Goal: Task Accomplishment & Management: Complete application form

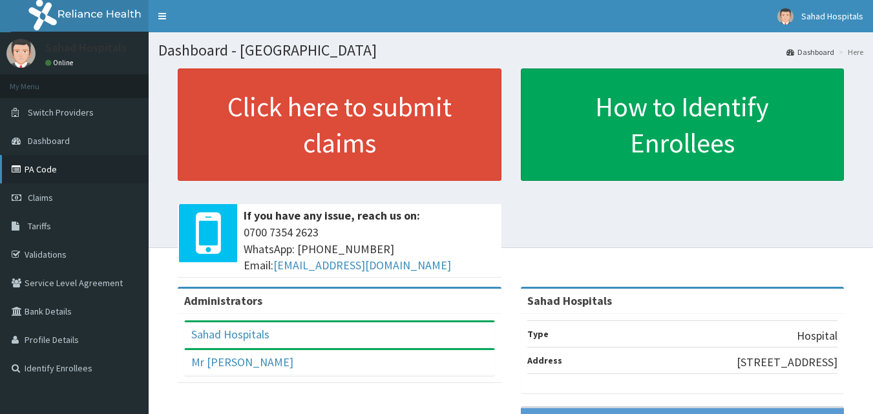
click at [43, 167] on link "PA Code" at bounding box center [74, 169] width 149 height 28
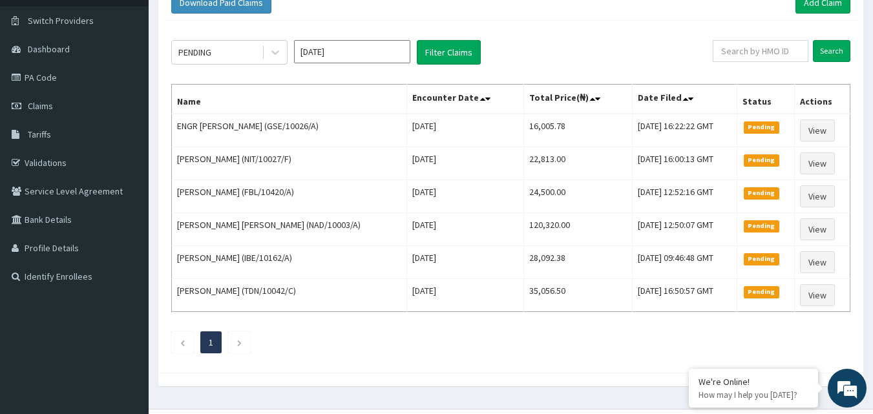
scroll to position [120, 0]
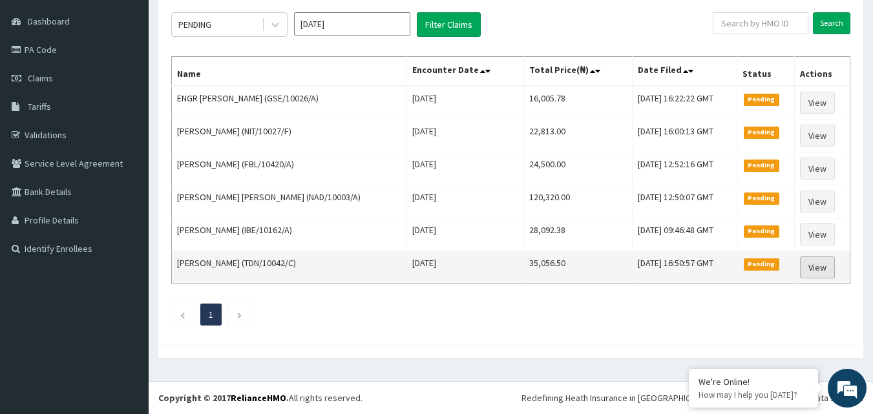
click at [824, 267] on link "View" at bounding box center [817, 268] width 35 height 22
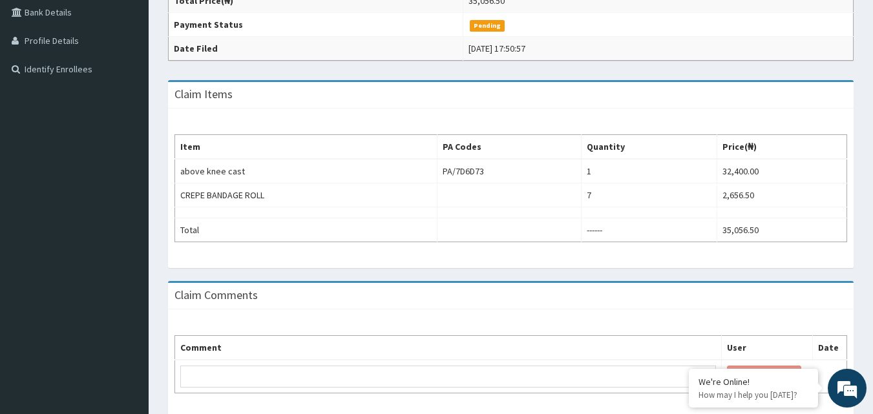
scroll to position [350, 0]
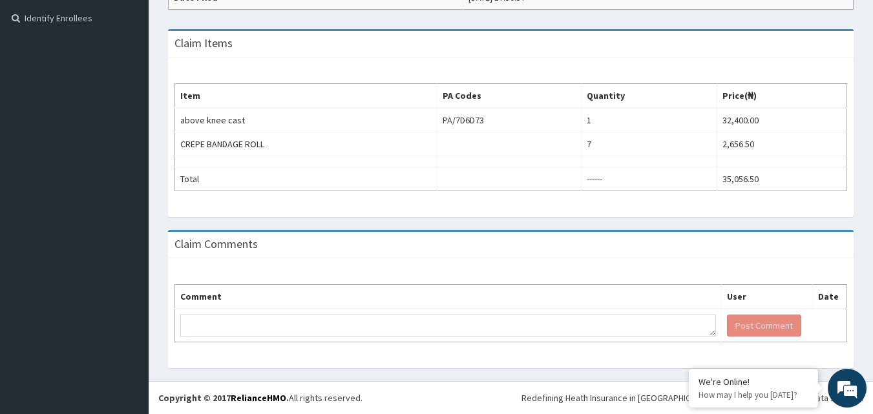
drag, startPoint x: 873, startPoint y: 164, endPoint x: 882, endPoint y: 161, distance: 10.0
click at [873, 161] on html "R EL Toggle navigation Sahad Hospitals Sahad Hospitals - info@sahadhospitals.co…" at bounding box center [436, 32] width 873 height 765
click at [872, 173] on div "Provider - Sahad Hospitals Reopen Claim HMO ID TDN/10042/C (Nelson Okoh) PA Cod…" at bounding box center [511, 49] width 725 height 663
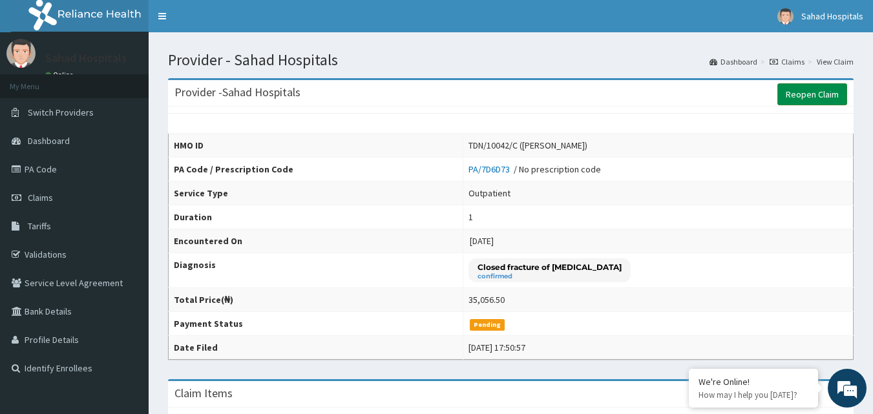
click at [822, 100] on link "Reopen Claim" at bounding box center [813, 94] width 70 height 22
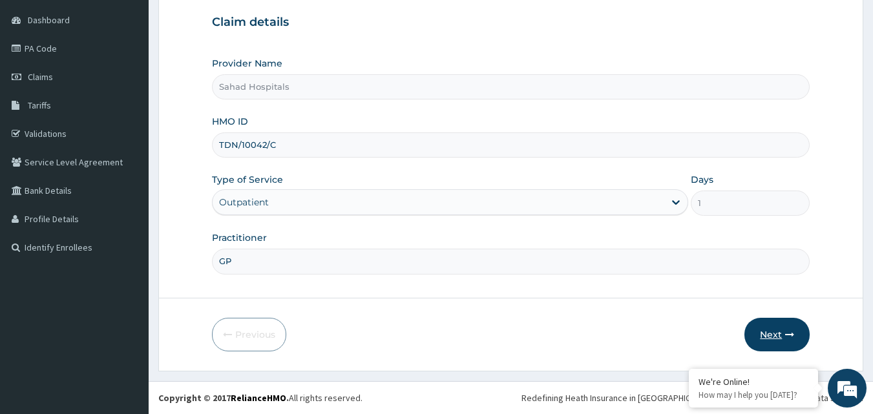
click at [776, 333] on button "Next" at bounding box center [777, 335] width 65 height 34
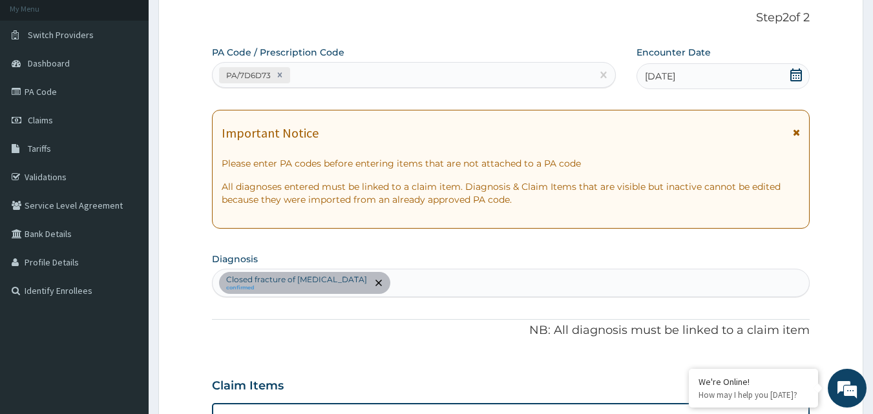
scroll to position [440, 0]
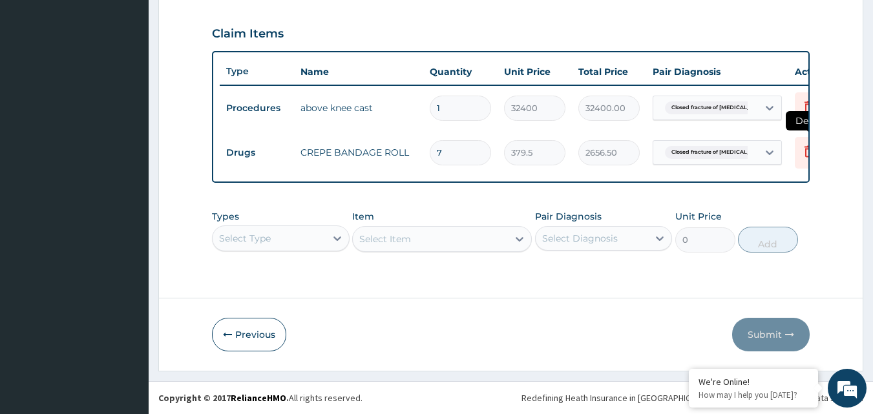
click at [801, 153] on icon at bounding box center [809, 153] width 28 height 32
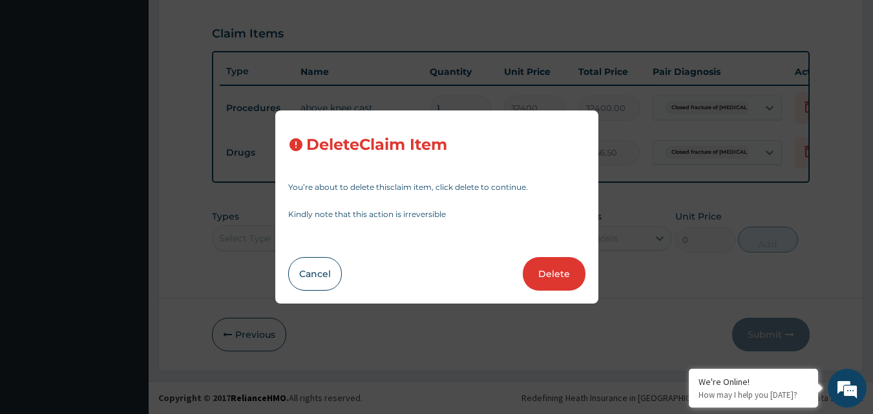
click at [636, 257] on div "Delete Claim Item You’re about to delete this claim item , click delete to cont…" at bounding box center [436, 207] width 873 height 414
click at [325, 275] on button "Cancel" at bounding box center [315, 274] width 54 height 34
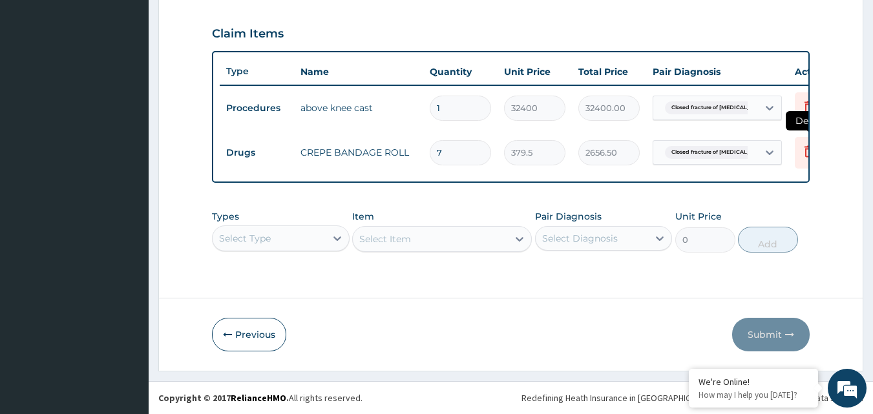
click at [802, 144] on icon at bounding box center [810, 152] width 16 height 16
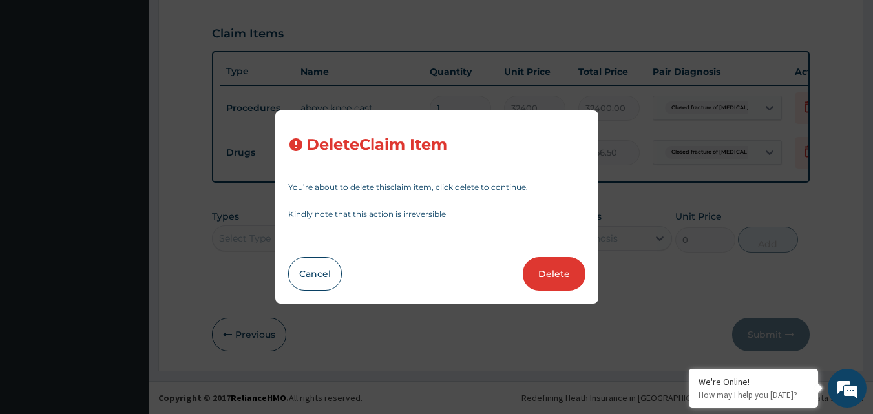
click at [560, 265] on button "Delete" at bounding box center [554, 274] width 63 height 34
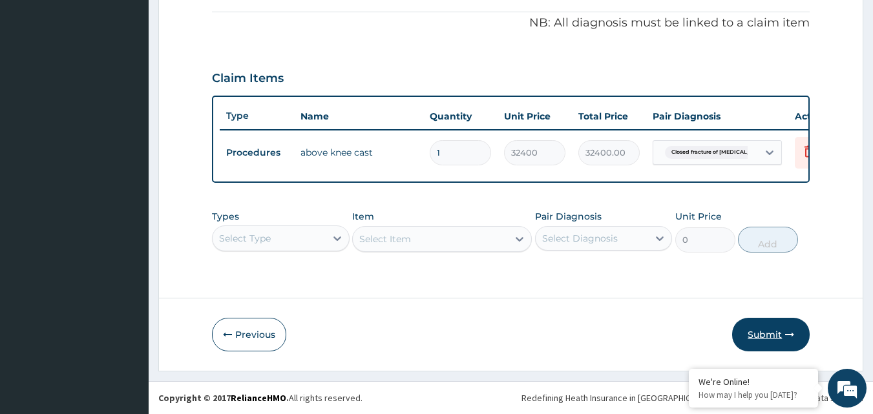
click at [764, 336] on button "Submit" at bounding box center [772, 335] width 78 height 34
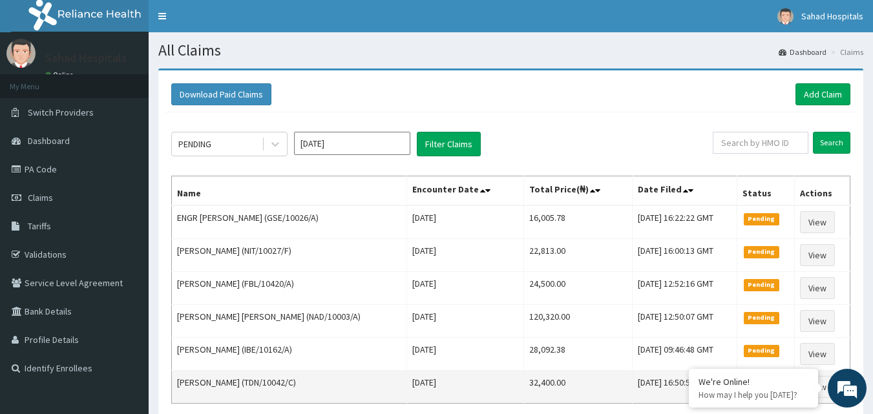
drag, startPoint x: 228, startPoint y: 382, endPoint x: 193, endPoint y: 378, distance: 35.1
click at [272, 387] on td "[PERSON_NAME] (TDN/10042/C)" at bounding box center [289, 387] width 235 height 33
click at [323, 387] on td "[PERSON_NAME] (TDN/10042/C)" at bounding box center [289, 387] width 235 height 33
drag, startPoint x: 229, startPoint y: 382, endPoint x: 279, endPoint y: 386, distance: 50.6
click at [279, 386] on td "[PERSON_NAME] (TDN/10042/C)" at bounding box center [289, 387] width 235 height 33
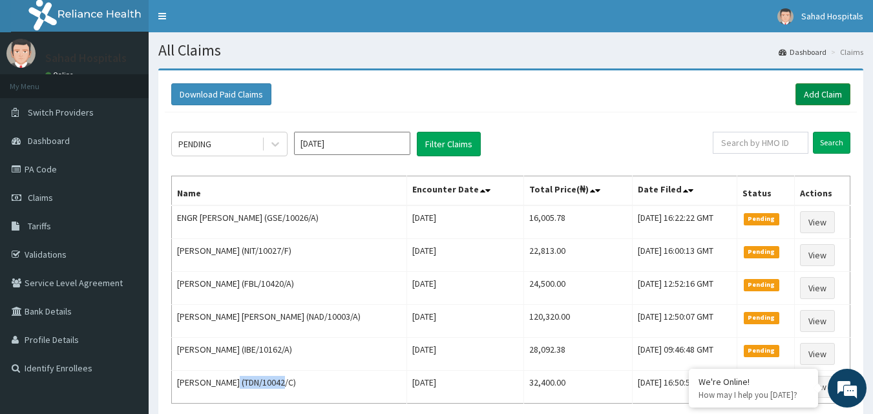
click at [820, 98] on link "Add Claim" at bounding box center [823, 94] width 55 height 22
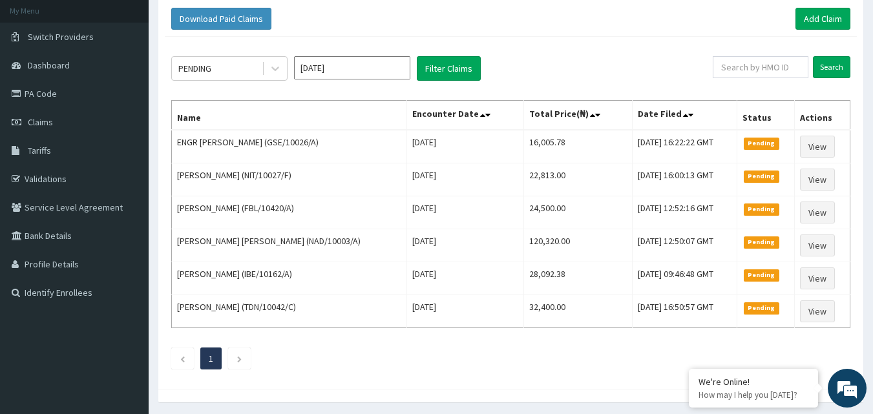
scroll to position [120, 0]
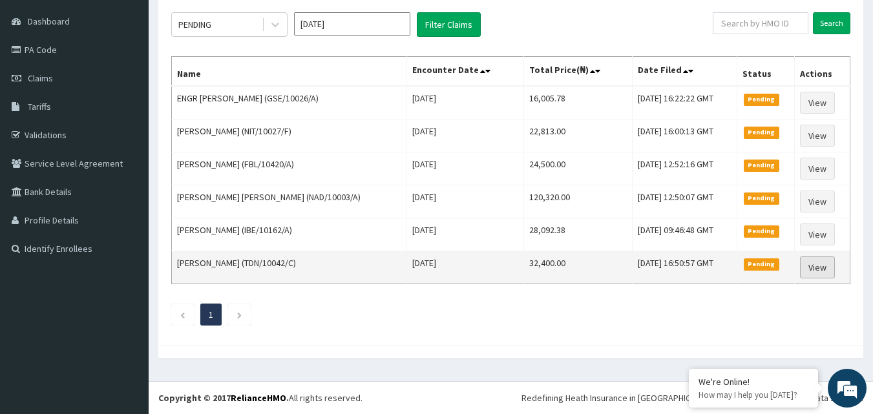
click at [810, 270] on link "View" at bounding box center [817, 268] width 35 height 22
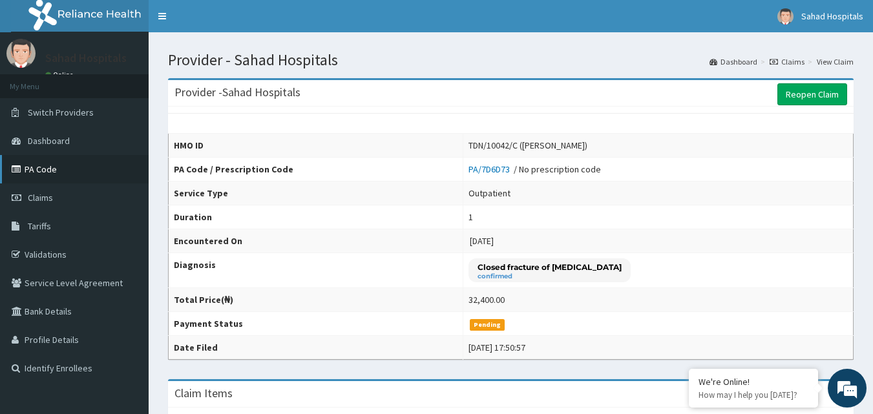
click at [27, 175] on link "PA Code" at bounding box center [74, 169] width 149 height 28
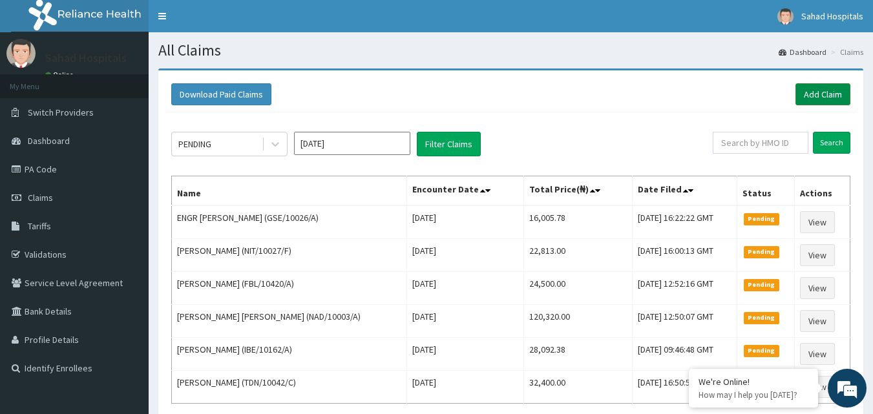
click at [832, 96] on link "Add Claim" at bounding box center [823, 94] width 55 height 22
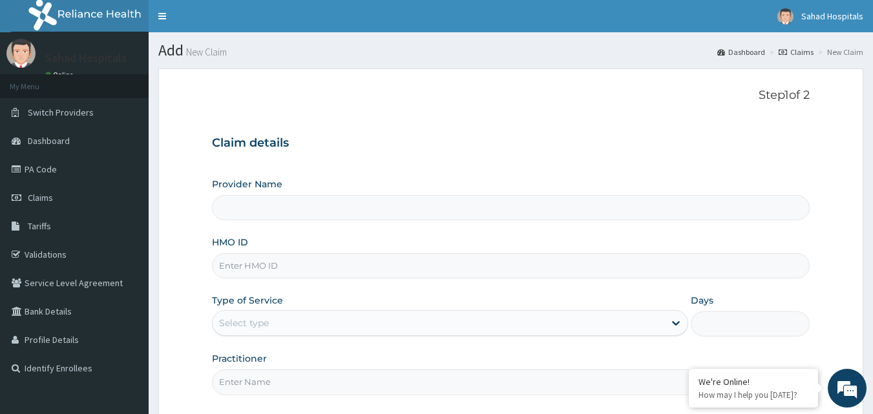
type input "Sahad Hospitals"
click at [285, 266] on input "HMO ID" at bounding box center [511, 265] width 599 height 25
click at [239, 329] on div "Select type" at bounding box center [244, 323] width 50 height 13
click at [233, 262] on input "HMO ID" at bounding box center [511, 265] width 599 height 25
drag, startPoint x: 233, startPoint y: 262, endPoint x: 330, endPoint y: 320, distance: 113.1
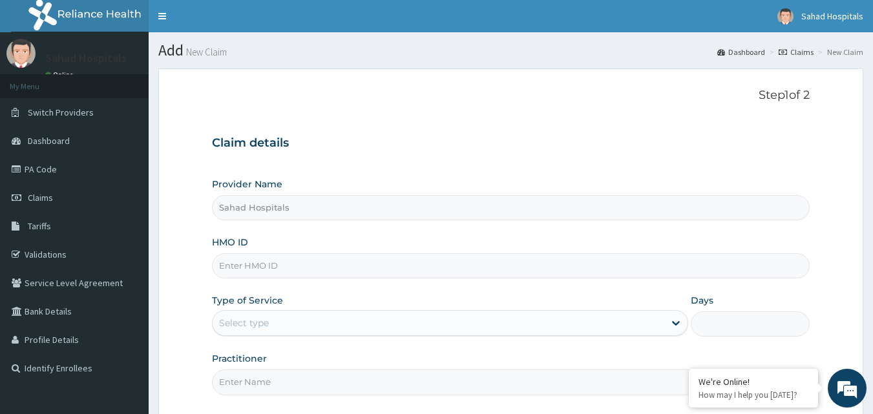
click at [330, 320] on div "Select type" at bounding box center [439, 323] width 452 height 21
click at [263, 270] on input "HMO ID" at bounding box center [511, 265] width 599 height 25
click at [240, 261] on input "HMO ID" at bounding box center [511, 265] width 599 height 25
click at [273, 265] on input "HMO ID" at bounding box center [511, 265] width 599 height 25
click at [246, 268] on input "HMO ID" at bounding box center [511, 265] width 599 height 25
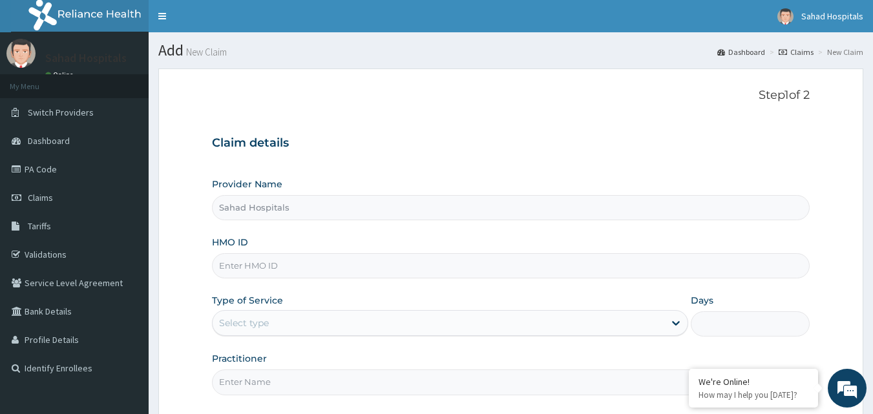
drag, startPoint x: 246, startPoint y: 268, endPoint x: 222, endPoint y: 272, distance: 24.9
click at [222, 272] on input "HMO ID" at bounding box center [511, 265] width 599 height 25
click at [42, 192] on span "Claims" at bounding box center [40, 198] width 25 height 12
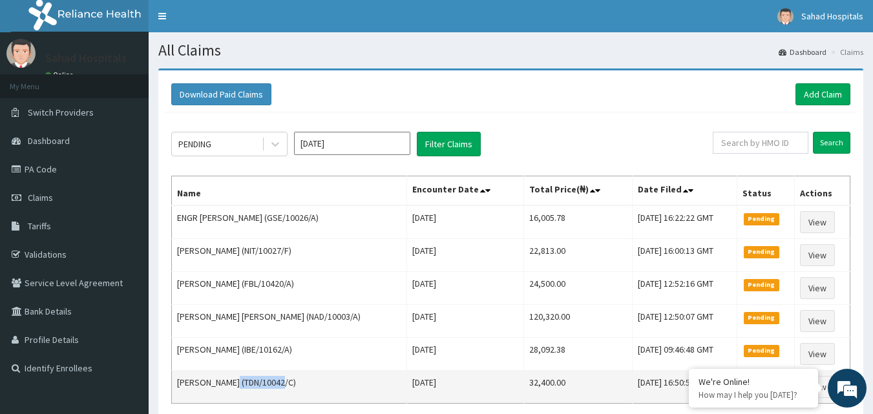
drag, startPoint x: 231, startPoint y: 380, endPoint x: 279, endPoint y: 382, distance: 48.5
click at [279, 382] on td "[PERSON_NAME] (TDN/10042/C)" at bounding box center [289, 387] width 235 height 33
copy td "TDN/10042/C"
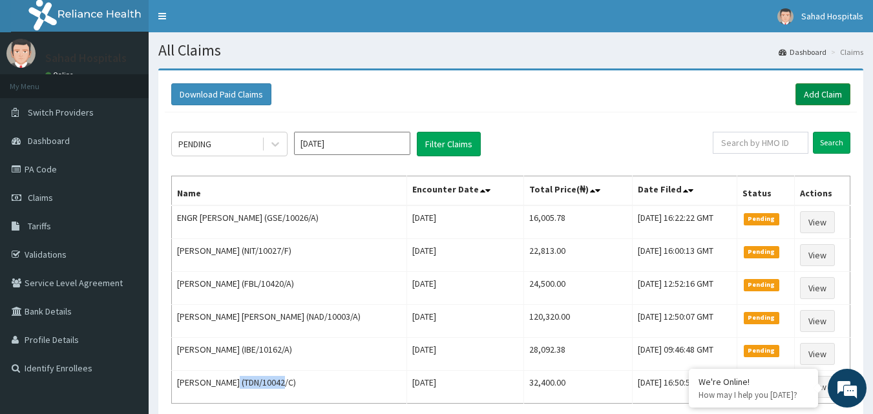
click at [815, 96] on link "Add Claim" at bounding box center [823, 94] width 55 height 22
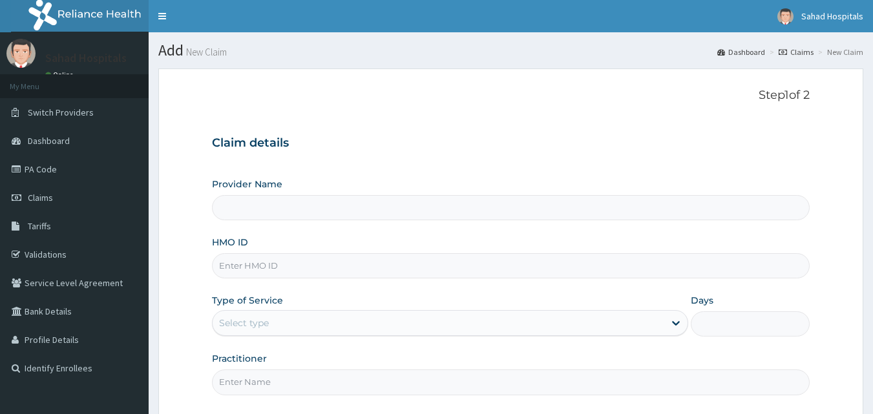
type input "Sahad Hospitals"
click at [408, 269] on input "HMO ID" at bounding box center [511, 265] width 599 height 25
click at [310, 283] on div "Provider Name Sahad Hospitals HMO ID Type of Service Select type Days Practitio…" at bounding box center [511, 286] width 599 height 217
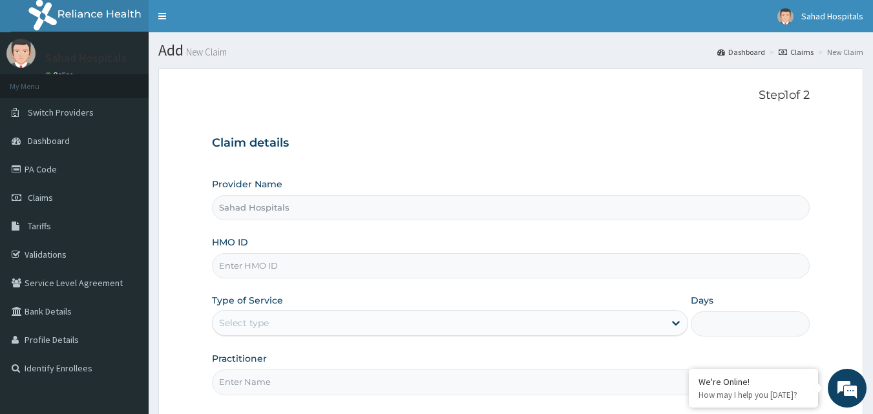
click at [225, 257] on input "HMO ID" at bounding box center [511, 265] width 599 height 25
paste input "TDN/10042/C"
type input "TDN/10042/C"
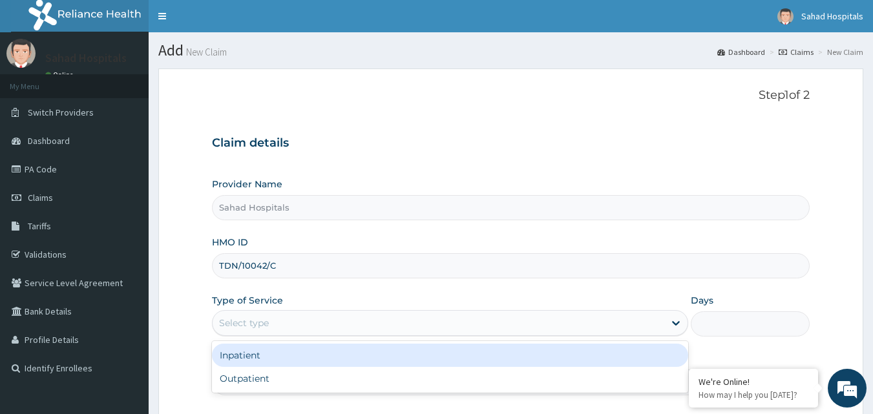
click at [299, 323] on div "Select type" at bounding box center [439, 323] width 452 height 21
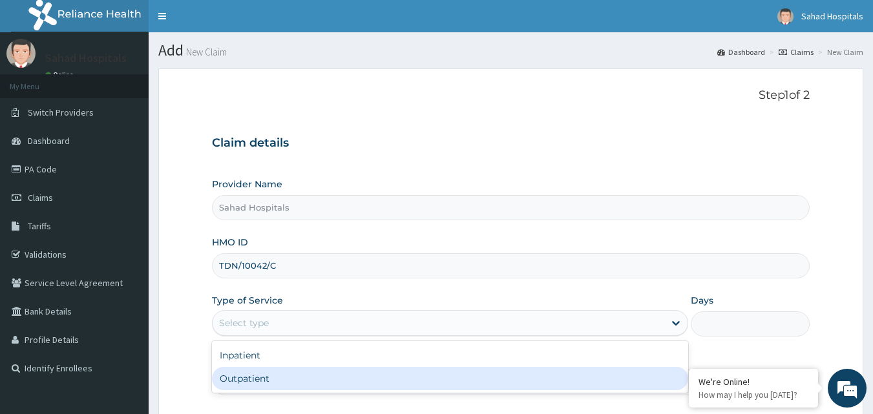
click at [244, 372] on div "Outpatient" at bounding box center [450, 378] width 476 height 23
type input "1"
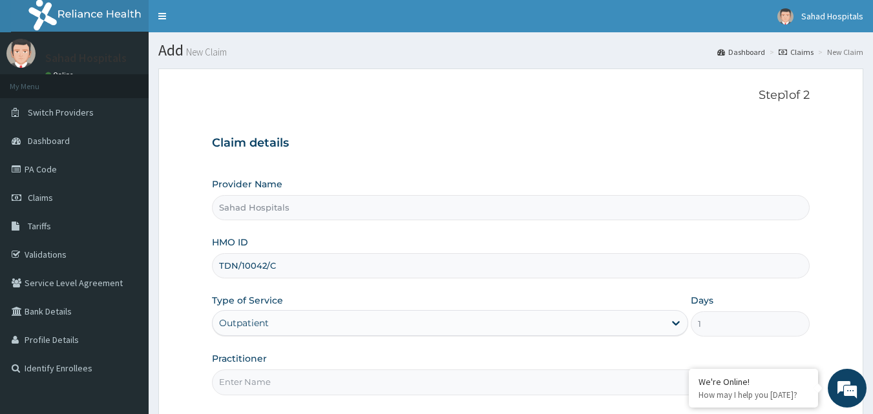
click at [244, 372] on input "Practitioner" at bounding box center [511, 382] width 599 height 25
type input "GP"
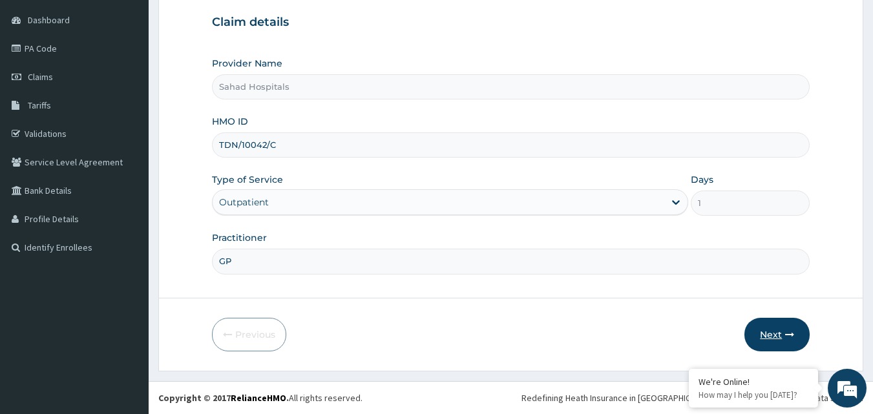
click at [770, 330] on button "Next" at bounding box center [777, 335] width 65 height 34
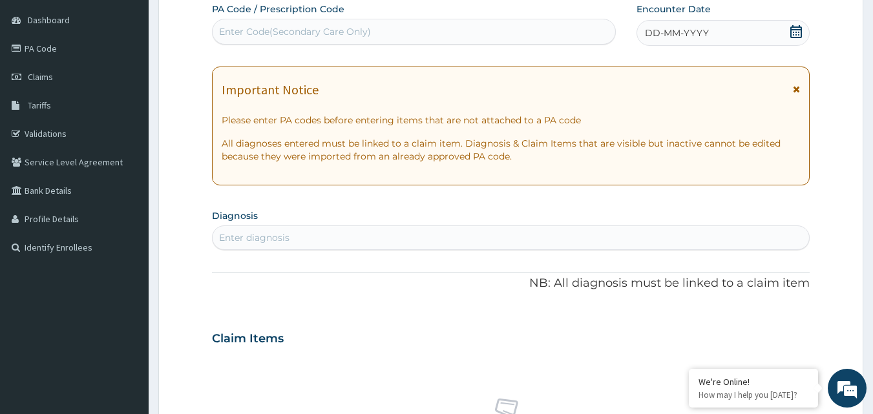
click at [365, 30] on div "Enter Code(Secondary Care Only)" at bounding box center [295, 31] width 152 height 13
click at [280, 232] on div "Enter diagnosis" at bounding box center [254, 237] width 70 height 13
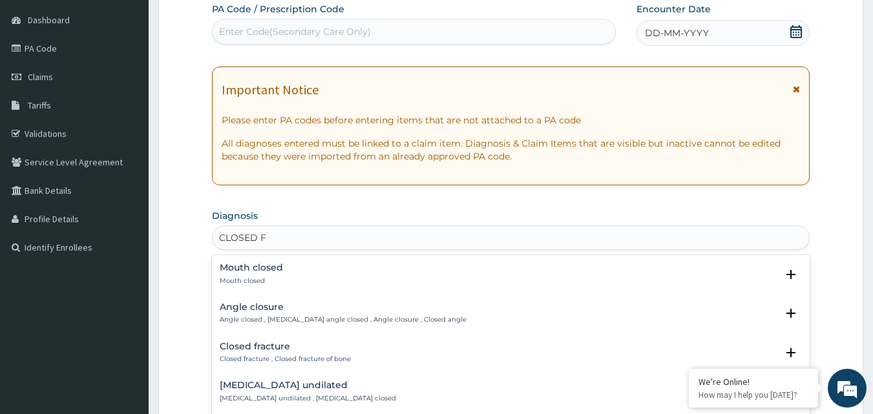
type input "CLOSED FRA"
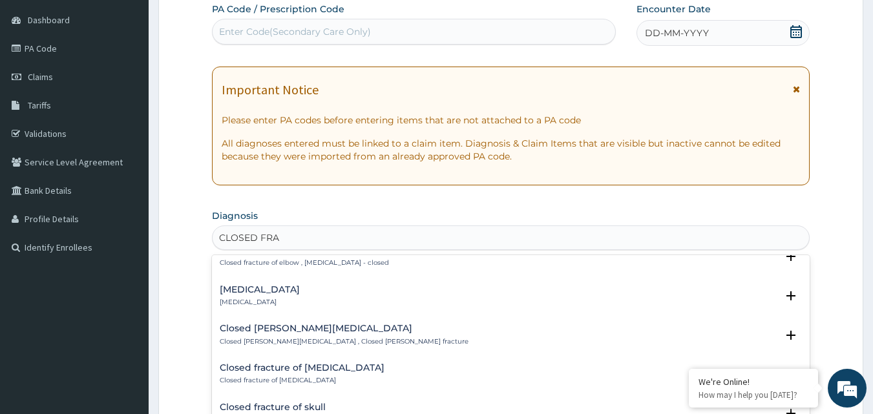
scroll to position [449, 0]
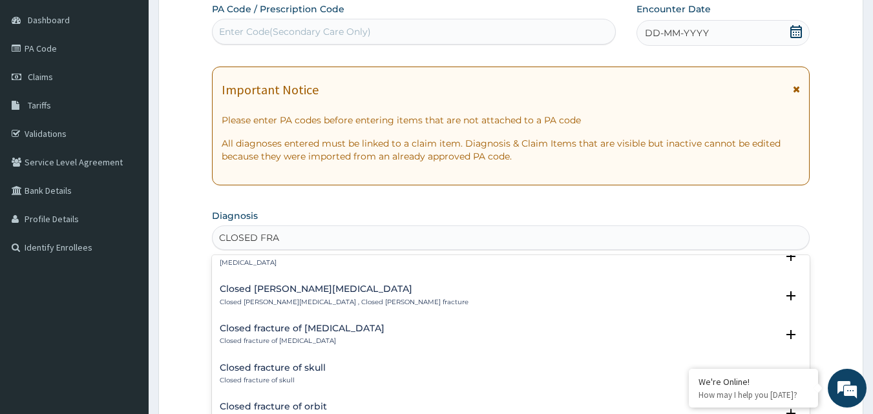
click at [336, 332] on div "Closed fracture of tibia Closed fracture of tibia" at bounding box center [511, 335] width 583 height 23
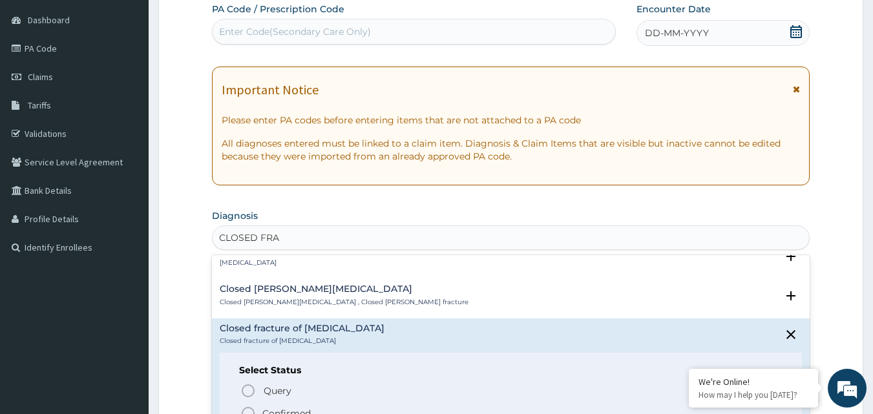
click at [249, 407] on icon "status option filled" at bounding box center [249, 414] width 16 height 16
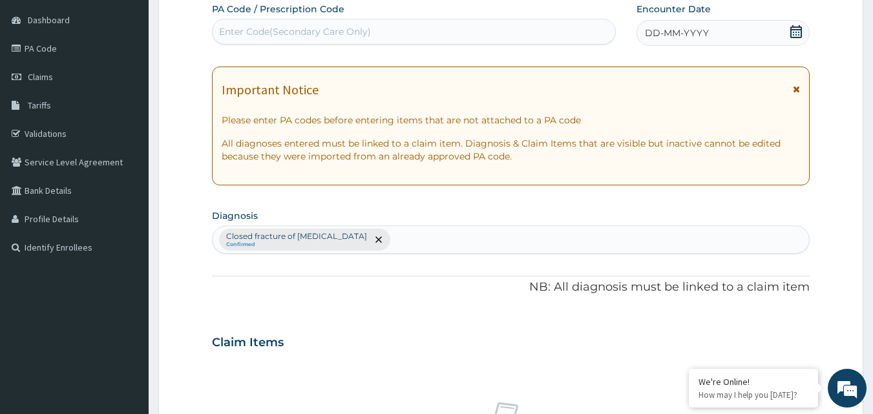
scroll to position [483, 0]
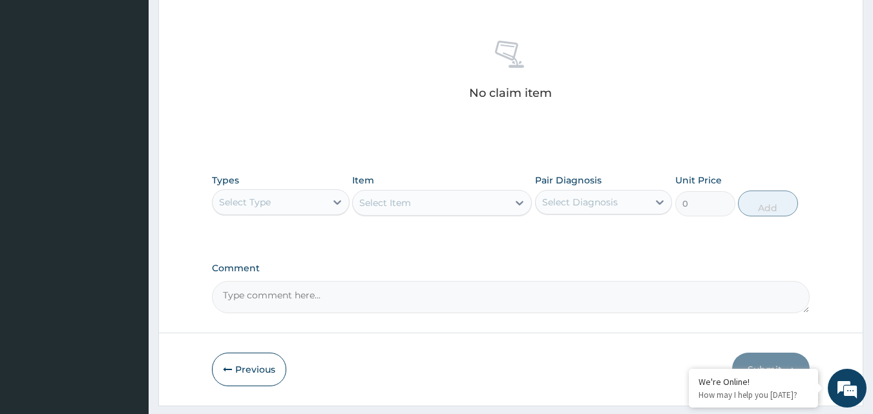
click at [284, 204] on div "Select Type" at bounding box center [269, 202] width 113 height 21
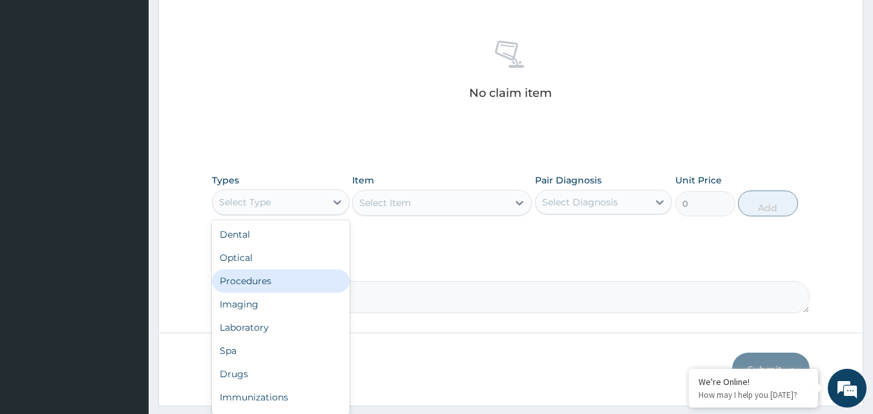
click at [254, 279] on div "Procedures" at bounding box center [281, 281] width 138 height 23
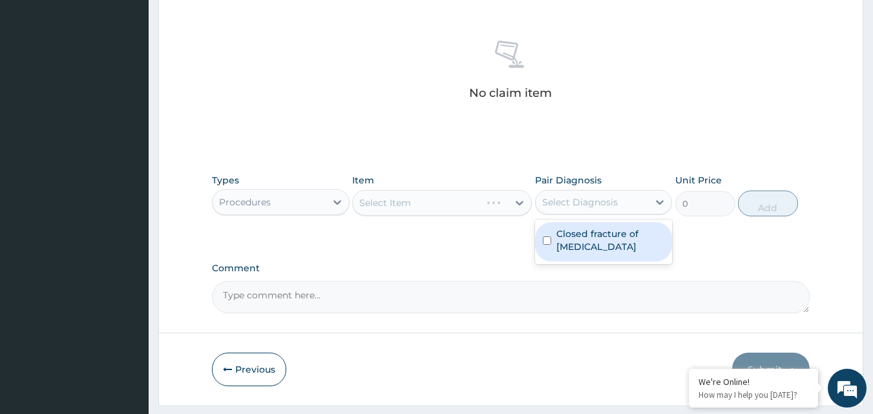
click at [556, 202] on div "Select Diagnosis" at bounding box center [580, 202] width 76 height 13
click at [547, 237] on input "checkbox" at bounding box center [547, 241] width 8 height 8
checkbox input "true"
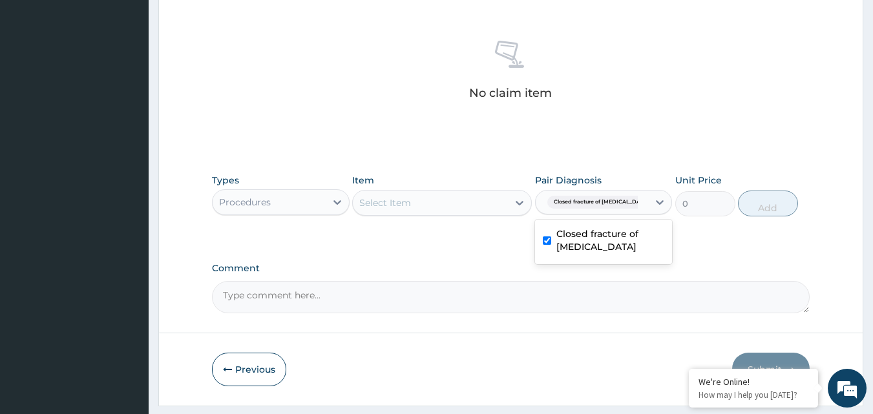
click at [323, 193] on div "Procedures" at bounding box center [269, 202] width 113 height 21
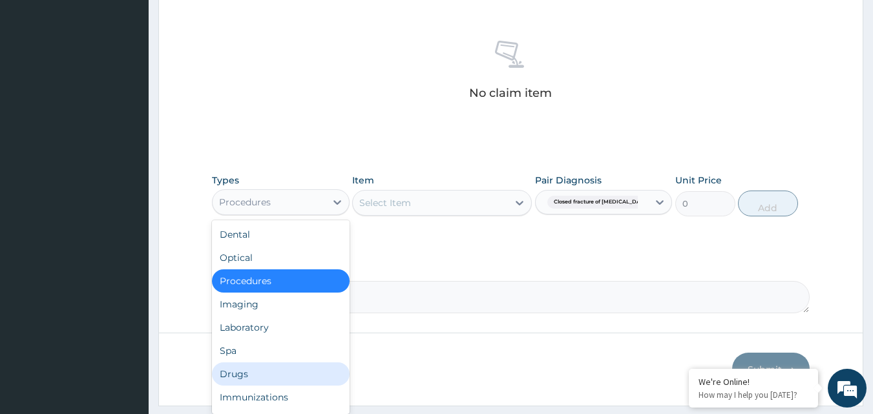
click at [249, 381] on div "Drugs" at bounding box center [281, 374] width 138 height 23
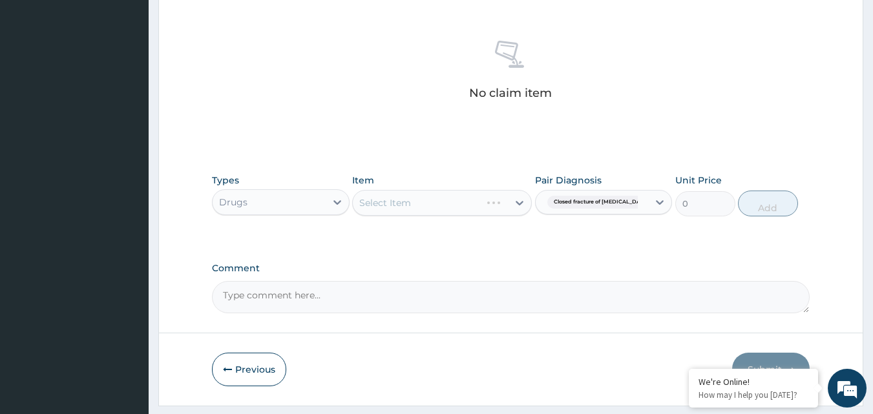
click at [420, 203] on div "Select Item" at bounding box center [442, 203] width 180 height 26
click at [420, 203] on div "Select Item" at bounding box center [430, 203] width 155 height 21
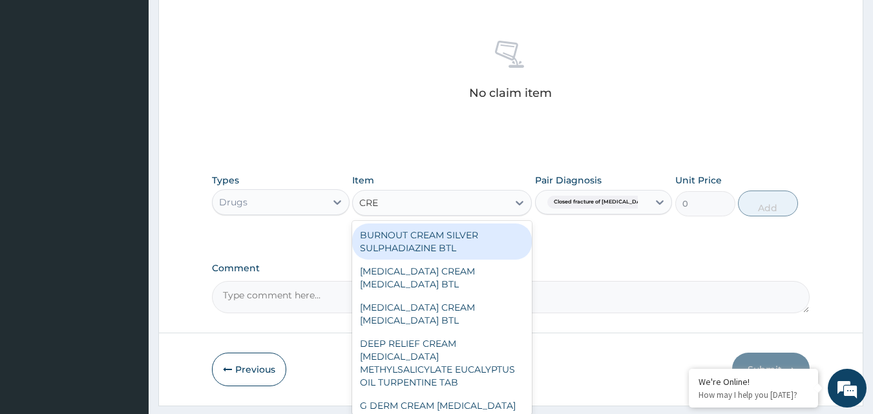
type input "CREP"
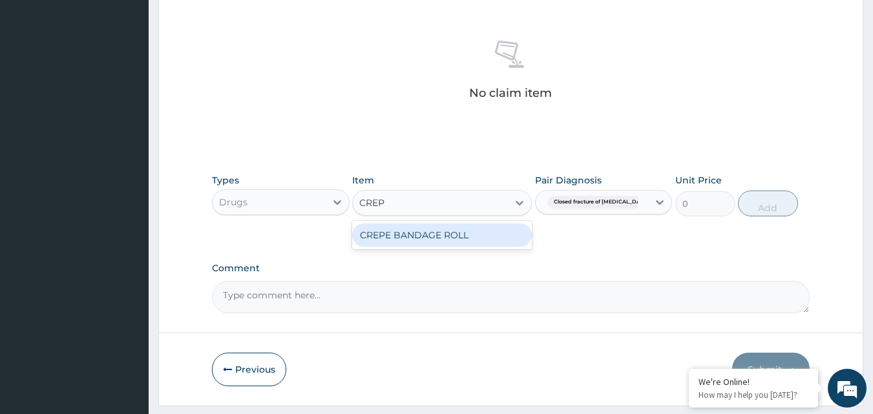
click at [418, 230] on div "CREPE BANDAGE ROLL" at bounding box center [442, 235] width 180 height 23
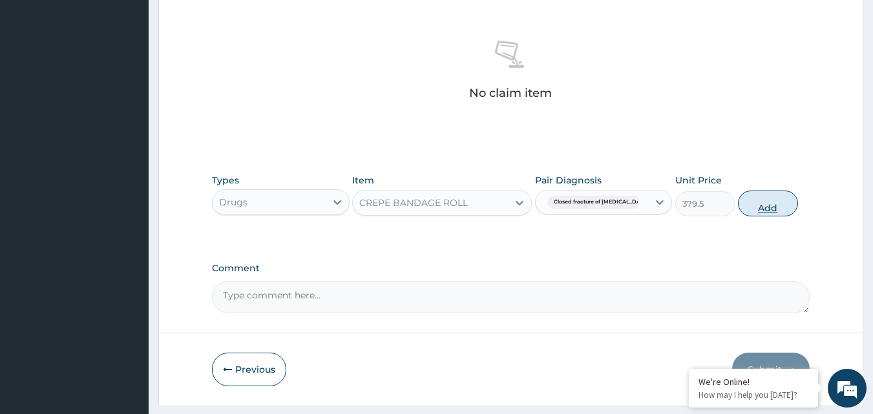
click at [769, 210] on button "Add" at bounding box center [768, 204] width 60 height 26
type input "0"
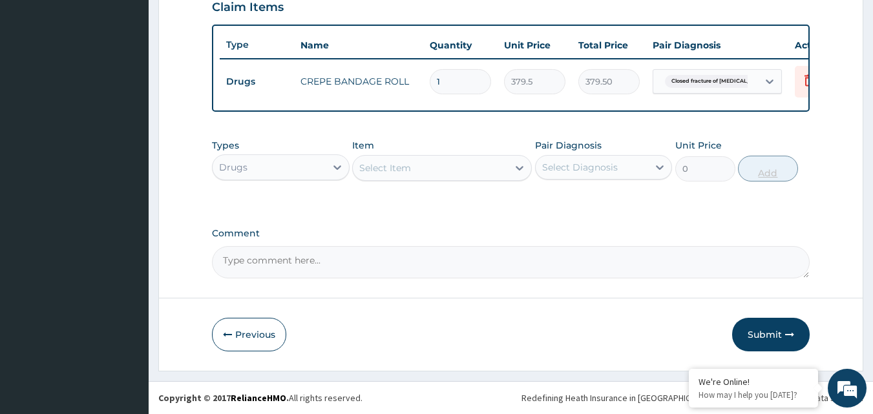
scroll to position [466, 0]
type input "0.00"
type input "7"
type input "2656.50"
type input "7"
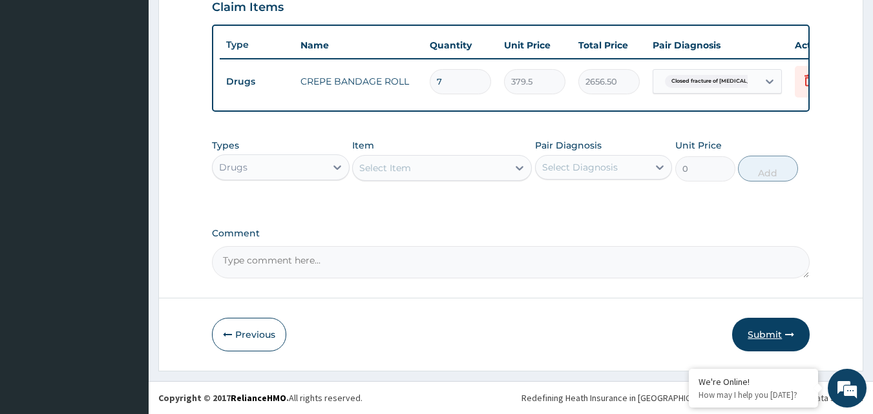
click at [759, 338] on button "Submit" at bounding box center [772, 335] width 78 height 34
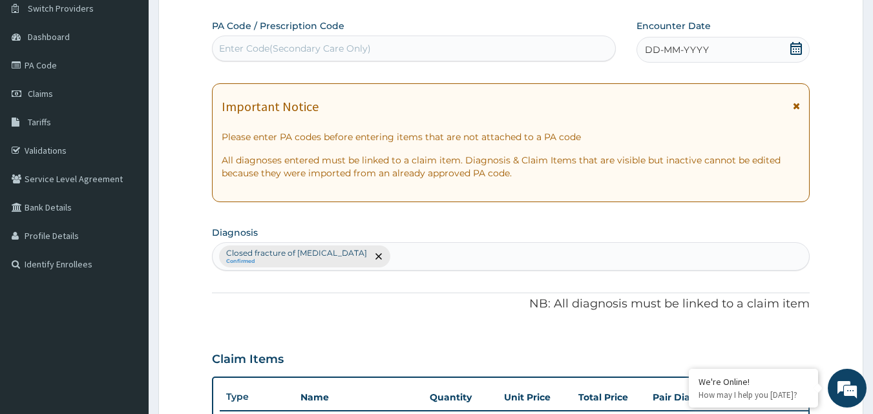
click at [664, 40] on div "DD-MM-YYYY" at bounding box center [723, 50] width 173 height 26
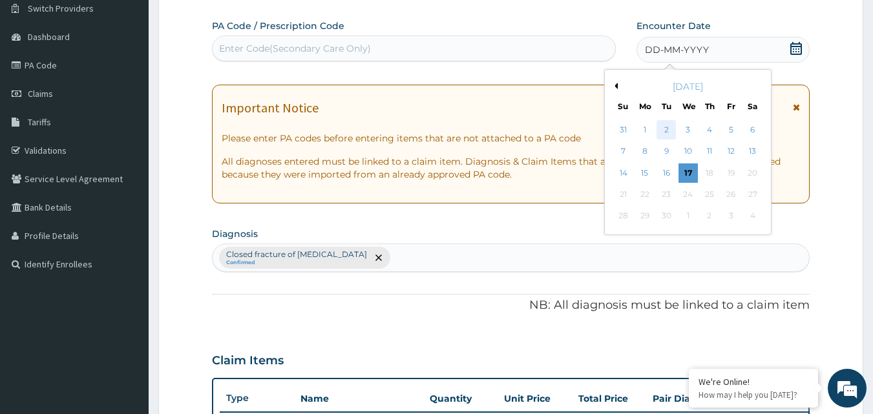
click at [665, 127] on div "2" at bounding box center [667, 129] width 19 height 19
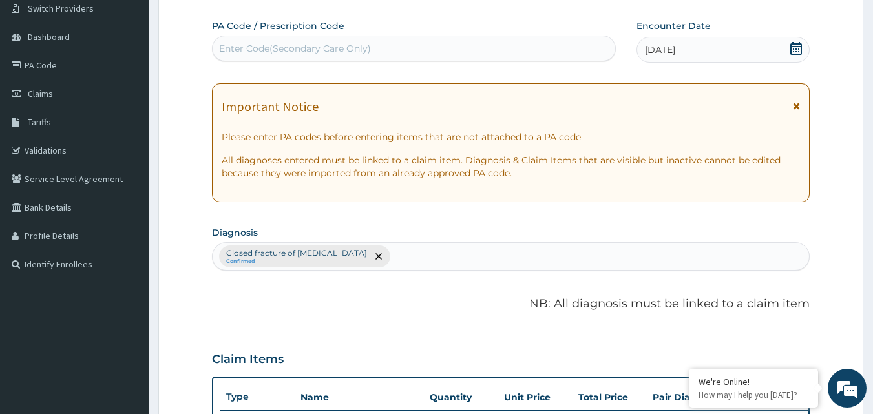
scroll to position [466, 0]
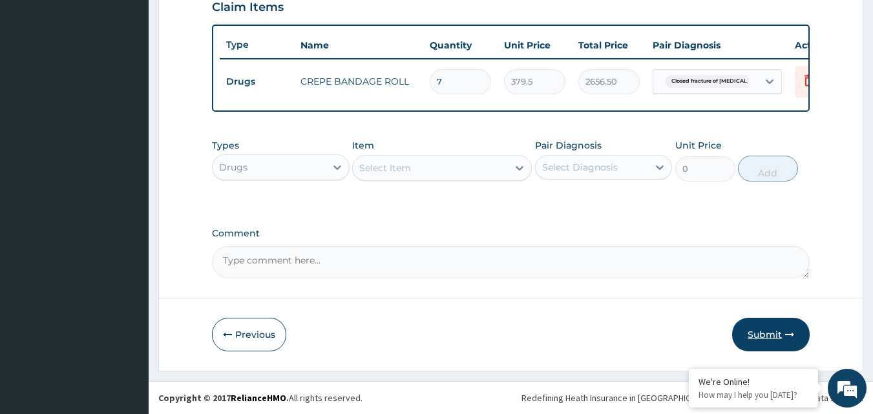
click at [766, 327] on button "Submit" at bounding box center [772, 335] width 78 height 34
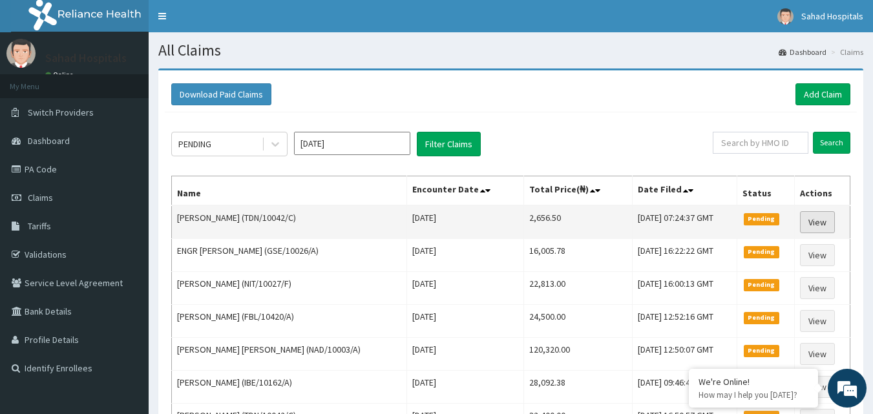
click at [814, 222] on link "View" at bounding box center [817, 222] width 35 height 22
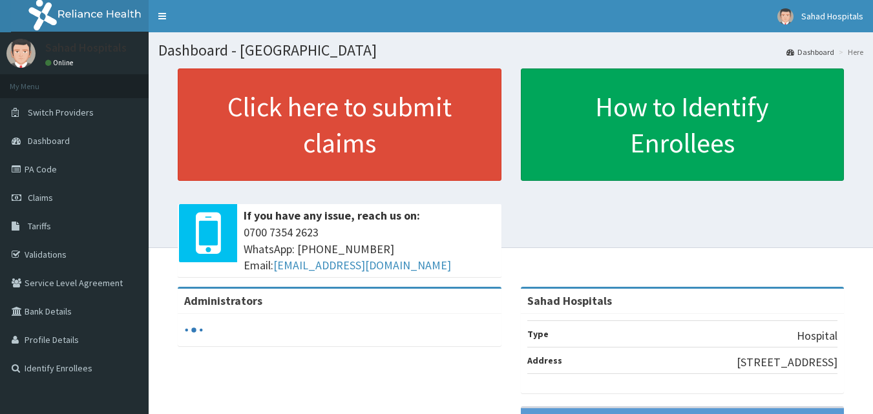
click at [27, 205] on link "Claims" at bounding box center [74, 198] width 149 height 28
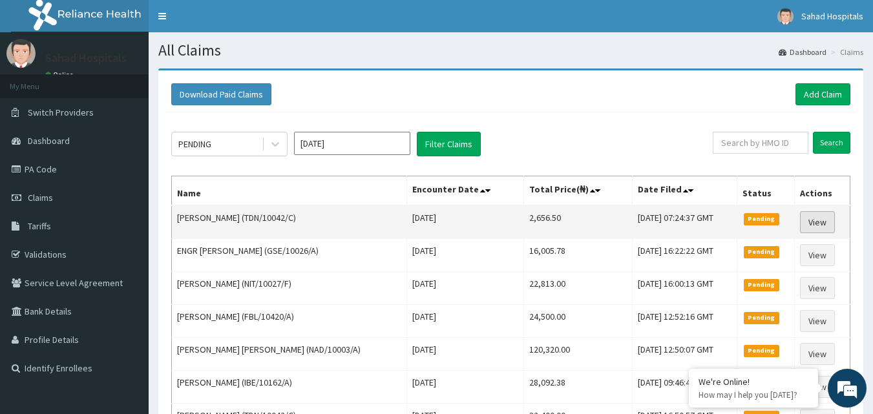
click at [820, 220] on link "View" at bounding box center [817, 222] width 35 height 22
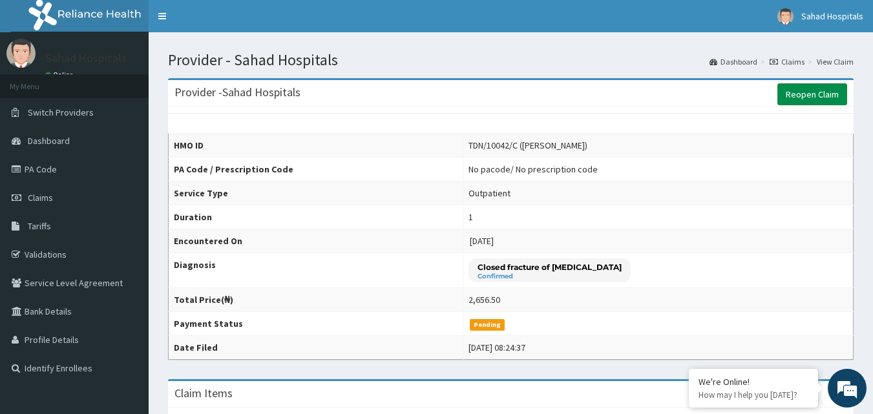
click at [812, 87] on link "Reopen Claim" at bounding box center [813, 94] width 70 height 22
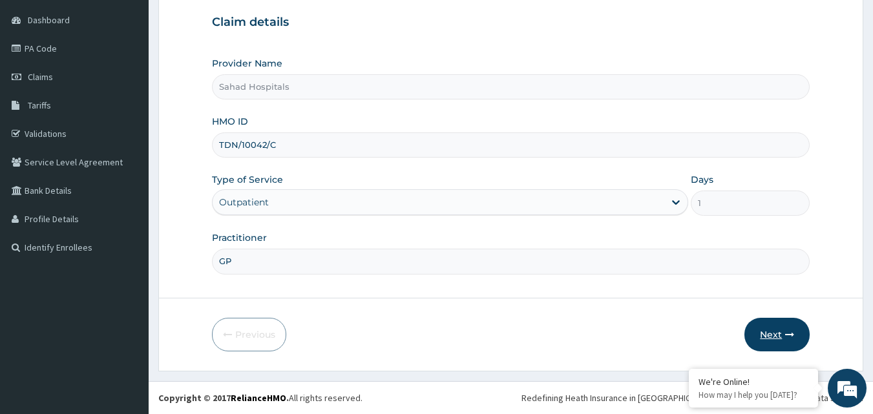
click at [774, 329] on button "Next" at bounding box center [777, 335] width 65 height 34
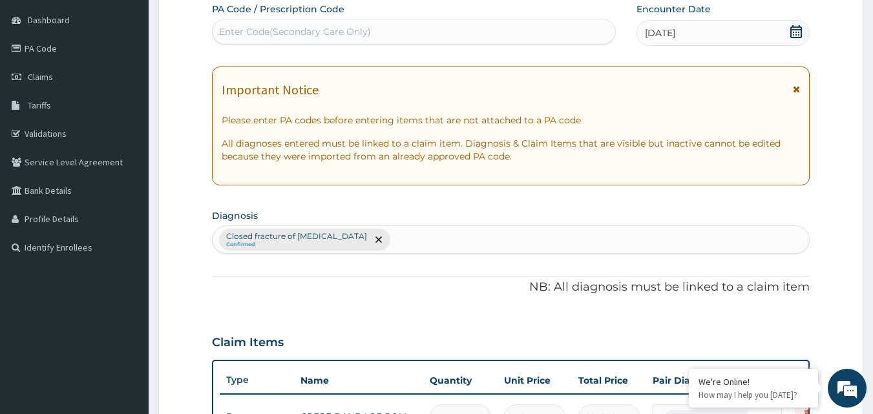
click at [652, 34] on span "[DATE]" at bounding box center [660, 33] width 30 height 13
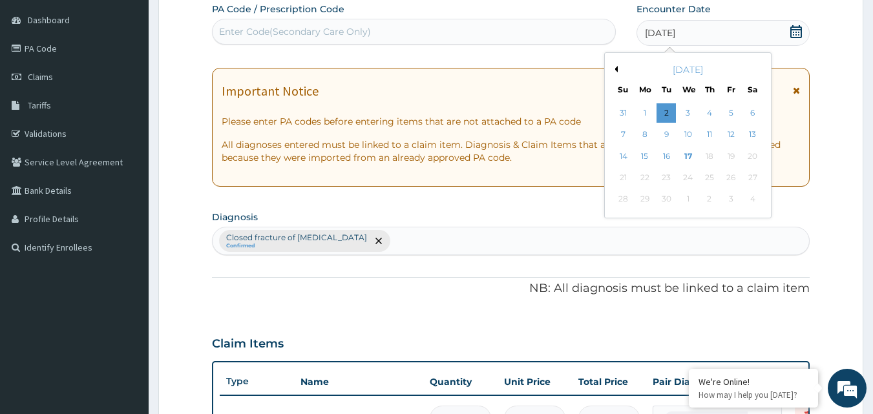
click at [639, 88] on div "Mo" at bounding box center [644, 89] width 11 height 11
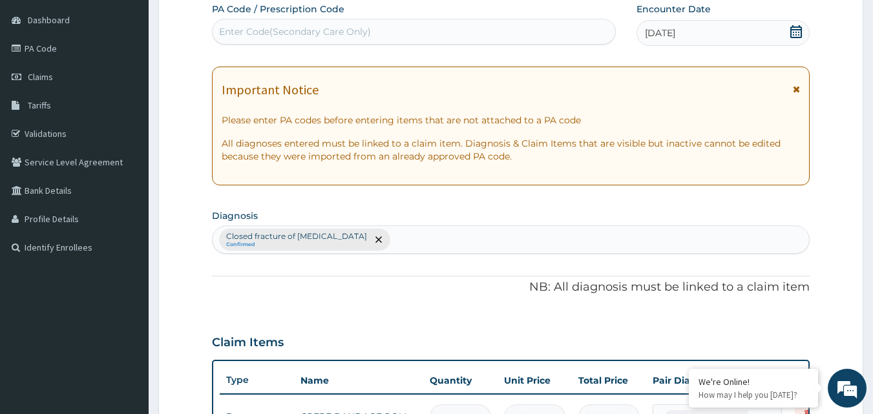
click at [539, 69] on div "Important Notice Please enter PA codes before entering items that are not attac…" at bounding box center [511, 126] width 599 height 119
click at [376, 239] on icon "remove selection option" at bounding box center [379, 240] width 6 height 6
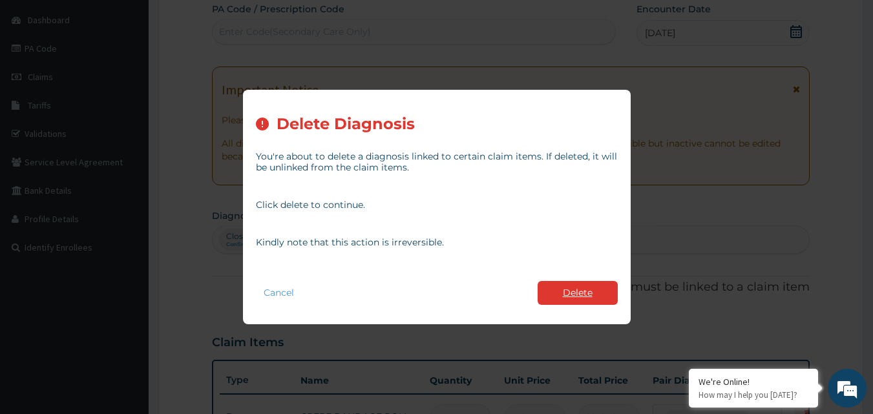
click at [574, 287] on button "Delete" at bounding box center [578, 293] width 80 height 24
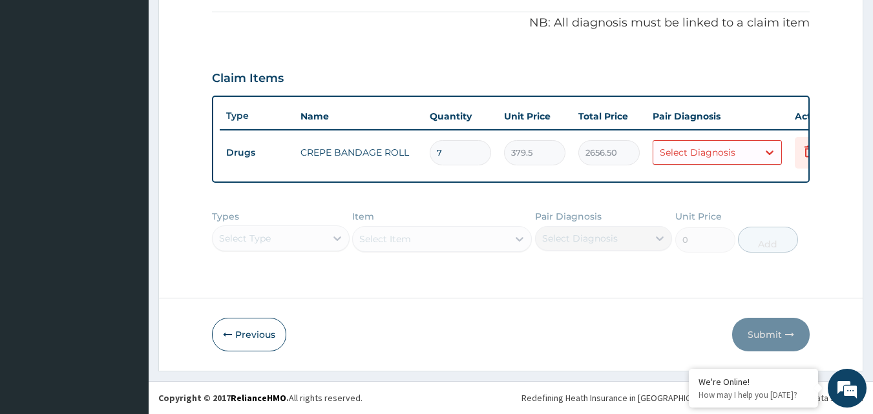
scroll to position [391, 0]
click at [807, 155] on icon at bounding box center [809, 153] width 28 height 32
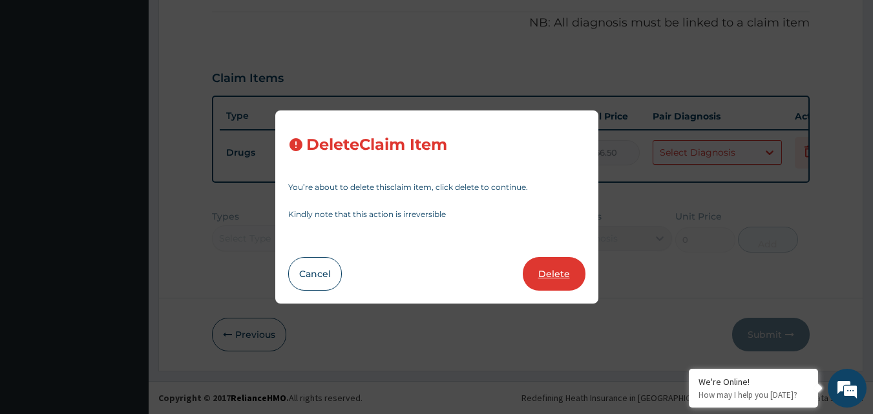
click at [557, 266] on button "Delete" at bounding box center [554, 274] width 63 height 34
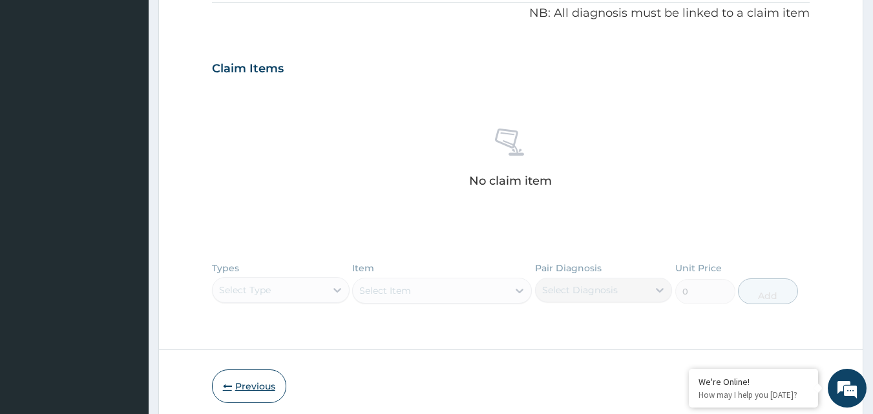
click at [259, 381] on button "Previous" at bounding box center [249, 387] width 74 height 34
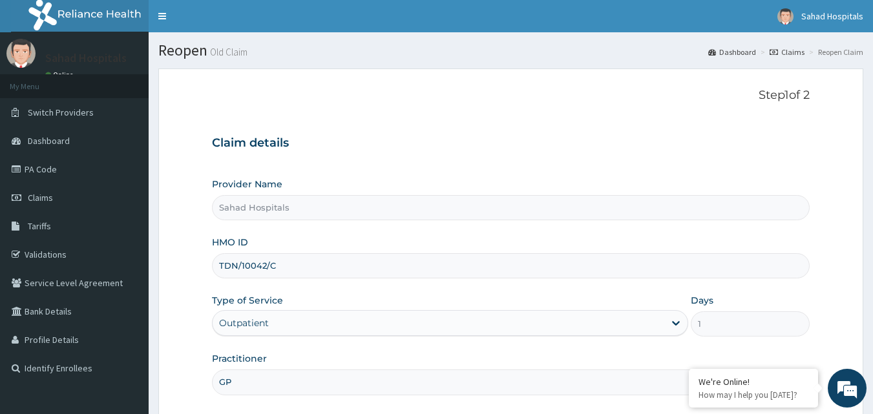
scroll to position [121, 0]
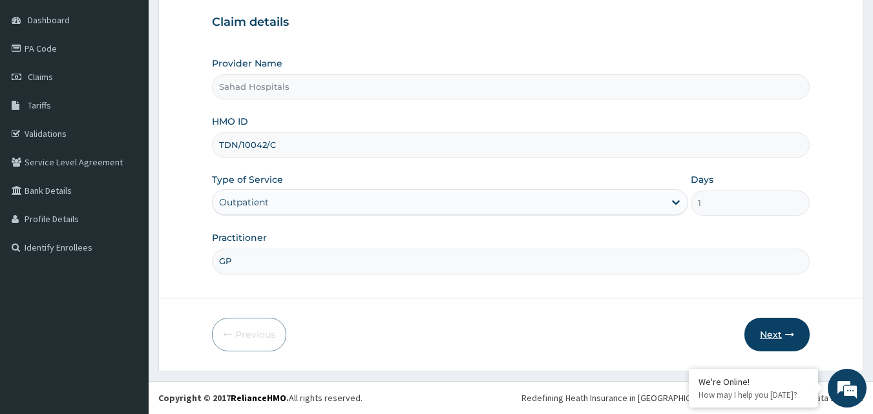
click at [780, 332] on button "Next" at bounding box center [777, 335] width 65 height 34
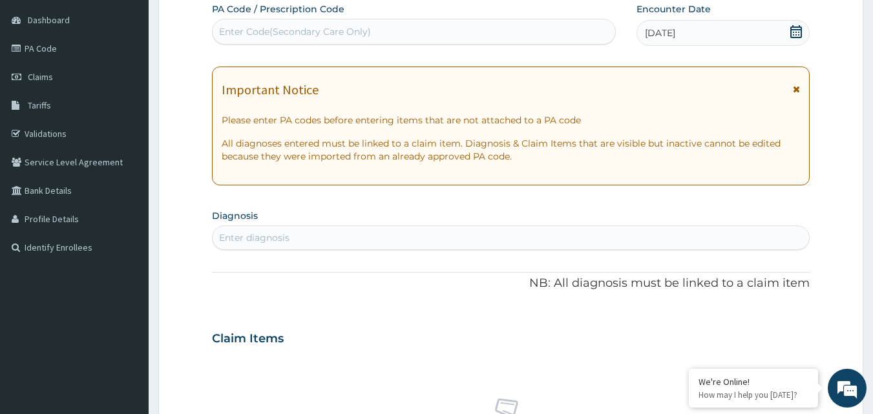
scroll to position [443, 0]
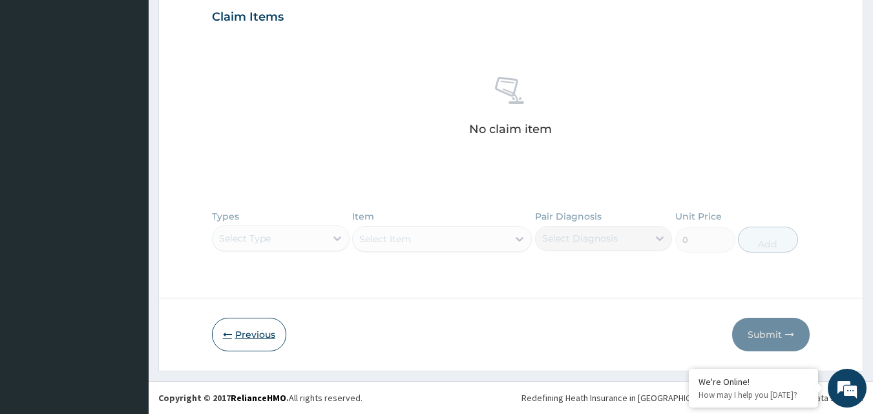
click at [230, 337] on icon "button" at bounding box center [227, 334] width 9 height 9
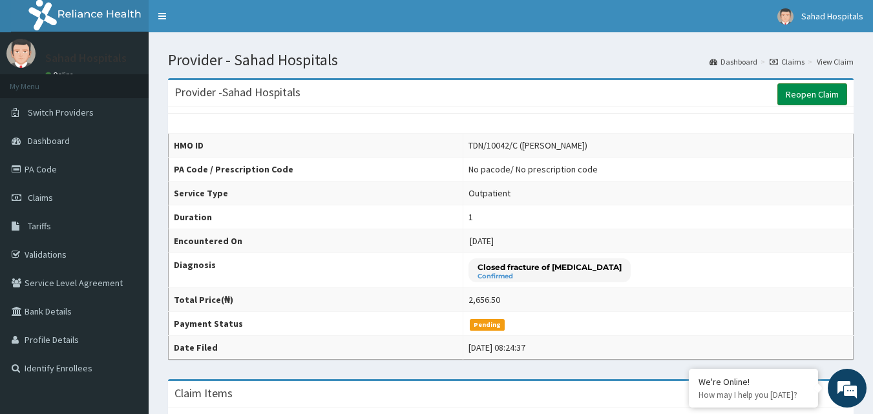
click at [827, 94] on link "Reopen Claim" at bounding box center [813, 94] width 70 height 22
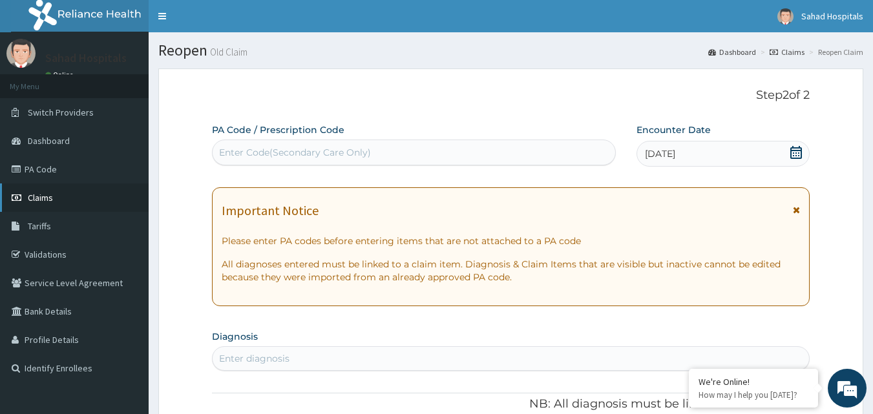
click at [27, 200] on link "Claims" at bounding box center [74, 198] width 149 height 28
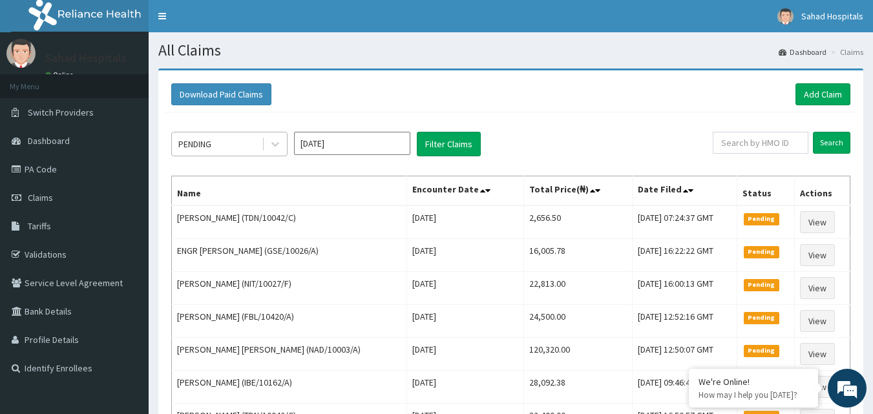
click at [208, 147] on div "PENDING" at bounding box center [194, 144] width 33 height 13
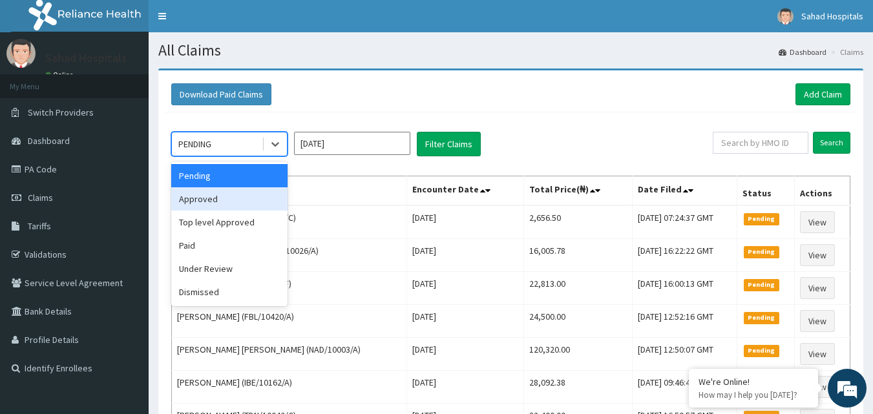
click at [203, 195] on div "Approved" at bounding box center [229, 198] width 116 height 23
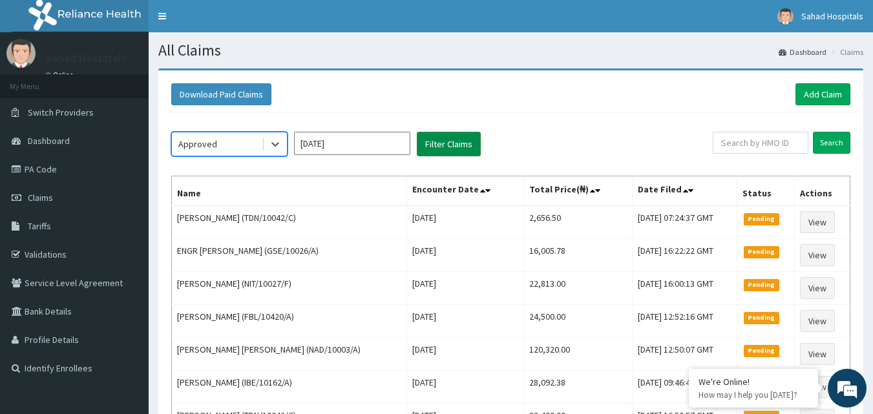
click at [429, 154] on button "Filter Claims" at bounding box center [449, 144] width 64 height 25
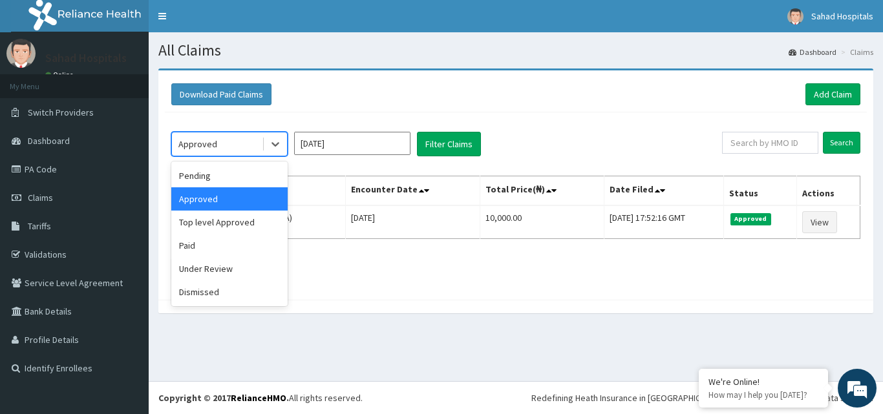
click at [217, 146] on div "Approved" at bounding box center [217, 144] width 90 height 21
click at [213, 272] on div "Under Review" at bounding box center [229, 268] width 116 height 23
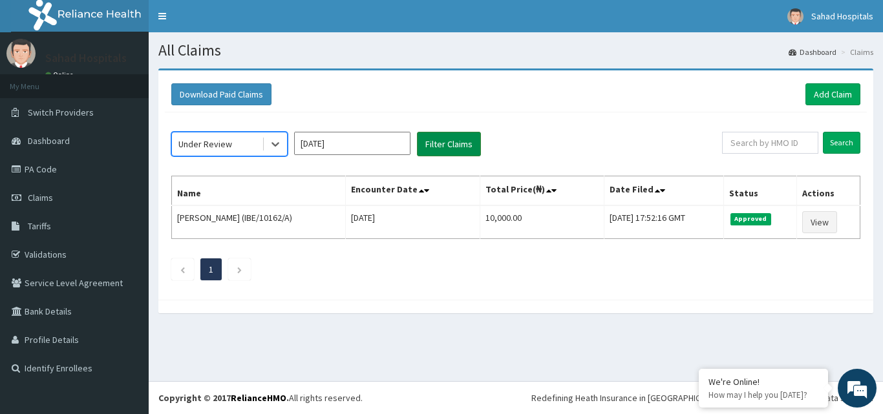
click at [451, 133] on button "Filter Claims" at bounding box center [449, 144] width 64 height 25
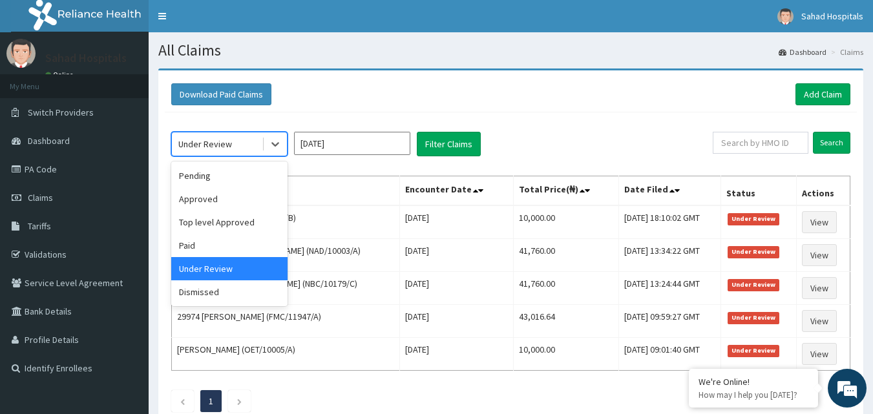
click at [209, 149] on div "Under Review" at bounding box center [205, 144] width 54 height 13
click at [219, 286] on div "Dismissed" at bounding box center [229, 292] width 116 height 23
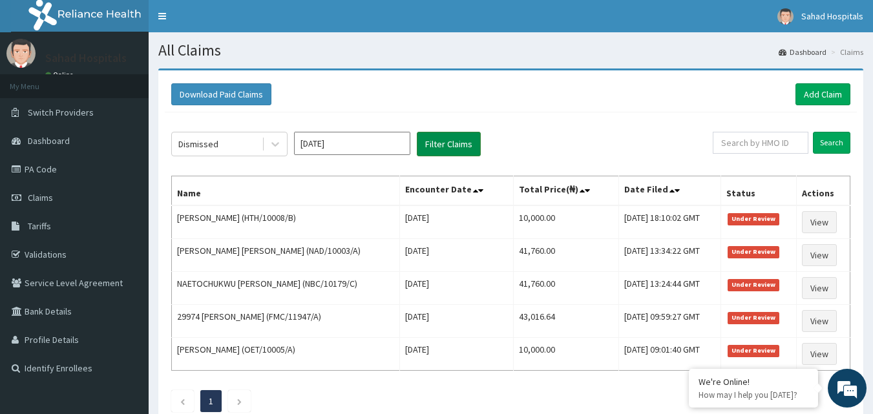
click at [439, 140] on button "Filter Claims" at bounding box center [449, 144] width 64 height 25
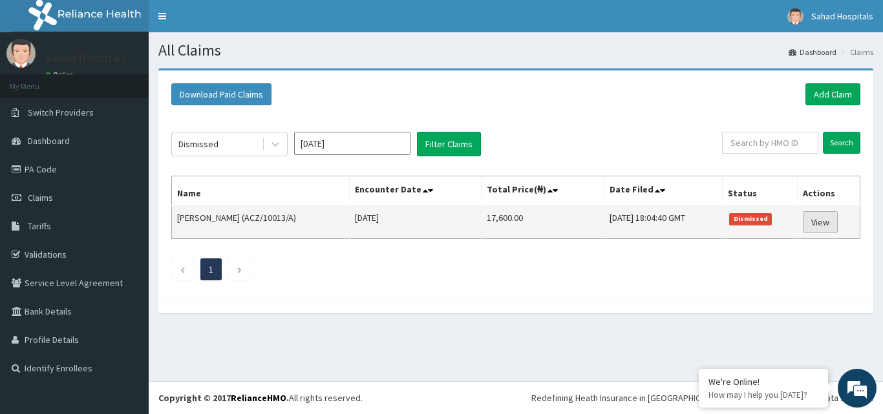
click at [822, 226] on link "View" at bounding box center [820, 222] width 35 height 22
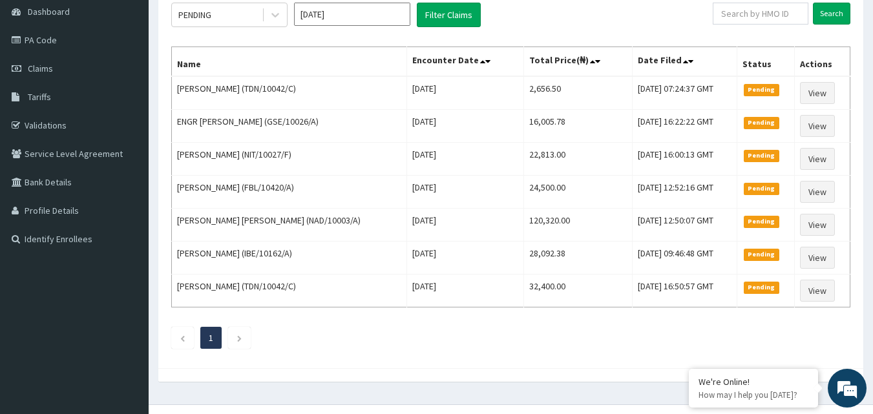
scroll to position [153, 0]
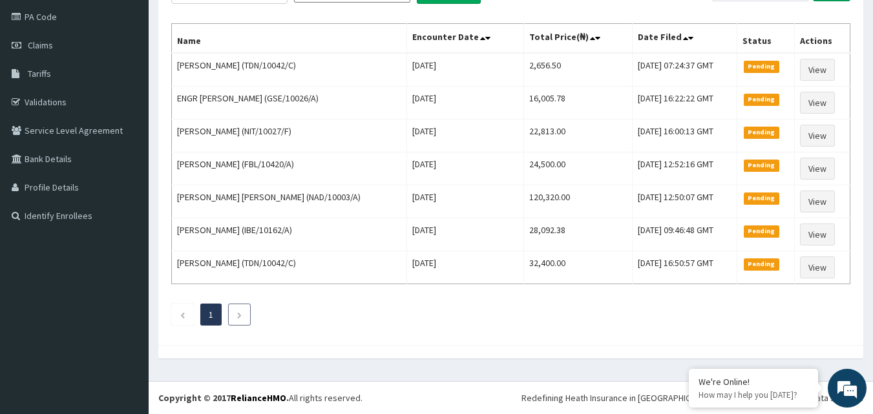
click at [246, 315] on li at bounding box center [239, 315] width 23 height 22
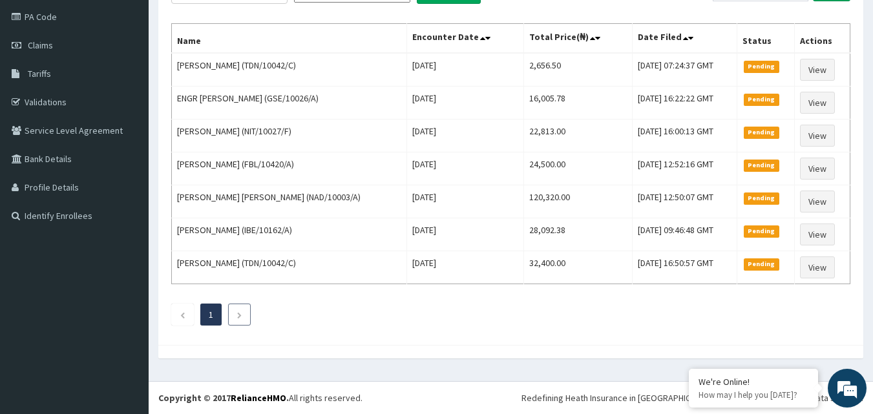
click at [246, 315] on li at bounding box center [239, 315] width 23 height 22
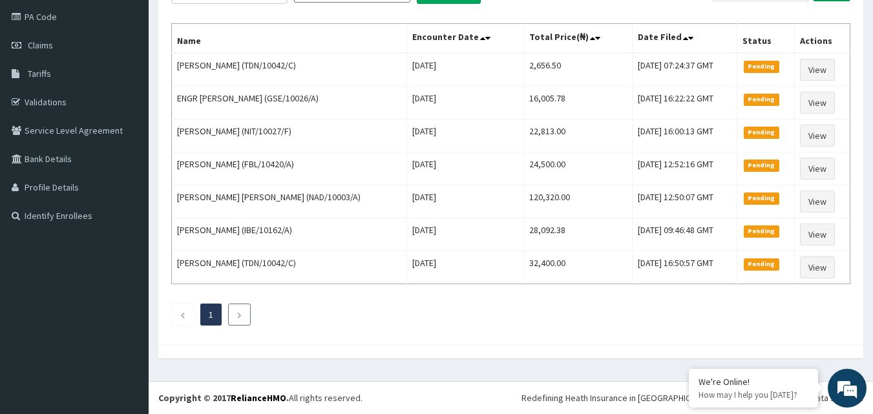
click at [246, 315] on li at bounding box center [239, 315] width 23 height 22
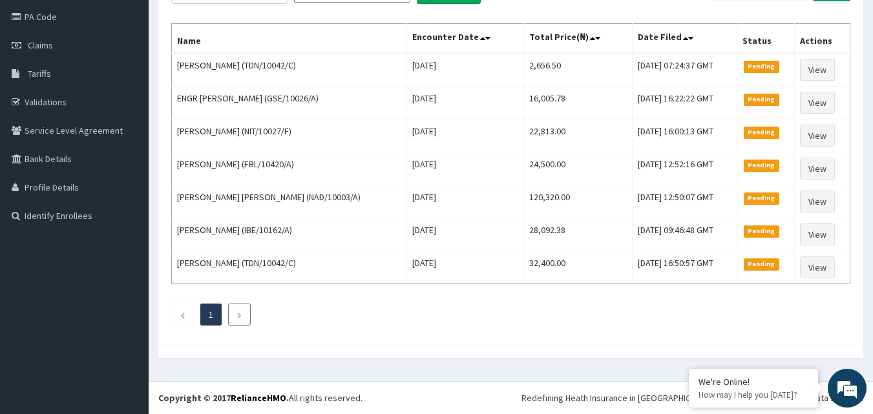
click at [246, 315] on li at bounding box center [239, 315] width 23 height 22
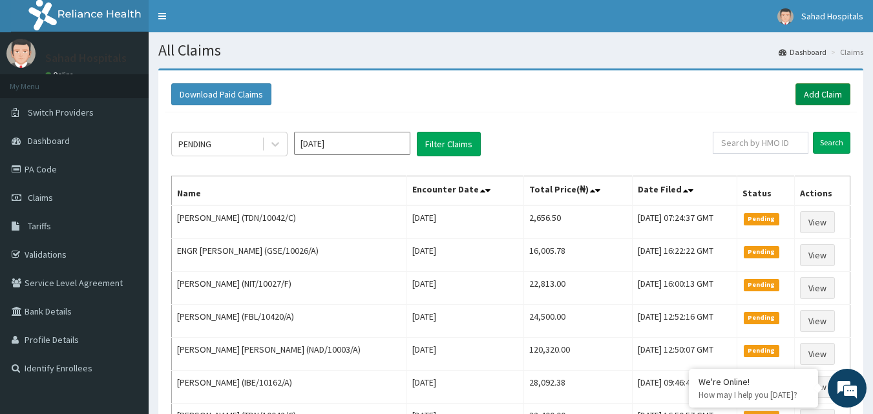
click at [822, 98] on link "Add Claim" at bounding box center [823, 94] width 55 height 22
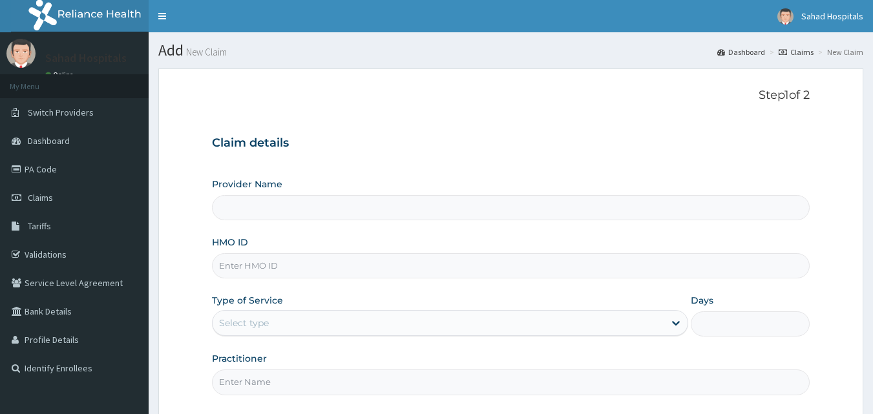
type input "Sahad Hospitals"
click at [251, 265] on input "HMO ID" at bounding box center [511, 265] width 599 height 25
paste input "LAY/10049/A"
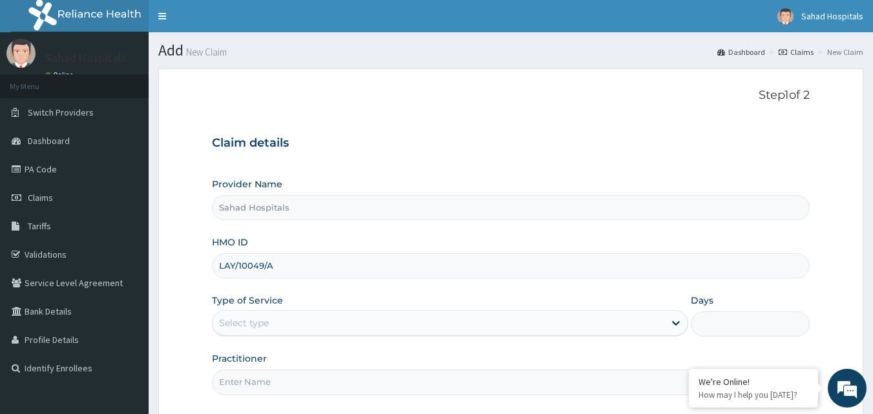
type input "LAY/10049/A"
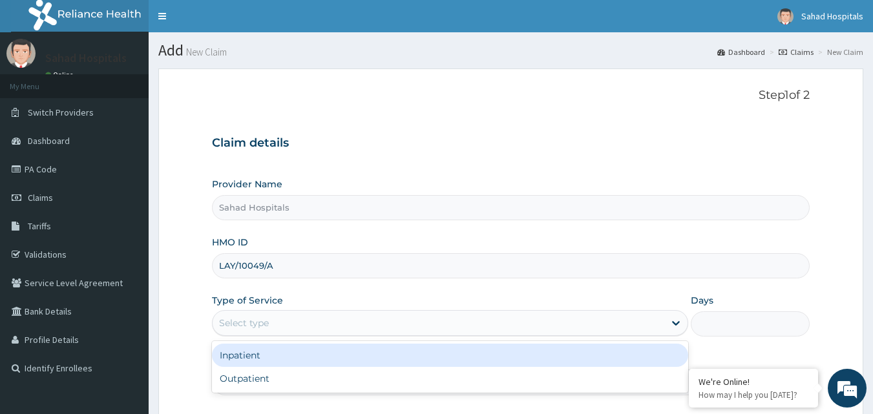
click at [298, 321] on div "Select type" at bounding box center [439, 323] width 452 height 21
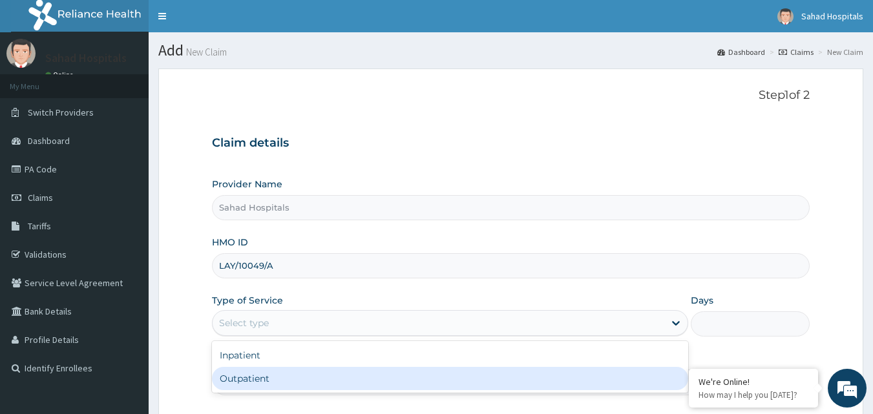
click at [243, 389] on div "Outpatient" at bounding box center [450, 378] width 476 height 23
type input "1"
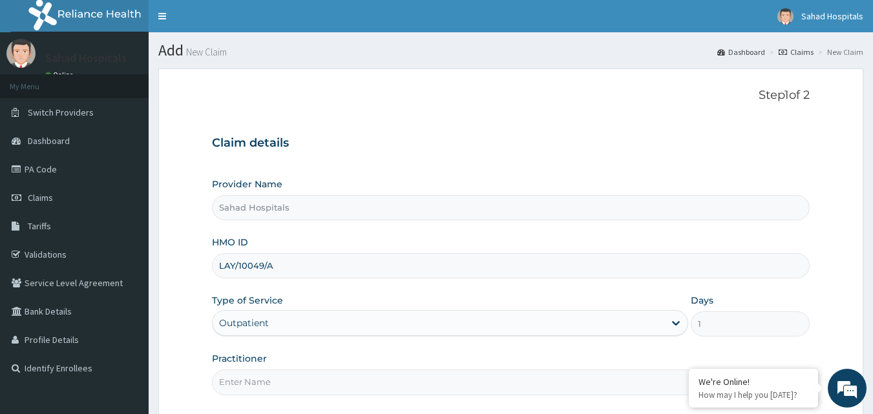
click at [243, 389] on input "Practitioner" at bounding box center [511, 382] width 599 height 25
type input "GP"
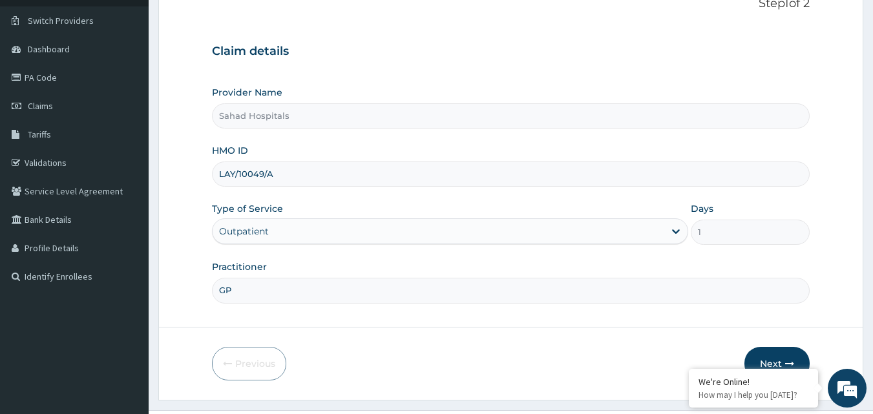
scroll to position [121, 0]
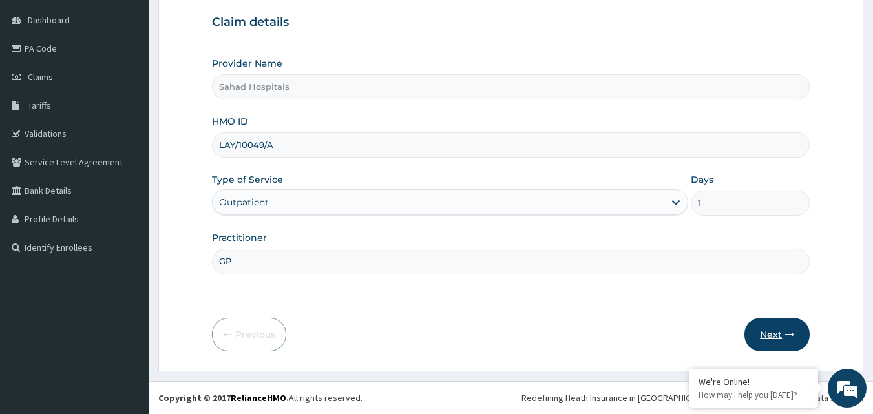
click at [776, 339] on button "Next" at bounding box center [777, 335] width 65 height 34
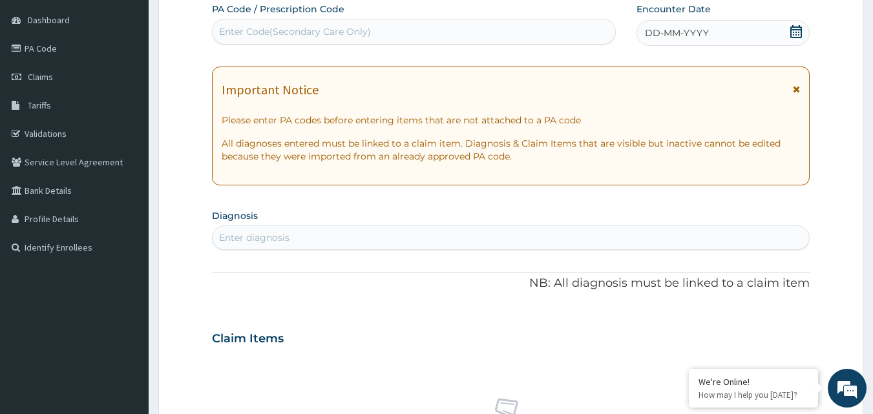
scroll to position [0, 0]
click at [650, 29] on span "DD-MM-YYYY" at bounding box center [677, 33] width 64 height 13
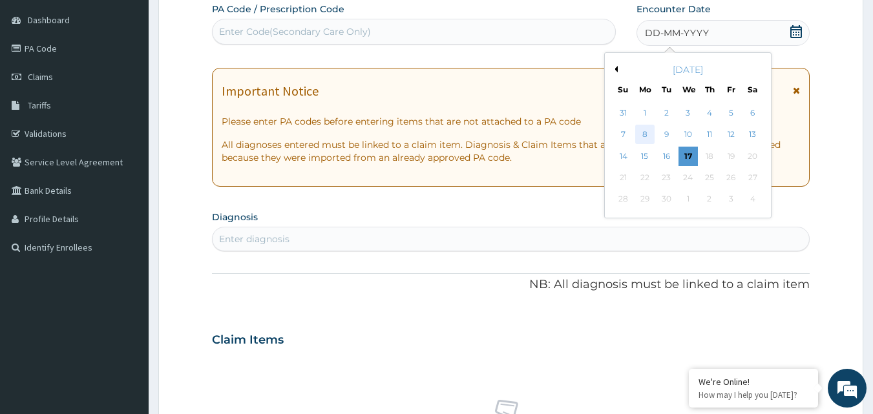
click at [648, 132] on div "8" at bounding box center [645, 134] width 19 height 19
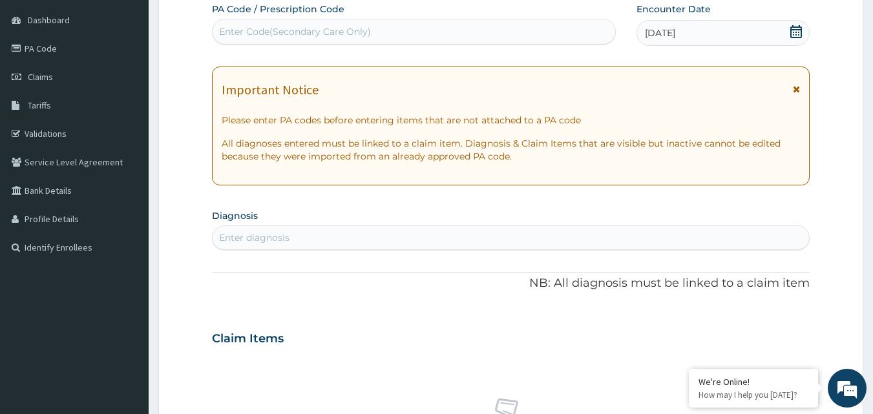
click at [345, 241] on div "Enter diagnosis" at bounding box center [511, 238] width 597 height 21
type input "OPEN WOUND"
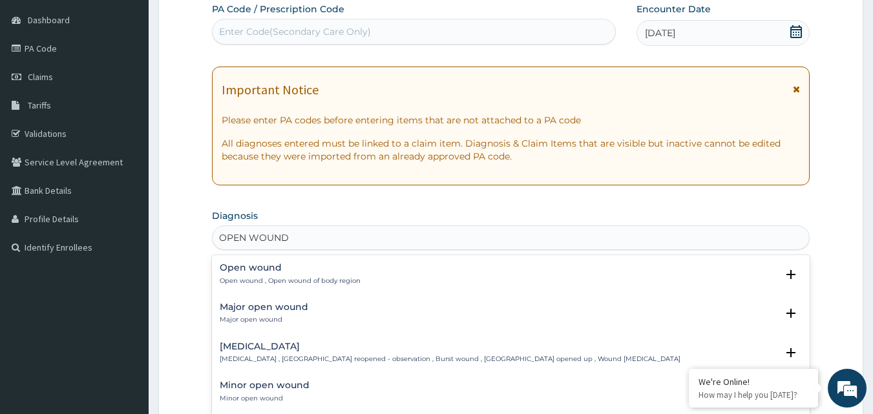
click at [270, 273] on h4 "Open wound" at bounding box center [290, 268] width 141 height 10
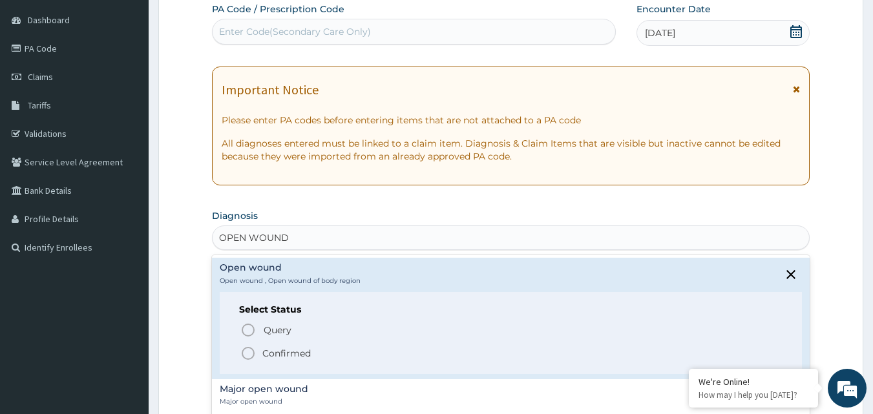
click at [258, 314] on h6 "Select Status" at bounding box center [511, 310] width 544 height 10
click at [249, 353] on icon "status option filled" at bounding box center [249, 354] width 16 height 16
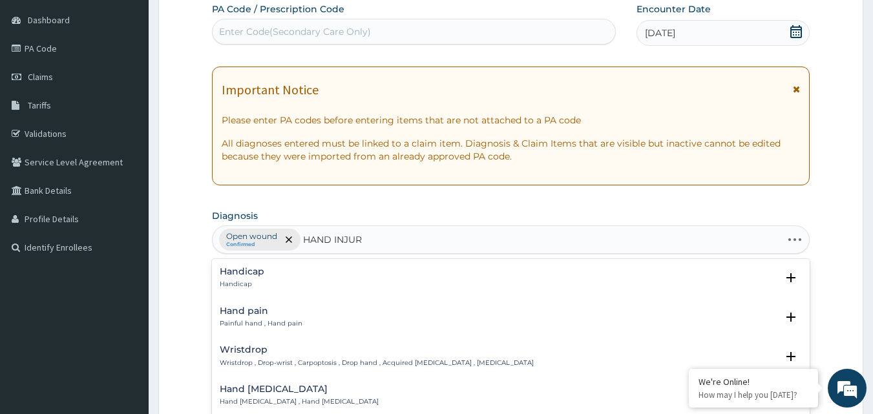
type input "HAND INJURY"
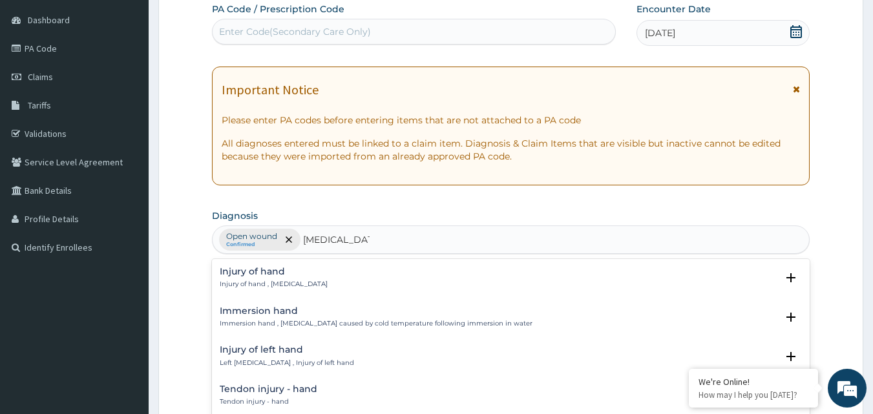
click at [240, 275] on h4 "Injury of hand" at bounding box center [274, 272] width 108 height 10
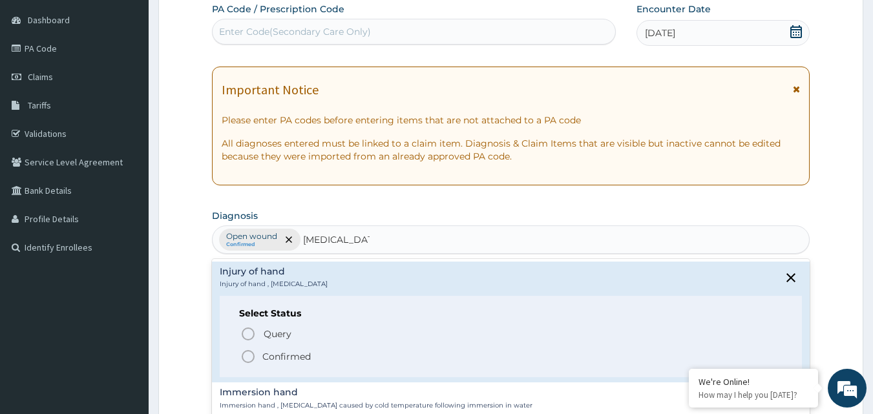
click at [248, 357] on icon "status option filled" at bounding box center [249, 357] width 16 height 16
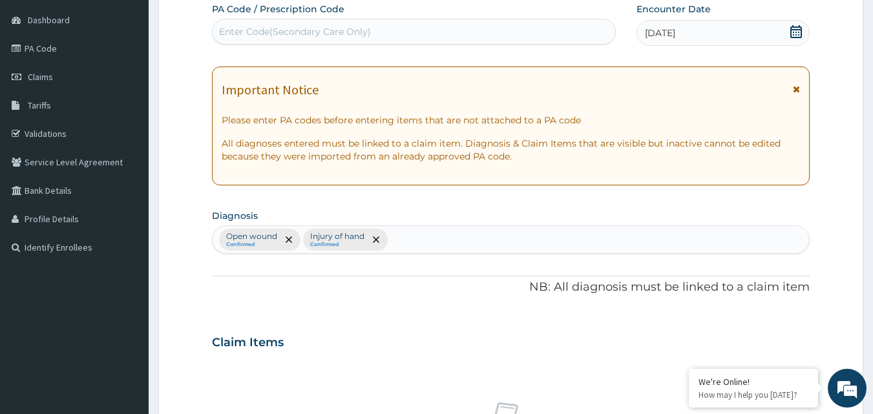
scroll to position [483, 0]
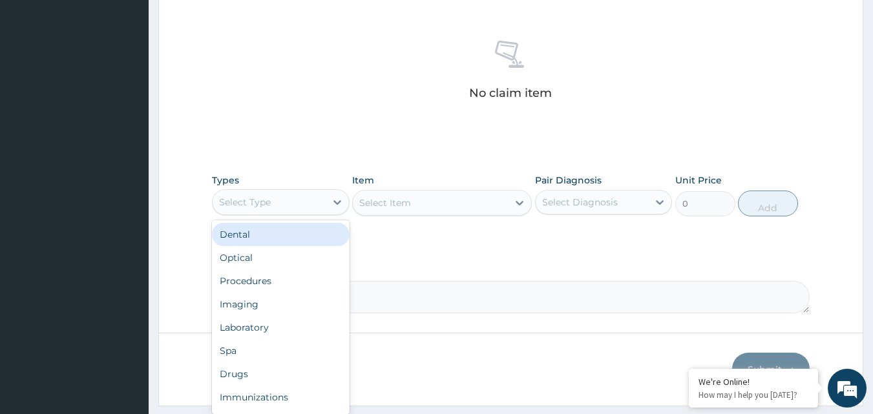
click at [261, 197] on div "Select Type" at bounding box center [245, 202] width 52 height 13
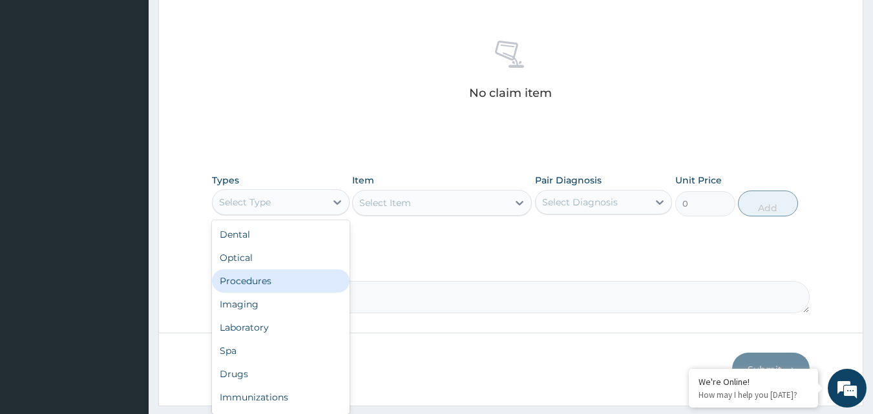
click at [246, 279] on div "Procedures" at bounding box center [281, 281] width 138 height 23
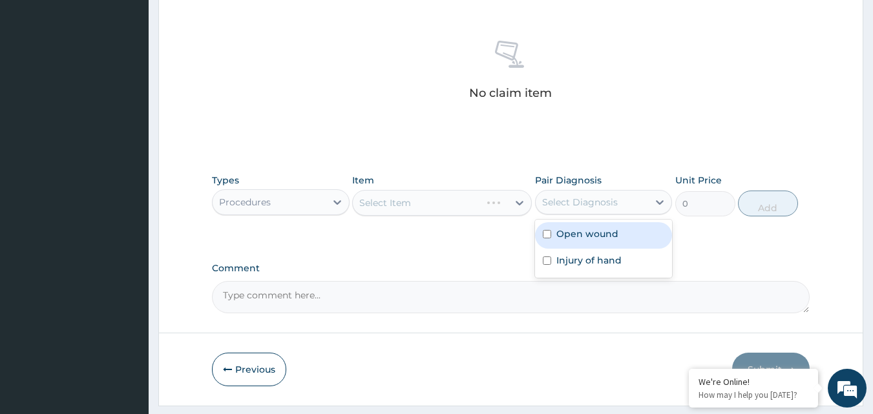
click at [564, 199] on div "Select Diagnosis" at bounding box center [580, 202] width 76 height 13
click at [545, 235] on input "checkbox" at bounding box center [547, 234] width 8 height 8
checkbox input "true"
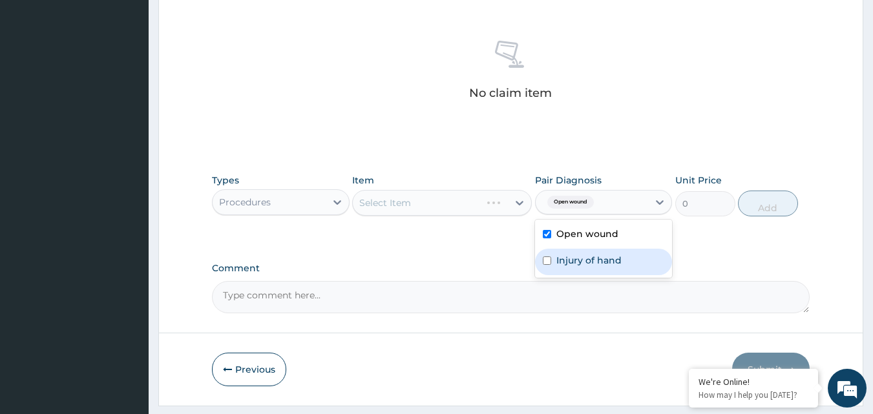
click at [545, 259] on input "checkbox" at bounding box center [547, 261] width 8 height 8
checkbox input "true"
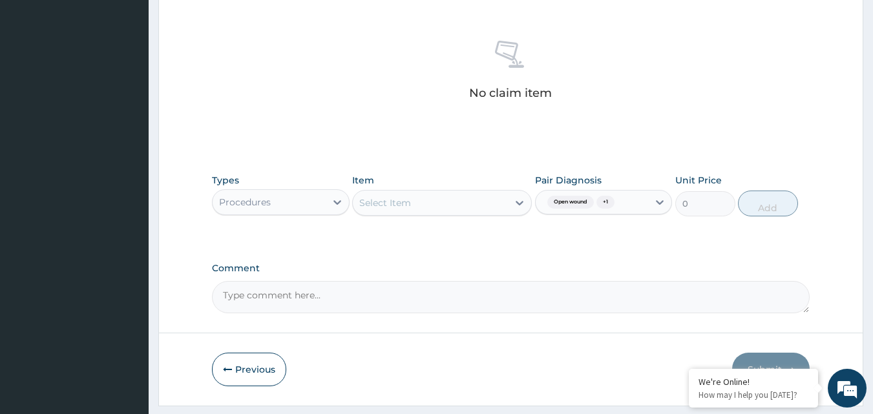
click at [404, 203] on div "Select Item" at bounding box center [385, 203] width 52 height 13
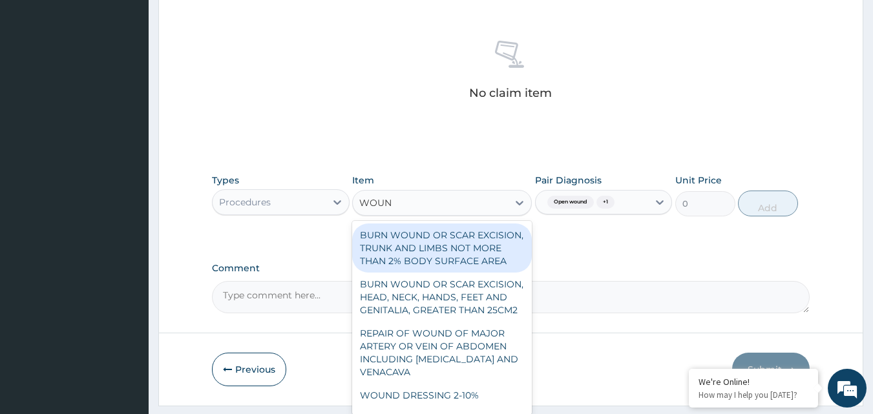
type input "WOUND"
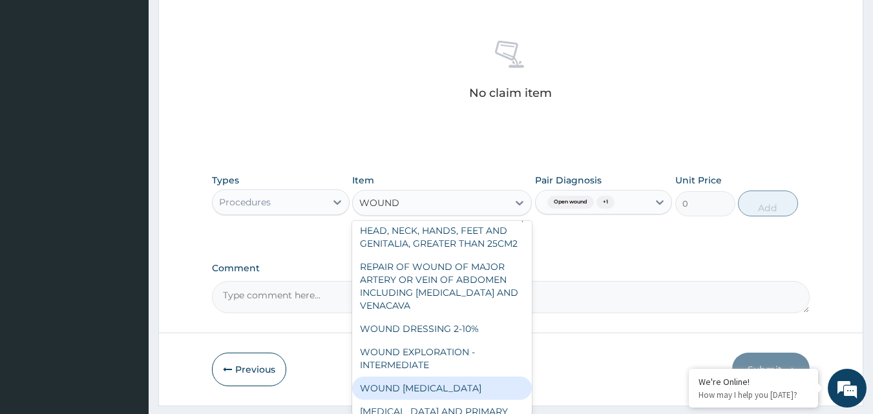
scroll to position [85, 0]
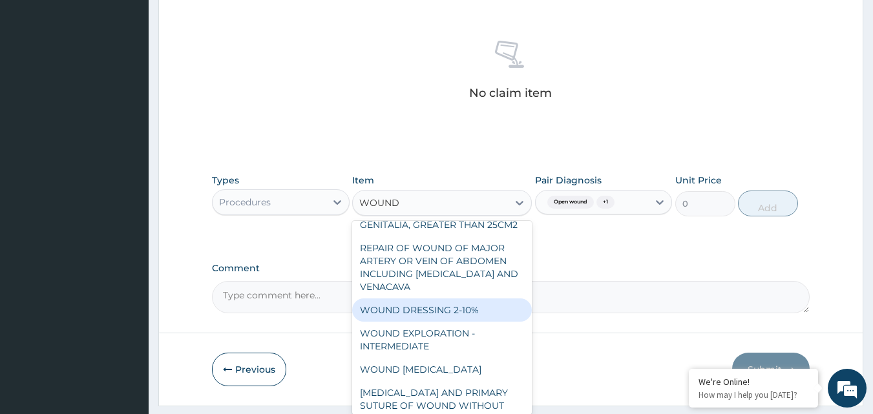
click at [427, 233] on div "BURN WOUND OR SCAR EXCISION, HEAD, NECK, HANDS, FEET AND GENITALIA, GREATER THA…" at bounding box center [442, 211] width 180 height 49
type input "270000"
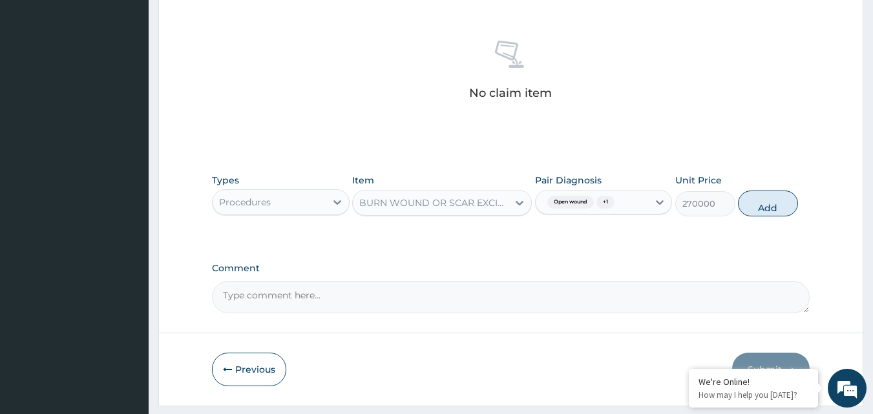
click at [451, 204] on div "BURN WOUND OR SCAR EXCISION, HEAD, NECK, HANDS, FEET AND GENITALIA, GREATER THA…" at bounding box center [434, 203] width 150 height 13
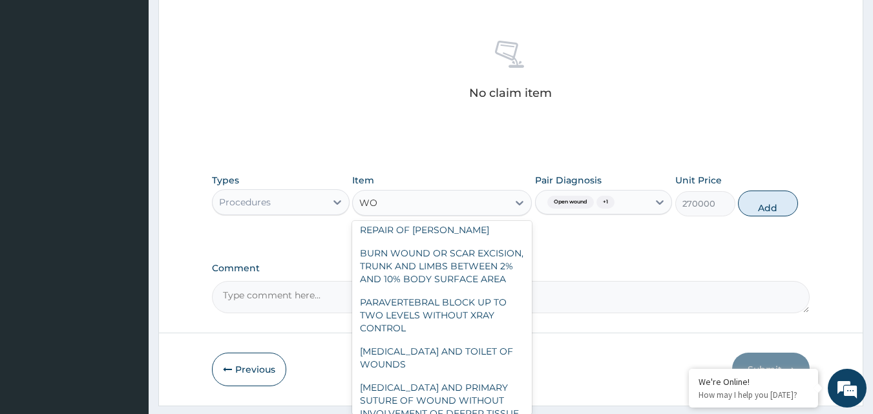
scroll to position [0, 0]
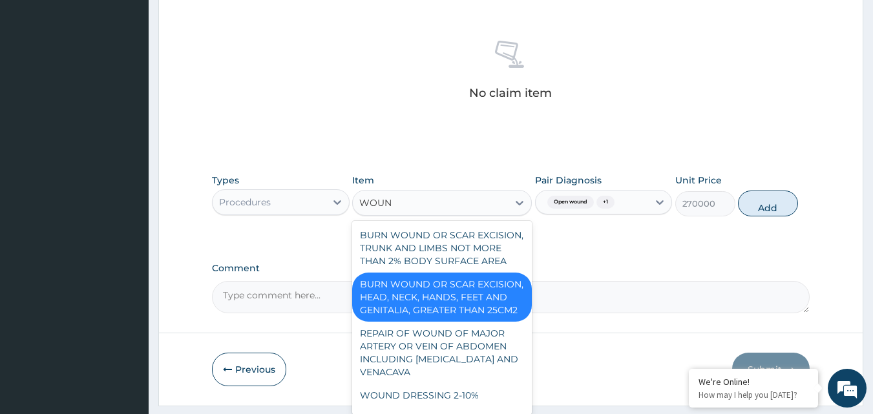
type input "WOUND"
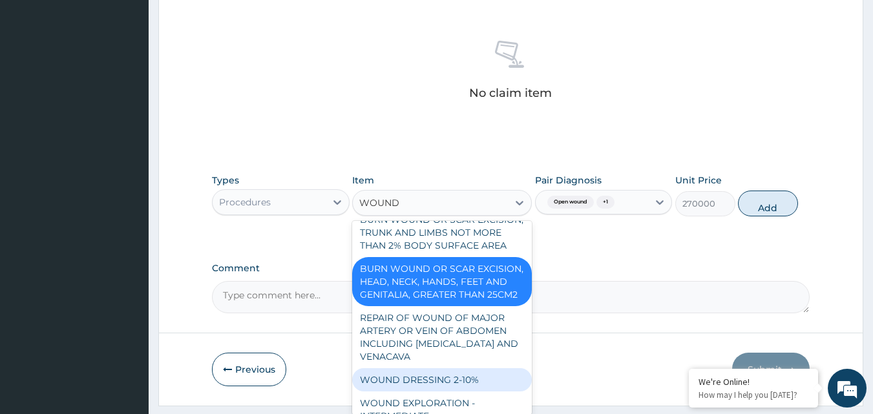
scroll to position [26, 0]
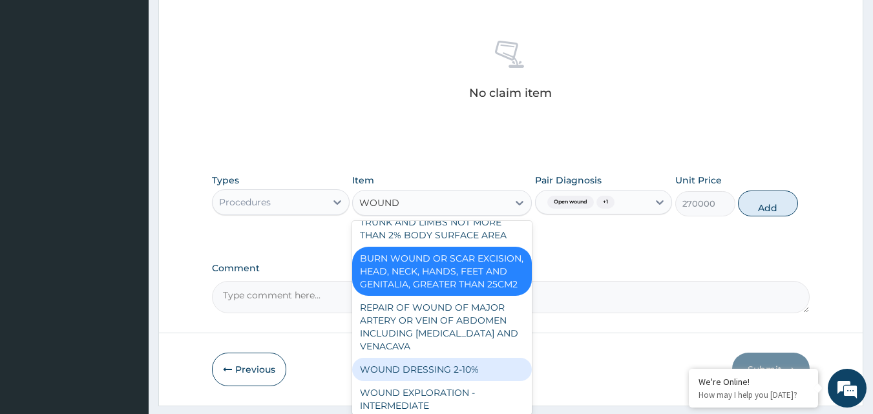
click at [411, 381] on div "WOUND DRESSING 2-10%" at bounding box center [442, 369] width 180 height 23
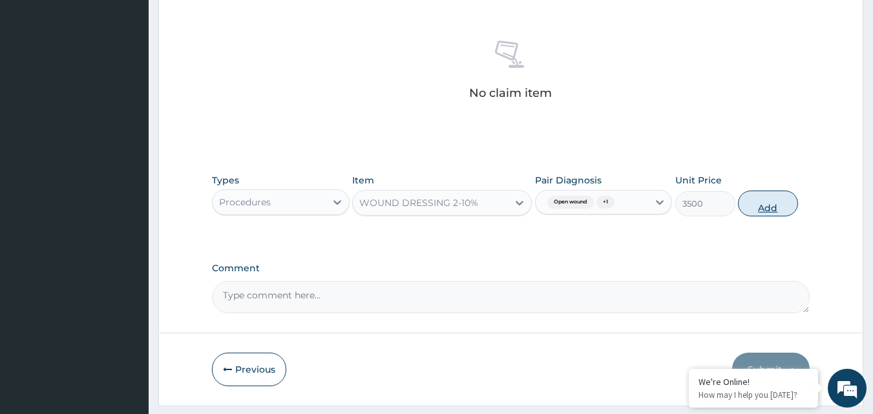
click at [771, 206] on button "Add" at bounding box center [768, 204] width 60 height 26
type input "0"
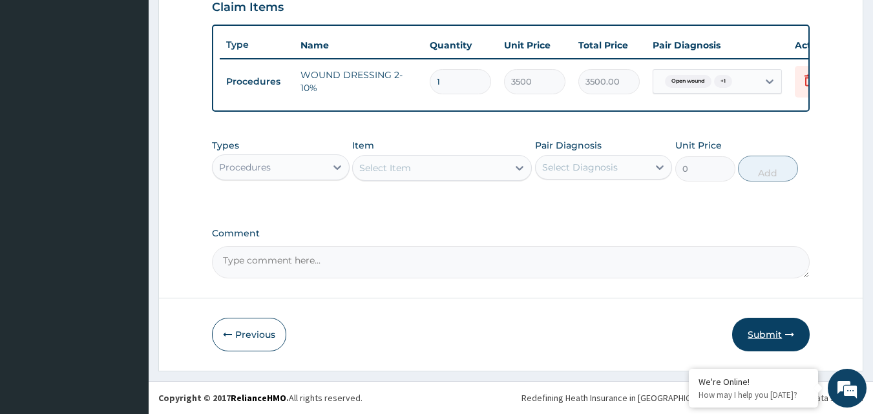
click at [759, 337] on button "Submit" at bounding box center [772, 335] width 78 height 34
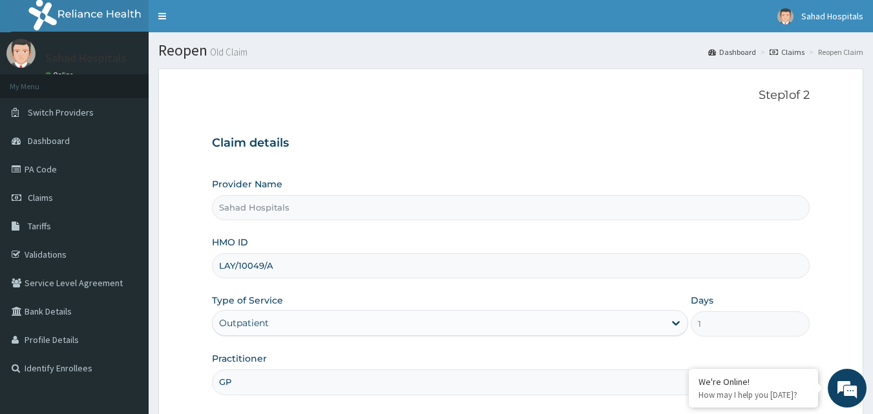
click at [354, 271] on input "LAY/10049/A" at bounding box center [511, 265] width 599 height 25
type input "L"
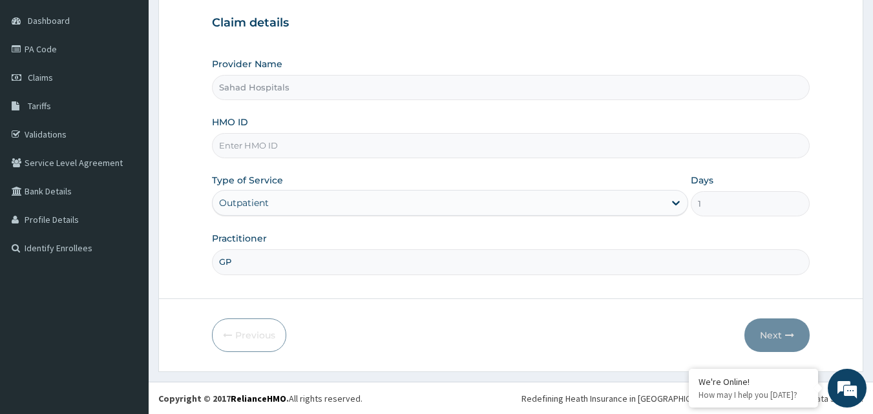
scroll to position [121, 0]
paste input "DOA/10078/A"
type input "DOA/10078/A"
click at [765, 330] on button "Next" at bounding box center [777, 335] width 65 height 34
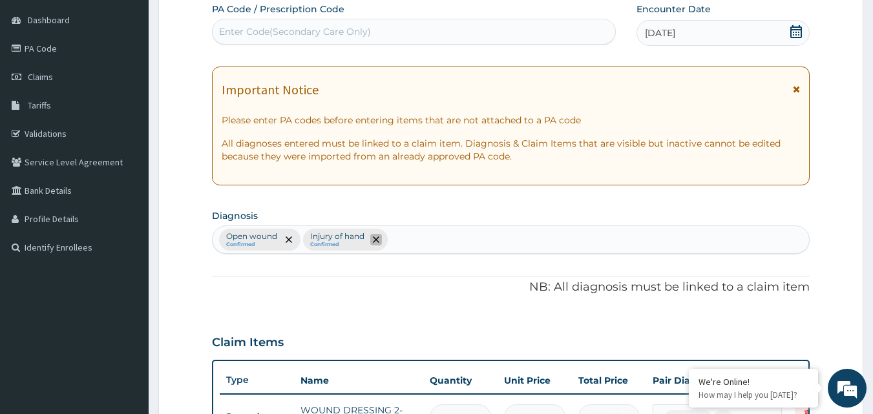
click at [374, 240] on icon "remove selection option" at bounding box center [376, 240] width 6 height 6
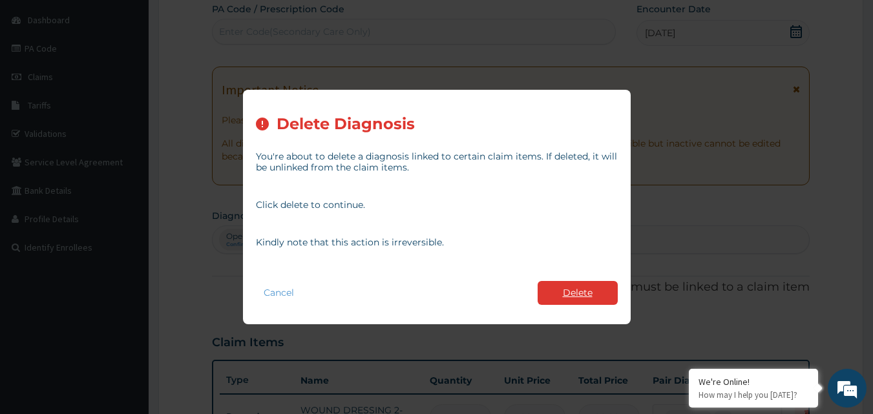
click at [565, 299] on button "Delete" at bounding box center [578, 293] width 80 height 24
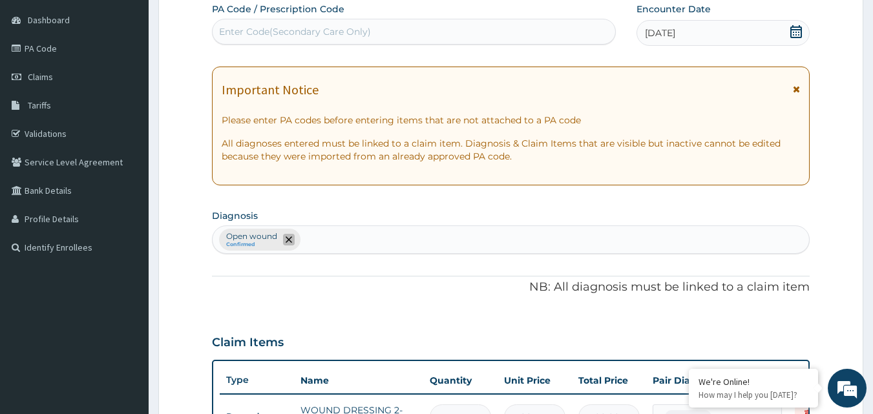
click at [286, 240] on icon "remove selection option" at bounding box center [289, 240] width 6 height 6
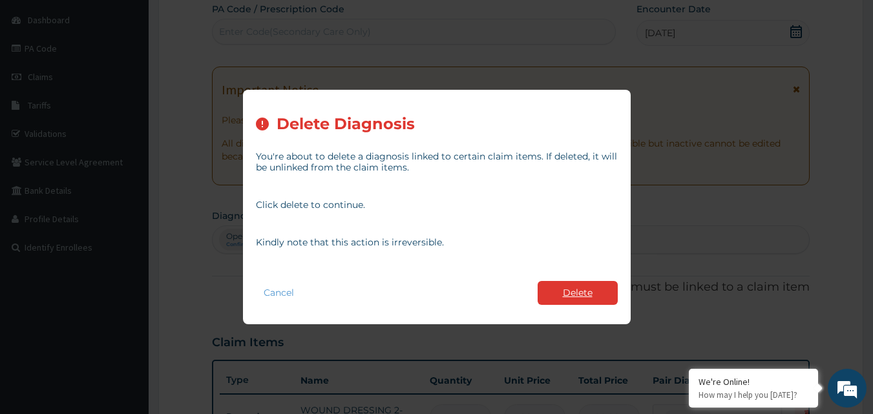
click at [572, 288] on button "Delete" at bounding box center [578, 293] width 80 height 24
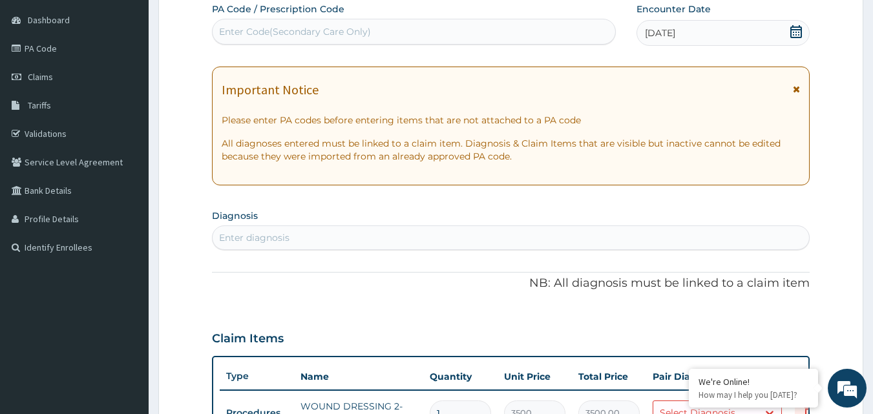
click at [331, 28] on div "Enter Code(Secondary Care Only)" at bounding box center [295, 31] width 152 height 13
paste input "DOA/10078/A"
type input "D"
paste input "PA/DCEBBB"
type input "PA/DCEBBB"
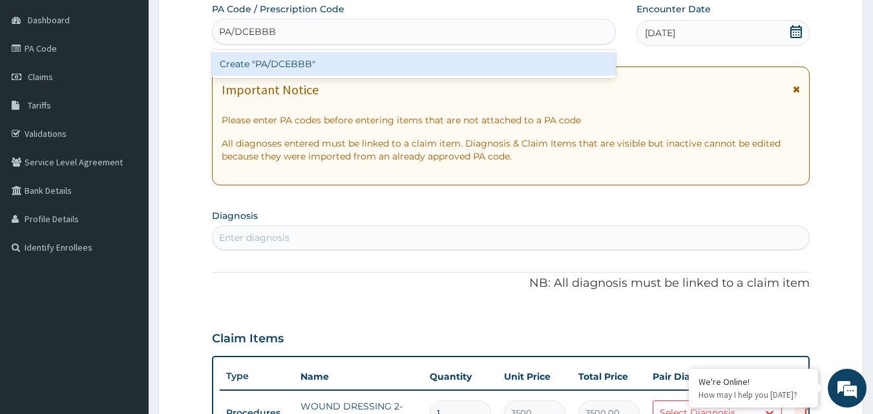
click at [310, 63] on div "Create "PA/DCEBBB"" at bounding box center [414, 63] width 405 height 23
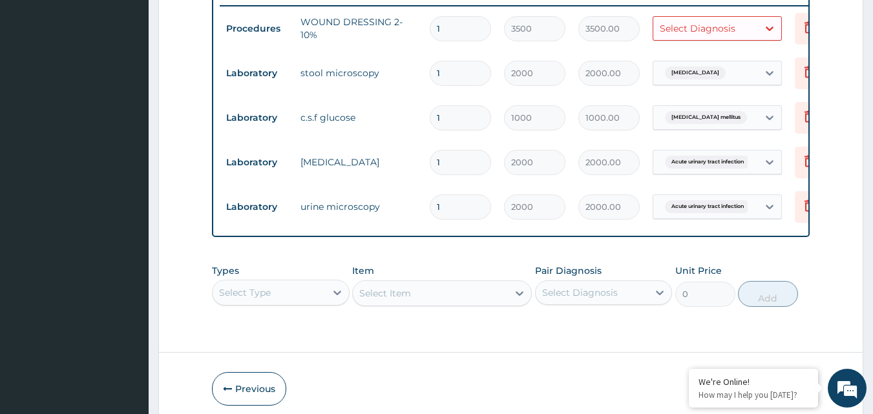
scroll to position [147, 0]
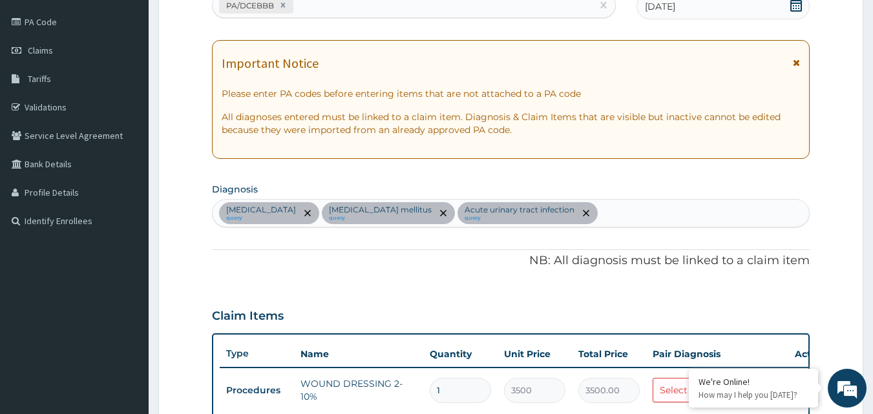
click at [563, 219] on div "[MEDICAL_DATA] query [MEDICAL_DATA] mellitus query Acute [MEDICAL_DATA] query" at bounding box center [511, 213] width 597 height 27
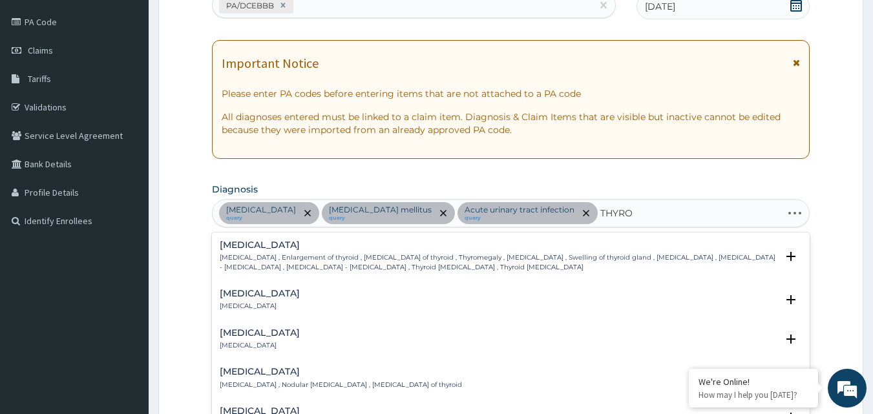
type input "THYROI"
click at [268, 308] on div "Thyroiditis Thyroiditis" at bounding box center [511, 300] width 583 height 23
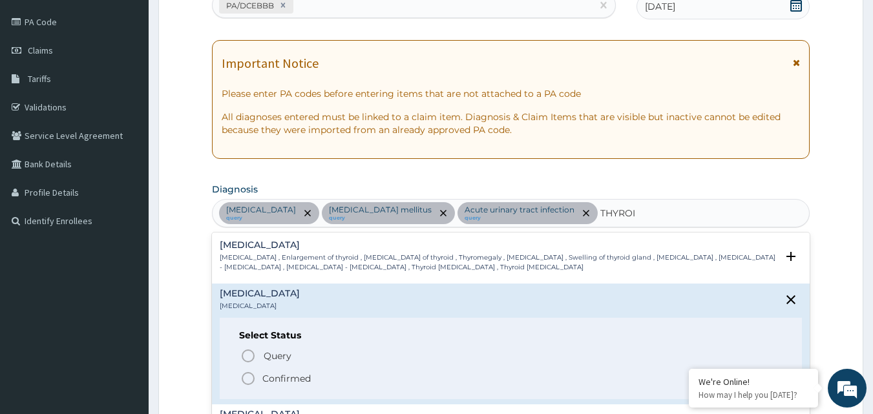
click at [246, 380] on icon "status option filled" at bounding box center [249, 379] width 16 height 16
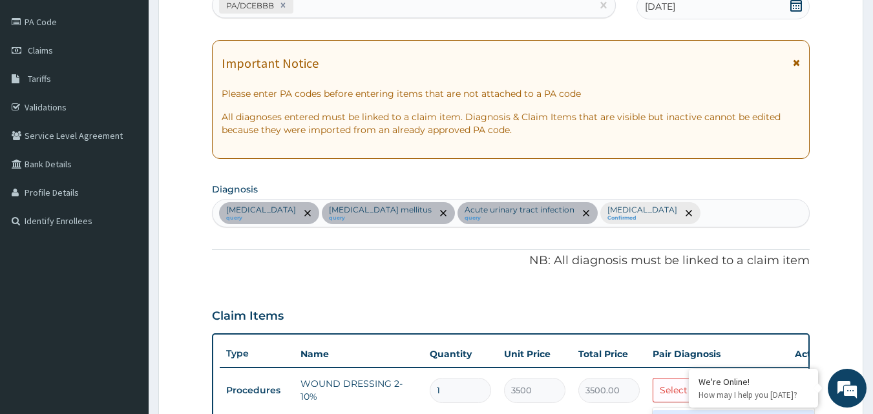
click at [664, 382] on div "Select Diagnosis" at bounding box center [706, 390] width 105 height 21
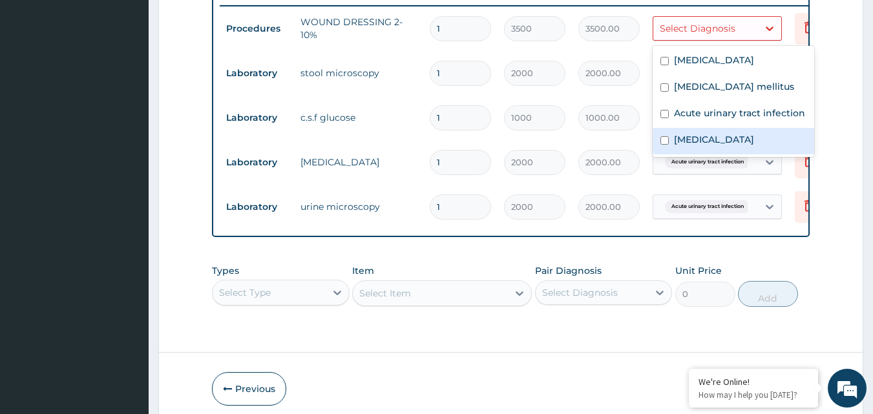
click at [667, 136] on input "checkbox" at bounding box center [665, 140] width 8 height 8
checkbox input "true"
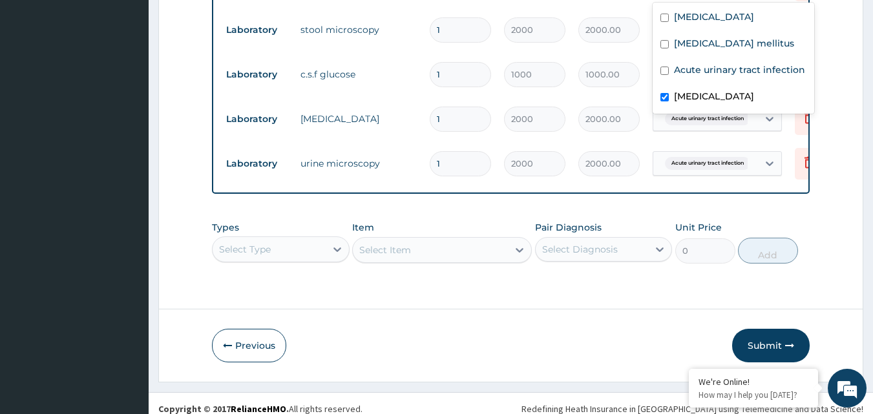
scroll to position [573, 0]
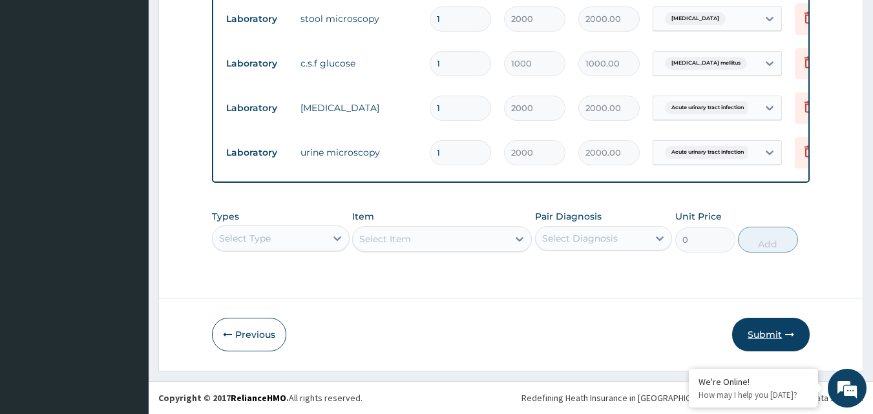
click at [762, 336] on button "Submit" at bounding box center [772, 335] width 78 height 34
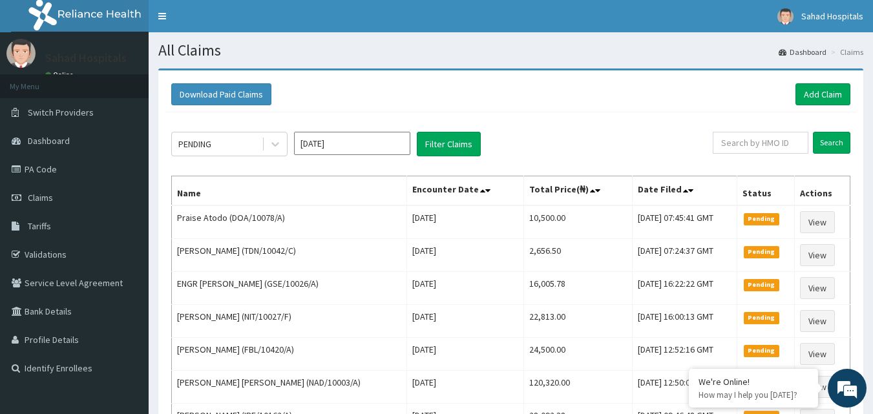
scroll to position [186, 0]
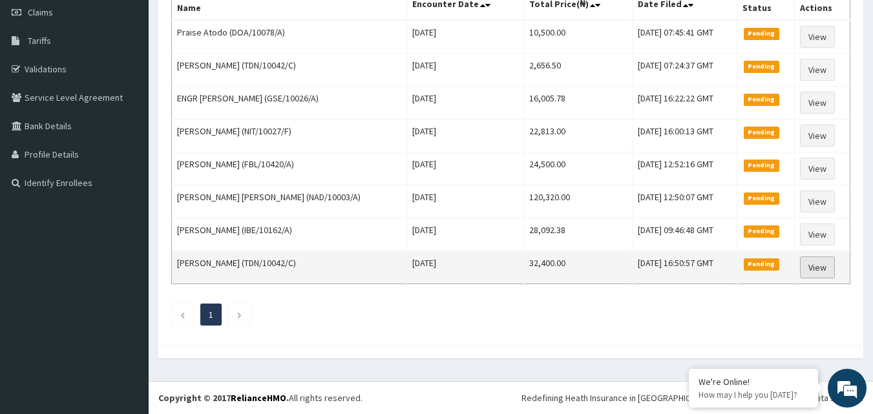
click at [819, 273] on link "View" at bounding box center [817, 268] width 35 height 22
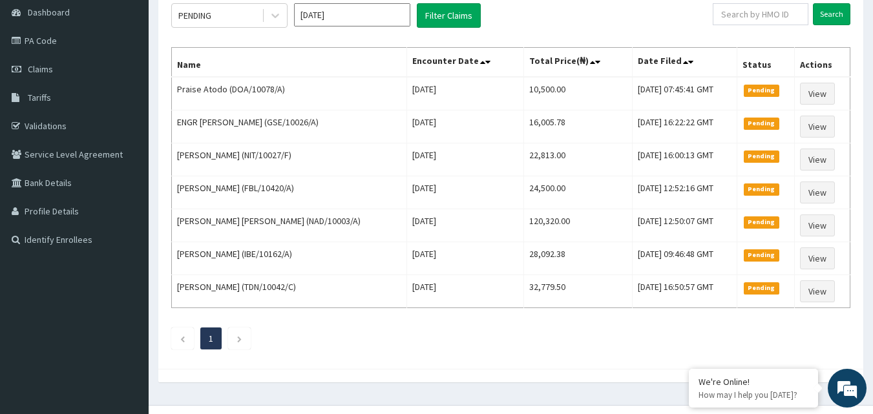
scroll to position [153, 0]
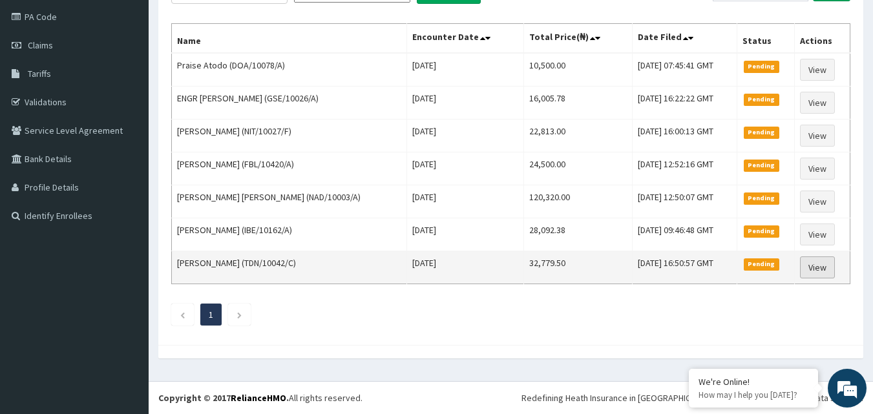
click at [816, 273] on link "View" at bounding box center [817, 268] width 35 height 22
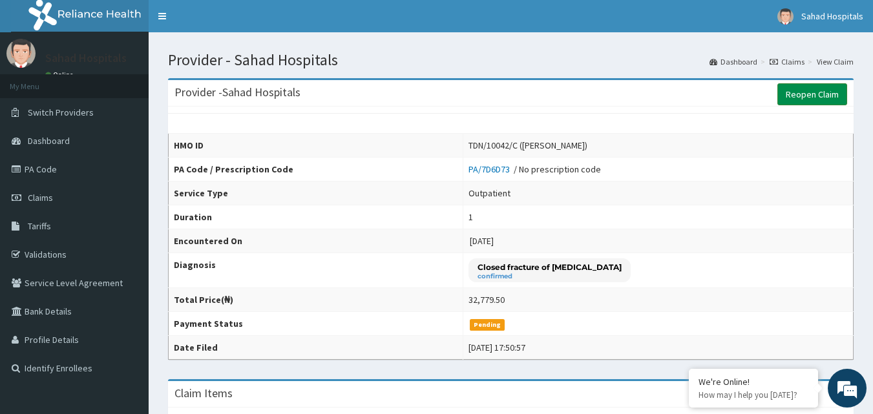
click at [813, 91] on link "Reopen Claim" at bounding box center [813, 94] width 70 height 22
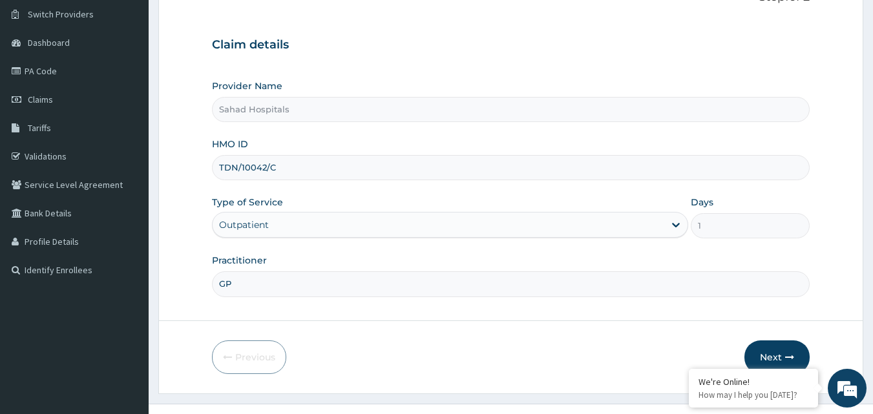
scroll to position [121, 0]
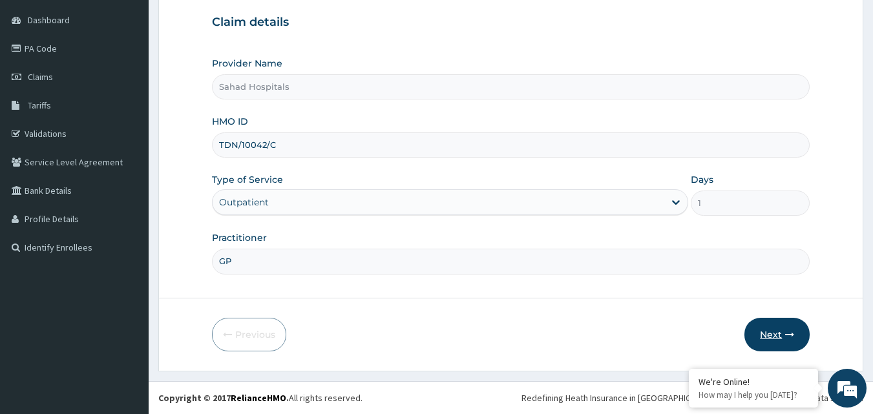
click at [777, 333] on button "Next" at bounding box center [777, 335] width 65 height 34
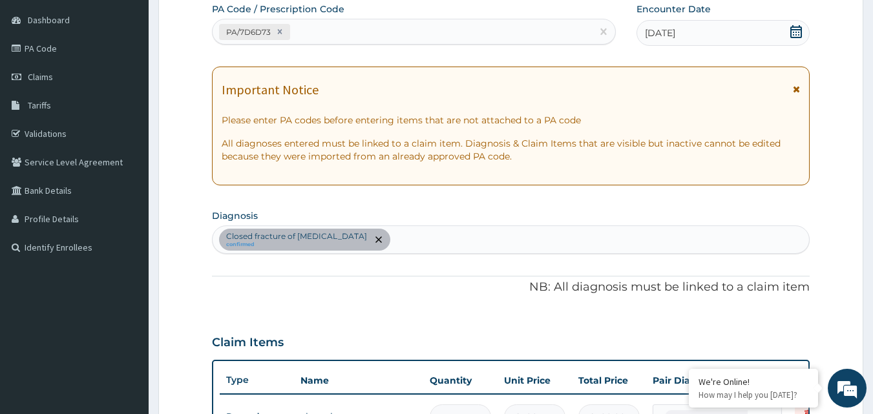
scroll to position [440, 0]
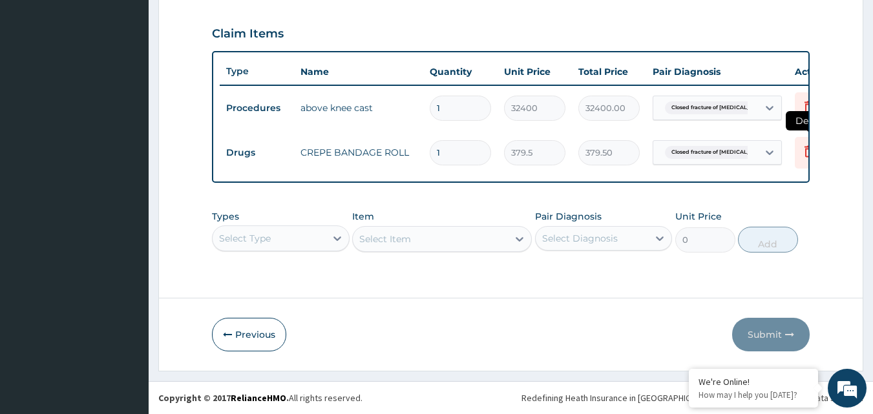
click at [798, 146] on icon at bounding box center [809, 153] width 28 height 32
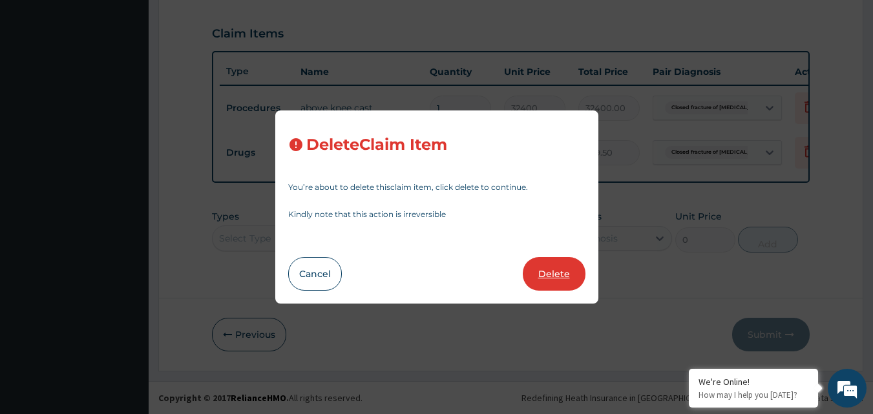
click at [555, 270] on button "Delete" at bounding box center [554, 274] width 63 height 34
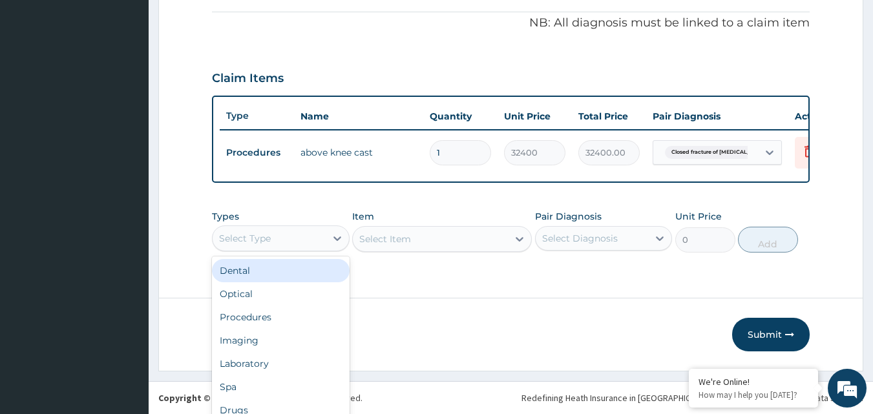
scroll to position [36, 0]
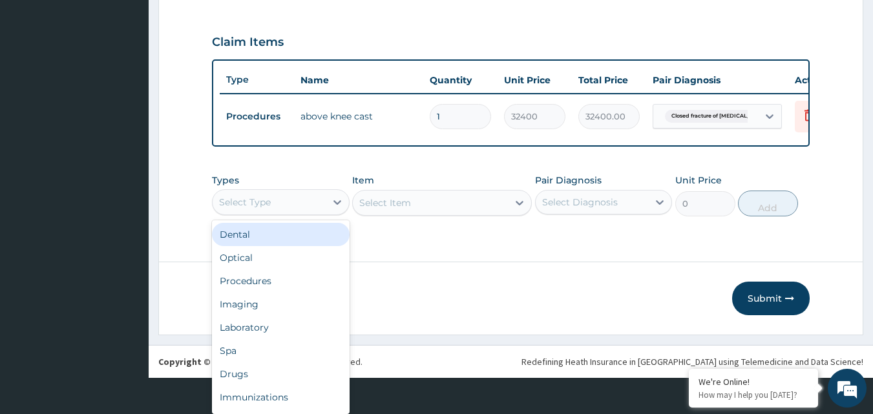
click at [306, 215] on div "option Dental focused, 1 of 10. 10 results available. Use Up and Down to choose…" at bounding box center [281, 202] width 138 height 26
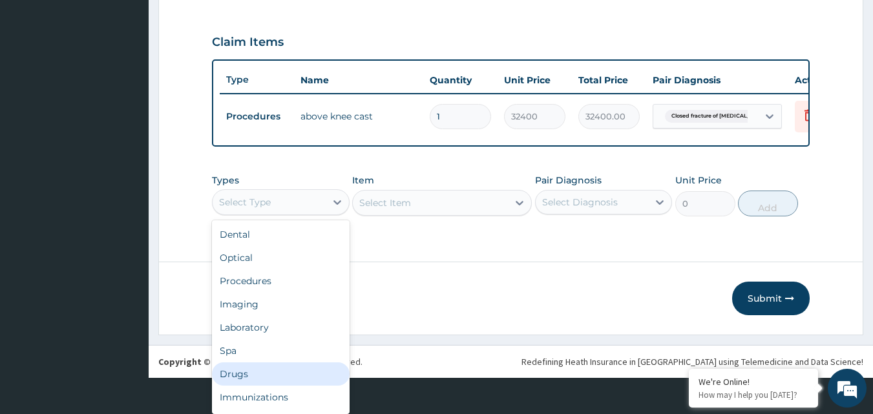
click at [255, 378] on div "Drugs" at bounding box center [281, 374] width 138 height 23
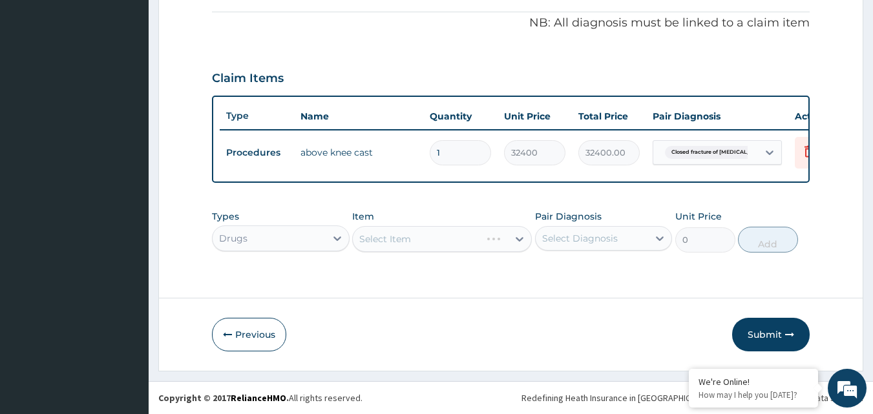
scroll to position [0, 0]
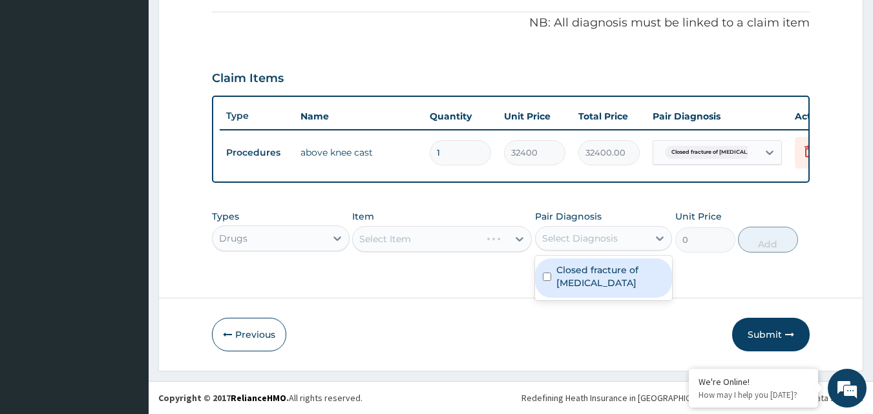
click at [566, 237] on div "Select Diagnosis" at bounding box center [580, 238] width 76 height 13
click at [541, 270] on div "Closed fracture of tibia" at bounding box center [604, 278] width 138 height 39
checkbox input "true"
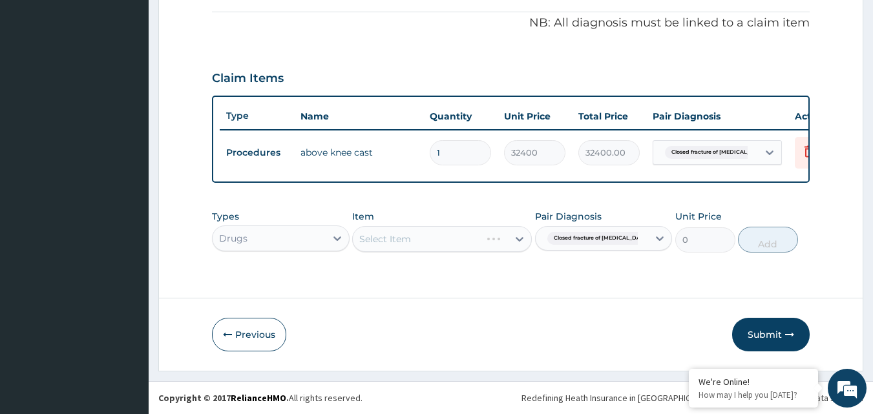
click at [444, 239] on div "Select Item" at bounding box center [442, 239] width 180 height 26
click at [444, 239] on div "Select Item" at bounding box center [430, 239] width 155 height 21
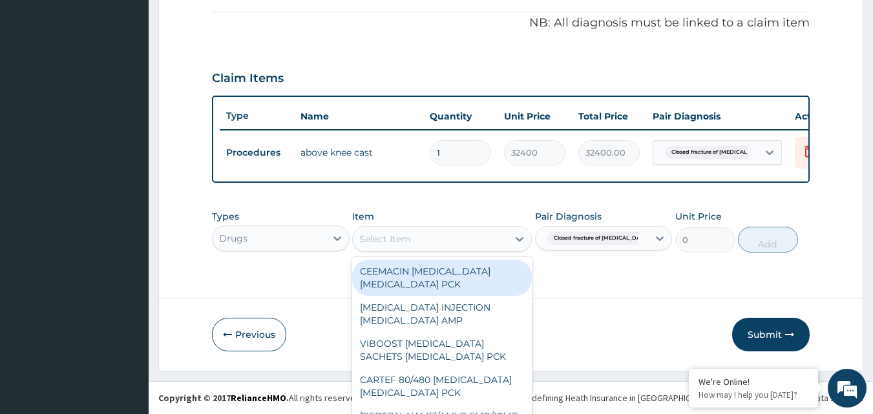
scroll to position [37, 0]
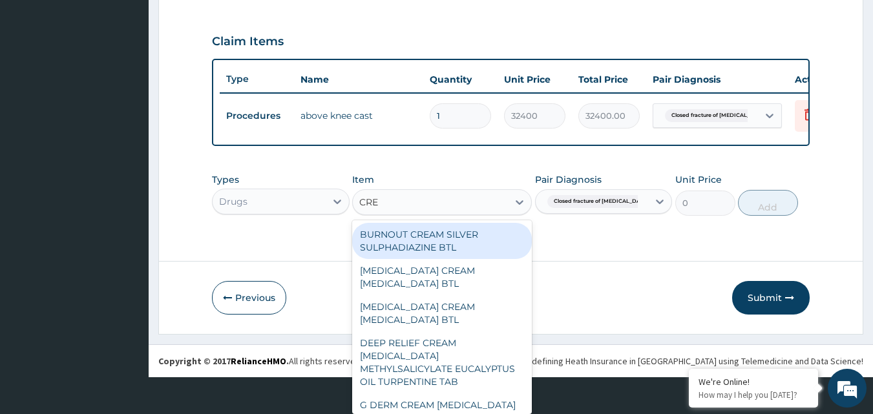
type input "CREP"
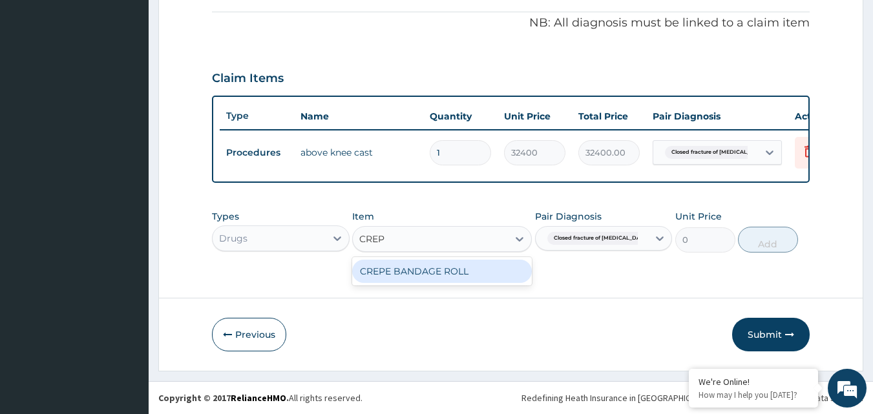
click at [416, 272] on div "CREPE BANDAGE ROLL" at bounding box center [442, 271] width 180 height 23
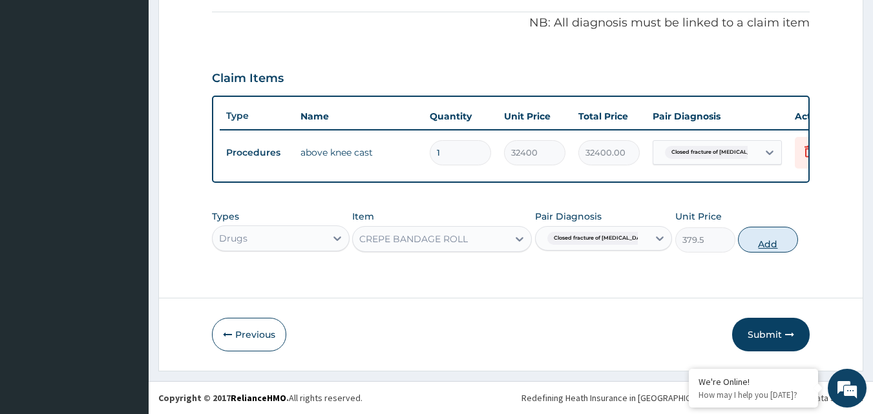
click at [767, 251] on button "Add" at bounding box center [768, 240] width 60 height 26
type input "0"
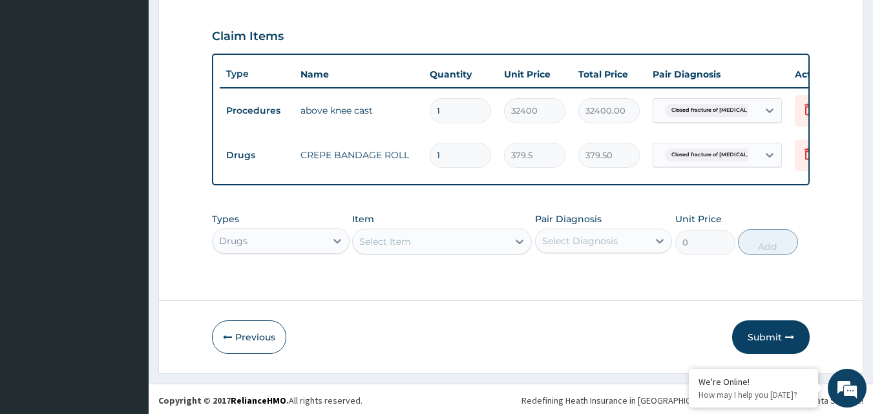
scroll to position [440, 0]
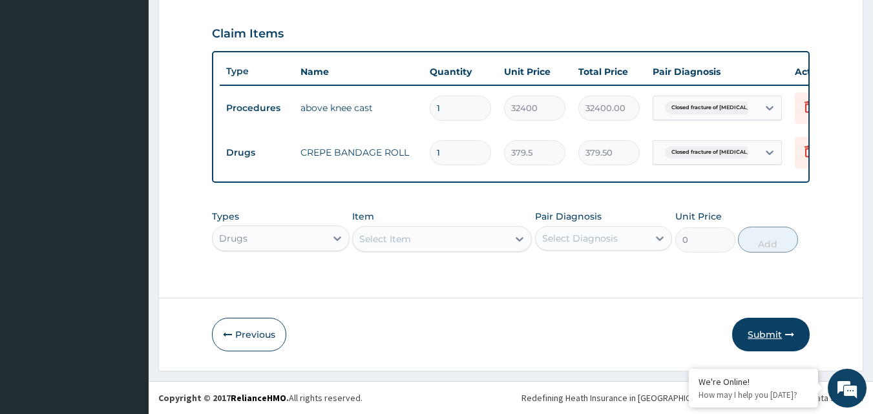
click at [760, 327] on button "Submit" at bounding box center [772, 335] width 78 height 34
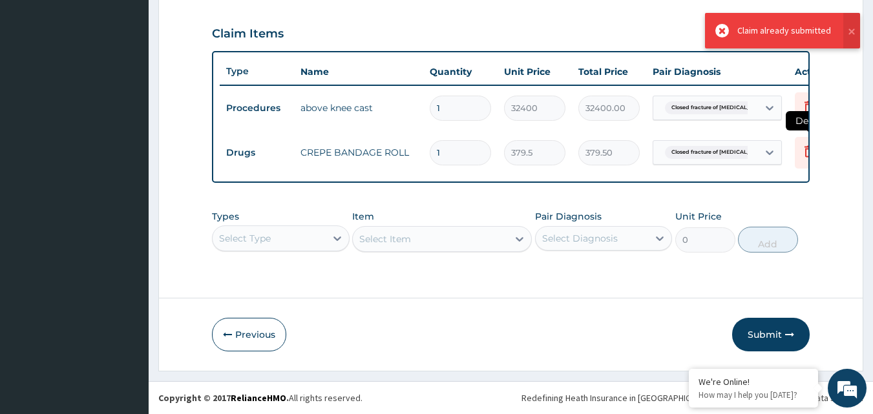
click at [802, 147] on icon at bounding box center [810, 152] width 16 height 16
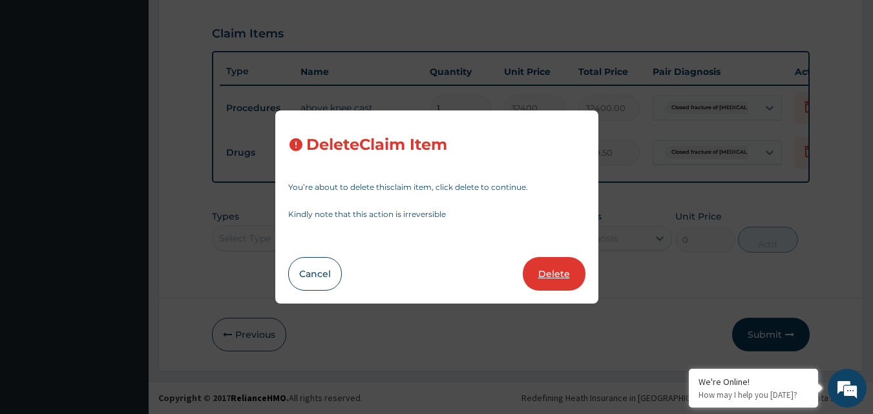
click at [555, 277] on button "Delete" at bounding box center [554, 274] width 63 height 34
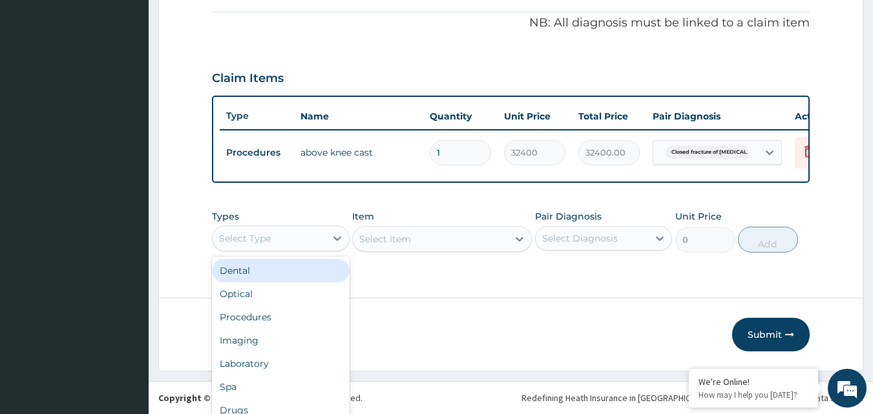
scroll to position [36, 0]
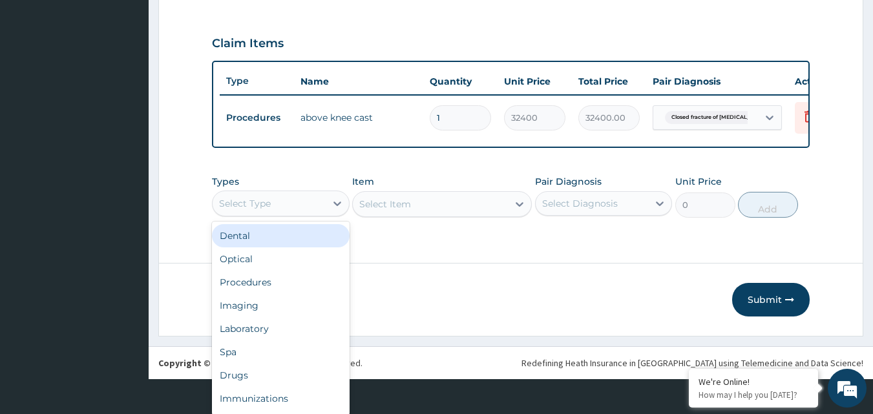
click at [283, 217] on div "option Dental focused, 1 of 10. 10 results available. Use Up and Down to choose…" at bounding box center [281, 204] width 138 height 26
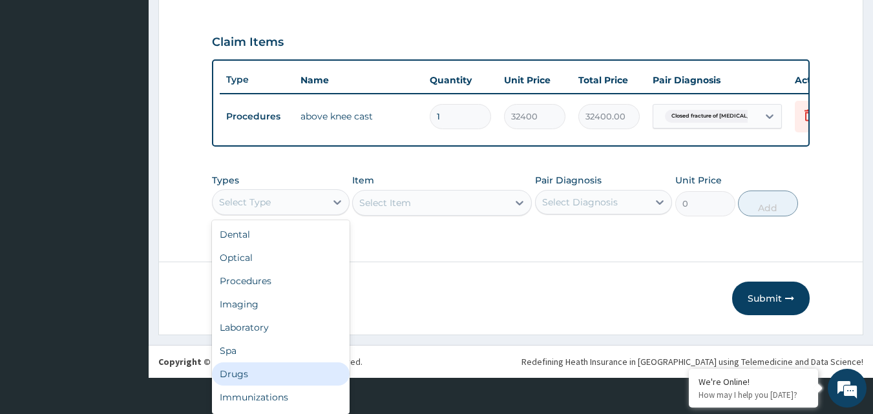
click at [237, 371] on div "Drugs" at bounding box center [281, 374] width 138 height 23
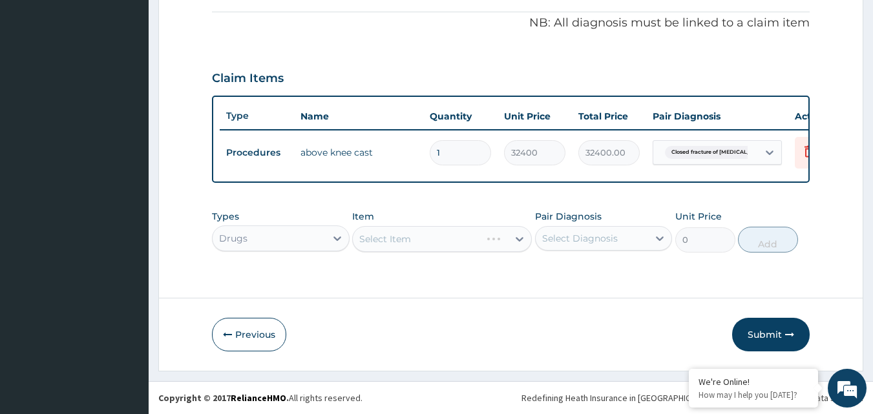
scroll to position [0, 0]
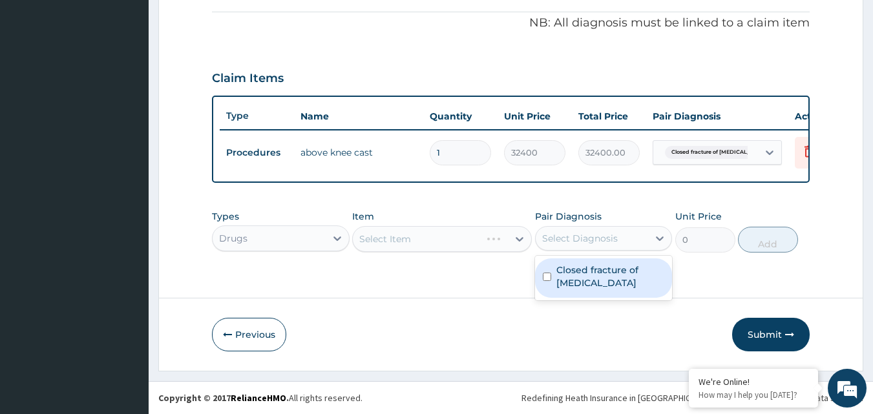
click at [571, 242] on div "Select Diagnosis" at bounding box center [580, 238] width 76 height 13
click at [547, 273] on input "checkbox" at bounding box center [547, 277] width 8 height 8
checkbox input "true"
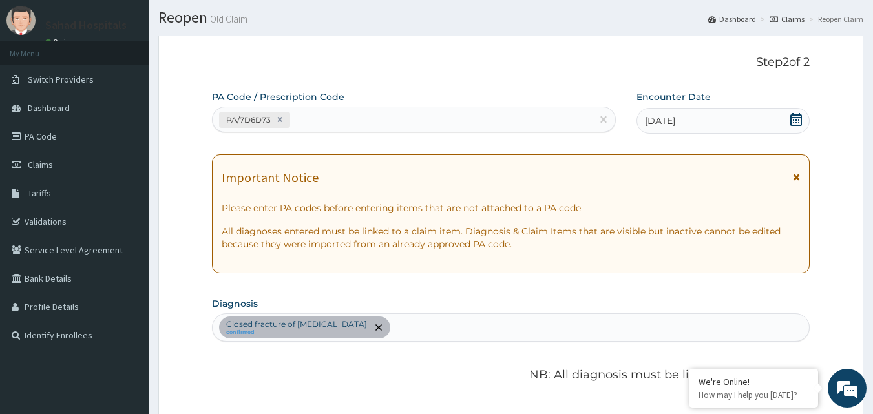
scroll to position [395, 0]
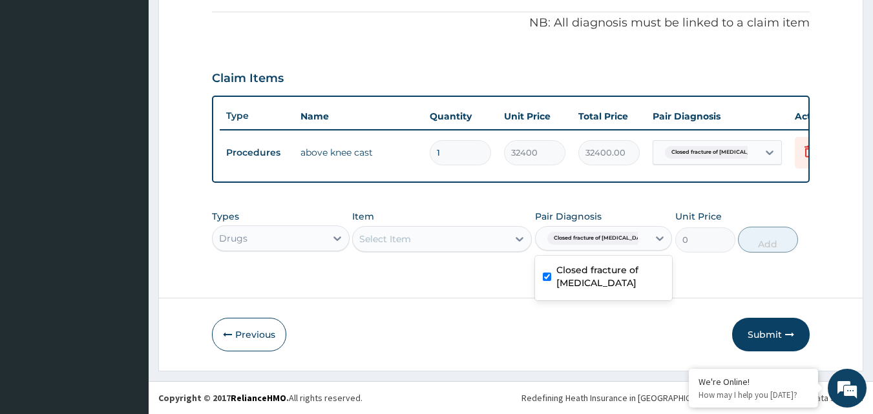
click at [431, 230] on div "Select Item" at bounding box center [430, 239] width 155 height 21
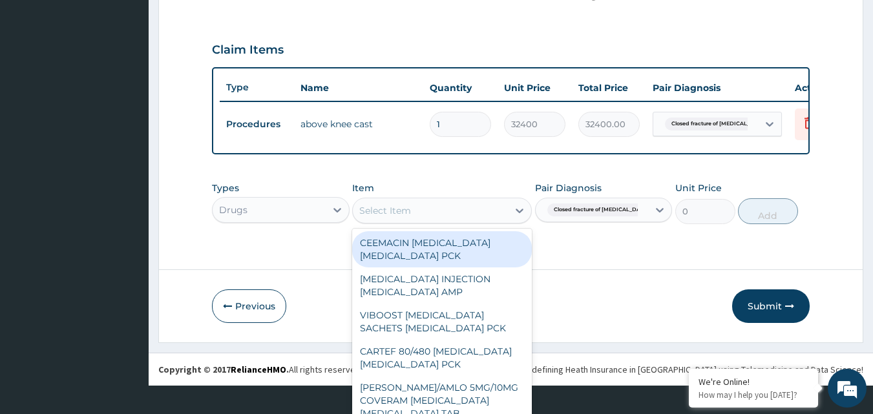
scroll to position [37, 0]
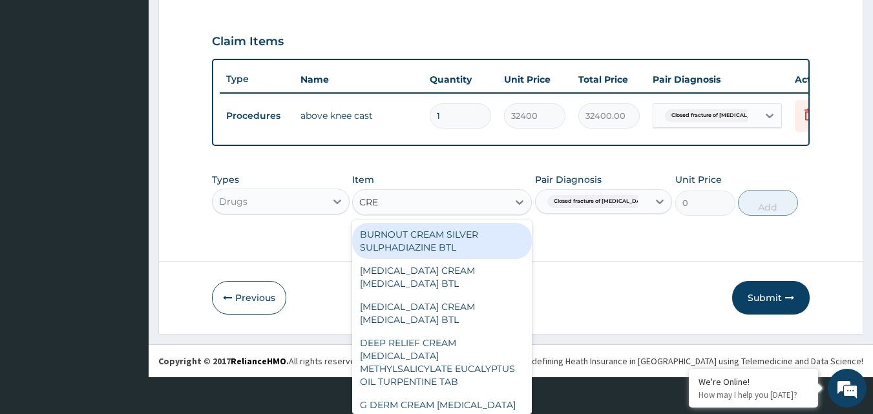
type input "CREP"
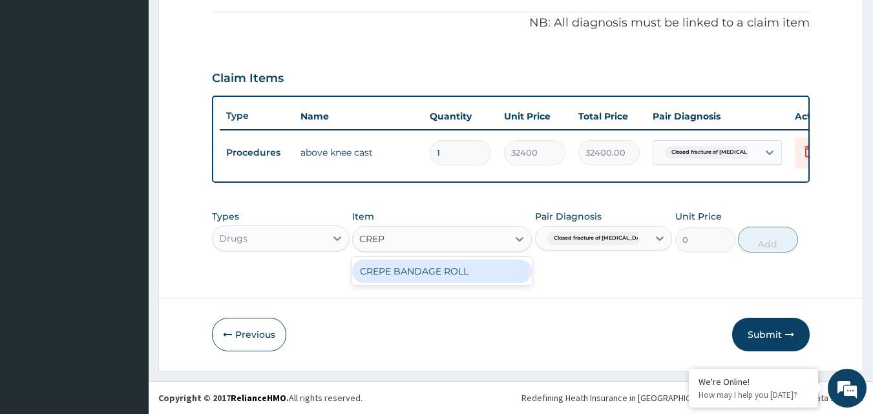
scroll to position [0, 0]
click at [395, 272] on div "CREPE BANDAGE ROLL" at bounding box center [442, 271] width 180 height 23
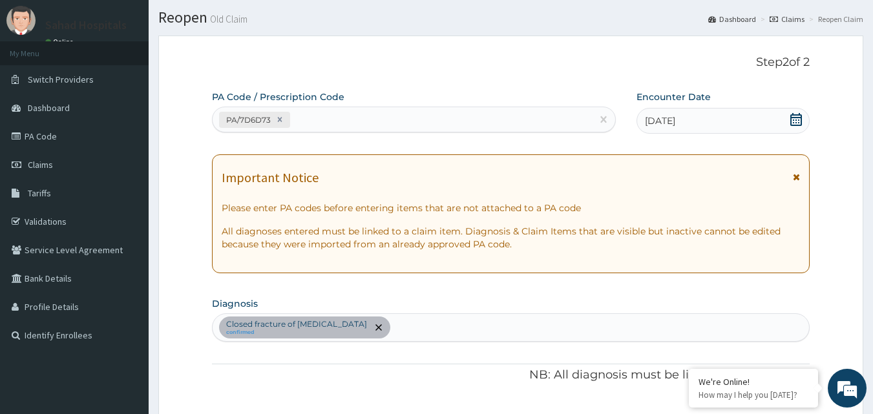
scroll to position [395, 0]
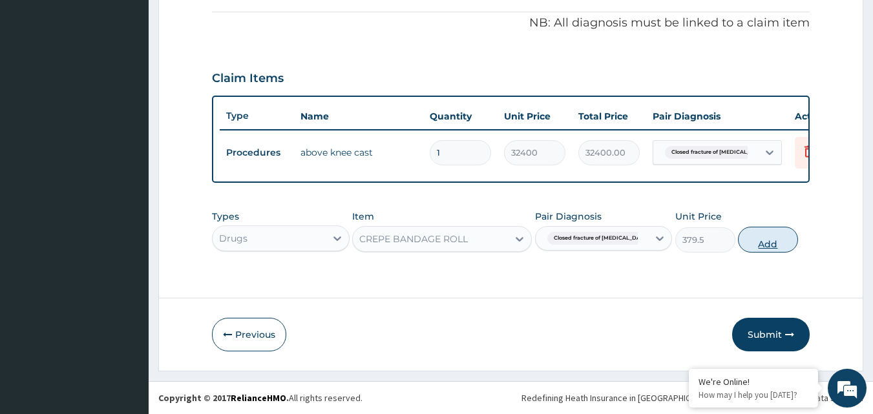
click at [767, 244] on button "Add" at bounding box center [768, 240] width 60 height 26
type input "0"
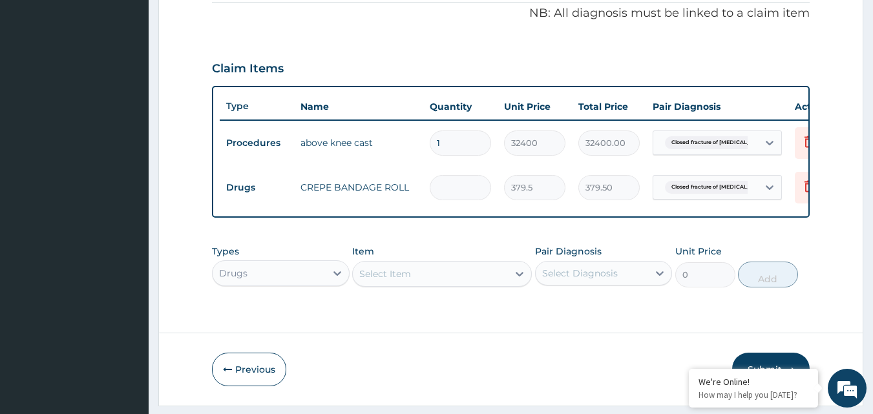
type input "0.00"
type input "8"
type input "3036.00"
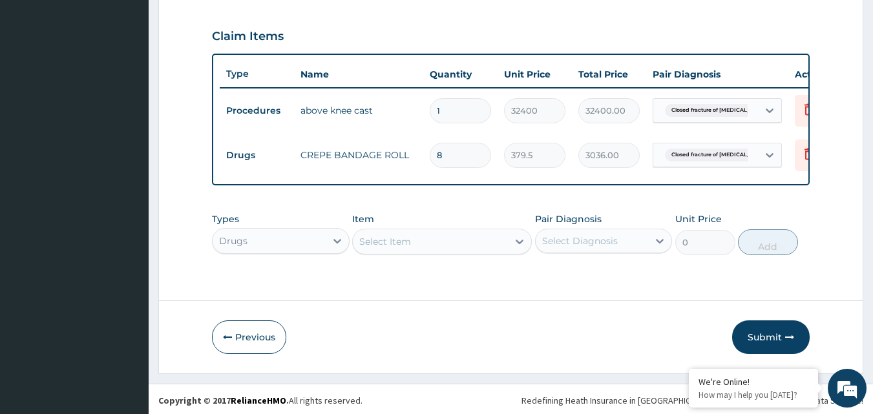
scroll to position [440, 0]
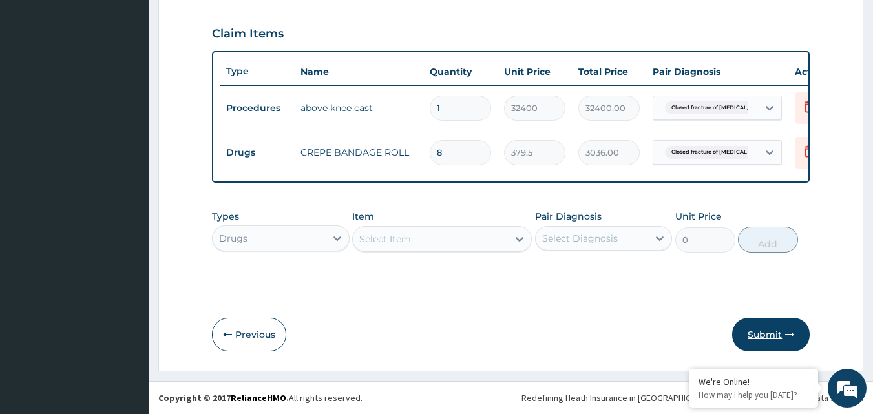
type input "8"
click at [773, 340] on button "Submit" at bounding box center [772, 335] width 78 height 34
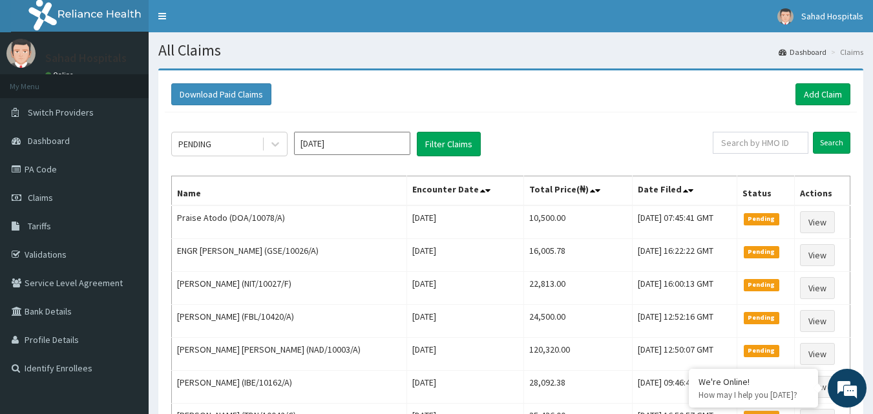
scroll to position [153, 0]
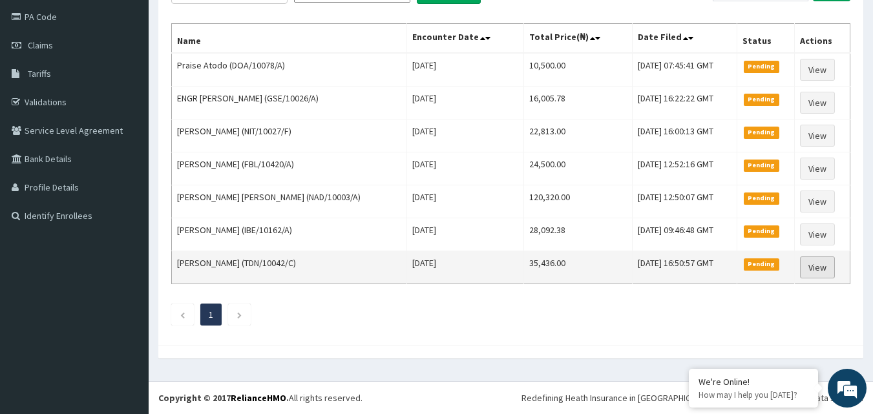
click at [826, 277] on link "View" at bounding box center [817, 268] width 35 height 22
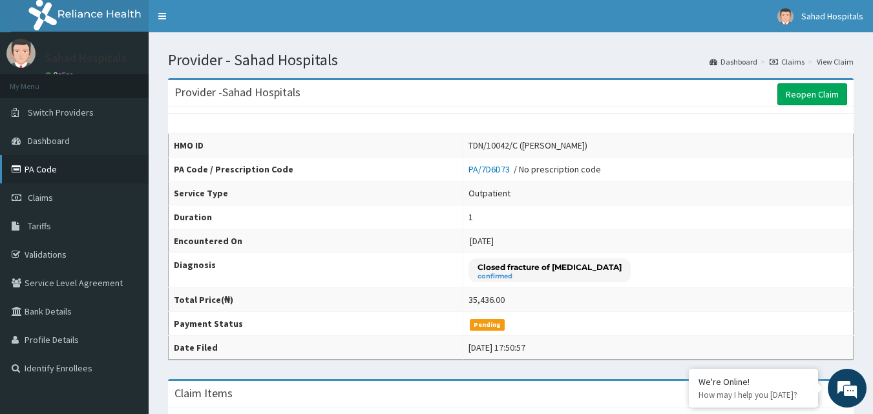
click at [41, 173] on link "PA Code" at bounding box center [74, 169] width 149 height 28
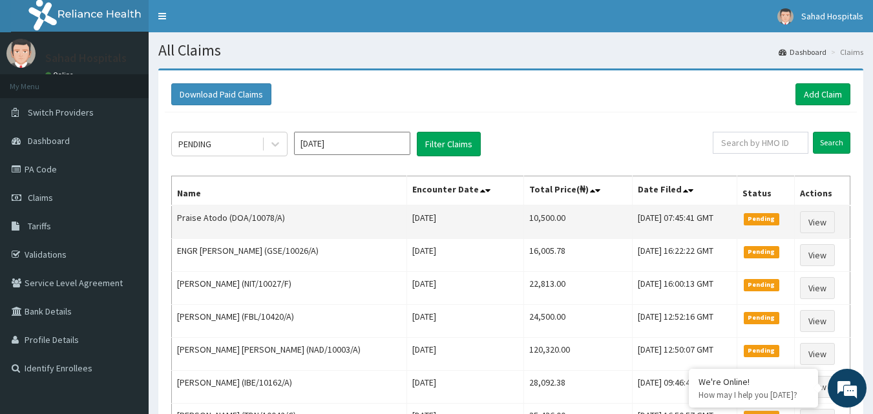
drag, startPoint x: 482, startPoint y: 216, endPoint x: 541, endPoint y: 213, distance: 59.6
click at [541, 213] on tr "Praise Atodo (DOA/10078/A) [DATE] 10,500.00 [DATE] 07:45:41 GMT Pending View" at bounding box center [511, 223] width 679 height 34
copy tr "10,500.00"
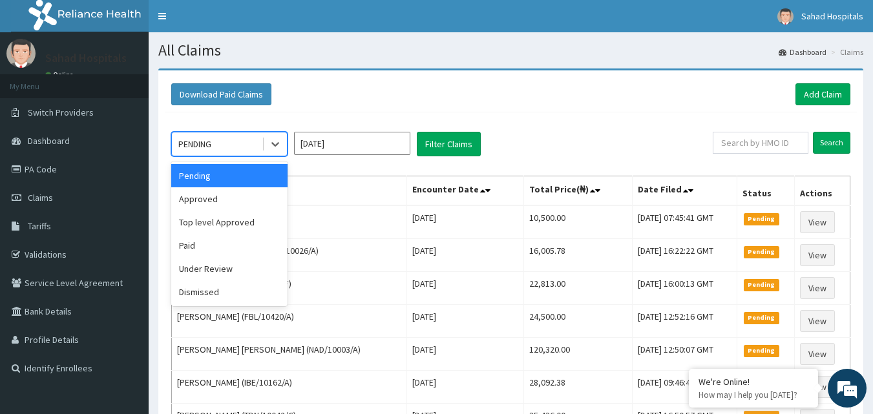
click at [230, 138] on div "PENDING" at bounding box center [217, 144] width 90 height 21
click at [204, 197] on div "Approved" at bounding box center [229, 198] width 116 height 23
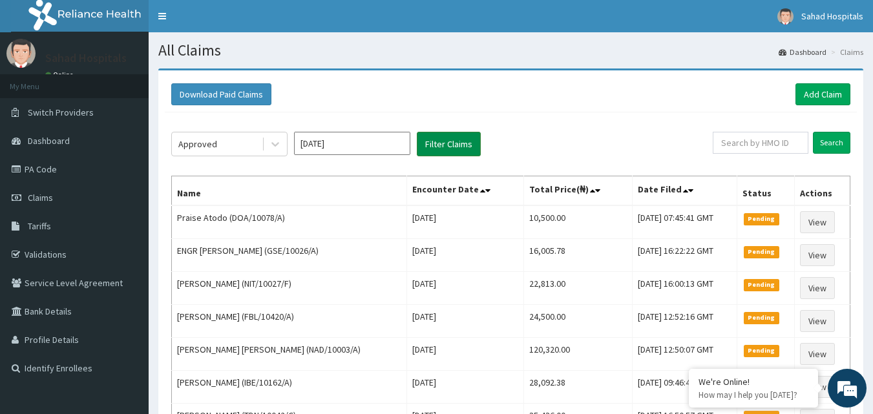
click at [437, 145] on button "Filter Claims" at bounding box center [449, 144] width 64 height 25
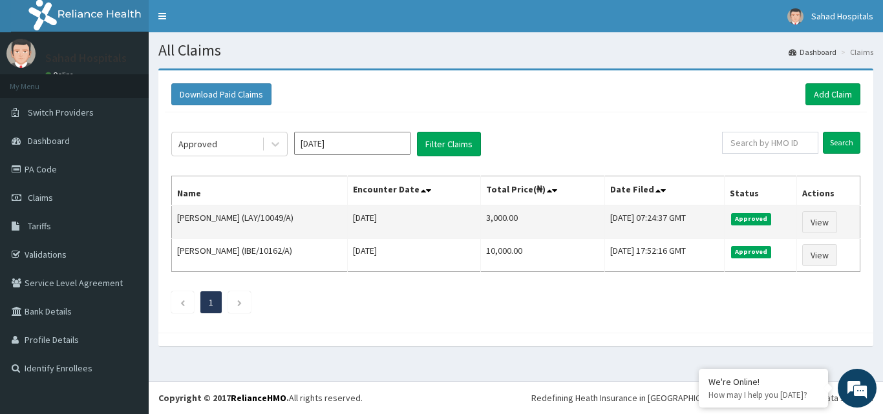
click at [481, 215] on td "3,000.00" at bounding box center [543, 223] width 124 height 34
drag, startPoint x: 464, startPoint y: 215, endPoint x: 491, endPoint y: 217, distance: 27.2
click at [491, 217] on td "3,000.00" at bounding box center [543, 223] width 124 height 34
copy td "3,000.00"
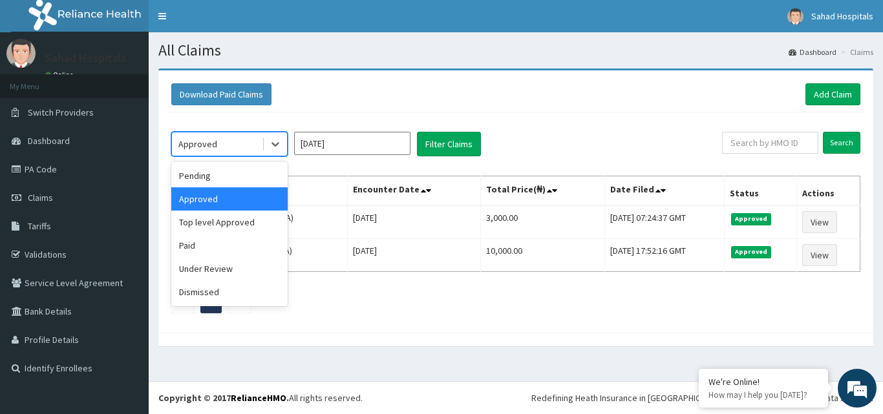
click at [222, 146] on div "Approved" at bounding box center [217, 144] width 90 height 21
click at [200, 182] on div "Pending" at bounding box center [229, 175] width 116 height 23
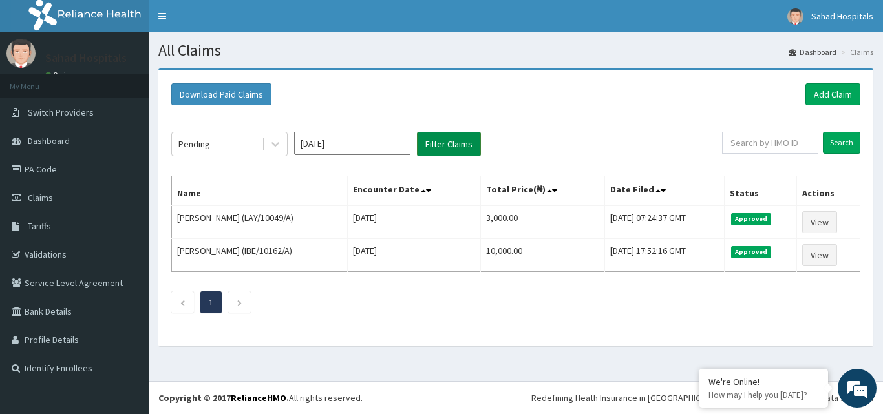
click at [442, 141] on button "Filter Claims" at bounding box center [449, 144] width 64 height 25
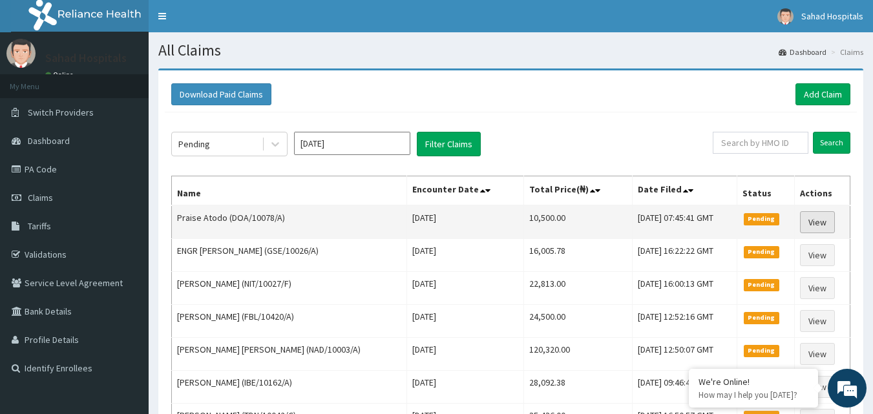
click at [817, 224] on link "View" at bounding box center [817, 222] width 35 height 22
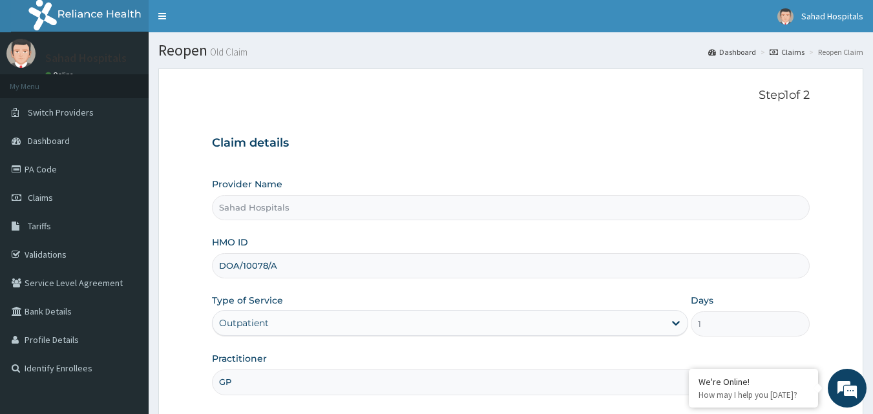
scroll to position [121, 0]
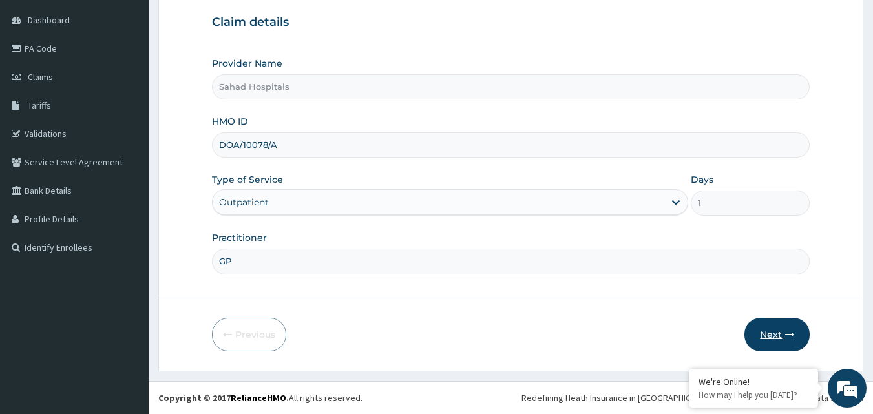
click at [775, 332] on button "Next" at bounding box center [777, 335] width 65 height 34
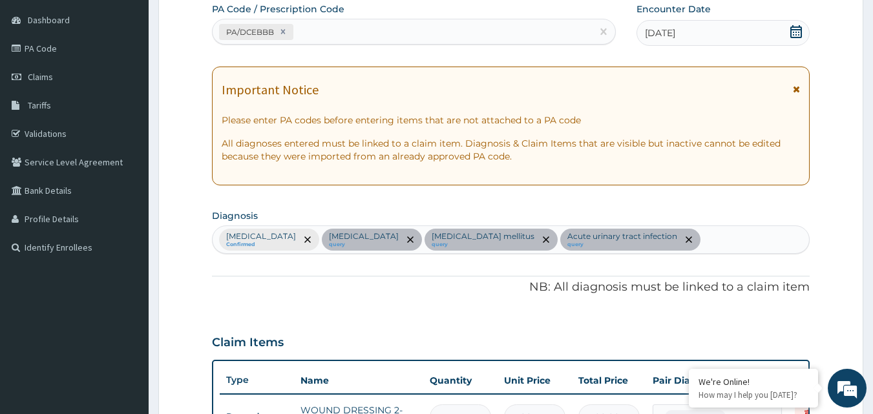
scroll to position [0, 0]
click at [647, 249] on div "[MEDICAL_DATA] Confirmed [MEDICAL_DATA] query [MEDICAL_DATA] mellitus query Acu…" at bounding box center [511, 239] width 597 height 27
type input "[MEDICAL_DATA]"
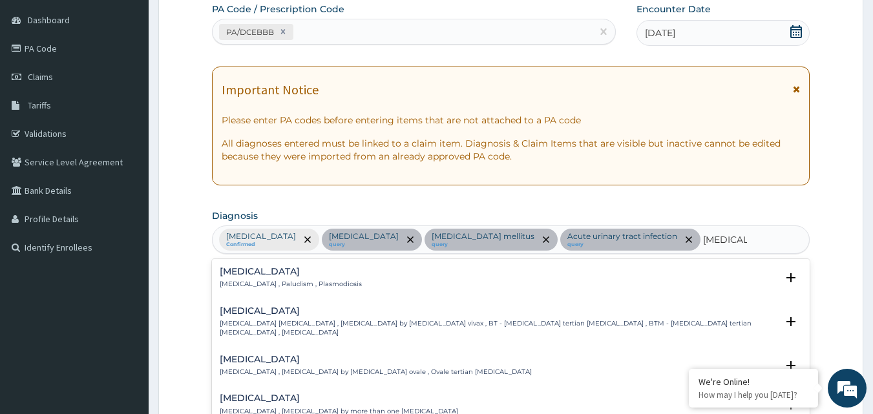
click at [271, 278] on div "[MEDICAL_DATA] [MEDICAL_DATA] , Paludism , Plasmodiosis" at bounding box center [291, 278] width 142 height 23
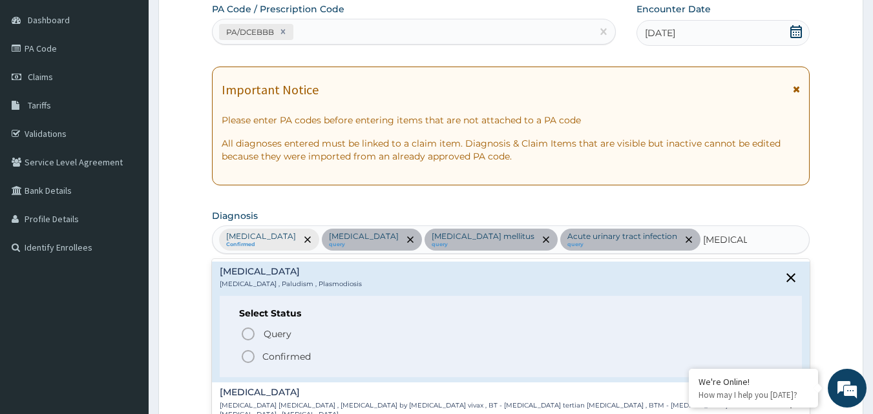
click at [248, 355] on icon "status option filled" at bounding box center [249, 357] width 16 height 16
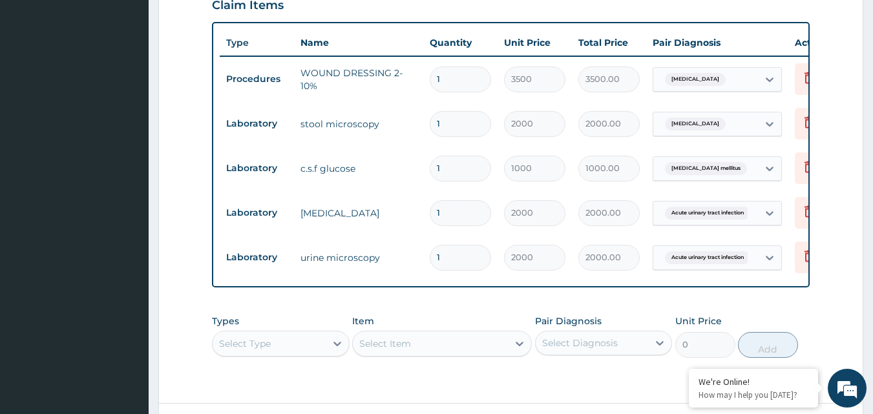
scroll to position [36, 0]
click at [306, 331] on div "Select Type" at bounding box center [281, 344] width 138 height 26
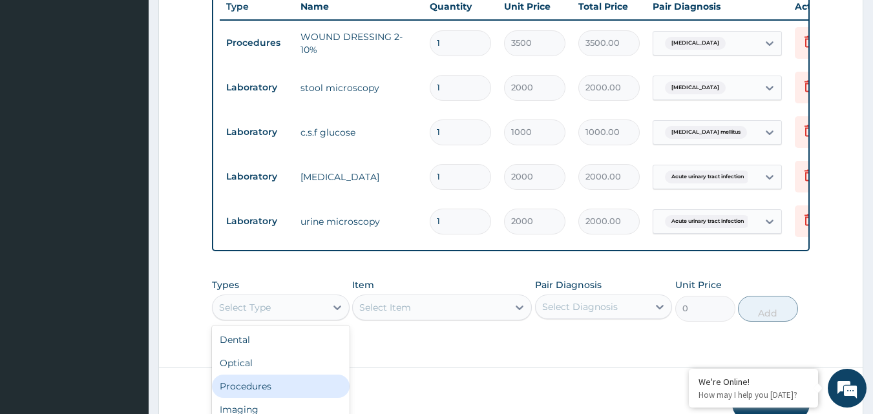
click at [272, 375] on div "Procedures" at bounding box center [281, 386] width 138 height 23
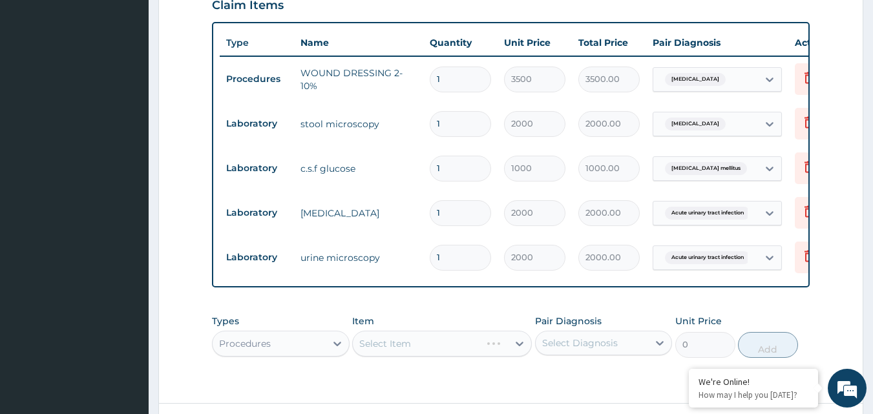
scroll to position [519, 0]
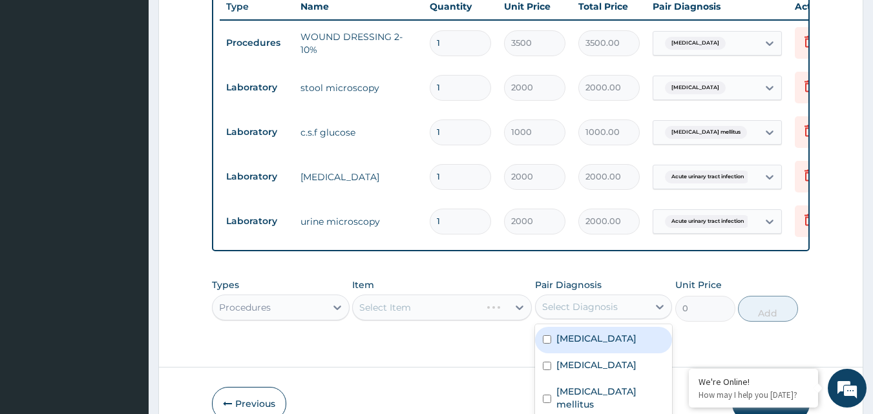
click at [595, 301] on div "Select Diagnosis" at bounding box center [580, 307] width 76 height 13
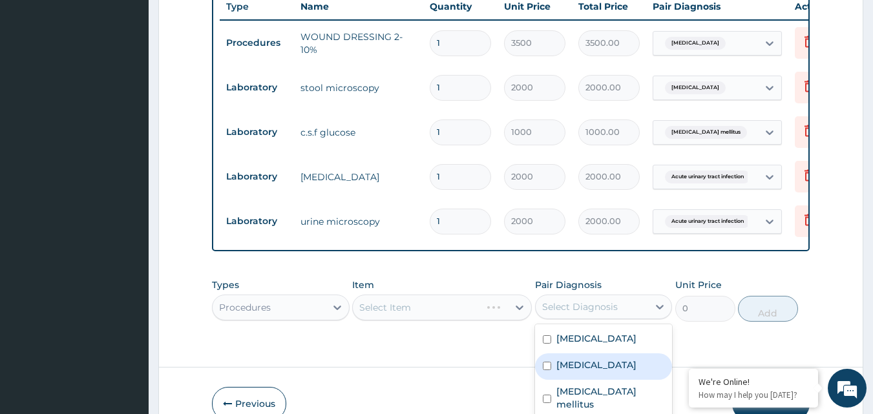
scroll to position [573, 0]
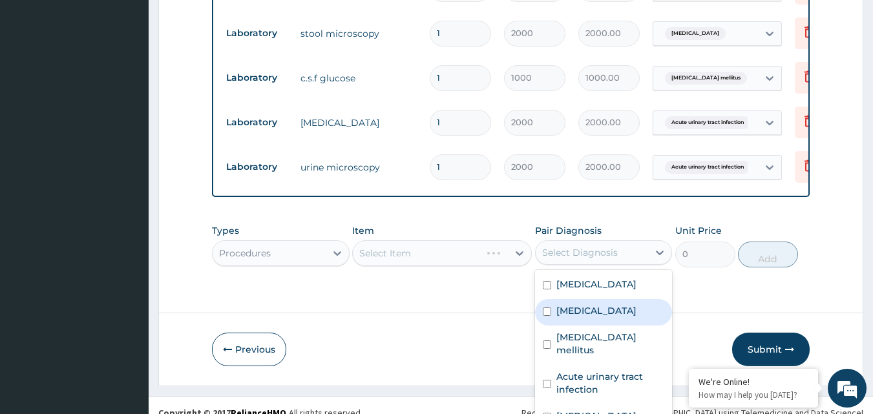
click at [548, 306] on div "Typhoid fever" at bounding box center [604, 312] width 138 height 27
checkbox input "true"
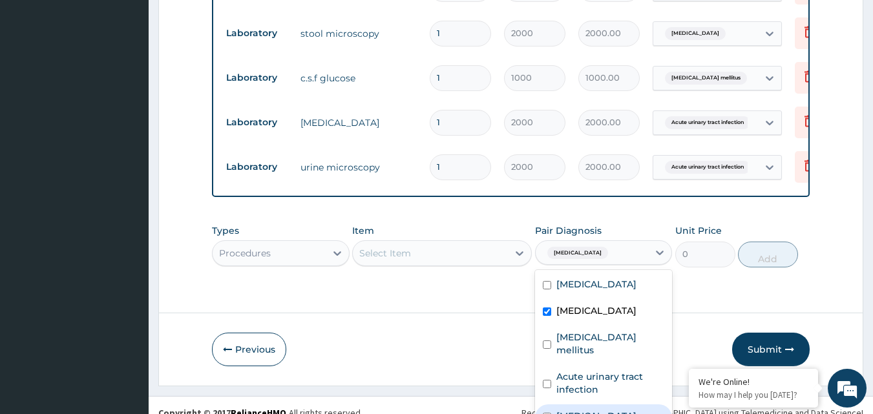
drag, startPoint x: 549, startPoint y: 356, endPoint x: 545, endPoint y: 390, distance: 34.5
click at [545, 390] on div "Thyroiditis Typhoid fever Diabetes mellitus Acute urinary tract infection Malar…" at bounding box center [604, 352] width 138 height 164
click at [545, 413] on input "checkbox" at bounding box center [547, 417] width 8 height 8
checkbox input "true"
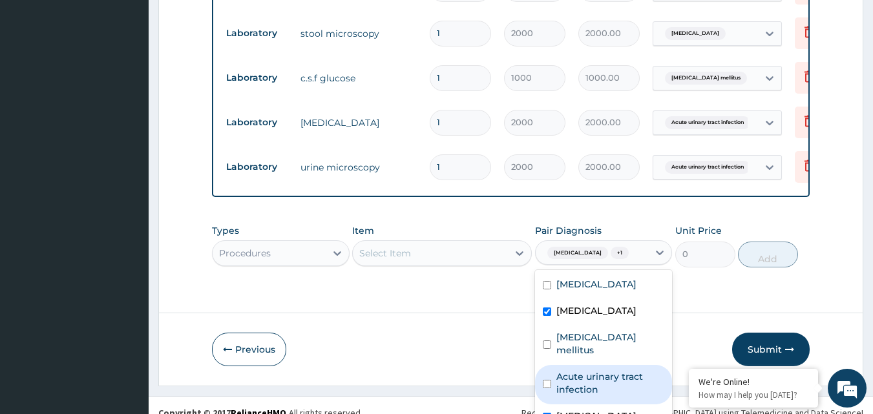
click at [546, 380] on input "checkbox" at bounding box center [547, 384] width 8 height 8
checkbox input "true"
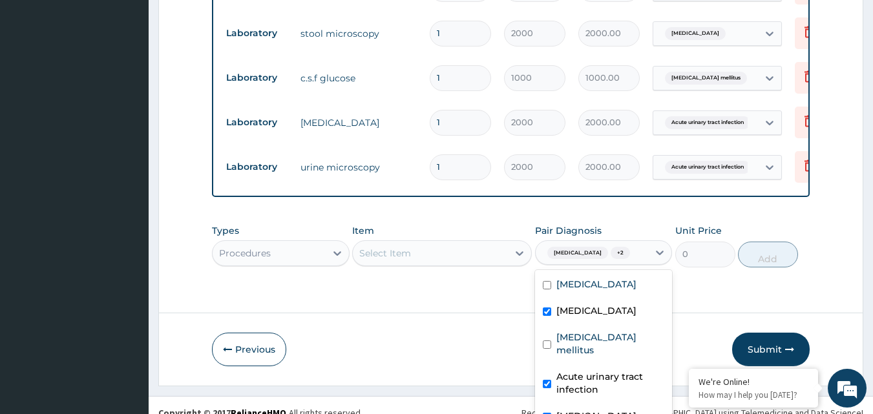
click at [451, 243] on div "Select Item" at bounding box center [430, 253] width 155 height 21
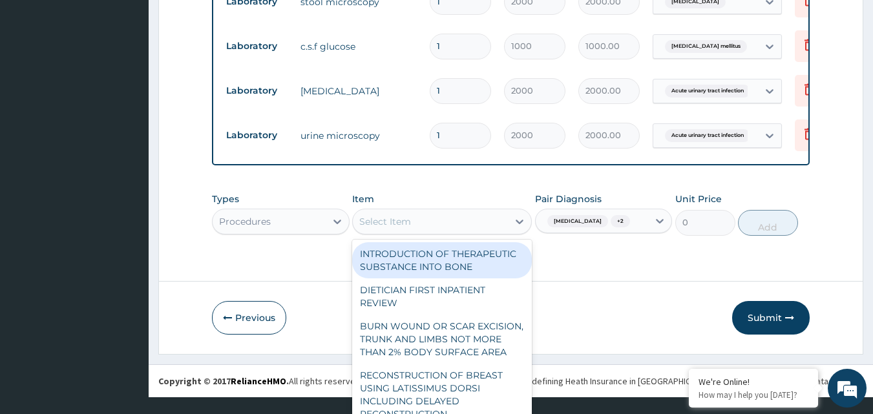
scroll to position [37, 0]
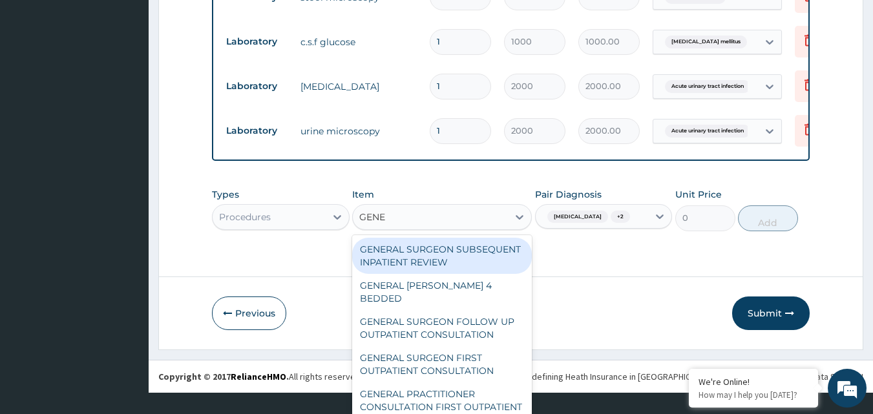
type input "GENER"
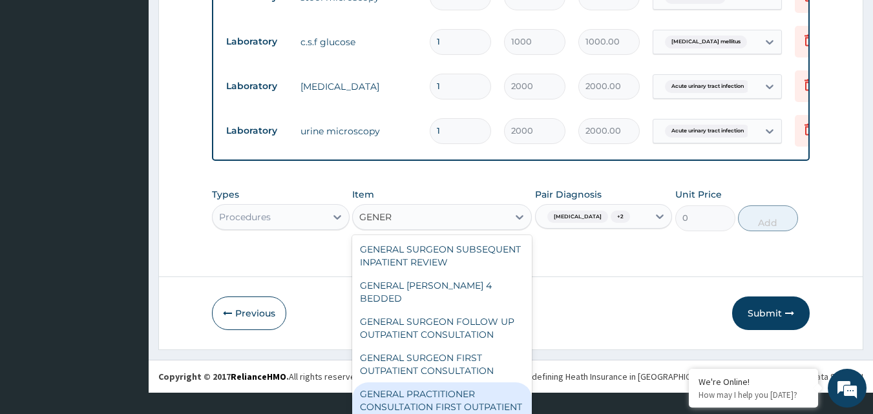
click at [449, 396] on div "GENERAL PRACTITIONER CONSULTATION FIRST OUTPATIENT CONSULTATION" at bounding box center [442, 407] width 180 height 49
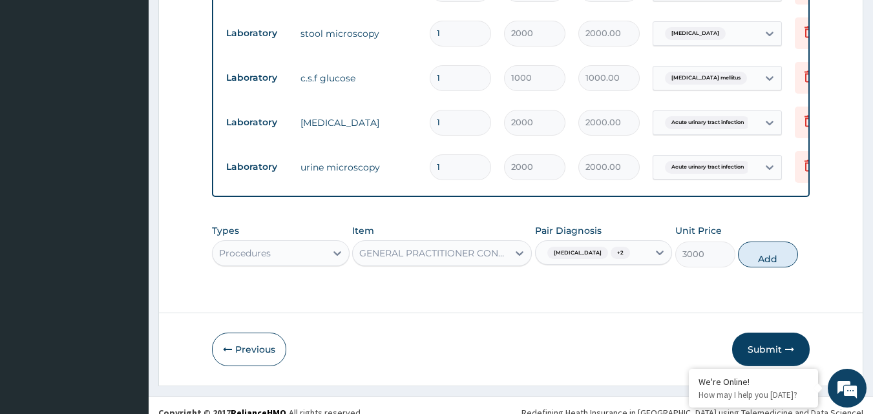
scroll to position [0, 0]
click at [765, 242] on button "Add" at bounding box center [768, 255] width 60 height 26
type input "0"
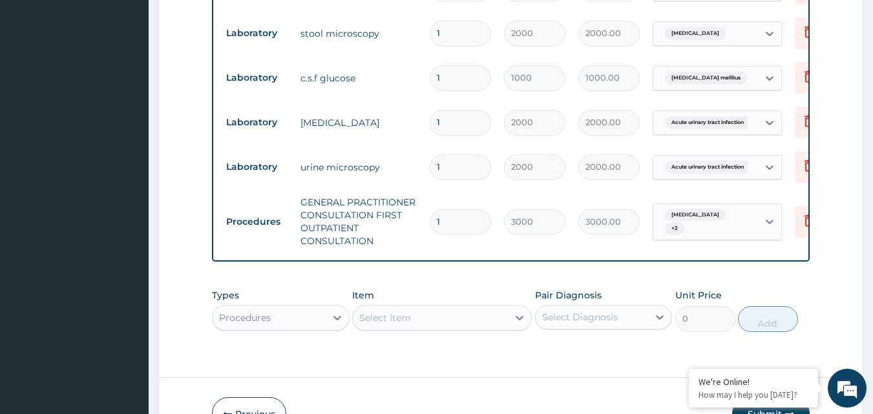
scroll to position [36, 0]
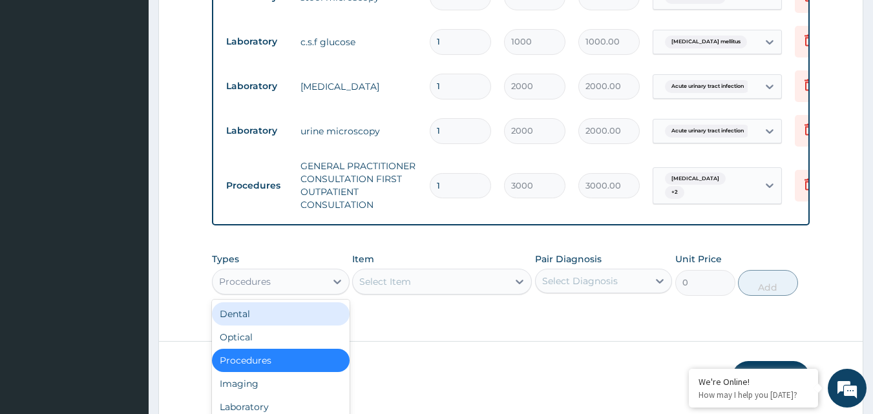
click at [259, 295] on div "option Procedures, selected. option Dental focused, 1 of 10. 10 results availab…" at bounding box center [281, 282] width 138 height 26
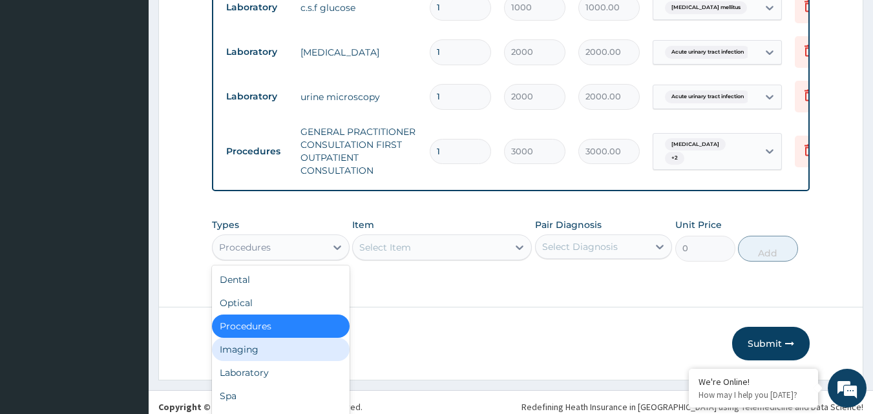
scroll to position [638, 0]
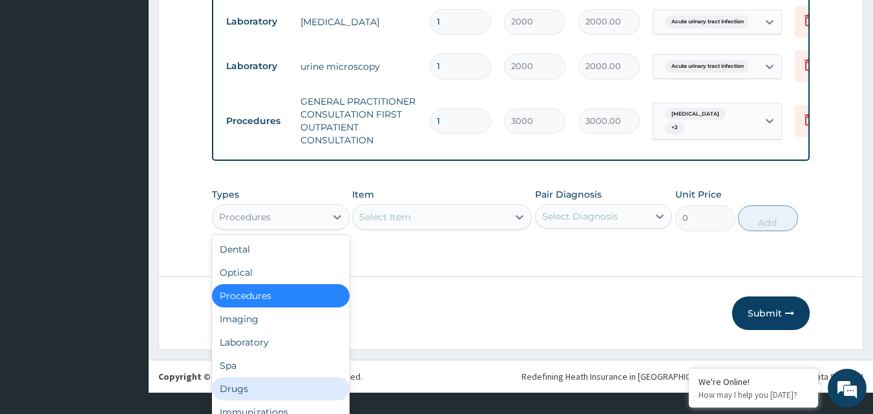
click at [241, 378] on div "Drugs" at bounding box center [281, 389] width 138 height 23
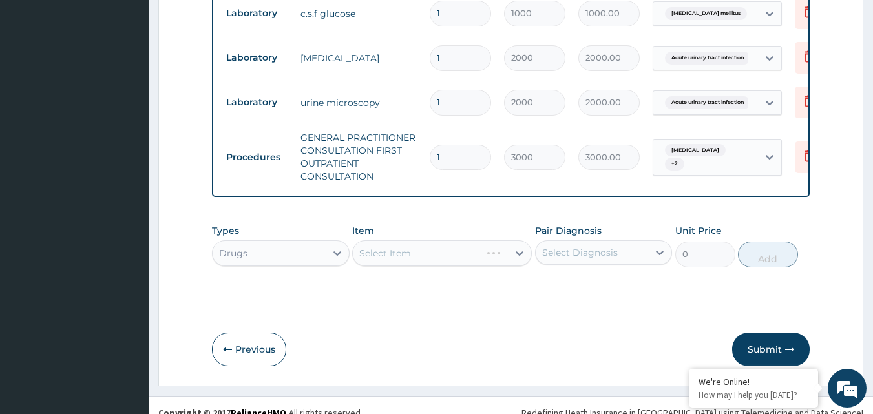
scroll to position [0, 0]
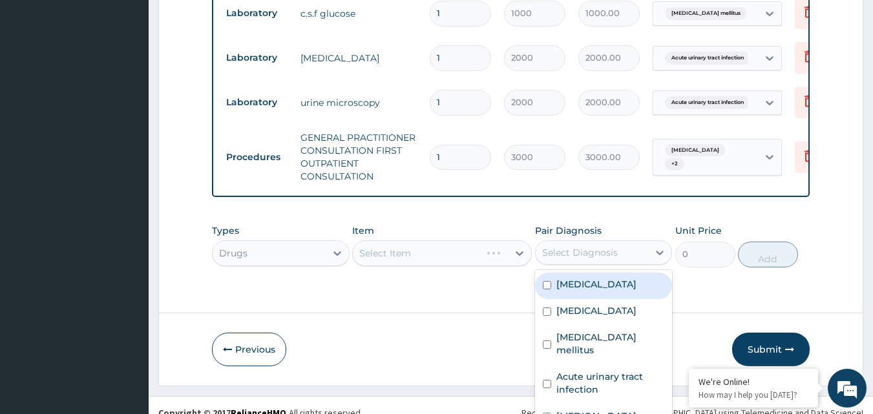
click at [614, 246] on div "Select Diagnosis" at bounding box center [580, 252] width 76 height 13
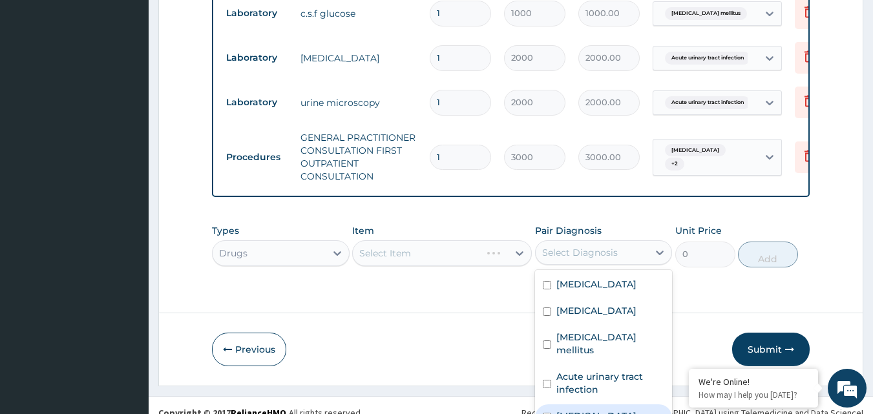
click at [548, 405] on div "Malaria" at bounding box center [604, 418] width 138 height 27
checkbox input "true"
click at [444, 243] on div "Select Item" at bounding box center [430, 253] width 155 height 21
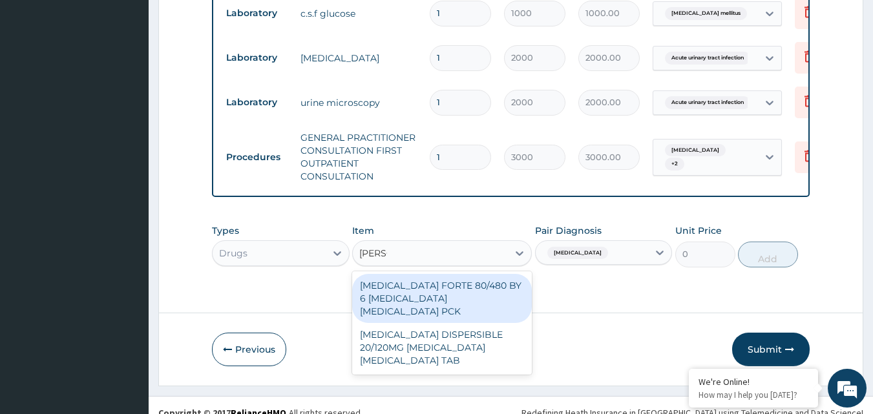
type input "COART"
click at [413, 274] on div "COARTEM FORTE 80/480 BY 6 ARTEMETHER LUMEFANTRINE PCK" at bounding box center [442, 298] width 180 height 49
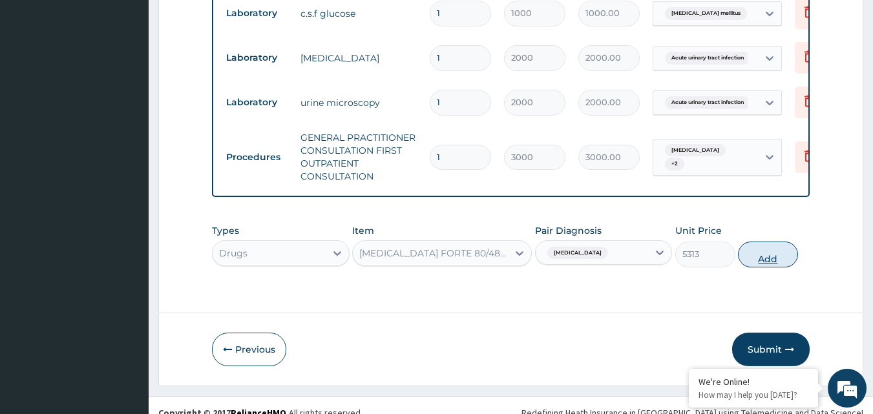
click at [770, 242] on button "Add" at bounding box center [768, 255] width 60 height 26
type input "0"
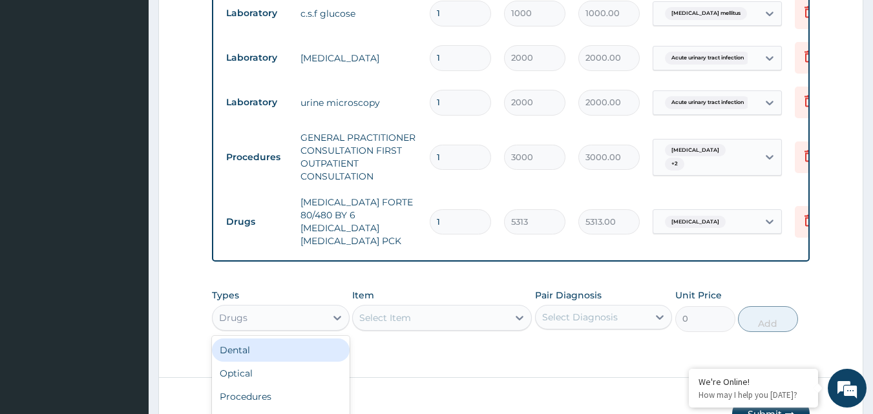
scroll to position [36, 0]
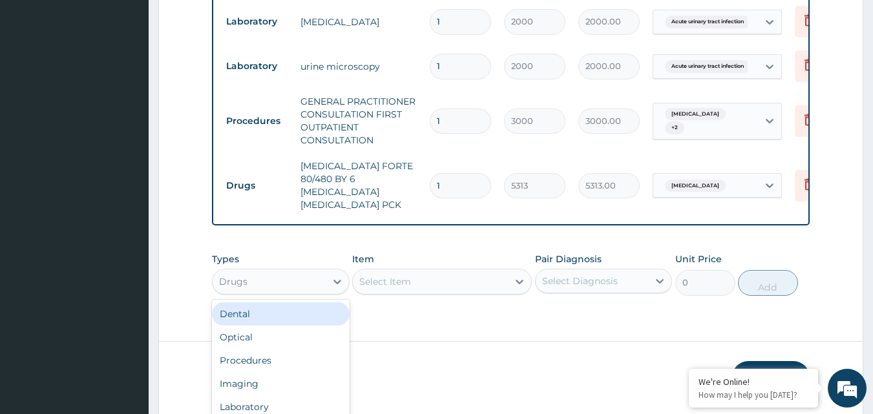
click at [297, 290] on div "option Drugs, selected. option Dental focused, 1 of 10. 10 results available. U…" at bounding box center [281, 282] width 138 height 26
click at [390, 272] on div "Select Item" at bounding box center [430, 282] width 155 height 21
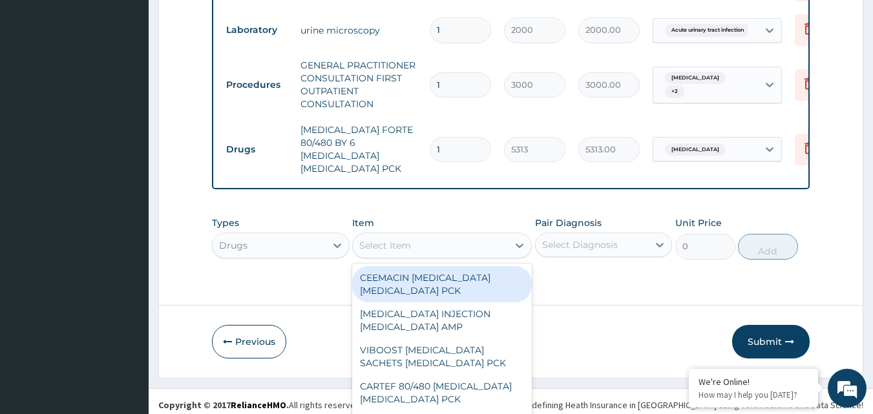
scroll to position [37, 0]
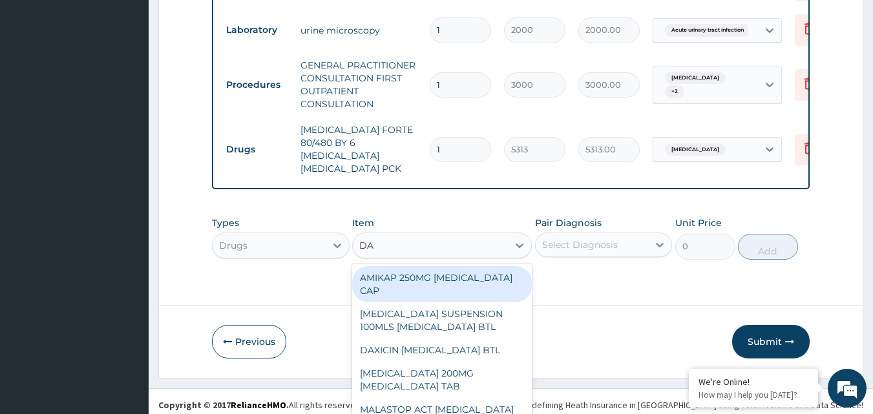
type input "DAGA"
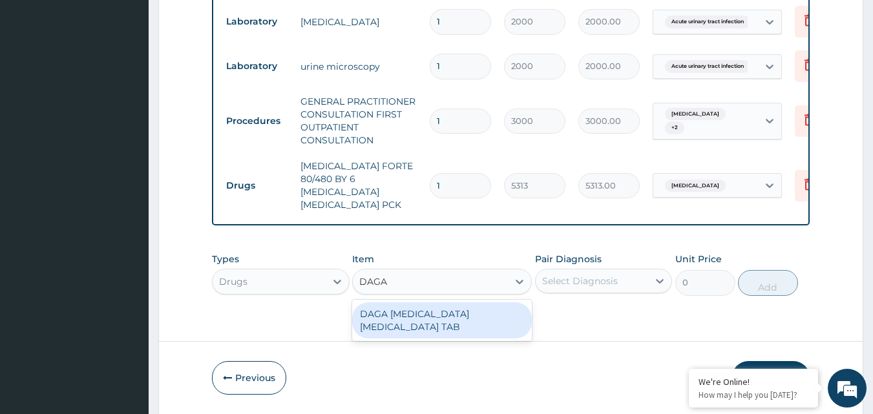
scroll to position [0, 0]
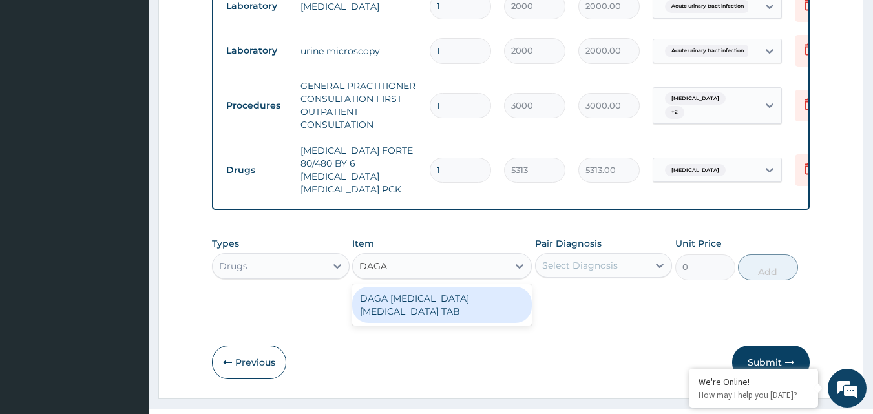
click at [434, 287] on div "DAGA [MEDICAL_DATA] [MEDICAL_DATA] TAB" at bounding box center [442, 305] width 180 height 36
type input "37.95000076293945"
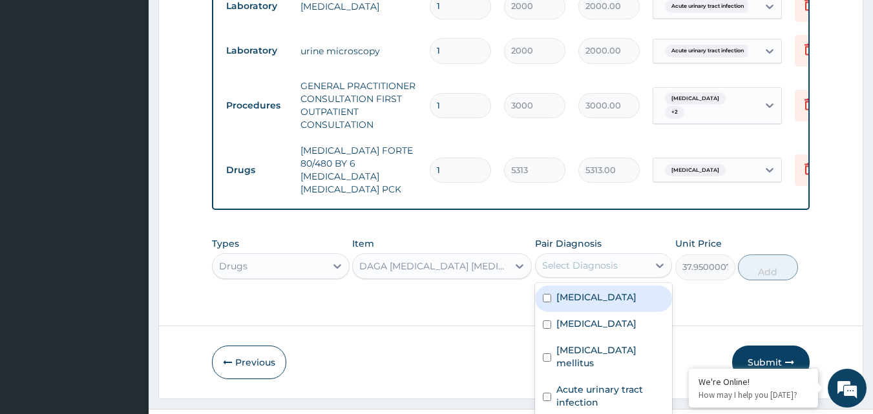
click at [594, 255] on div "Select Diagnosis" at bounding box center [592, 265] width 113 height 21
checkbox input "true"
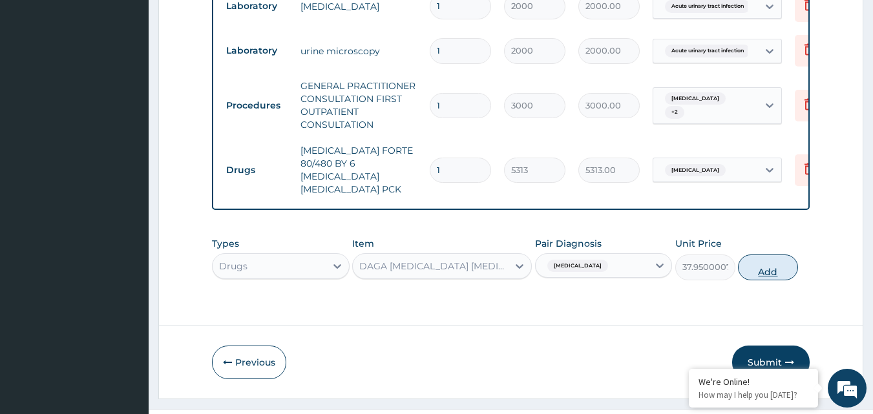
click at [794, 255] on button "Add" at bounding box center [768, 268] width 60 height 26
type input "0"
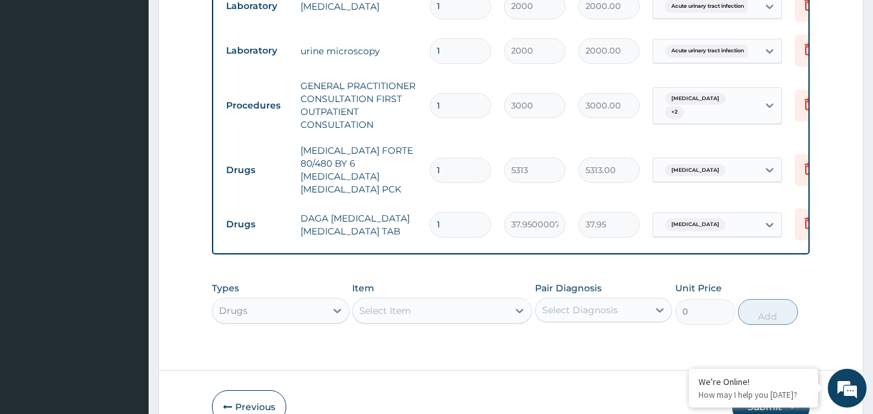
type input "18"
type input "683.10"
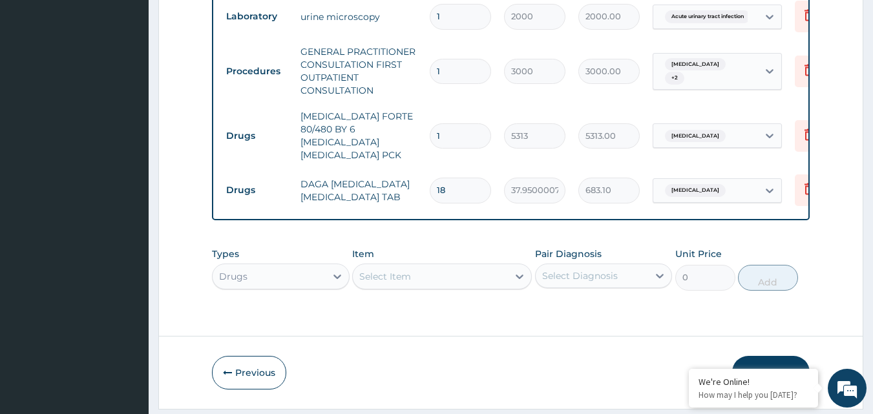
scroll to position [734, 0]
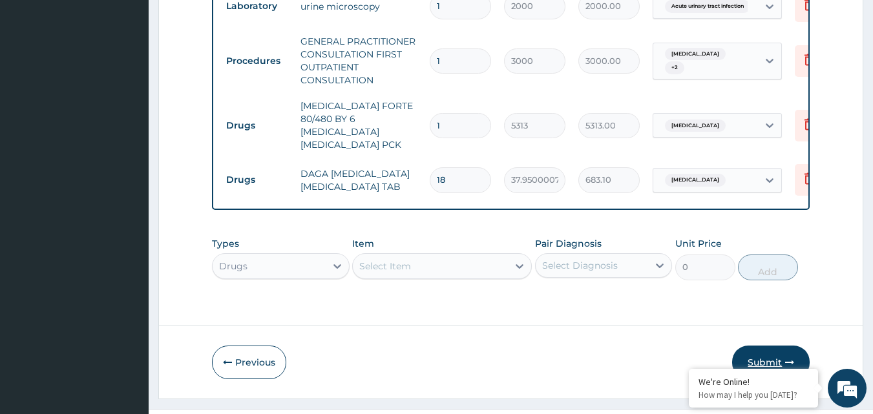
type input "18"
click at [764, 346] on button "Submit" at bounding box center [772, 363] width 78 height 34
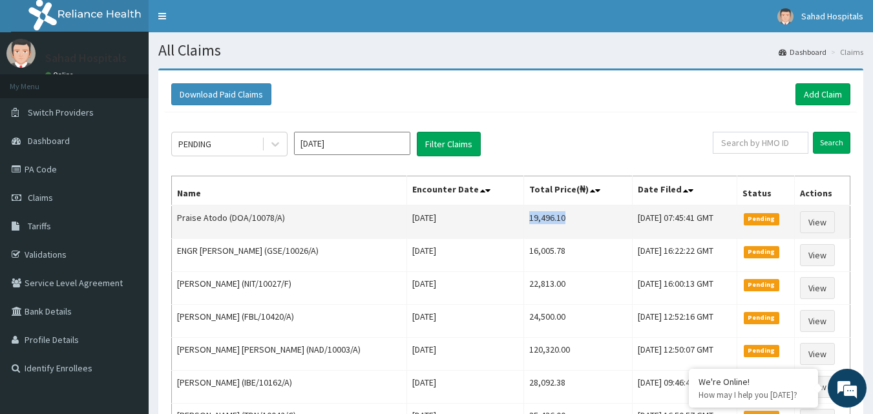
drag, startPoint x: 489, startPoint y: 216, endPoint x: 527, endPoint y: 218, distance: 38.2
click at [527, 218] on td "19,496.10" at bounding box center [578, 223] width 109 height 34
copy td "19,496.10"
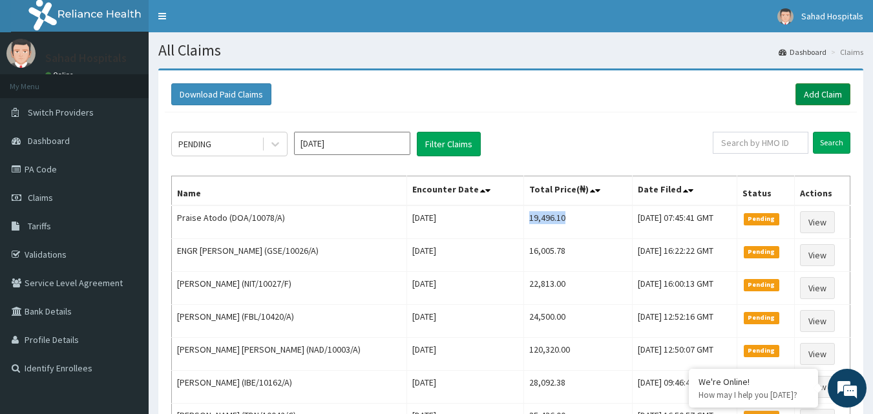
click at [818, 95] on link "Add Claim" at bounding box center [823, 94] width 55 height 22
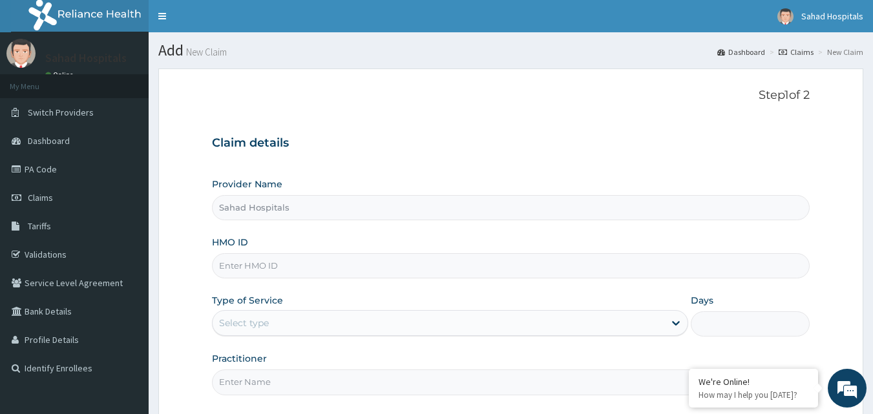
click at [251, 265] on input "HMO ID" at bounding box center [511, 265] width 599 height 25
paste input "MHP/10123/A"
type input "MHP/10123/A"
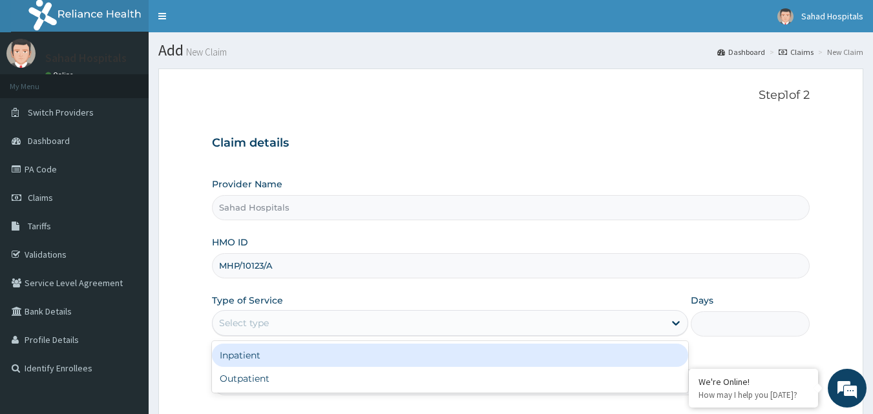
click at [257, 319] on div "Select type" at bounding box center [244, 323] width 50 height 13
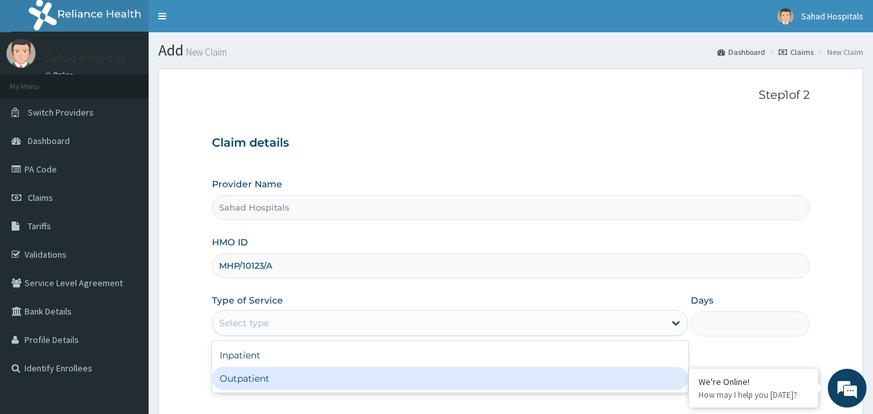
click at [240, 377] on div "Outpatient" at bounding box center [450, 378] width 476 height 23
type input "1"
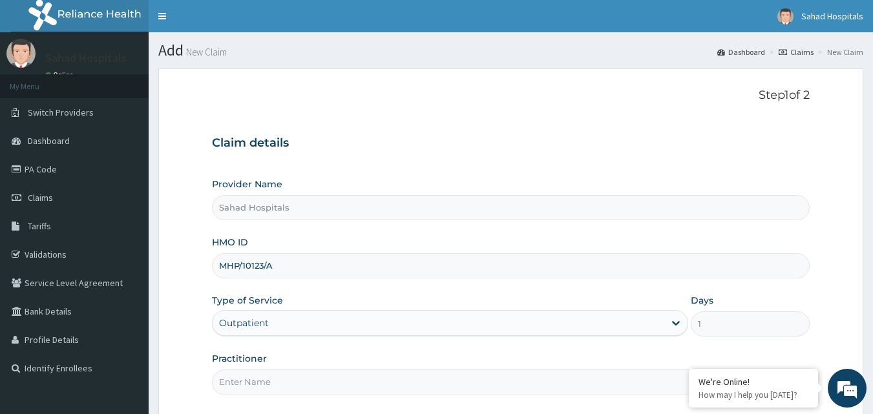
click at [240, 377] on input "Practitioner" at bounding box center [511, 382] width 599 height 25
type input "GP"
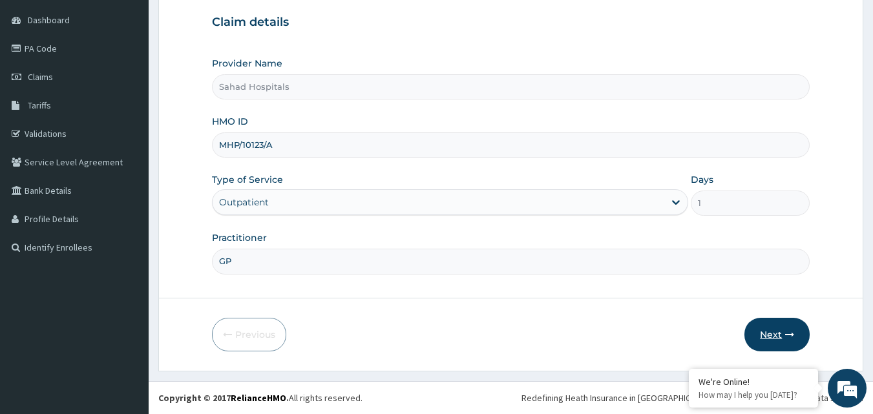
click at [771, 334] on button "Next" at bounding box center [777, 335] width 65 height 34
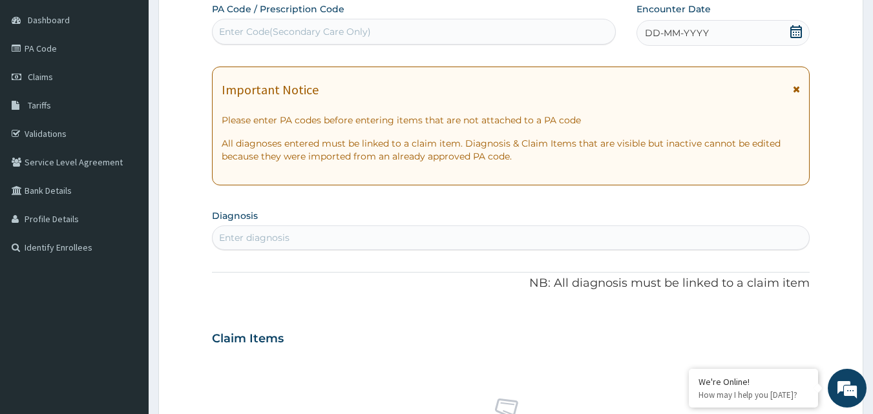
click at [268, 27] on div "Enter Code(Secondary Care Only)" at bounding box center [295, 31] width 152 height 13
click at [330, 29] on div "Enter Code(Secondary Care Only)" at bounding box center [295, 31] width 152 height 13
drag, startPoint x: 330, startPoint y: 29, endPoint x: 263, endPoint y: 34, distance: 67.4
click at [263, 34] on div "Enter Code(Secondary Care Only)" at bounding box center [295, 31] width 152 height 13
type input "V"
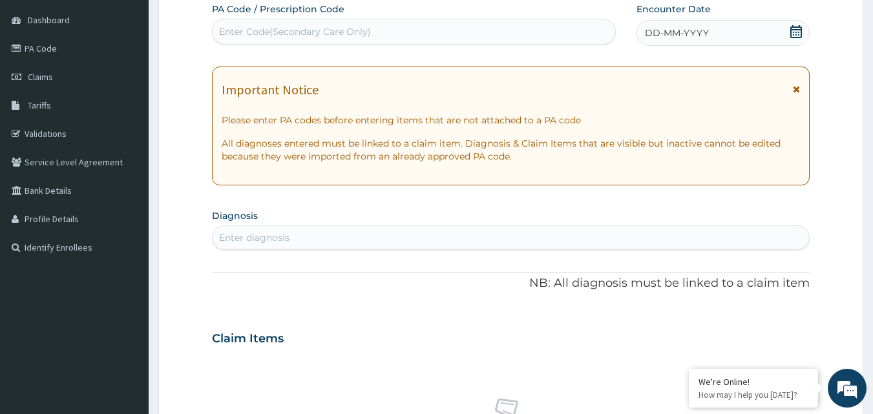
type input "V"
paste input "PA/F8429E"
type input "PA/F8429E"
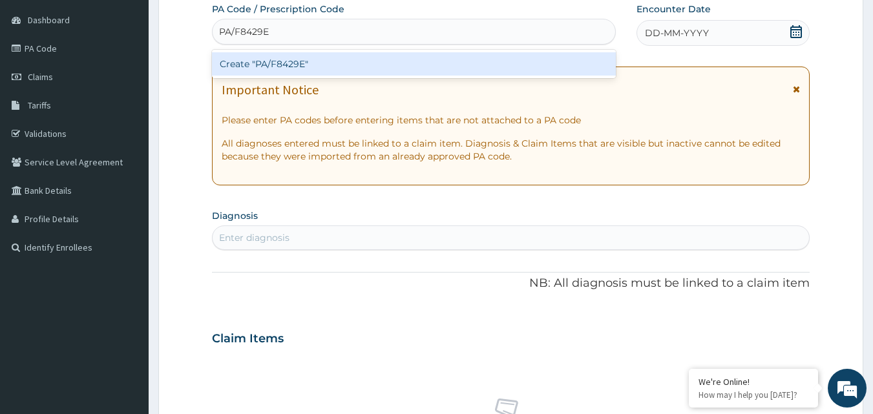
click at [240, 75] on div "Create "PA/F8429E"" at bounding box center [414, 63] width 405 height 23
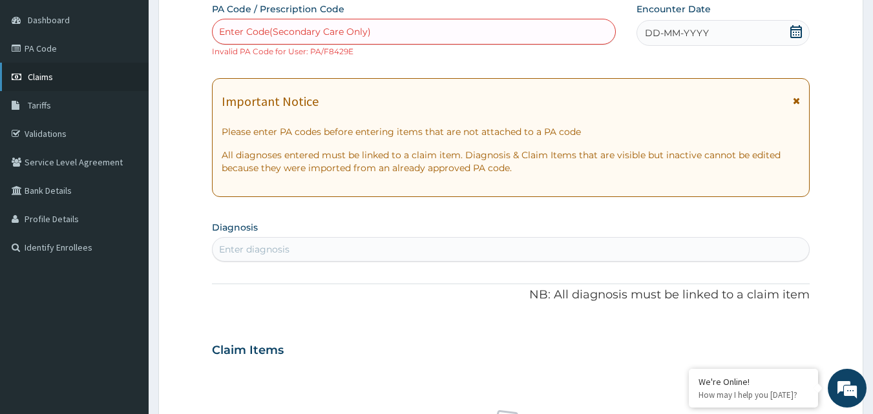
click at [36, 81] on span "Claims" at bounding box center [40, 77] width 25 height 12
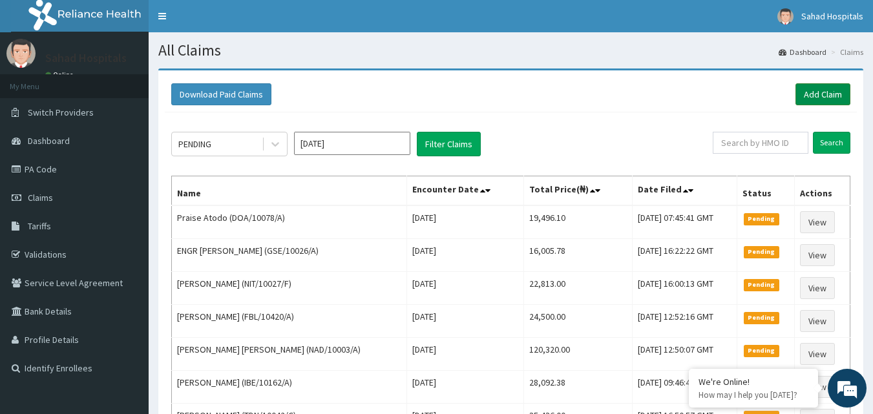
click at [830, 93] on link "Add Claim" at bounding box center [823, 94] width 55 height 22
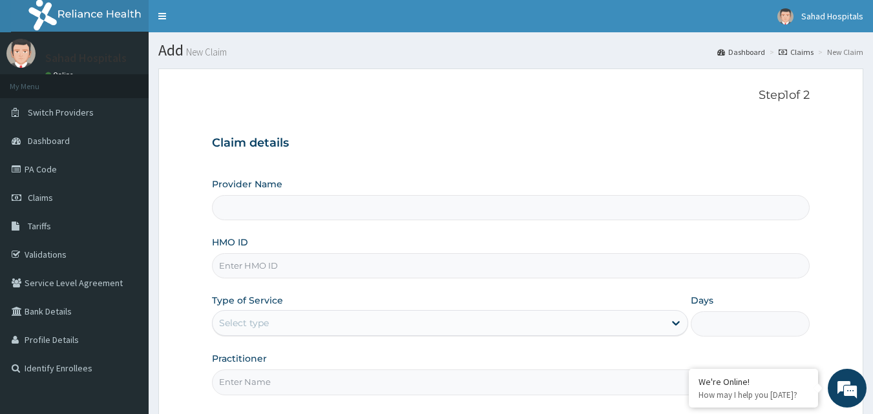
click at [232, 264] on input "HMO ID" at bounding box center [511, 265] width 599 height 25
type input "Sahad Hospitals"
paste input "DGC/10299/C"
type input "DGC/10299/C"
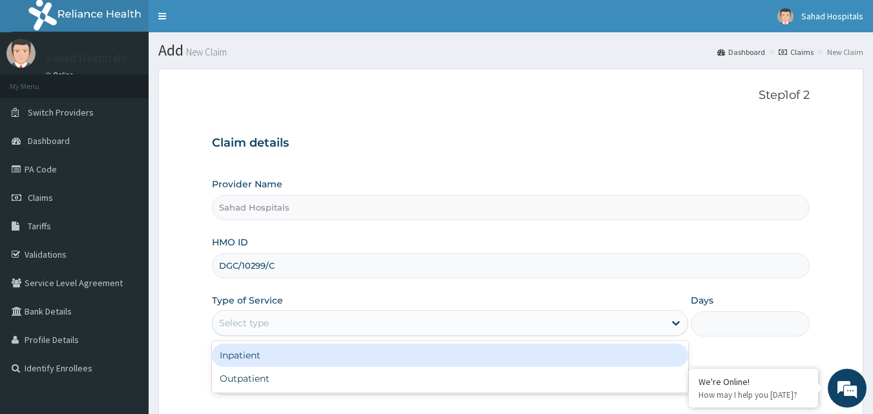
click at [242, 324] on div "Select type" at bounding box center [244, 323] width 50 height 13
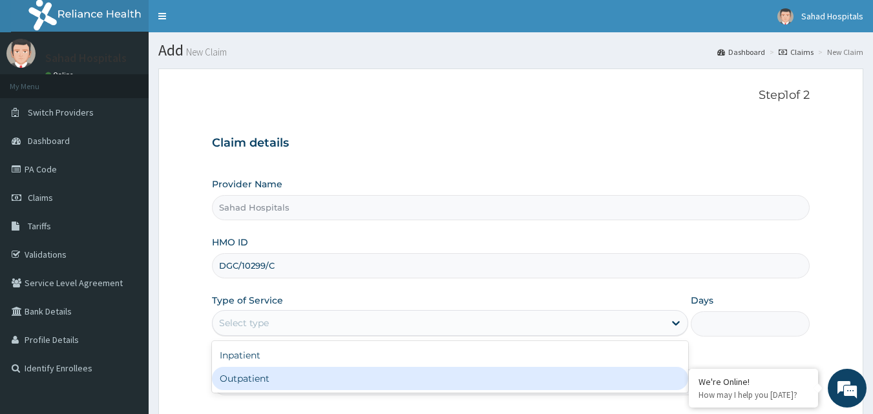
click at [238, 382] on div "Outpatient" at bounding box center [450, 378] width 476 height 23
type input "1"
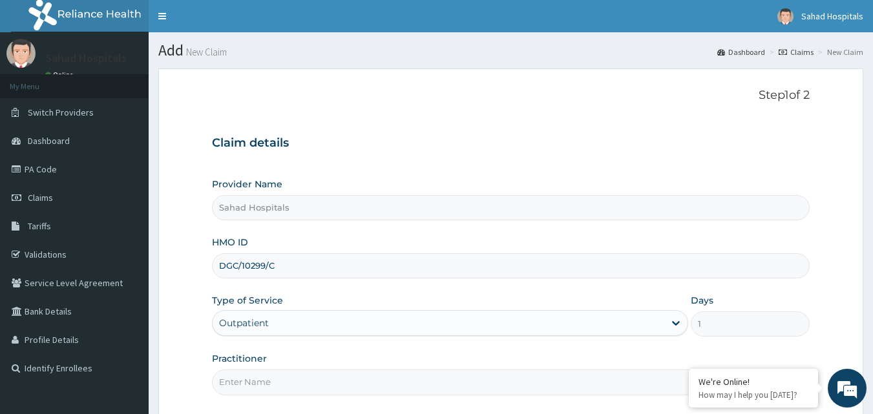
click at [238, 382] on input "Practitioner" at bounding box center [511, 382] width 599 height 25
type input "GP"
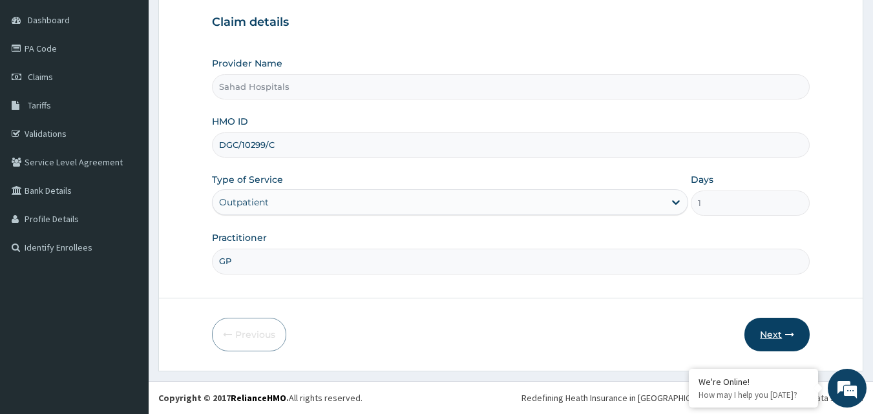
click at [773, 336] on button "Next" at bounding box center [777, 335] width 65 height 34
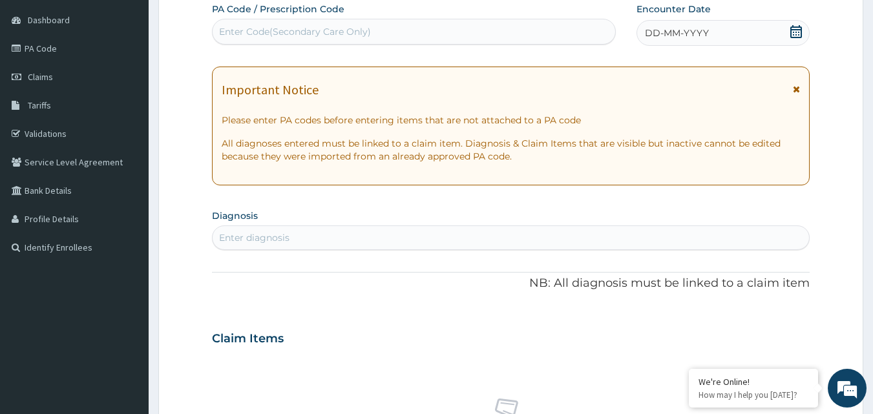
click at [239, 24] on div "Enter Code(Secondary Care Only)" at bounding box center [414, 31] width 403 height 21
click at [350, 25] on div "Enter Code(Secondary Care Only)" at bounding box center [414, 31] width 403 height 21
paste input "DGC/10299/C"
type input "D"
click at [361, 30] on div "Enter Code(Secondary Care Only)" at bounding box center [295, 31] width 152 height 13
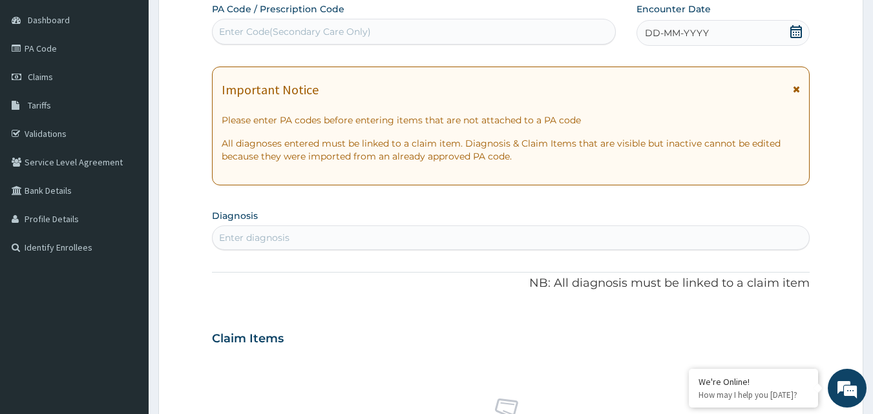
paste input "PA/F8429E"
type input "PA/F8429E"
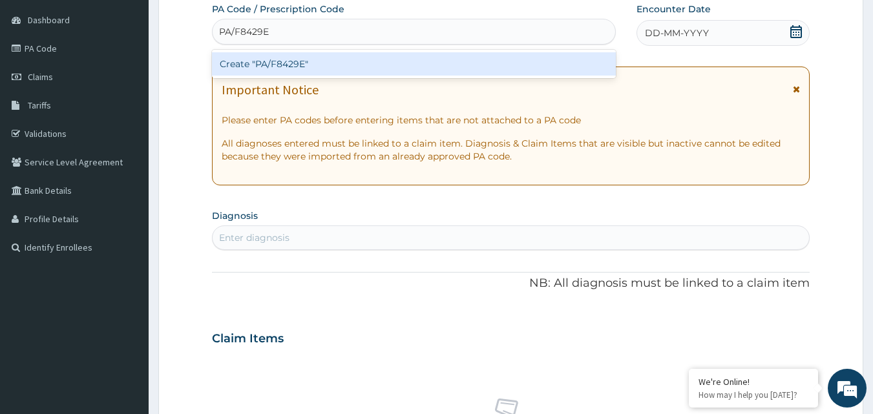
click at [283, 62] on div "Create "PA/F8429E"" at bounding box center [414, 63] width 405 height 23
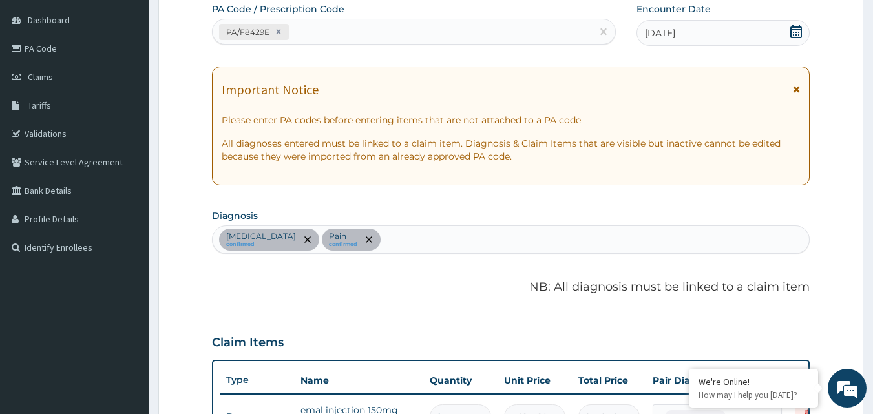
scroll to position [376, 0]
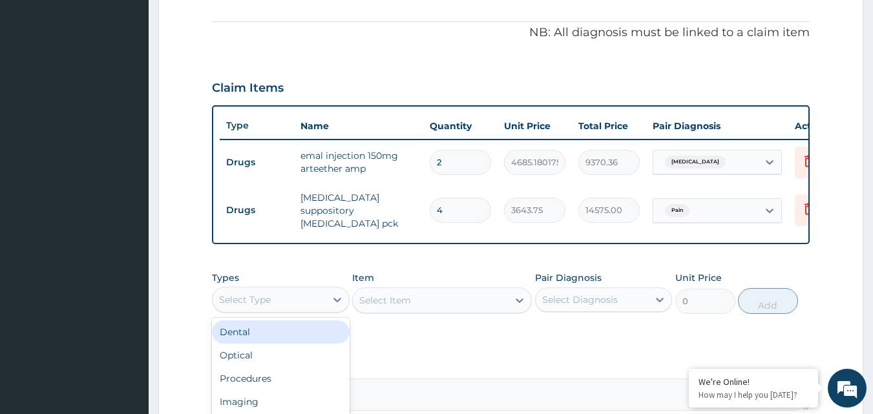
click at [244, 306] on div "Select Type" at bounding box center [245, 300] width 52 height 13
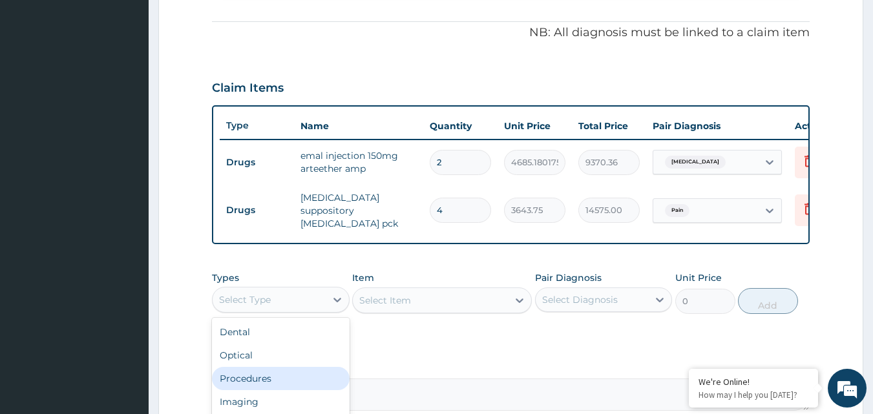
click at [249, 381] on div "Procedures" at bounding box center [281, 378] width 138 height 23
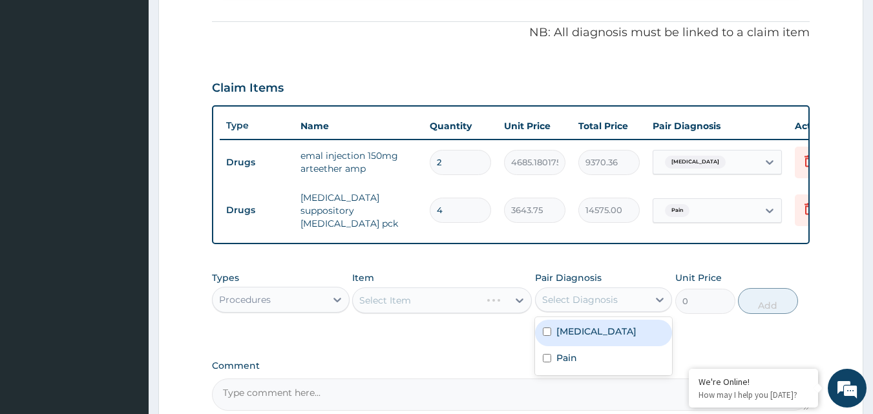
click at [563, 302] on div "Select Diagnosis" at bounding box center [580, 300] width 76 height 13
click at [551, 333] on input "checkbox" at bounding box center [547, 332] width 8 height 8
checkbox input "true"
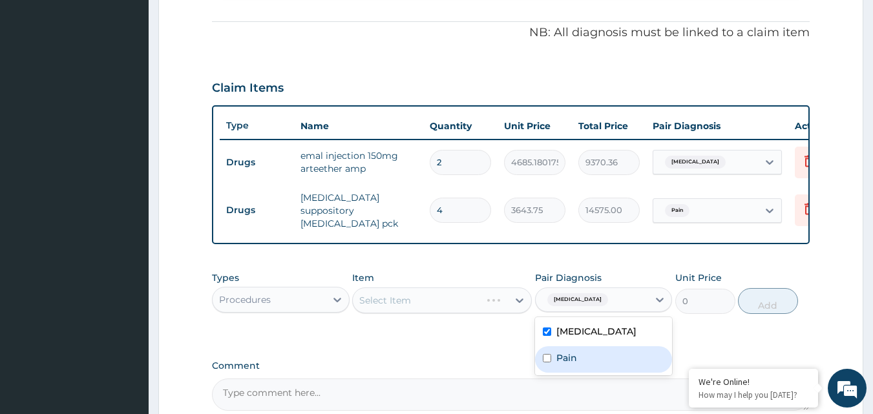
click at [543, 362] on input "checkbox" at bounding box center [547, 358] width 8 height 8
checkbox input "true"
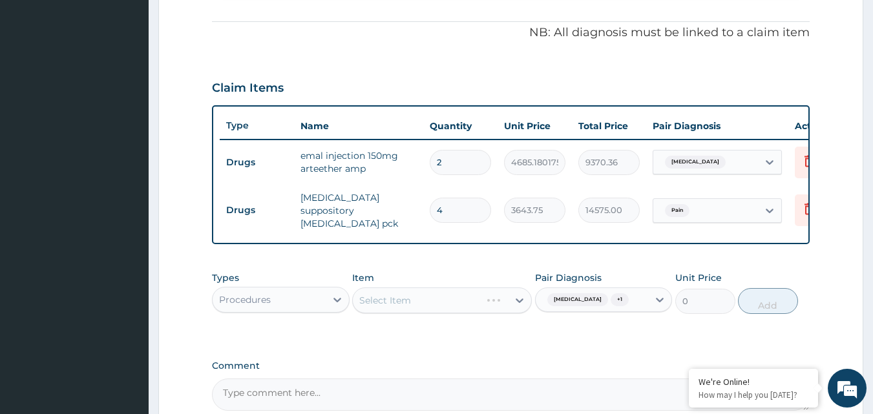
click at [411, 302] on div "Select Item" at bounding box center [442, 301] width 180 height 26
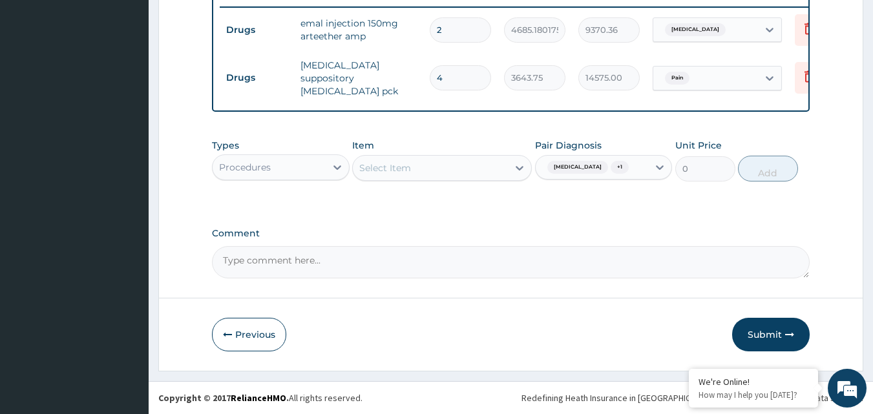
click at [390, 165] on div "Select Item" at bounding box center [385, 168] width 52 height 13
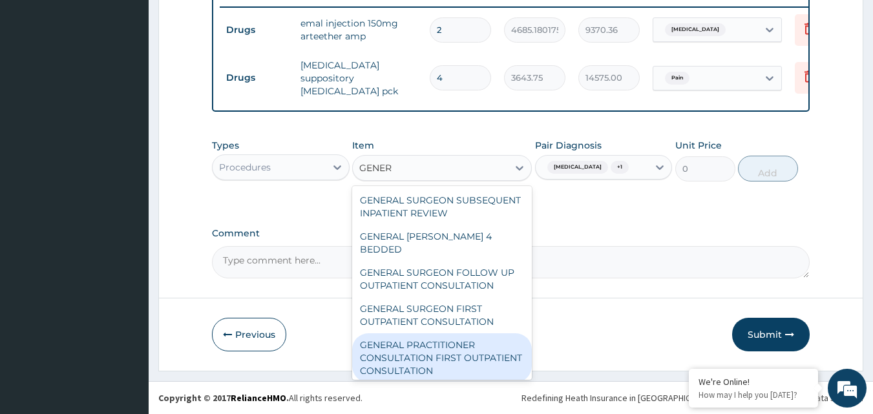
type input "GENER"
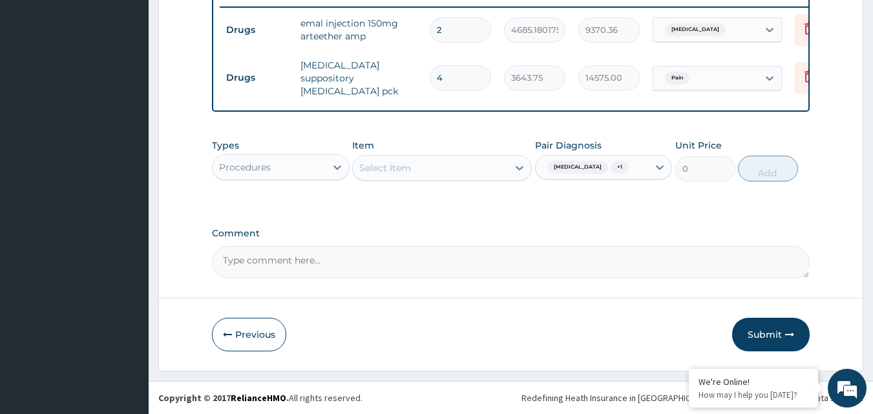
click at [426, 387] on footer "Redefining Heath Insurance in Africa using Telemedicine and Data Science! Copyr…" at bounding box center [511, 397] width 725 height 33
click at [405, 168] on div "Select Item" at bounding box center [385, 168] width 52 height 13
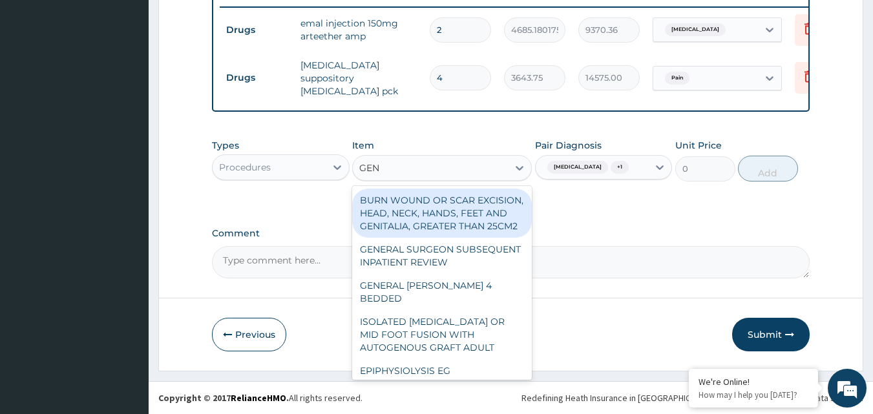
type input "GENE"
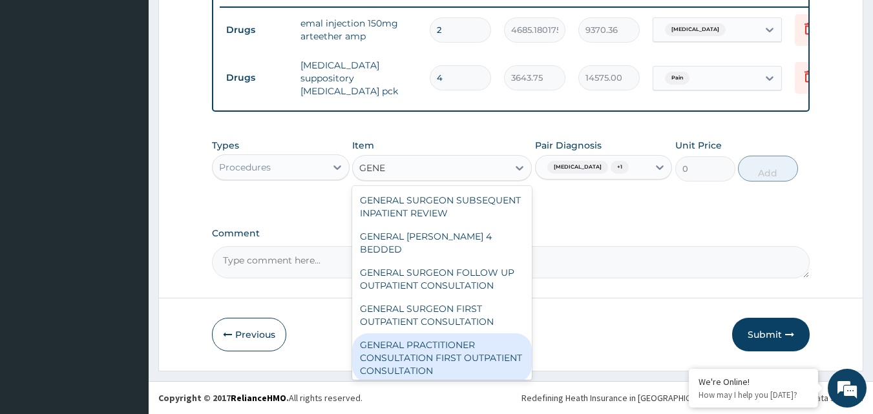
click at [427, 336] on div "GENERAL PRACTITIONER CONSULTATION FIRST OUTPATIENT CONSULTATION" at bounding box center [442, 358] width 180 height 49
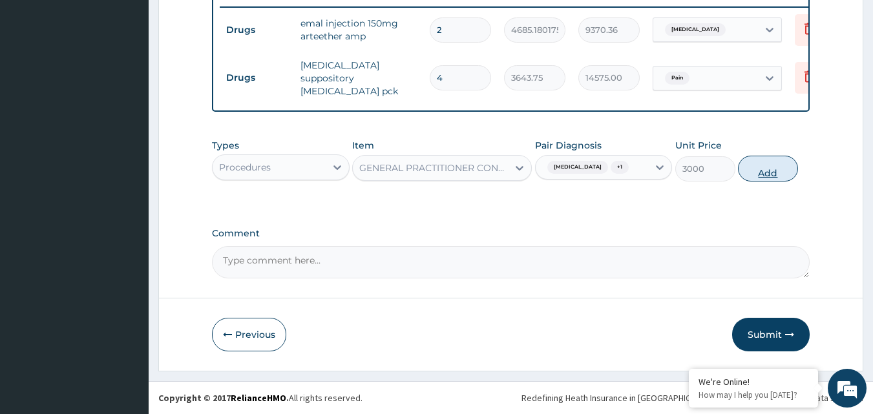
click at [760, 173] on button "Add" at bounding box center [768, 169] width 60 height 26
type input "0"
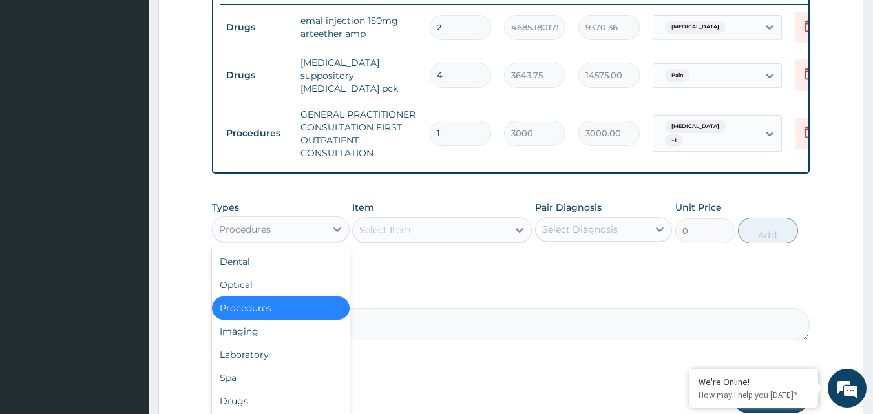
click at [244, 231] on div "Procedures" at bounding box center [245, 229] width 52 height 13
click at [246, 363] on div "Laboratory" at bounding box center [281, 354] width 138 height 23
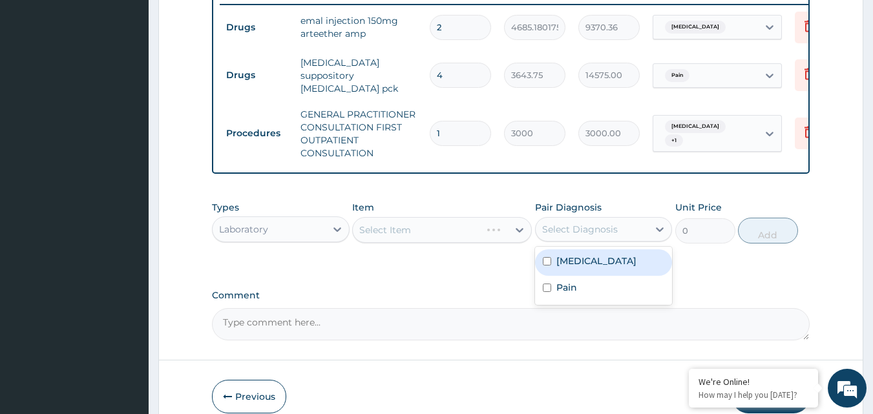
drag, startPoint x: 566, startPoint y: 232, endPoint x: 546, endPoint y: 266, distance: 39.7
click at [546, 242] on div "option Pain, selected. option Malaria focused, 1 of 2. 2 results available. Use…" at bounding box center [604, 229] width 138 height 25
click at [546, 266] on input "checkbox" at bounding box center [547, 261] width 8 height 8
checkbox input "true"
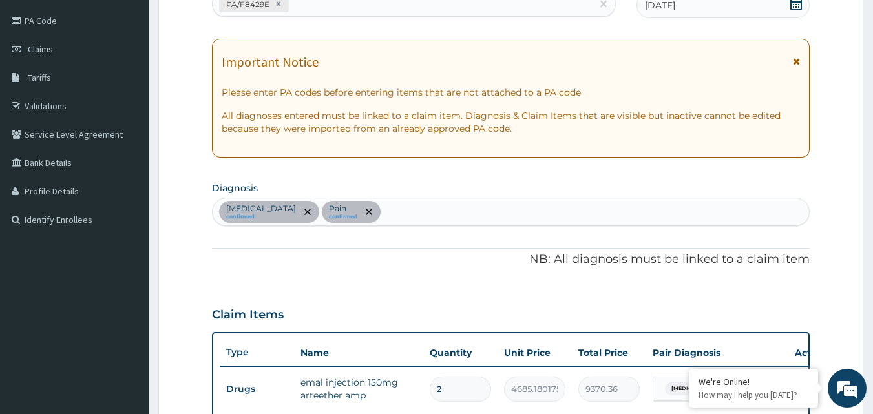
click at [391, 210] on div "Malaria confirmed Pain confirmed" at bounding box center [511, 211] width 597 height 27
type input "SEPSIS"
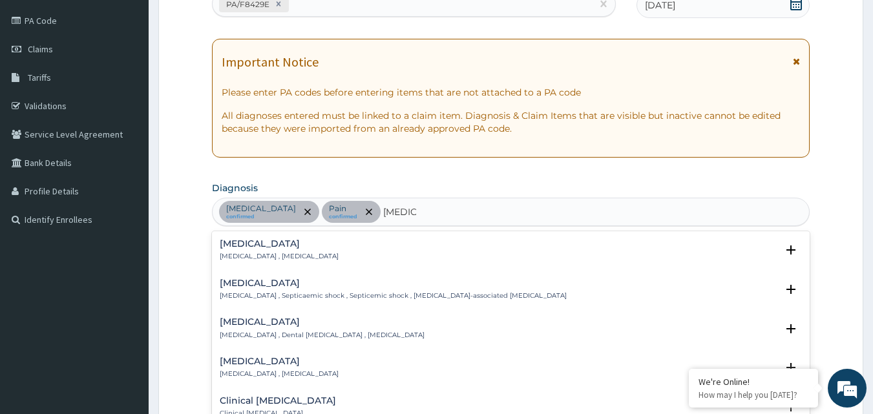
click at [265, 244] on h4 "Sepsis" at bounding box center [279, 244] width 119 height 10
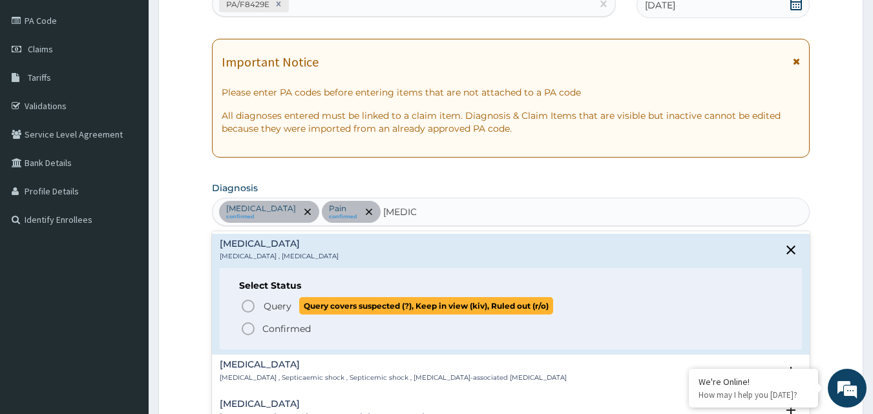
click at [248, 313] on icon "status option query" at bounding box center [249, 307] width 16 height 16
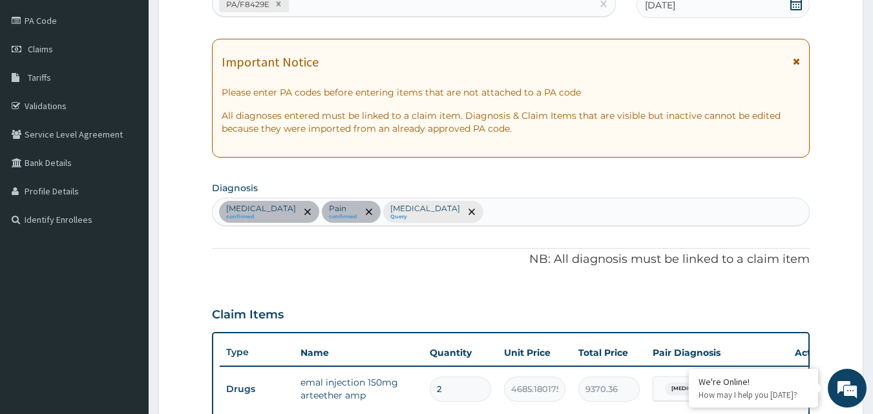
scroll to position [511, 0]
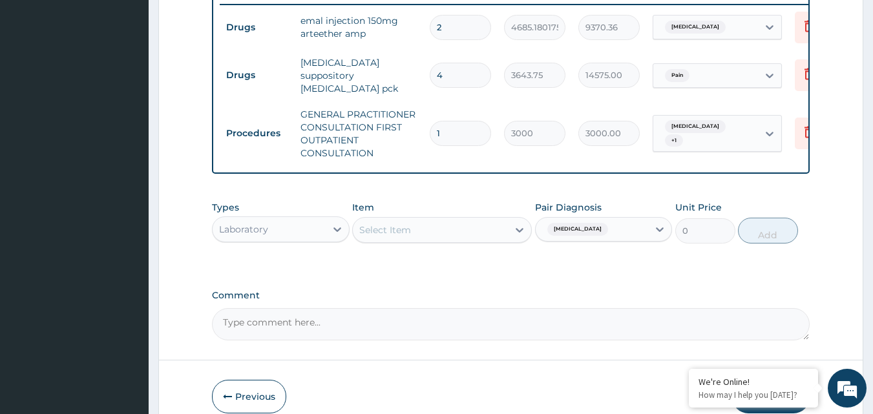
click at [497, 236] on div "Select Item" at bounding box center [430, 230] width 155 height 21
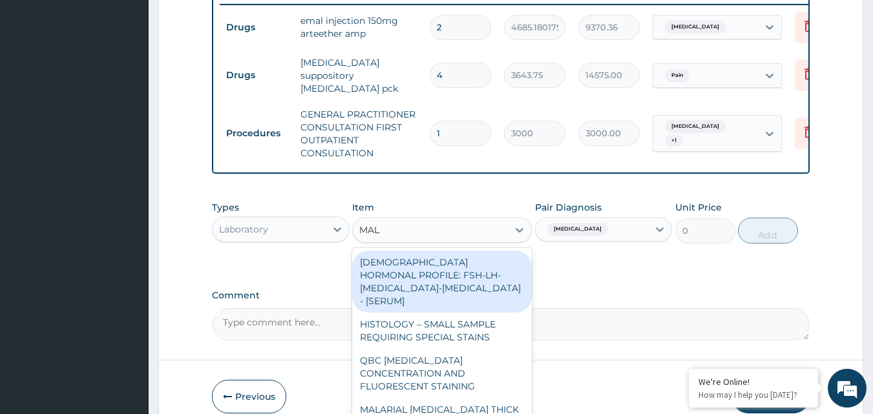
type input "MALA"
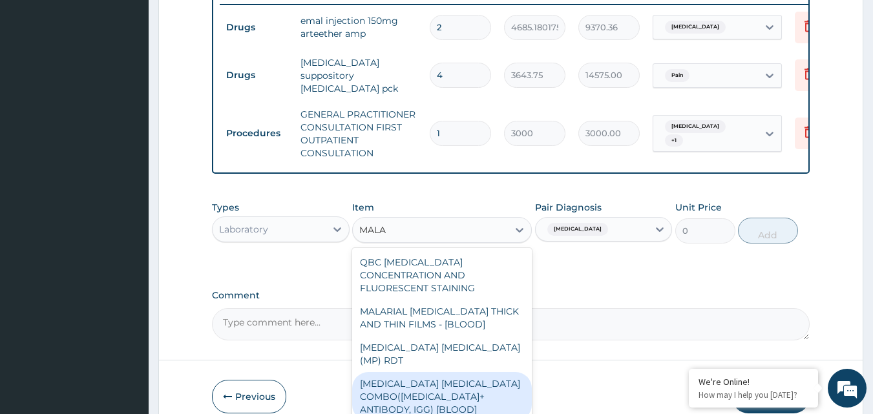
click at [436, 372] on div "MALARIA PARASITE COMBO(BLOOD FILM+ ANTIBODY, IGG) [BLOOD]" at bounding box center [442, 396] width 180 height 49
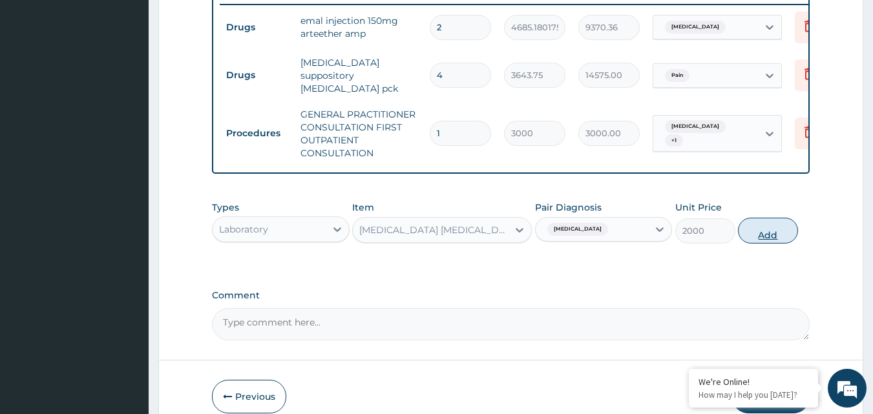
click at [756, 235] on button "Add" at bounding box center [768, 231] width 60 height 26
type input "0"
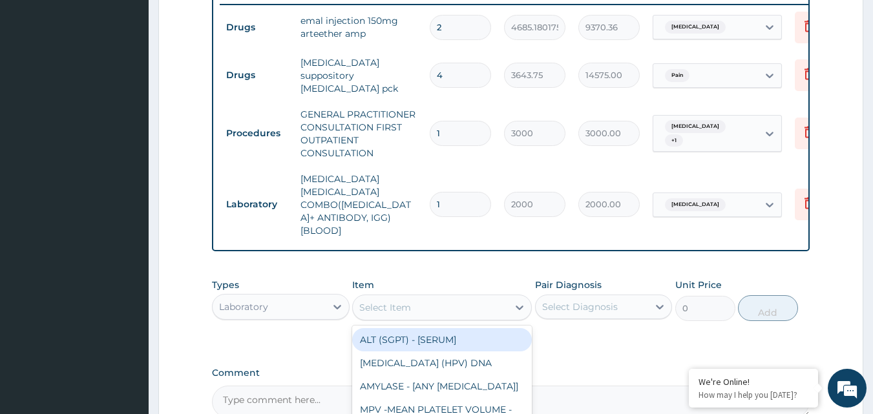
click at [408, 301] on div "Select Item" at bounding box center [385, 307] width 52 height 13
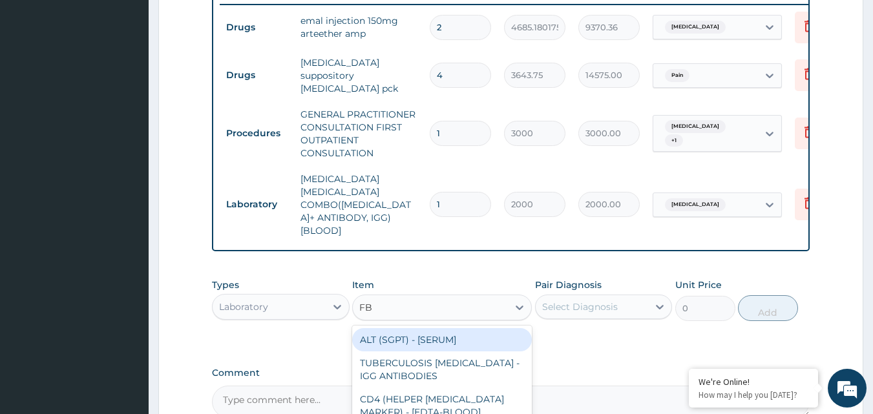
type input "FBC"
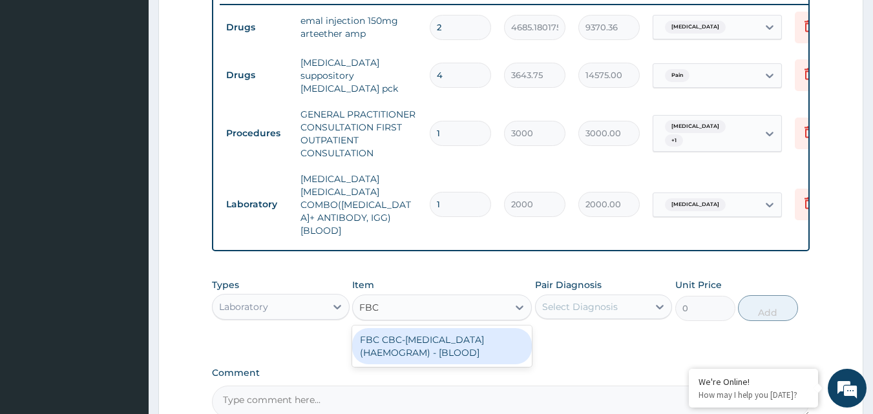
click at [421, 328] on div "FBC CBC-COMPLETE BLOOD COUNT (HAEMOGRAM) - [BLOOD]" at bounding box center [442, 346] width 180 height 36
type input "3000"
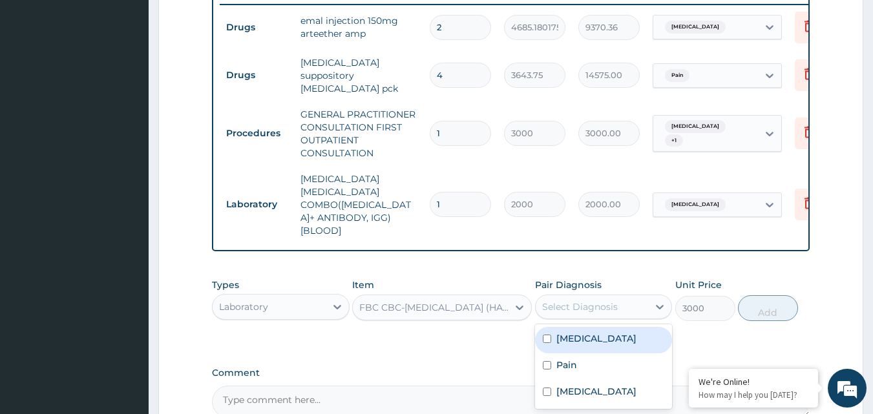
click at [581, 301] on div "Select Diagnosis" at bounding box center [580, 307] width 76 height 13
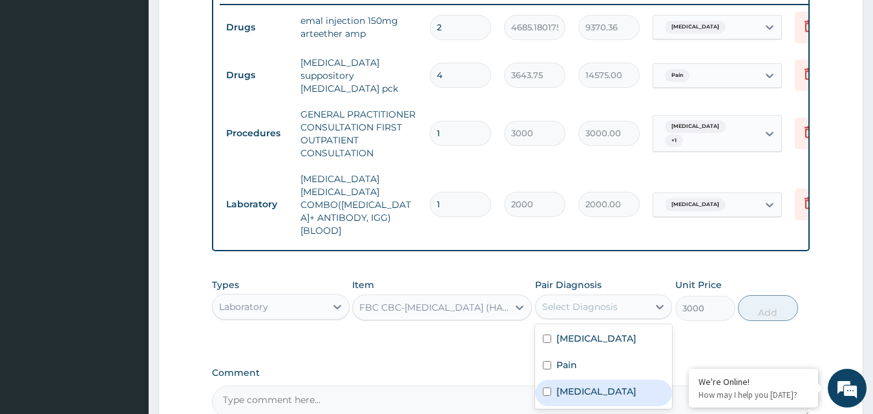
click at [546, 388] on input "checkbox" at bounding box center [547, 392] width 8 height 8
checkbox input "true"
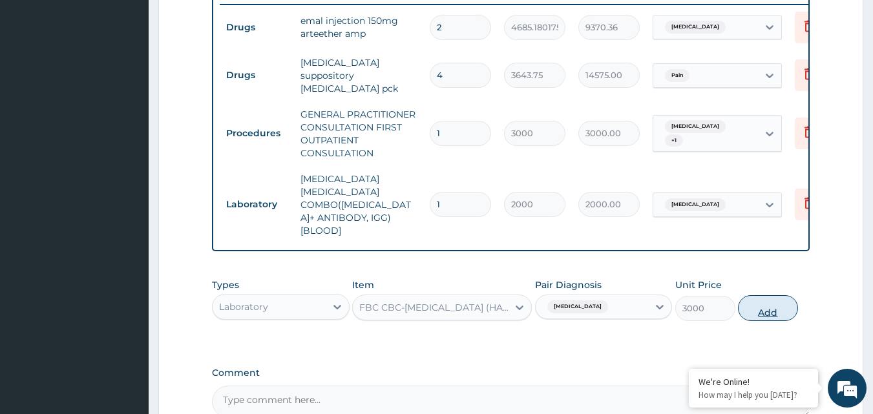
click at [760, 295] on button "Add" at bounding box center [768, 308] width 60 height 26
type input "0"
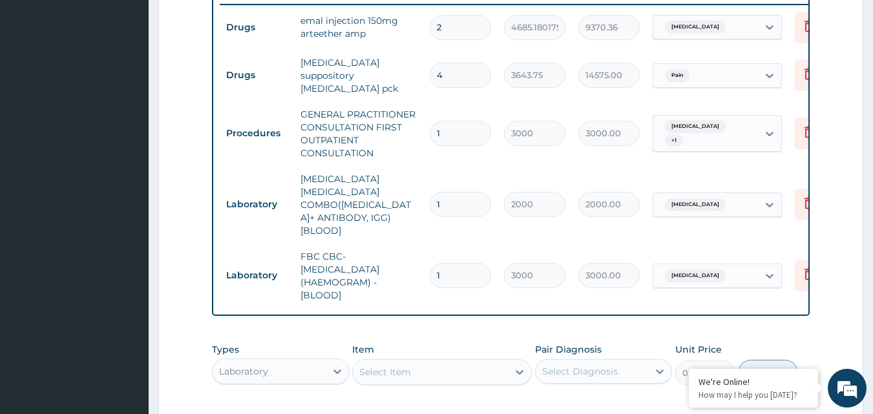
scroll to position [692, 0]
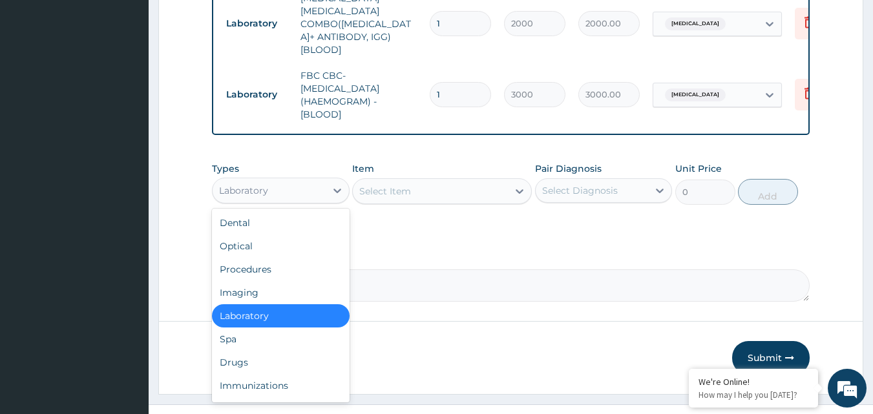
click at [279, 180] on div "Laboratory" at bounding box center [269, 190] width 113 height 21
click at [237, 351] on div "Drugs" at bounding box center [281, 362] width 138 height 23
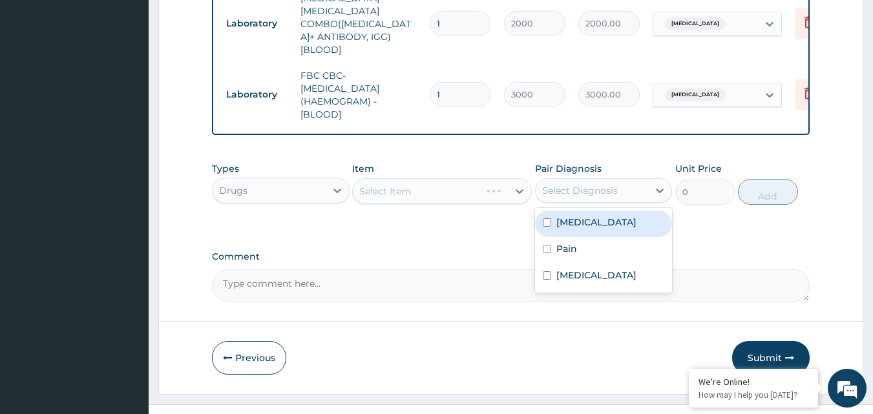
drag, startPoint x: 546, startPoint y: 173, endPoint x: 551, endPoint y: 197, distance: 25.0
click at [551, 197] on div "option Sepsis, selected. option Malaria focused, 1 of 3. 3 results available. U…" at bounding box center [604, 190] width 138 height 25
click at [551, 219] on input "checkbox" at bounding box center [547, 223] width 8 height 8
checkbox input "true"
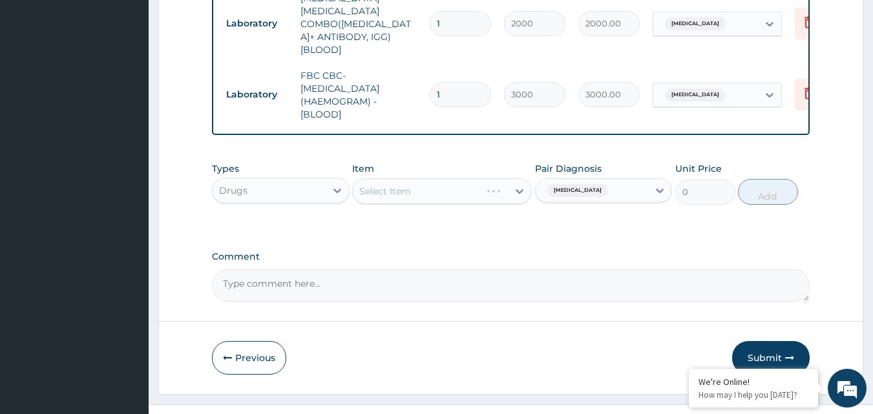
click at [465, 178] on div "Select Item" at bounding box center [442, 191] width 180 height 26
click at [446, 178] on div "Select Item" at bounding box center [442, 191] width 180 height 26
drag, startPoint x: 446, startPoint y: 166, endPoint x: 315, endPoint y: 164, distance: 131.3
click at [315, 164] on div "Types Drugs Item Select Item Pair Diagnosis Malaria Unit Price 0 Add" at bounding box center [511, 184] width 599 height 56
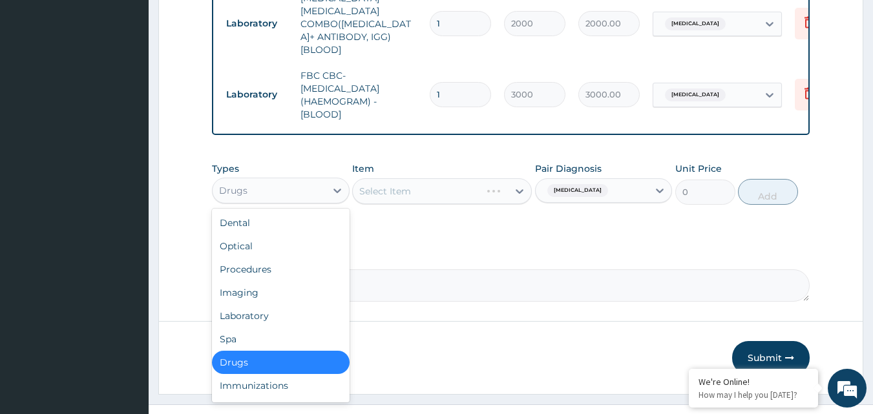
click at [315, 180] on div "Drugs" at bounding box center [269, 190] width 113 height 21
click at [258, 211] on div "Dental" at bounding box center [281, 222] width 138 height 23
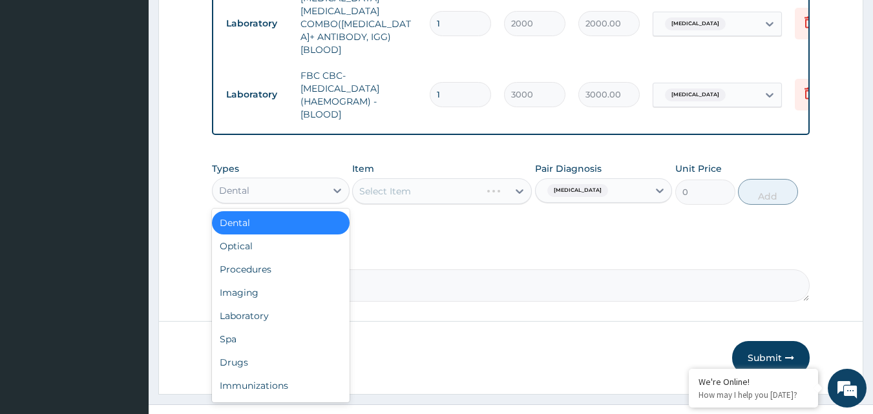
click at [257, 180] on div "Dental" at bounding box center [269, 190] width 113 height 21
click at [241, 351] on div "Drugs" at bounding box center [281, 362] width 138 height 23
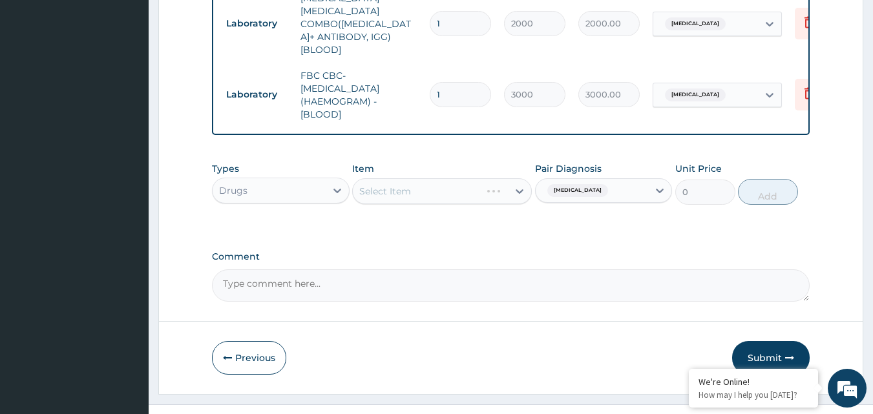
click at [412, 178] on div "Select Item" at bounding box center [442, 191] width 180 height 26
click at [425, 181] on div "Select Item" at bounding box center [430, 191] width 155 height 21
type input "C"
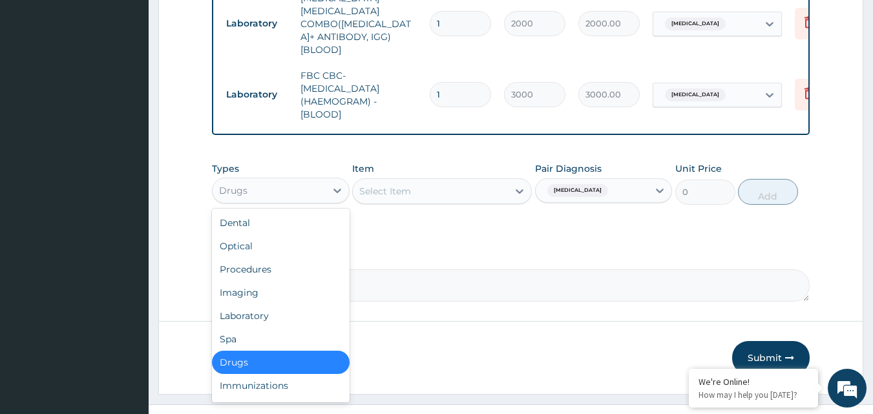
click at [314, 180] on div "Drugs" at bounding box center [269, 190] width 113 height 21
click at [233, 351] on div "Drugs" at bounding box center [281, 362] width 138 height 23
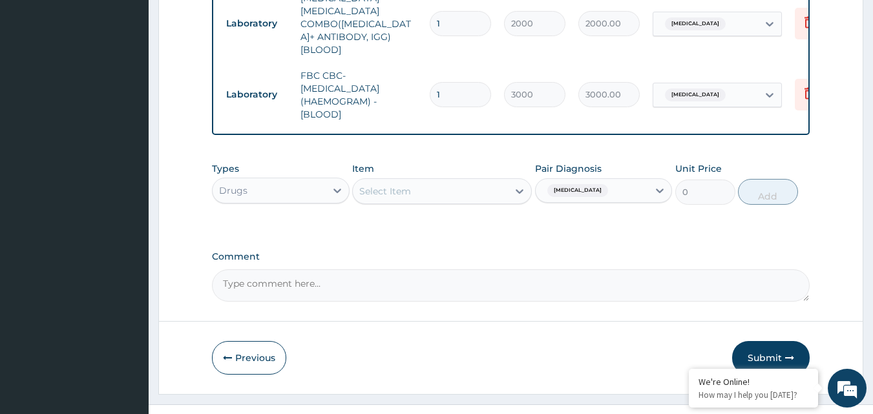
click at [414, 181] on div "Select Item" at bounding box center [430, 191] width 155 height 21
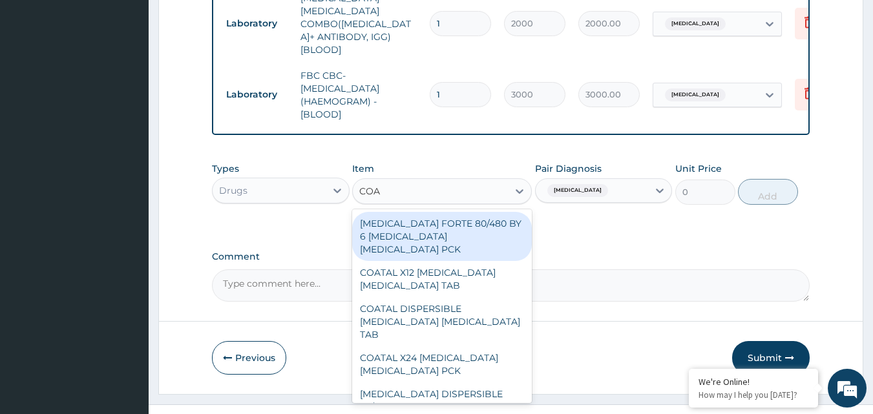
type input "COAR"
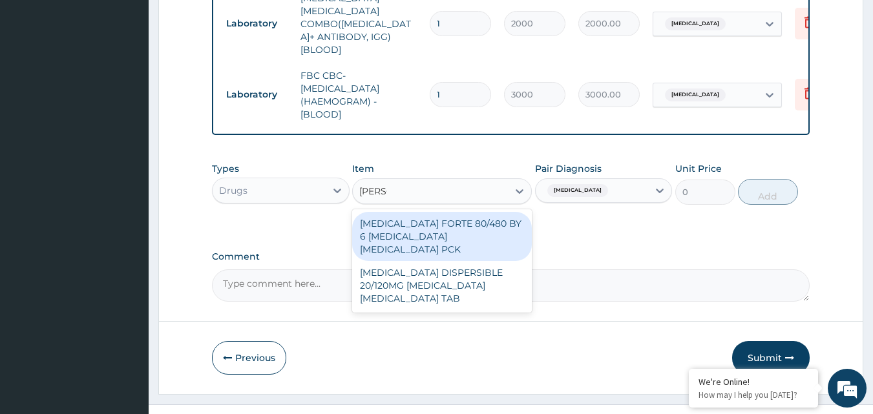
click at [413, 212] on div "COARTEM FORTE 80/480 BY 6 ARTEMETHER LUMEFANTRINE PCK" at bounding box center [442, 236] width 180 height 49
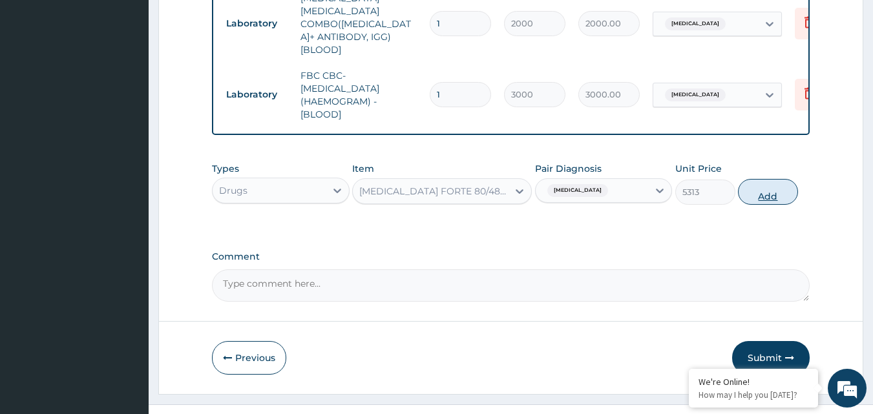
click at [780, 179] on button "Add" at bounding box center [768, 192] width 60 height 26
type input "0"
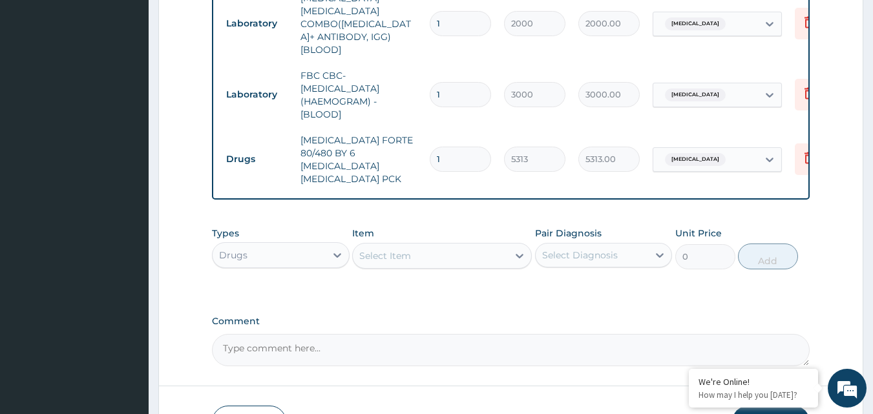
click at [381, 250] on div "Select Item" at bounding box center [385, 256] width 52 height 13
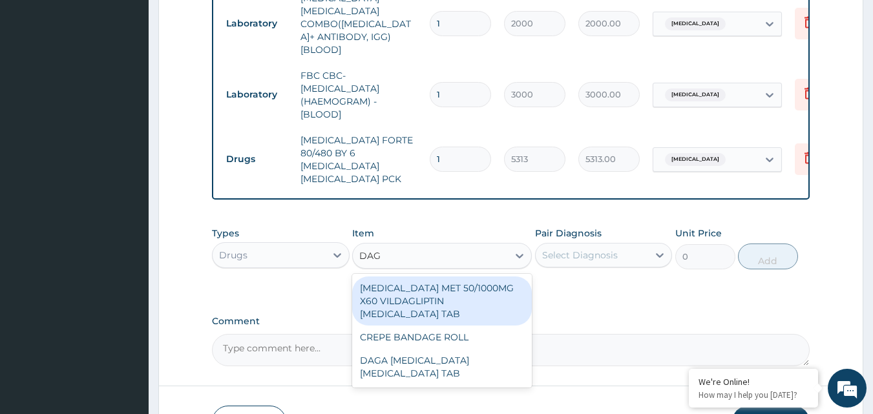
type input "DAGA"
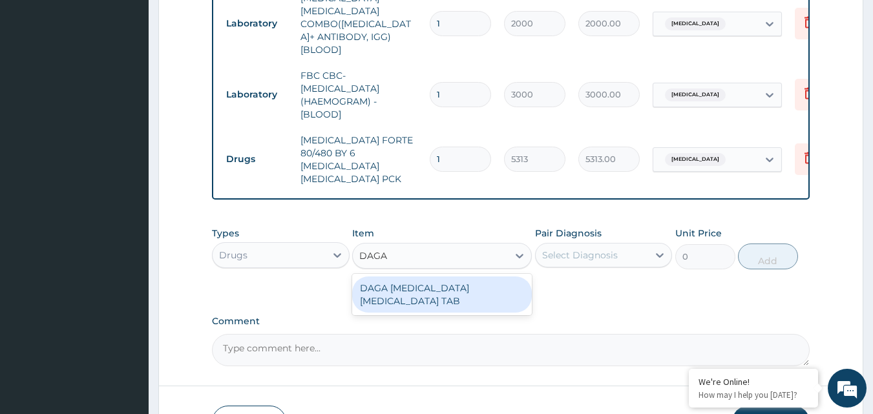
click at [392, 277] on div "DAGA PARACETAMOL ACETAMINOPHEN TAB" at bounding box center [442, 295] width 180 height 36
type input "37.95000076293945"
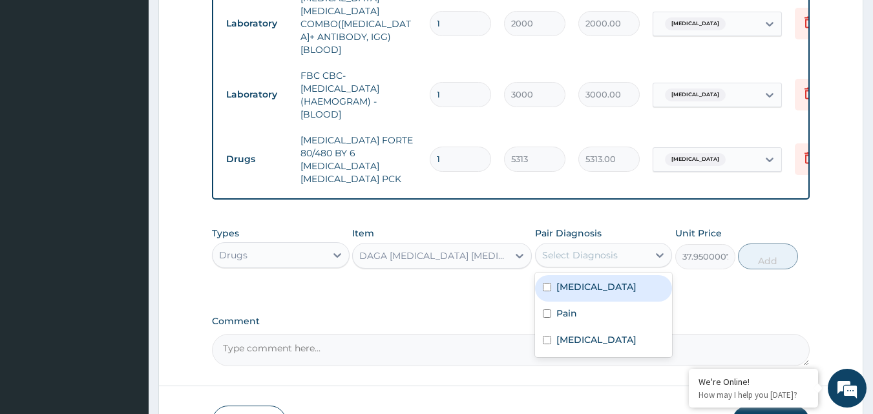
click at [599, 249] on div "Select Diagnosis" at bounding box center [580, 255] width 76 height 13
click at [549, 283] on input "checkbox" at bounding box center [547, 287] width 8 height 8
checkbox input "true"
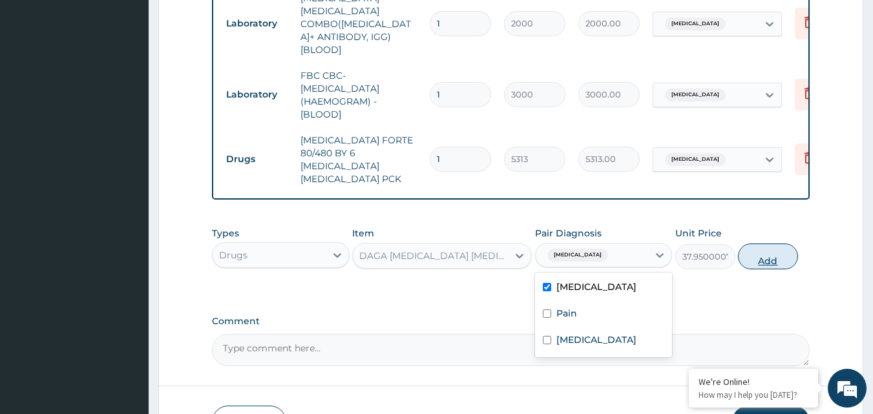
click at [766, 244] on button "Add" at bounding box center [768, 257] width 60 height 26
type input "0"
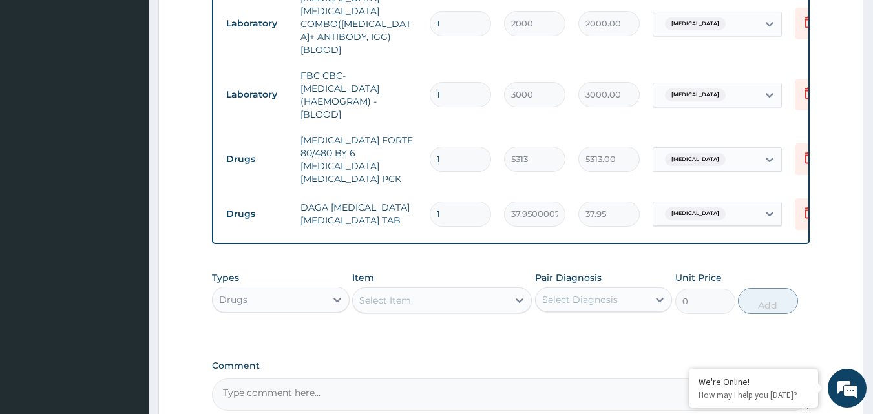
type input "18"
type input "683.10"
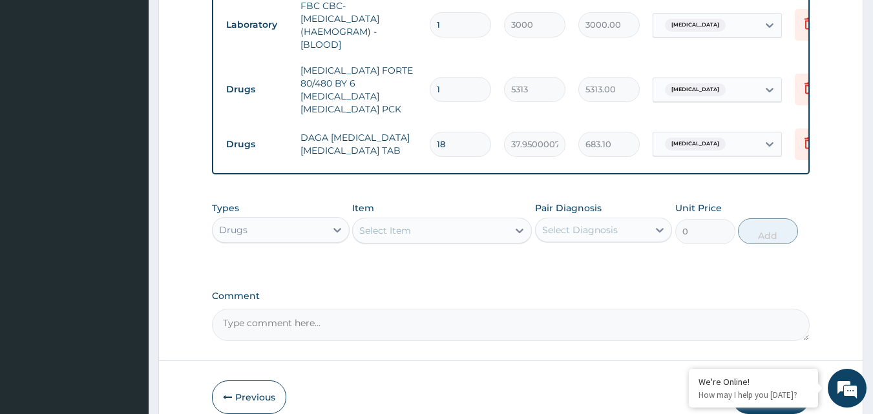
scroll to position [788, 0]
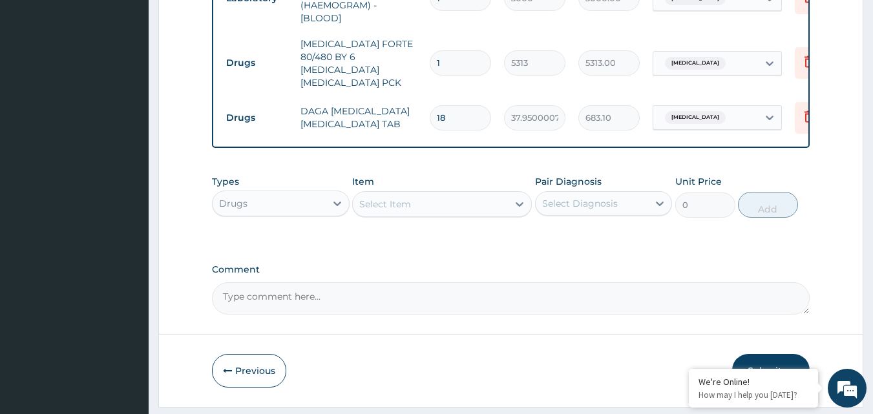
type input "18"
click at [751, 354] on button "Submit" at bounding box center [772, 371] width 78 height 34
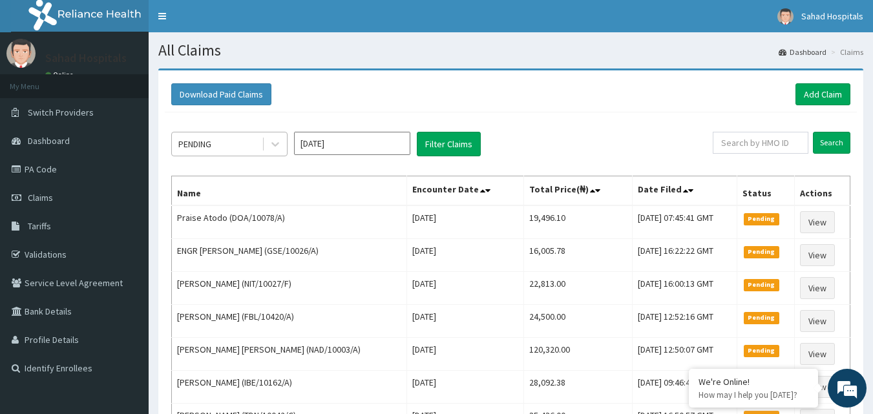
click at [193, 148] on div "PENDING" at bounding box center [194, 144] width 33 height 13
click at [162, 207] on div "Download Paid Claims Add Claim × Note you can only download claims within a max…" at bounding box center [510, 283] width 705 height 427
drag, startPoint x: 215, startPoint y: 131, endPoint x: 202, endPoint y: 144, distance: 18.7
click at [202, 144] on div "PENDING [DATE] Filter Claims Search Name Encounter Date Total Price(₦) Date Fil…" at bounding box center [511, 301] width 692 height 379
click at [202, 144] on div "PENDING" at bounding box center [194, 144] width 33 height 13
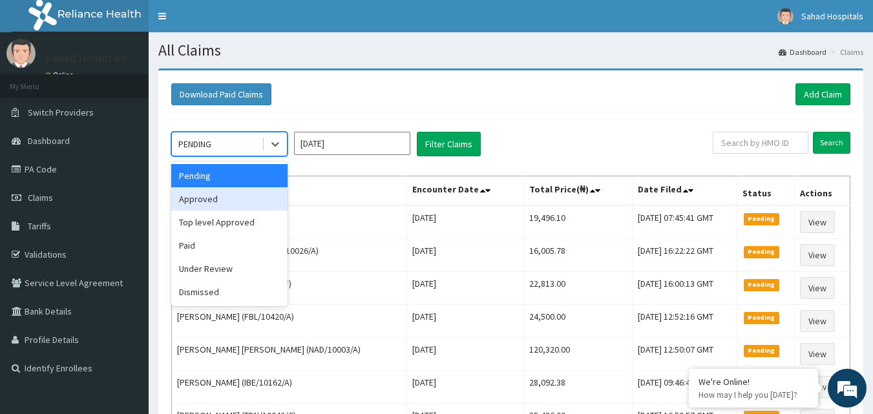
click at [205, 200] on div "Approved" at bounding box center [229, 198] width 116 height 23
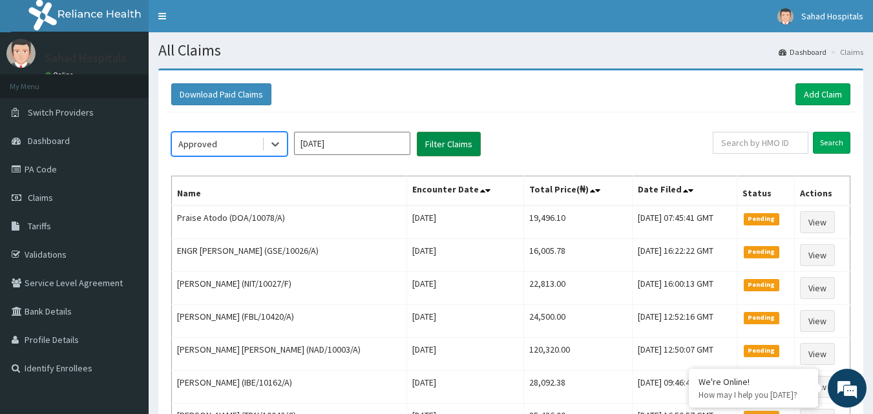
click at [442, 148] on button "Filter Claims" at bounding box center [449, 144] width 64 height 25
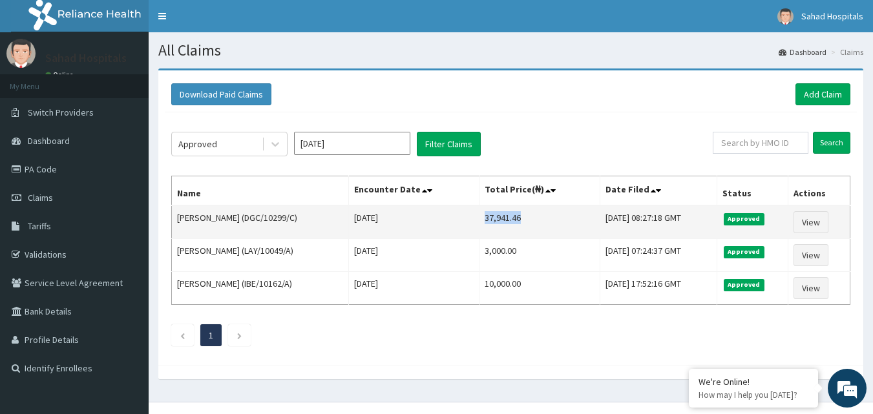
drag, startPoint x: 458, startPoint y: 219, endPoint x: 505, endPoint y: 224, distance: 47.6
click at [505, 224] on td "37,941.46" at bounding box center [540, 223] width 121 height 34
copy td "37,941.46"
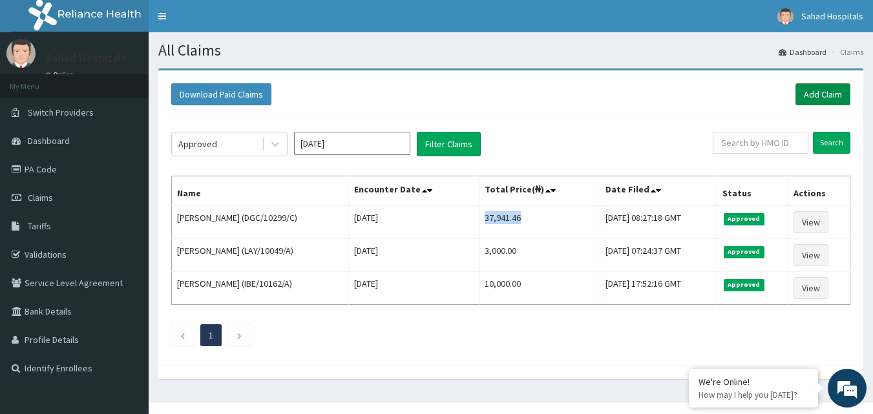
click at [833, 85] on link "Add Claim" at bounding box center [823, 94] width 55 height 22
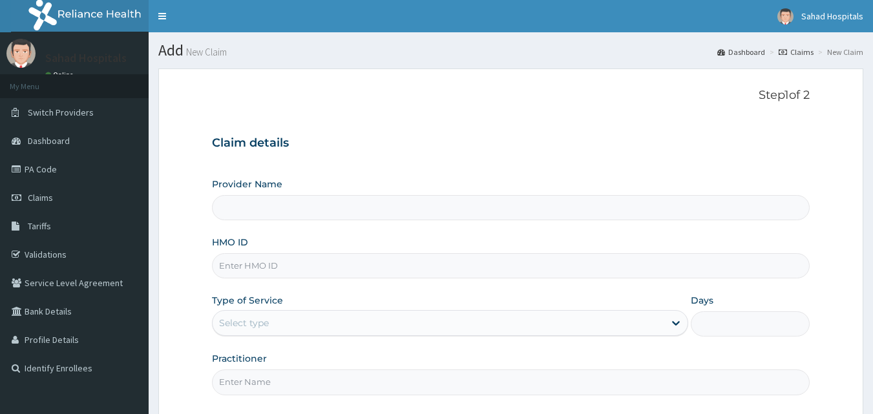
click at [270, 278] on input "HMO ID" at bounding box center [511, 265] width 599 height 25
click at [257, 268] on input "HMO ID" at bounding box center [511, 265] width 599 height 25
type input "Sahad Hospitals"
click at [257, 268] on input "HMO ID" at bounding box center [511, 265] width 599 height 25
paste input "MHP/10123/A"
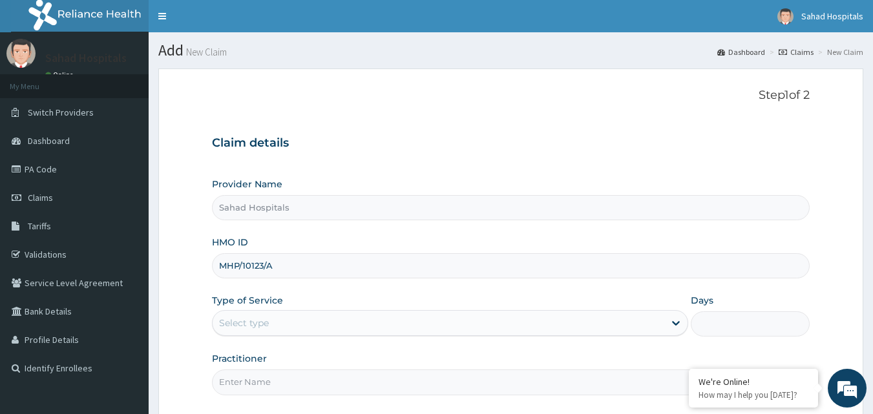
type input "MHP/10123/A"
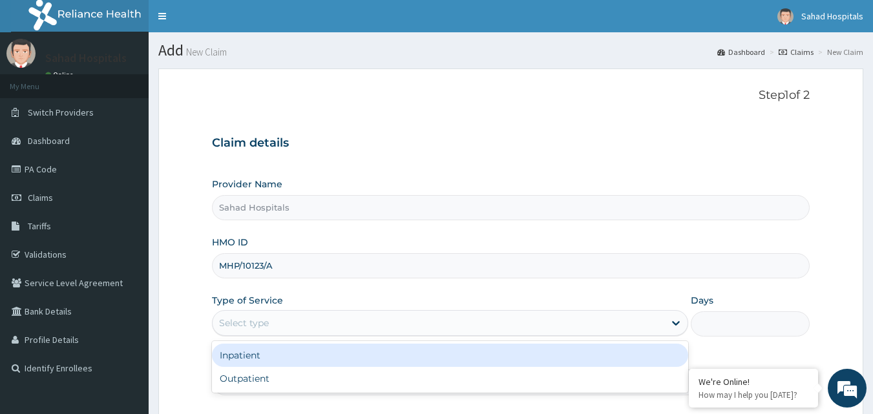
click at [255, 321] on div "Select type" at bounding box center [244, 323] width 50 height 13
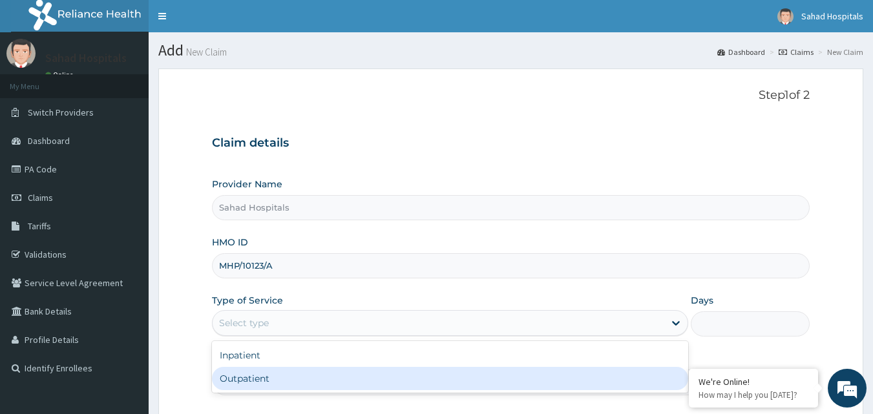
click at [237, 378] on div "Outpatient" at bounding box center [450, 378] width 476 height 23
type input "1"
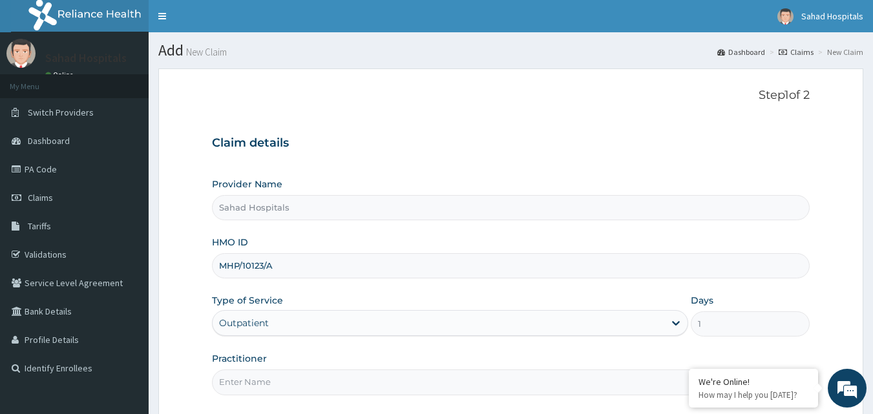
click at [237, 378] on input "Practitioner" at bounding box center [511, 382] width 599 height 25
type input "GP"
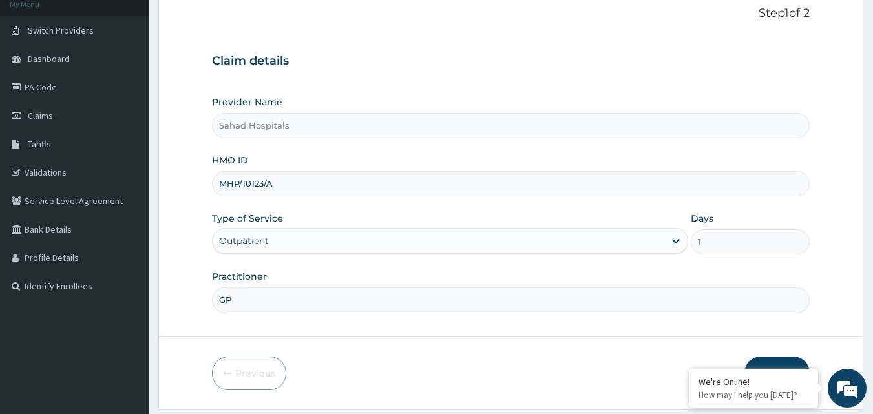
scroll to position [121, 0]
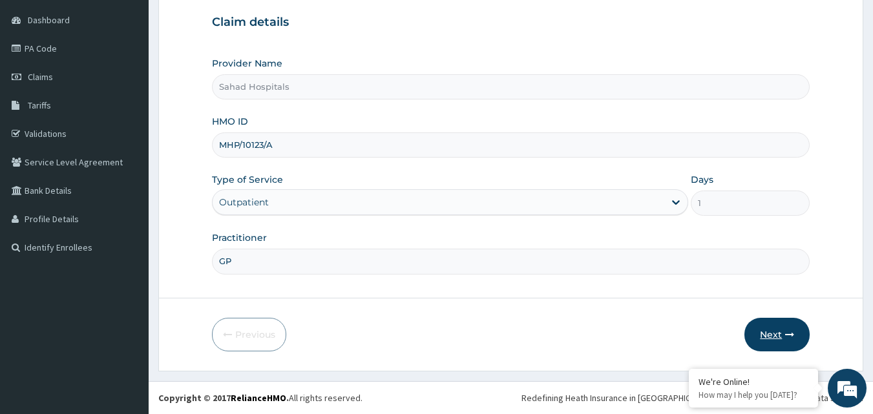
click at [774, 336] on button "Next" at bounding box center [777, 335] width 65 height 34
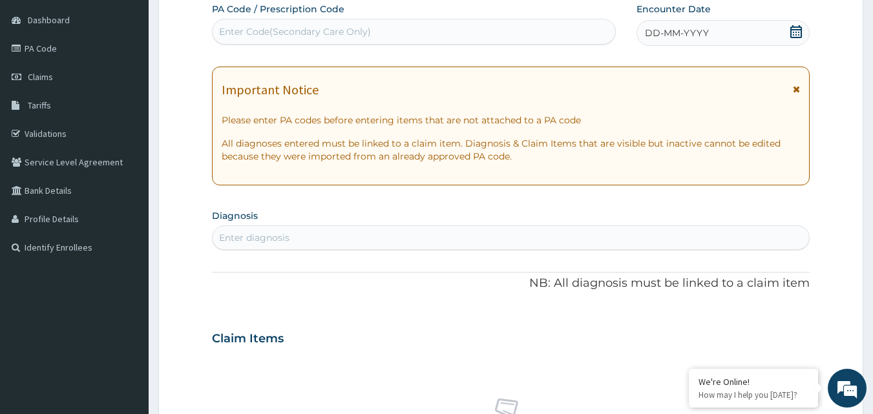
click at [243, 26] on div "Enter Code(Secondary Care Only)" at bounding box center [295, 31] width 152 height 13
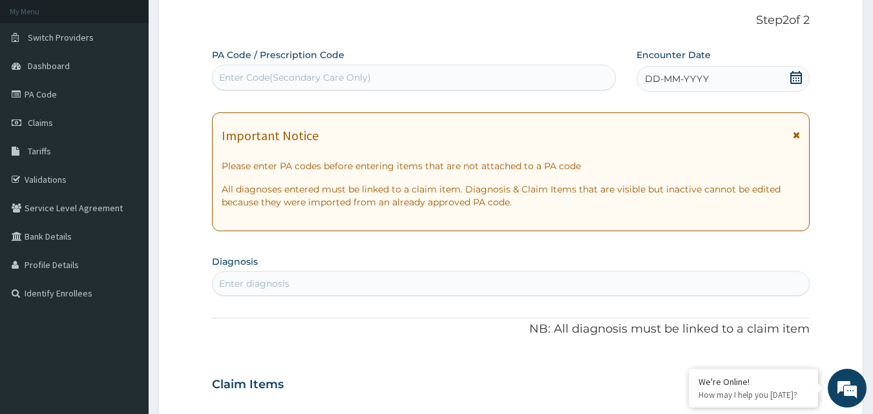
scroll to position [437, 0]
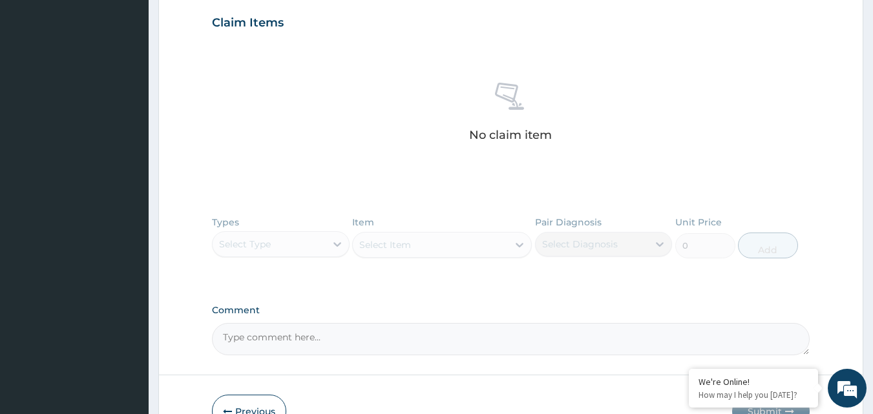
click at [251, 410] on button "Previous" at bounding box center [249, 412] width 74 height 34
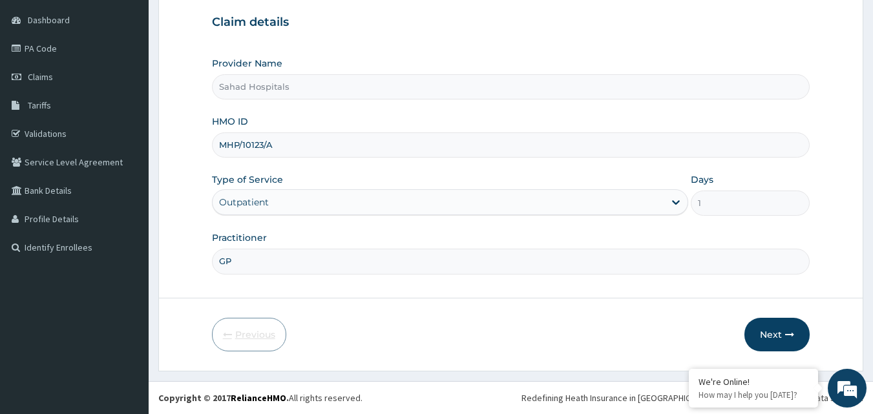
scroll to position [121, 0]
drag, startPoint x: 218, startPoint y: 138, endPoint x: 299, endPoint y: 138, distance: 80.8
click at [299, 138] on input "MHP/10123/A" at bounding box center [511, 145] width 599 height 25
click at [780, 330] on button "Next" at bounding box center [777, 335] width 65 height 34
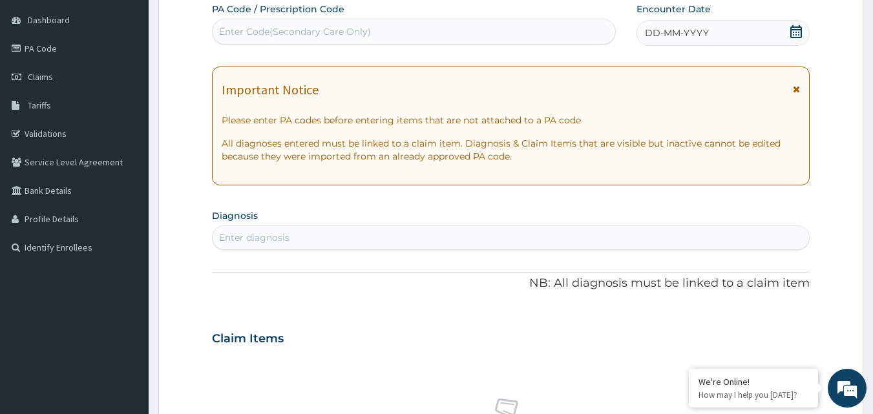
click at [240, 238] on div "Enter diagnosis" at bounding box center [254, 237] width 70 height 13
type input "MALARIA"
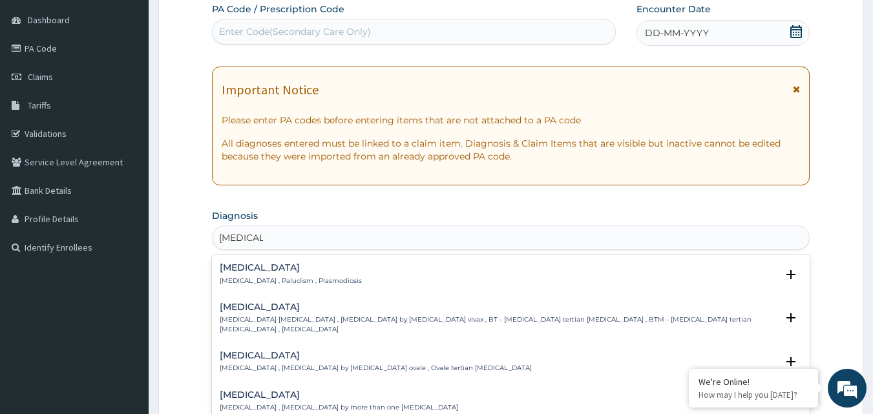
click at [226, 274] on div "Malaria Malaria , Paludism , Plasmodiosis" at bounding box center [291, 274] width 142 height 23
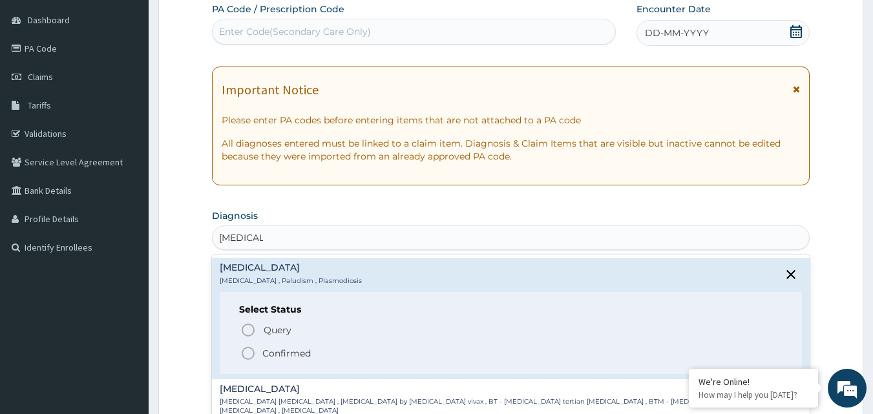
click at [247, 350] on icon "status option filled" at bounding box center [249, 354] width 16 height 16
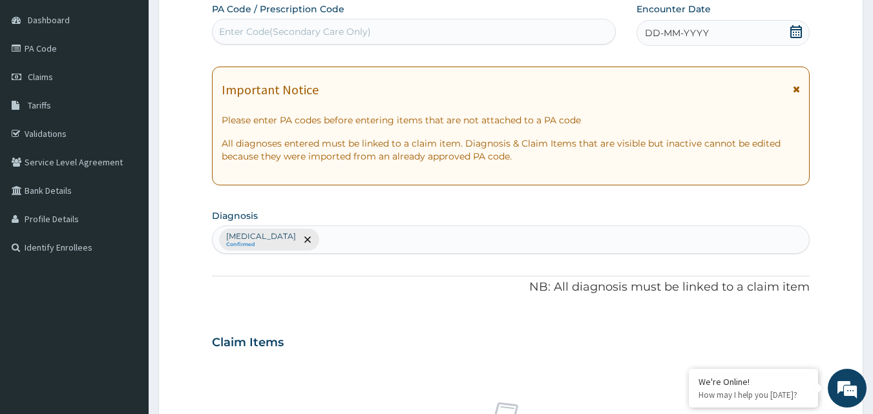
scroll to position [483, 0]
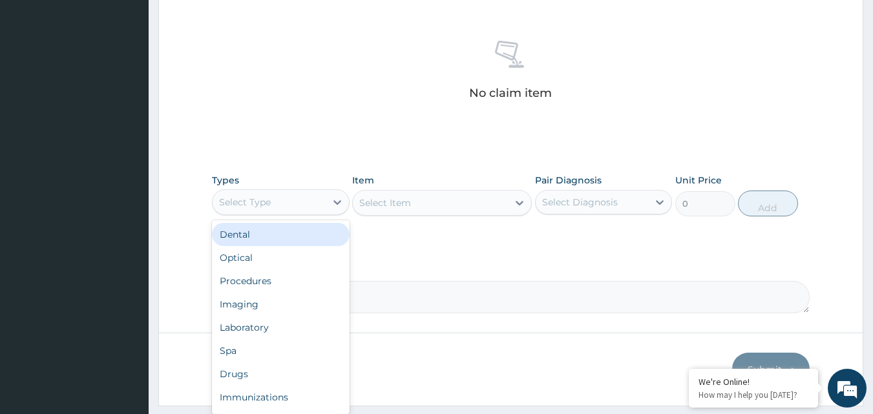
click at [272, 202] on div "Select Type" at bounding box center [269, 202] width 113 height 21
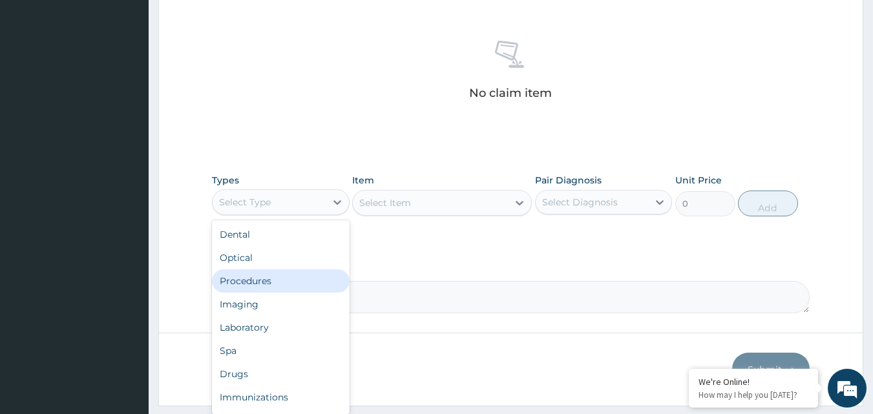
click at [249, 279] on div "Procedures" at bounding box center [281, 281] width 138 height 23
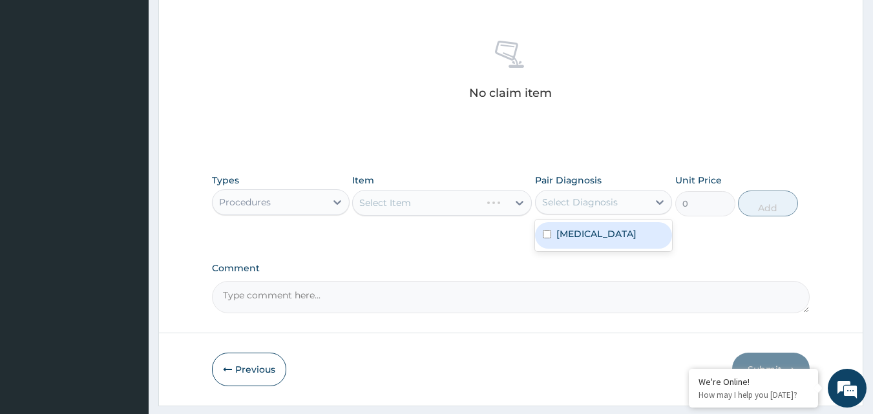
drag, startPoint x: 583, startPoint y: 198, endPoint x: 547, endPoint y: 233, distance: 49.8
click at [547, 215] on div "option Malaria focused, 1 of 1. 1 result available. Use Up and Down to choose o…" at bounding box center [604, 202] width 138 height 25
click at [547, 233] on input "checkbox" at bounding box center [547, 234] width 8 height 8
checkbox input "true"
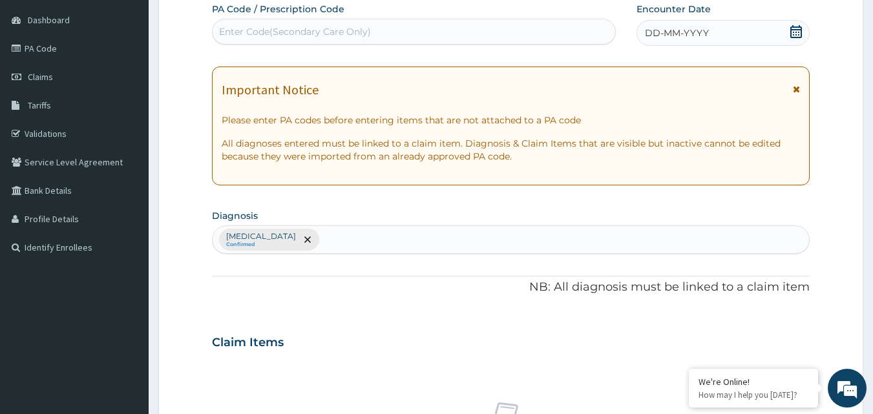
click at [370, 30] on div "Enter Code(Secondary Care Only)" at bounding box center [414, 31] width 403 height 21
drag, startPoint x: 370, startPoint y: 30, endPoint x: 279, endPoint y: 35, distance: 90.6
click at [279, 35] on div "Enter Code(Secondary Care Only)" at bounding box center [295, 31] width 152 height 13
type input "V"
paste input "PA/A1E68B"
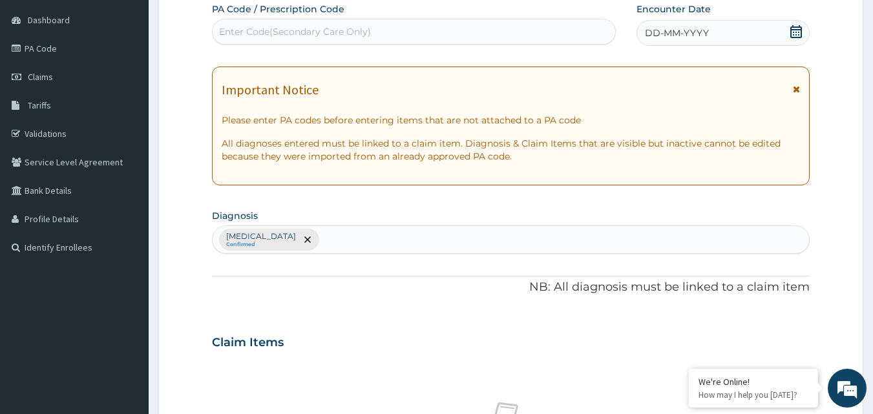
type input "PA/A1E68B"
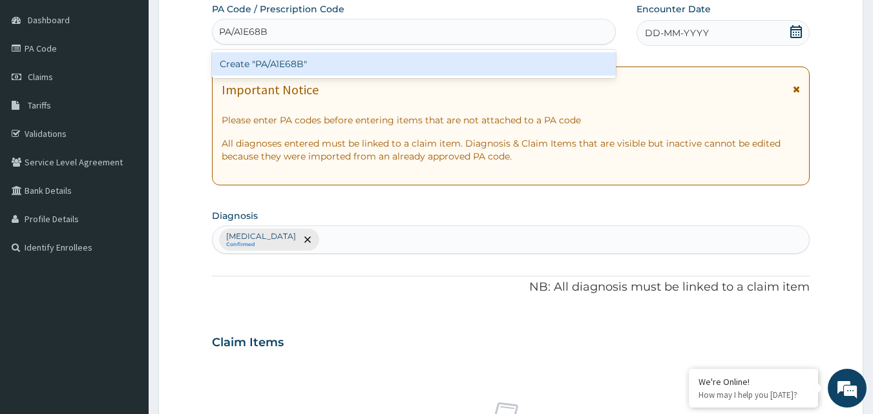
click at [263, 60] on div "Create "PA/A1E68B"" at bounding box center [414, 63] width 405 height 23
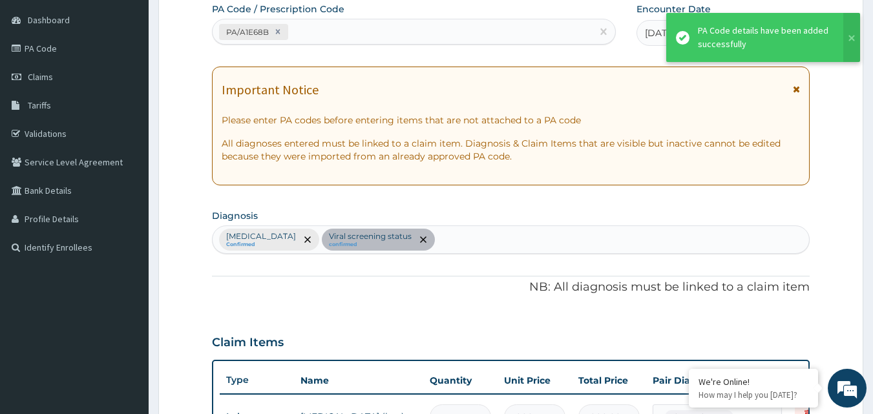
scroll to position [136, 0]
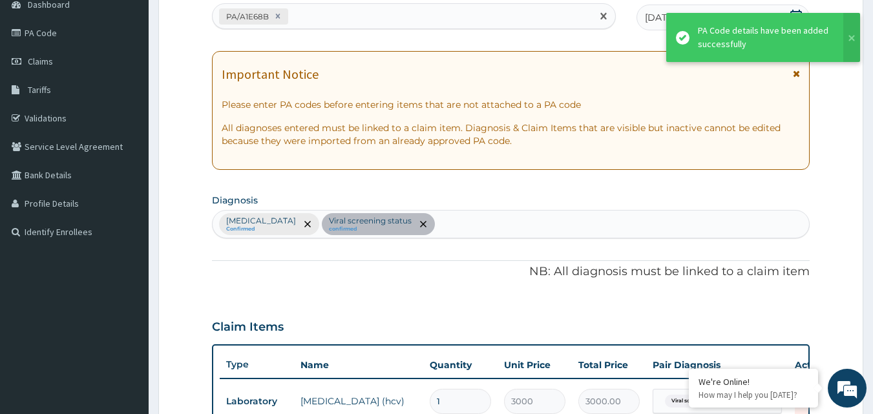
click at [365, 24] on div "PA/A1E68B" at bounding box center [403, 16] width 380 height 21
paste input "PA/A1E68B"
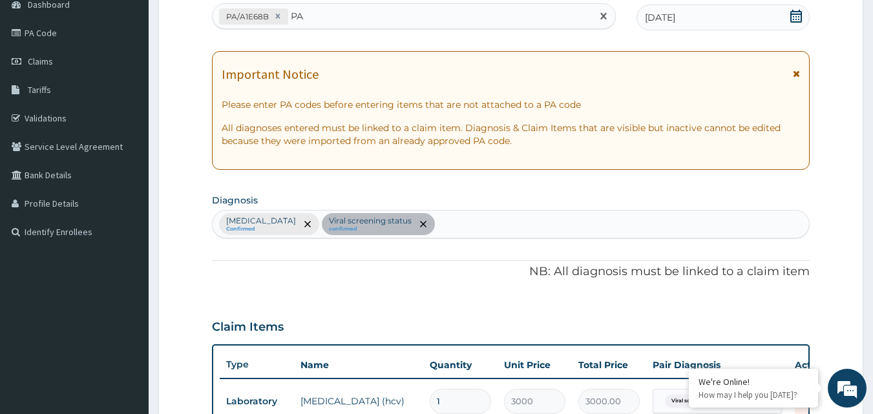
type input "P"
paste input "PA/A1E68B"
type input "P"
click at [300, 16] on div "PA/A1E68B" at bounding box center [403, 16] width 380 height 21
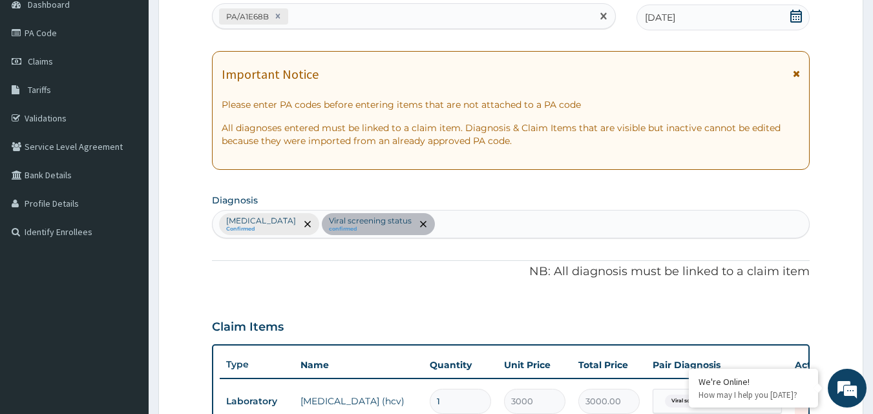
type input "V"
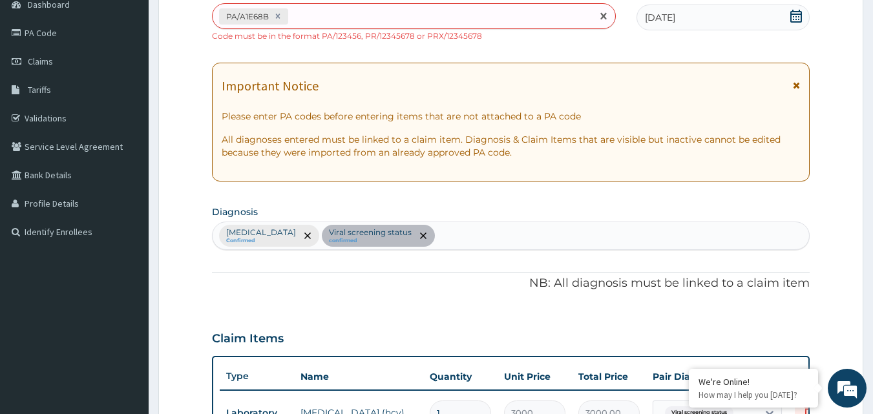
click at [297, 16] on div "PA/A1E68B" at bounding box center [403, 16] width 380 height 21
paste input "PA/0152AD"
type input "PA/0152AD"
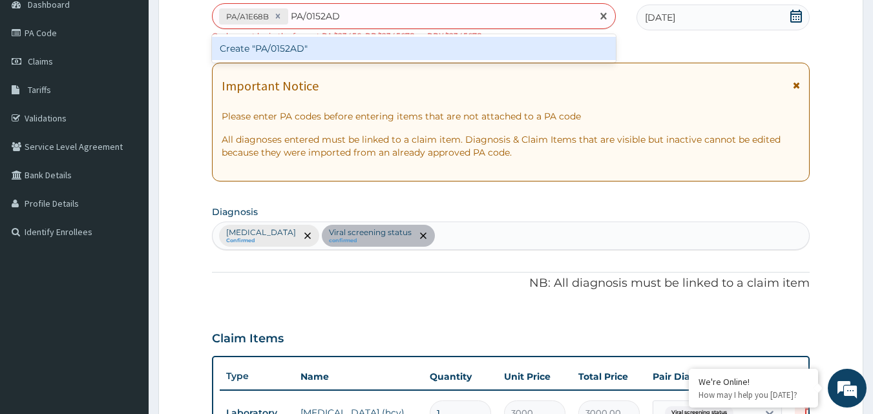
click at [265, 48] on div "Create "PA/0152AD"" at bounding box center [414, 48] width 405 height 23
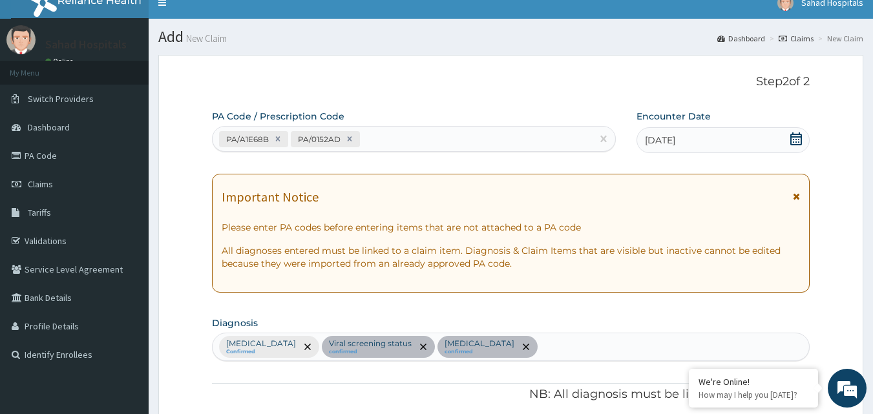
scroll to position [376, 0]
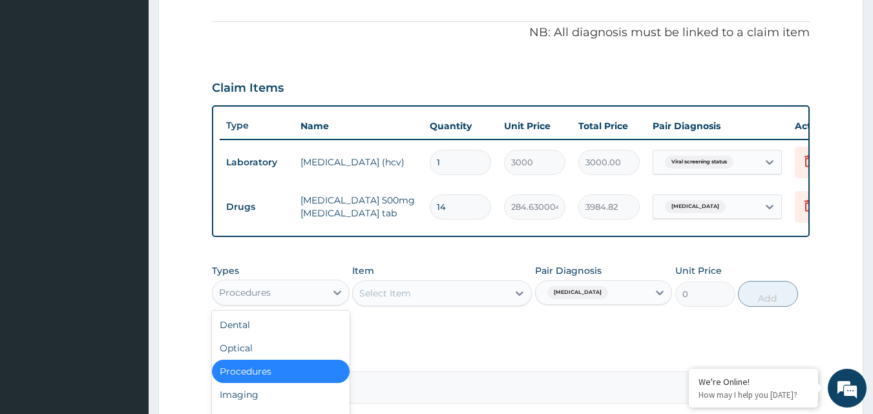
click at [240, 299] on div "Procedures" at bounding box center [245, 292] width 52 height 13
click at [398, 295] on div "Select Item" at bounding box center [430, 293] width 155 height 21
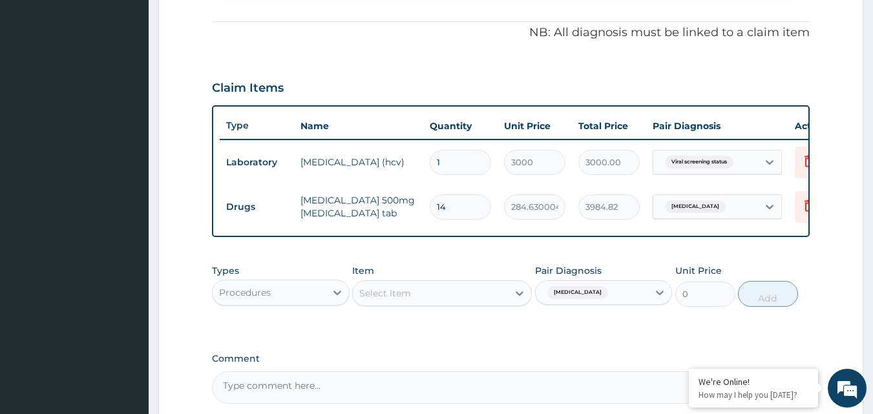
click at [398, 295] on div "Select Item" at bounding box center [430, 293] width 155 height 21
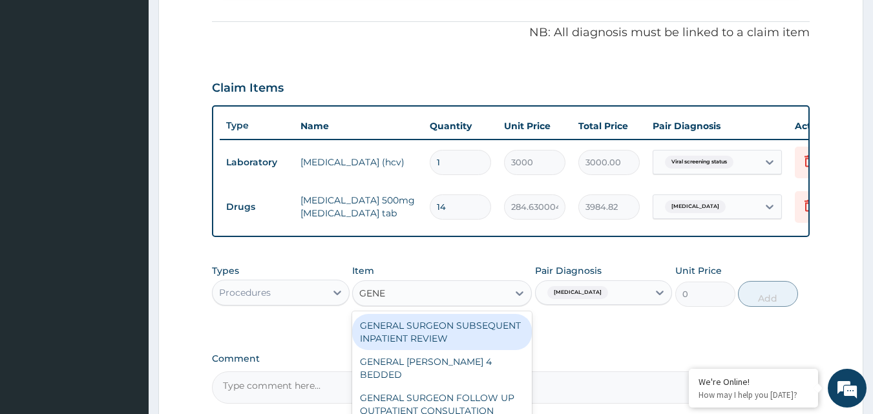
type input "GENER"
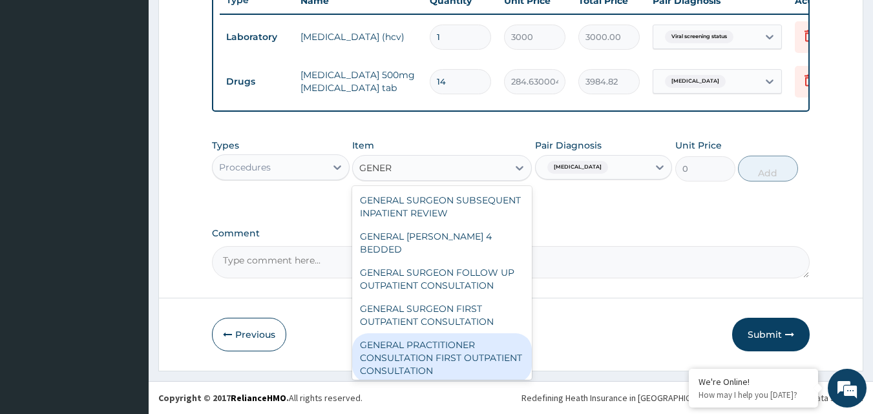
click at [462, 347] on div "GENERAL PRACTITIONER CONSULTATION FIRST OUTPATIENT CONSULTATION" at bounding box center [442, 358] width 180 height 49
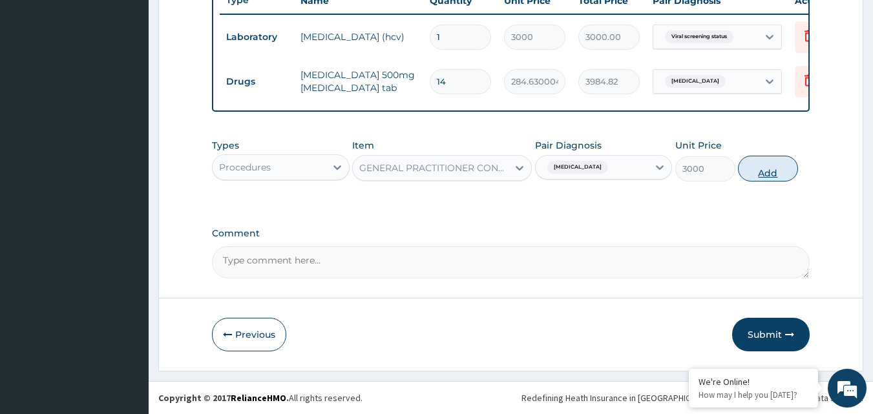
click at [769, 175] on button "Add" at bounding box center [768, 169] width 60 height 26
type input "0"
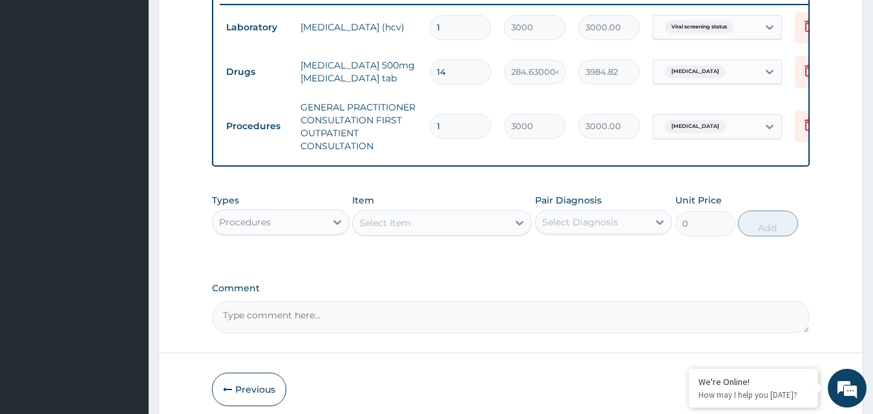
click at [273, 233] on div "Procedures" at bounding box center [269, 222] width 113 height 21
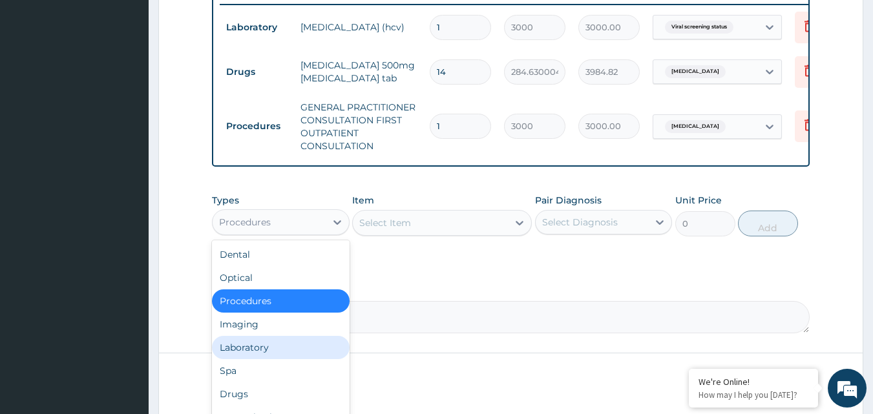
click at [250, 356] on div "Laboratory" at bounding box center [281, 347] width 138 height 23
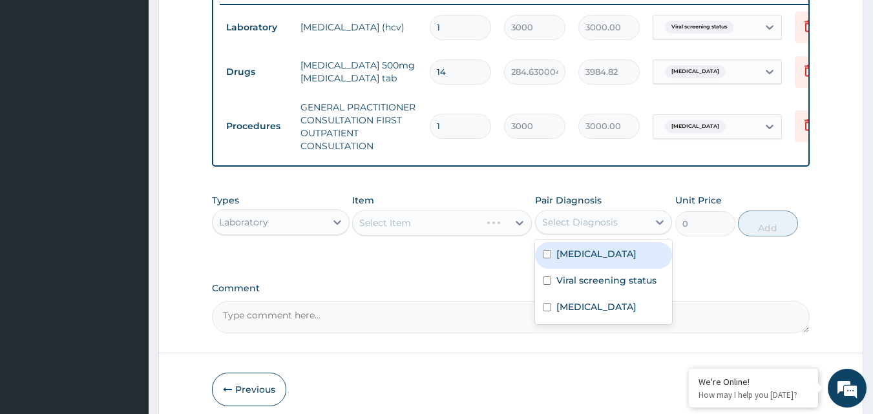
click at [569, 229] on div "Select Diagnosis" at bounding box center [580, 222] width 76 height 13
click at [544, 259] on input "checkbox" at bounding box center [547, 254] width 8 height 8
checkbox input "true"
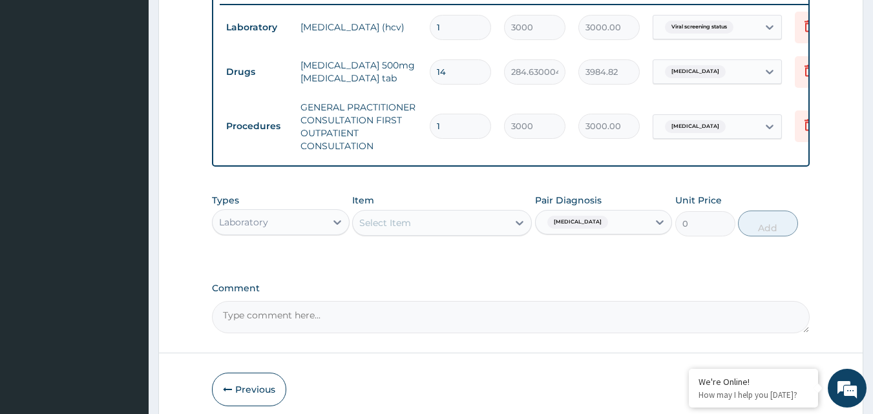
click at [401, 230] on div "Select Item" at bounding box center [385, 223] width 52 height 13
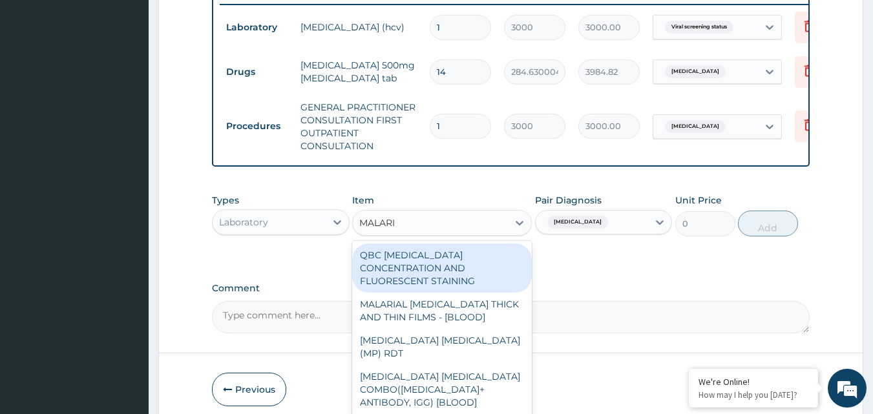
type input "MALARIA"
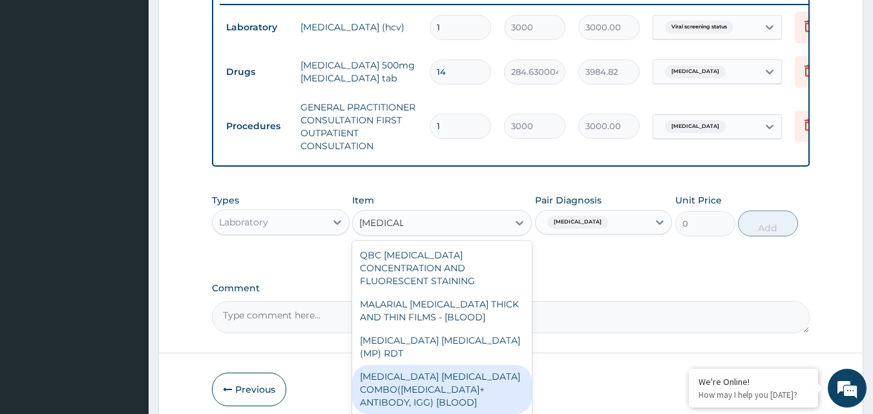
click at [396, 399] on div "QBC MALARIA CONCENTRATION AND FLUORESCENT STAINING MALARIAL PARASITE THICK AND …" at bounding box center [442, 329] width 180 height 176
click at [445, 374] on div "MALARIA PARASITE COMBO(BLOOD FILM+ ANTIBODY, IGG) [BLOOD]" at bounding box center [442, 389] width 180 height 49
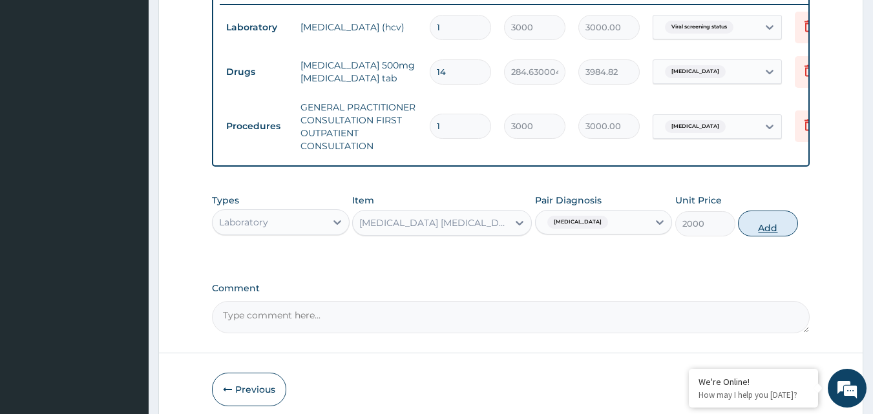
click at [770, 232] on button "Add" at bounding box center [768, 224] width 60 height 26
type input "0"
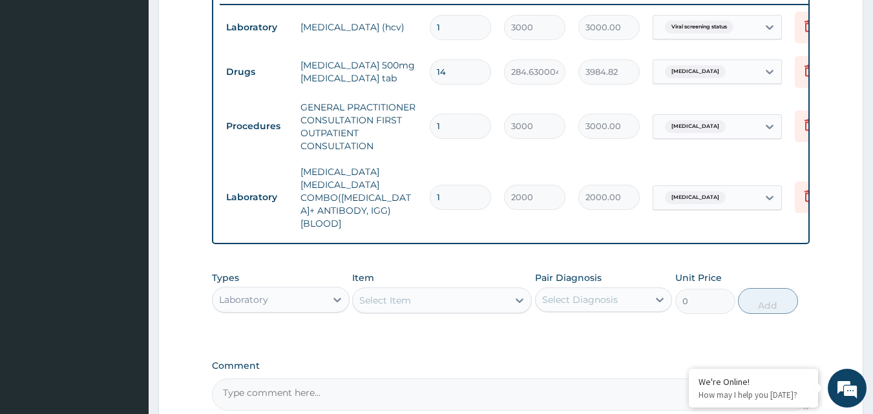
click at [411, 290] on div "Select Item" at bounding box center [430, 300] width 155 height 21
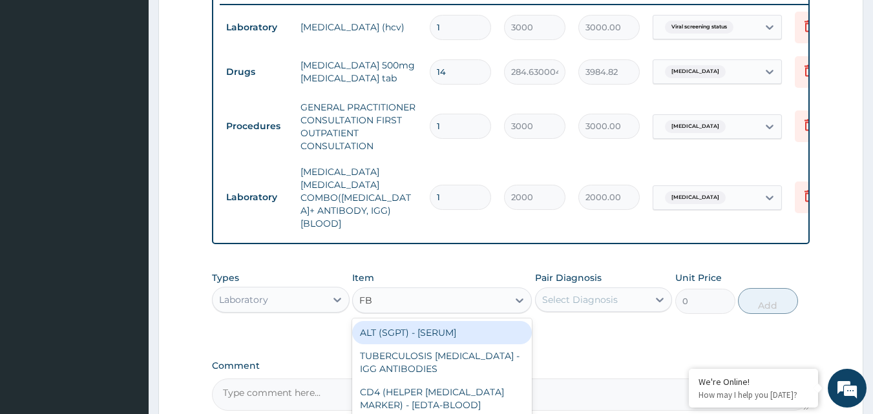
type input "FBC"
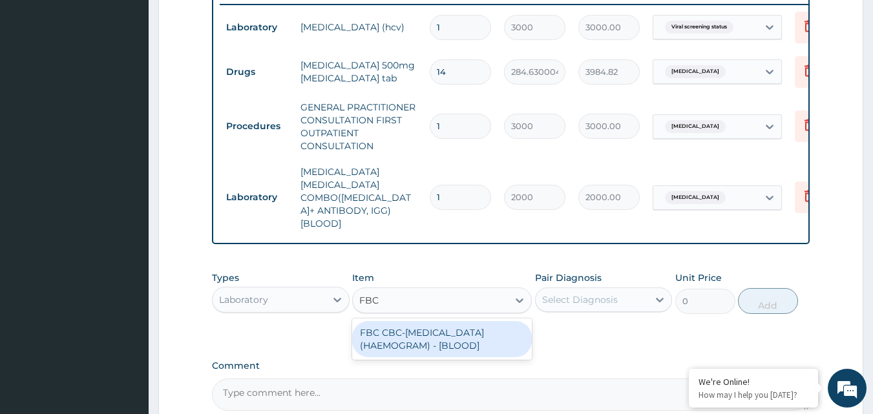
click at [396, 321] on div "FBC CBC-COMPLETE BLOOD COUNT (HAEMOGRAM) - [BLOOD]" at bounding box center [442, 339] width 180 height 36
type input "3000"
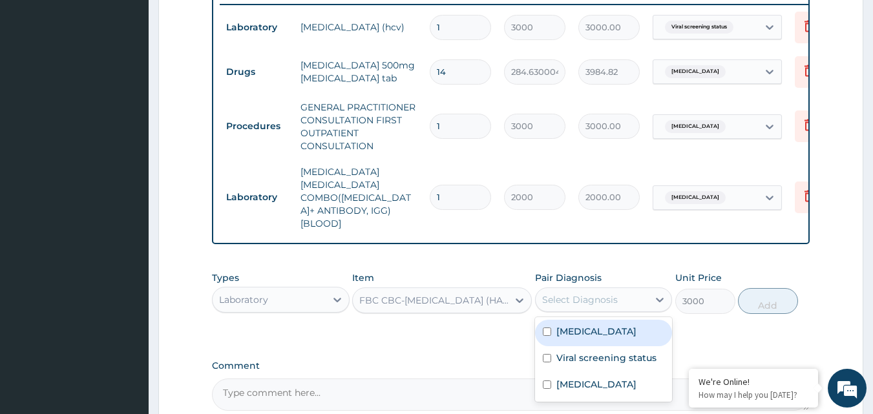
click at [595, 294] on div "Select Diagnosis" at bounding box center [580, 300] width 76 height 13
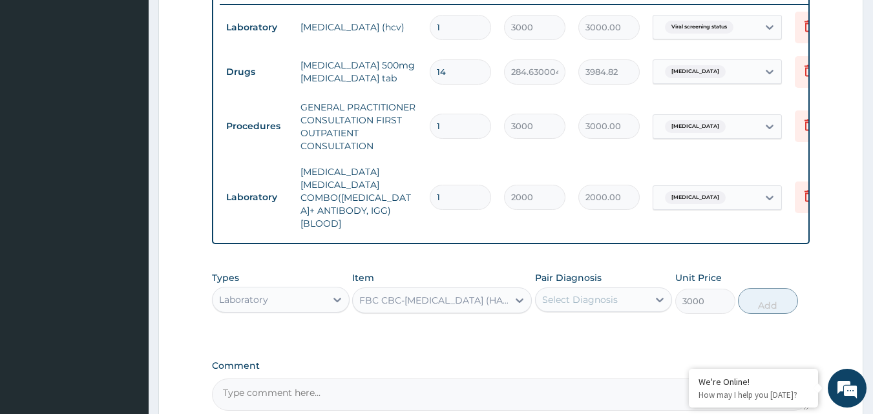
click at [873, 122] on section "Step 2 of 2 PA Code / Prescription Code PA/A1E68B PA/0152AD Encounter Date 08-0…" at bounding box center [511, 30] width 725 height 965
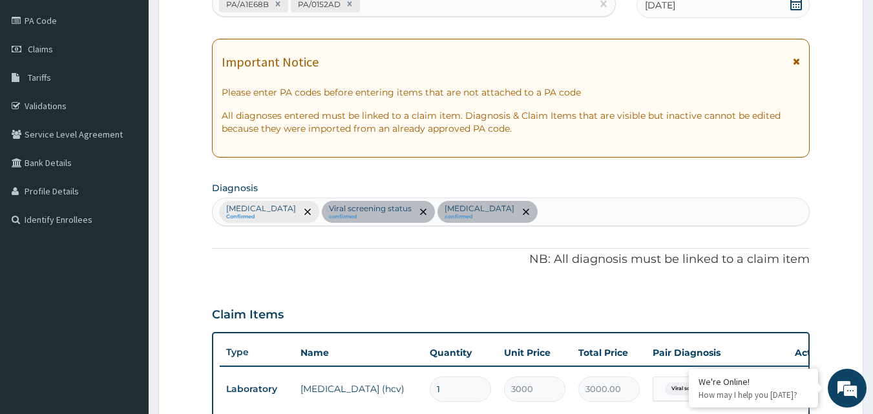
click at [490, 222] on div "Malaria Confirmed Viral screening status confirmed Menorrhagia confirmed" at bounding box center [511, 211] width 597 height 27
type input "SEPSIS"
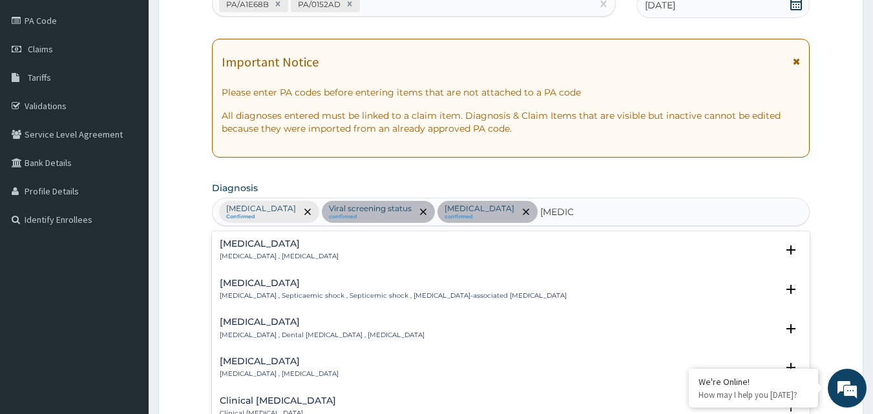
click at [243, 252] on p "Systemic infection , Sepsis" at bounding box center [279, 256] width 119 height 9
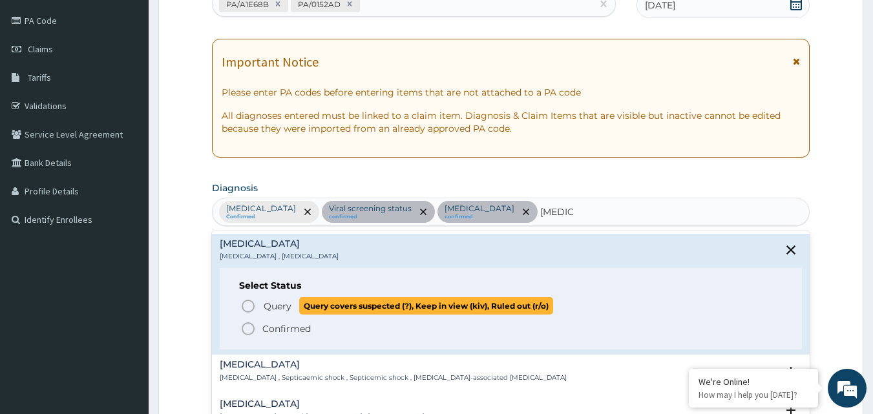
click at [246, 306] on icon "status option query" at bounding box center [249, 307] width 16 height 16
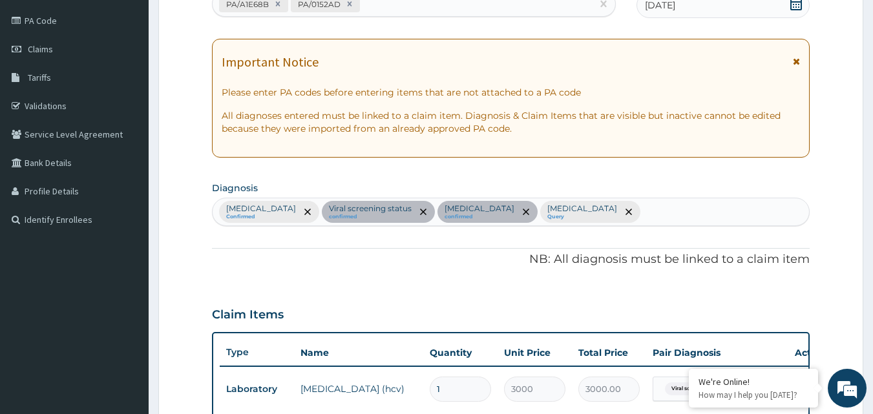
scroll to position [511, 0]
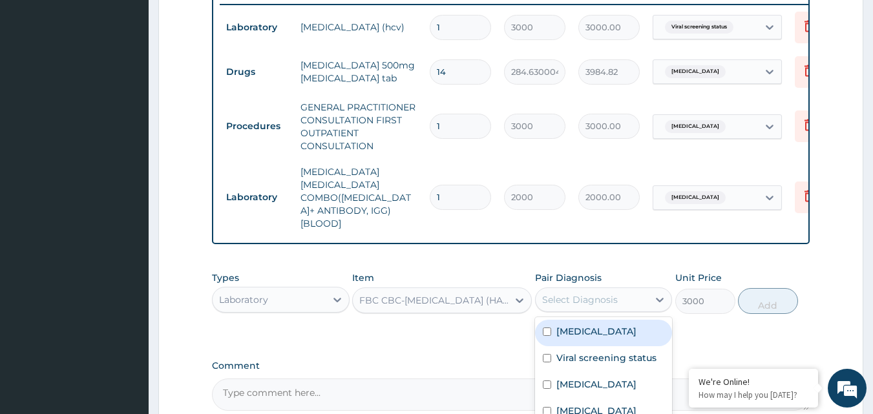
click at [606, 294] on div "Select Diagnosis" at bounding box center [580, 300] width 76 height 13
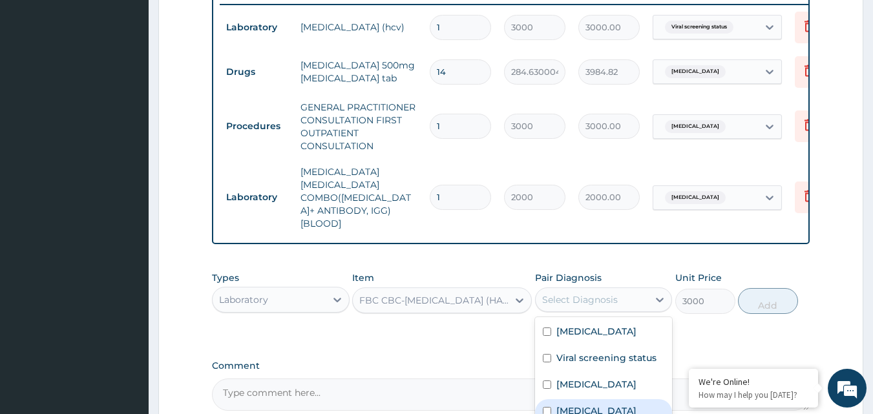
click at [551, 400] on div "Sepsis" at bounding box center [604, 413] width 138 height 27
checkbox input "true"
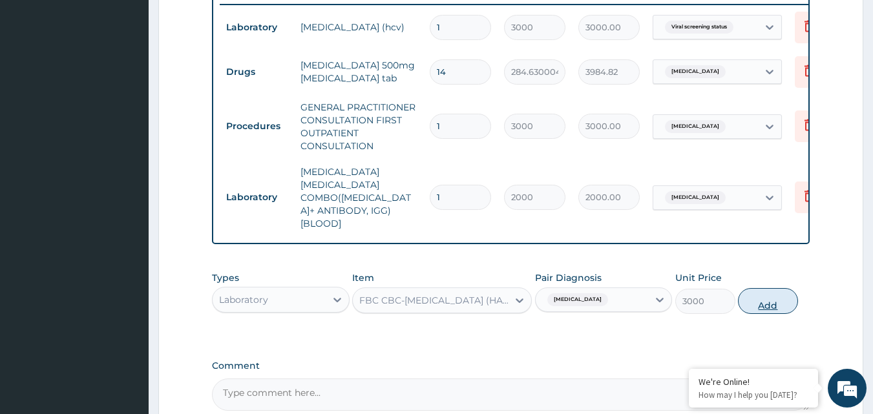
click at [760, 291] on button "Add" at bounding box center [768, 301] width 60 height 26
type input "0"
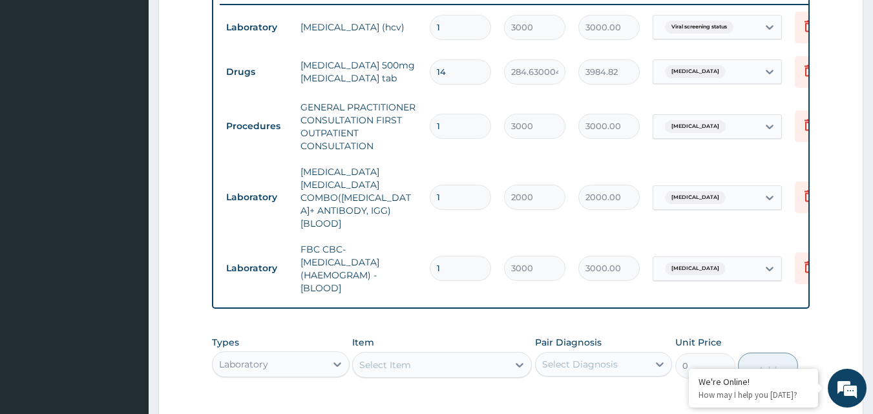
click at [870, 362] on section "Step 2 of 2 PA Code / Prescription Code PA/A1E68B PA/0152AD Encounter Date 08-0…" at bounding box center [511, 63] width 725 height 1030
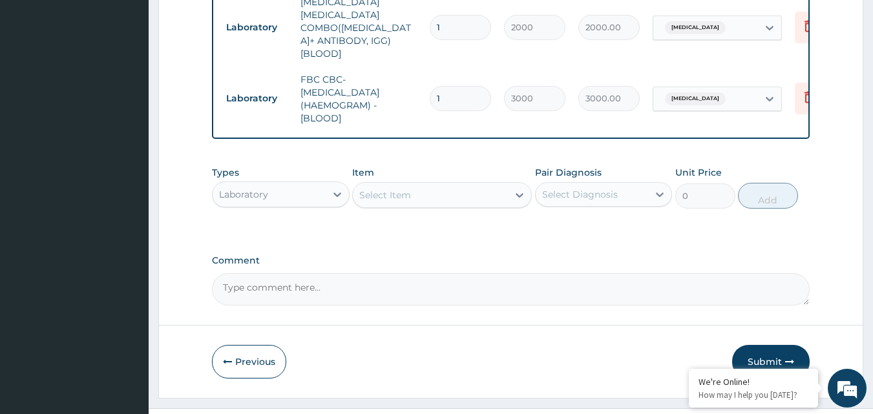
scroll to position [692, 0]
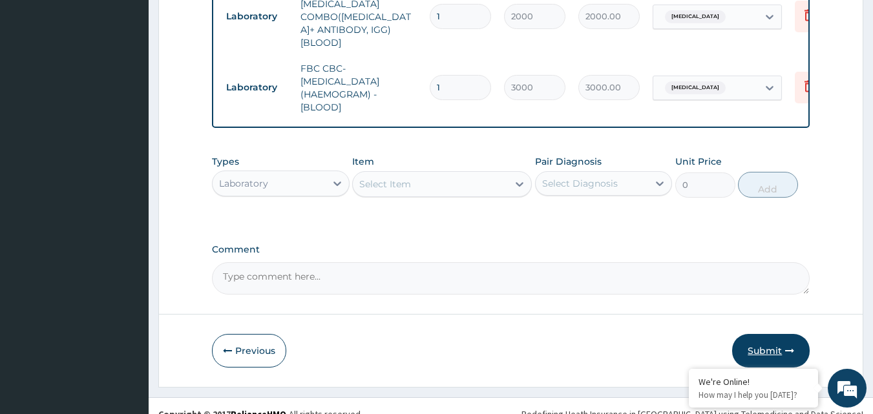
click at [759, 334] on button "Submit" at bounding box center [772, 351] width 78 height 34
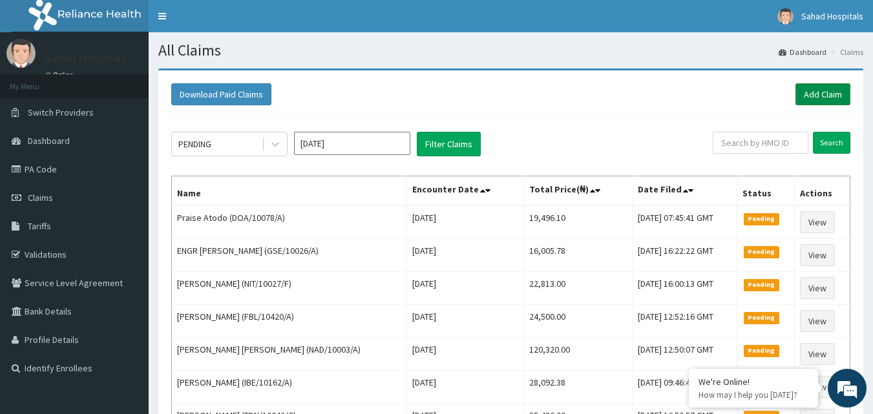
click at [816, 95] on link "Add Claim" at bounding box center [823, 94] width 55 height 22
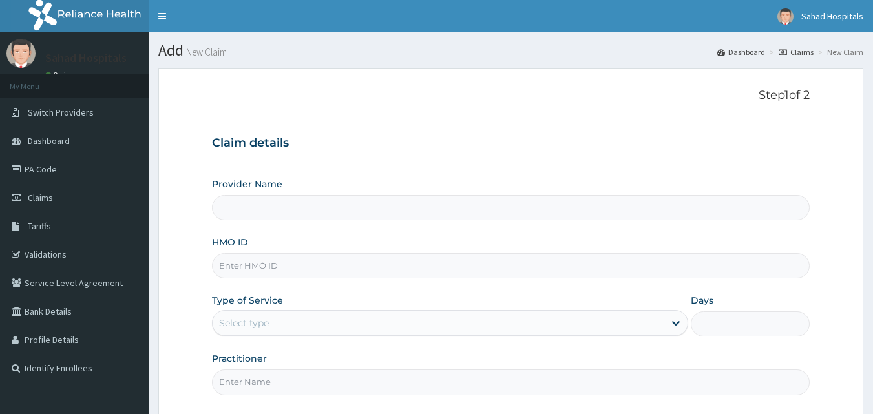
click at [255, 259] on input "HMO ID" at bounding box center [511, 265] width 599 height 25
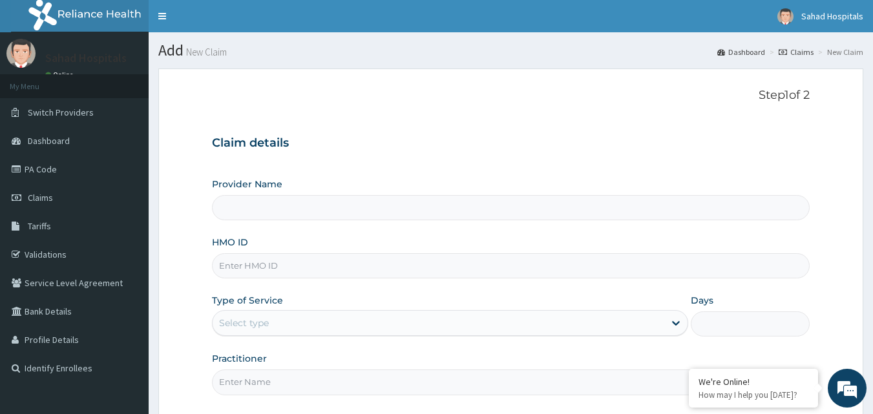
type input "Sahad Hospitals"
paste input "FMI/10284/A"
type input "FMI/10284/A"
click at [239, 317] on div "Select type" at bounding box center [244, 323] width 50 height 13
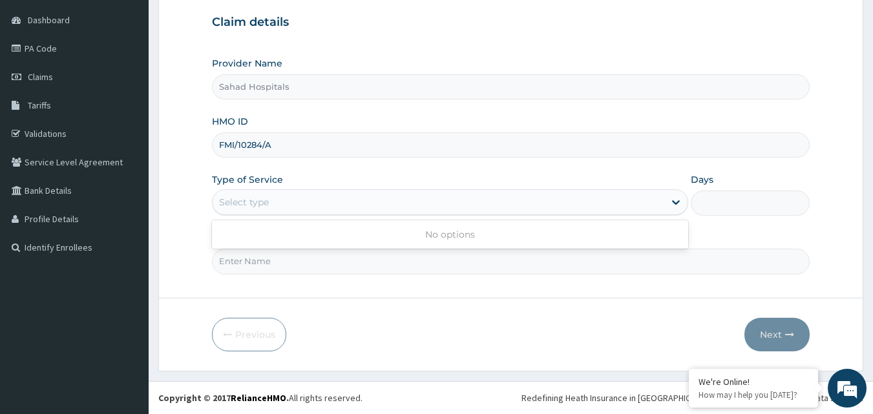
click at [314, 248] on div "No options" at bounding box center [450, 234] width 476 height 28
click at [271, 259] on input "Practitioner" at bounding box center [511, 261] width 599 height 25
type input "GP"
click at [233, 190] on div "Select type" at bounding box center [450, 202] width 476 height 26
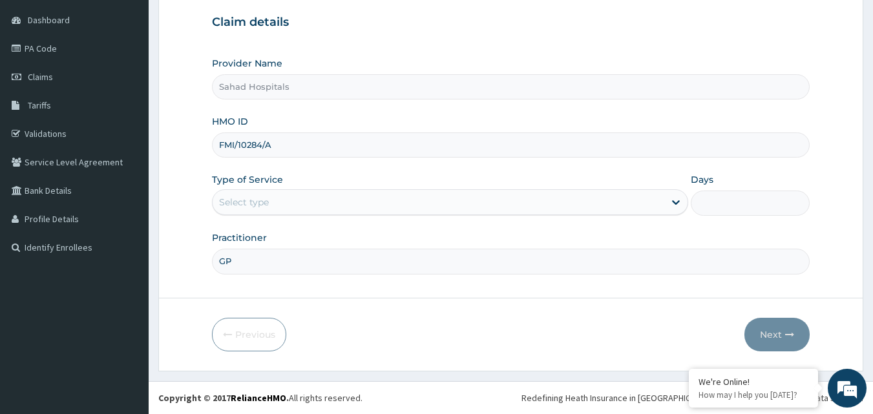
click at [283, 137] on input "FMI/10284/A" at bounding box center [511, 145] width 599 height 25
type input "FM"
click at [39, 84] on link "Claims" at bounding box center [74, 77] width 149 height 28
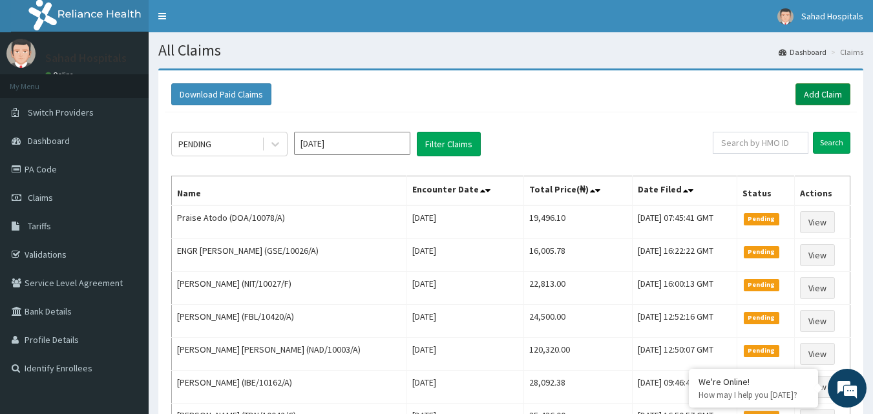
click at [820, 95] on link "Add Claim" at bounding box center [823, 94] width 55 height 22
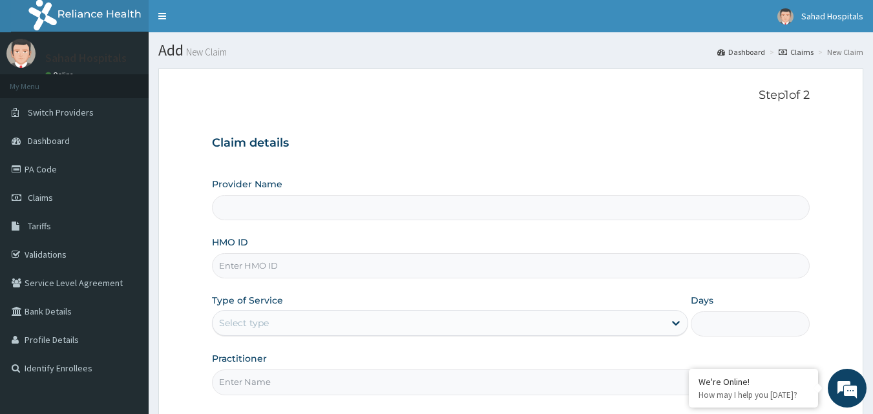
click at [260, 261] on input "HMO ID" at bounding box center [511, 265] width 599 height 25
type input "Sahad Hospitals"
paste input "FMI/10284/A"
type input "FMI/10284/A"
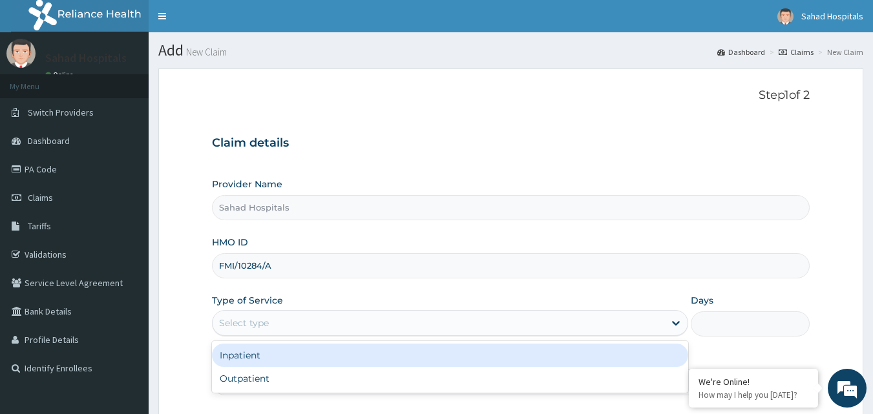
click at [261, 328] on div "Select type" at bounding box center [244, 323] width 50 height 13
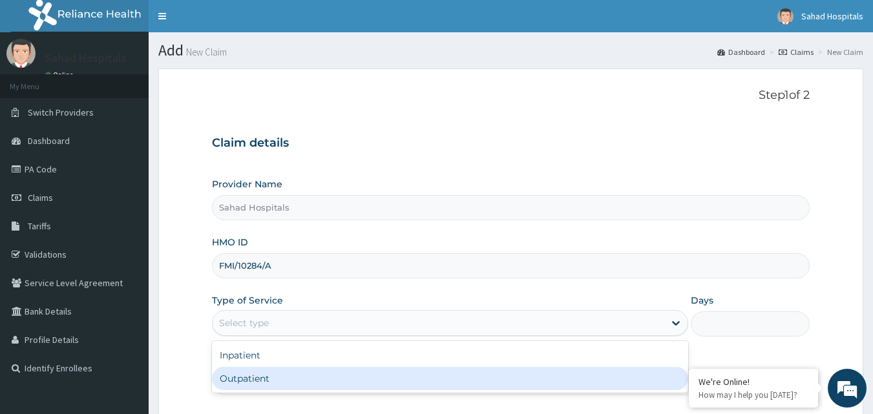
click at [240, 374] on div "Outpatient" at bounding box center [450, 378] width 476 height 23
type input "1"
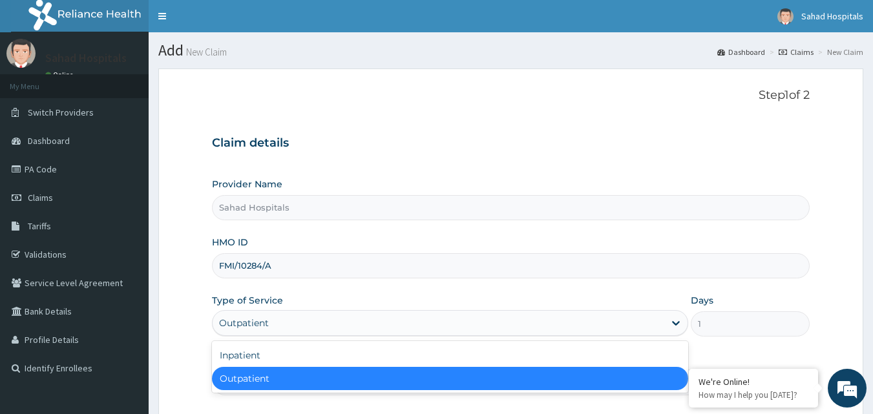
click at [273, 321] on div "Outpatient" at bounding box center [439, 323] width 452 height 21
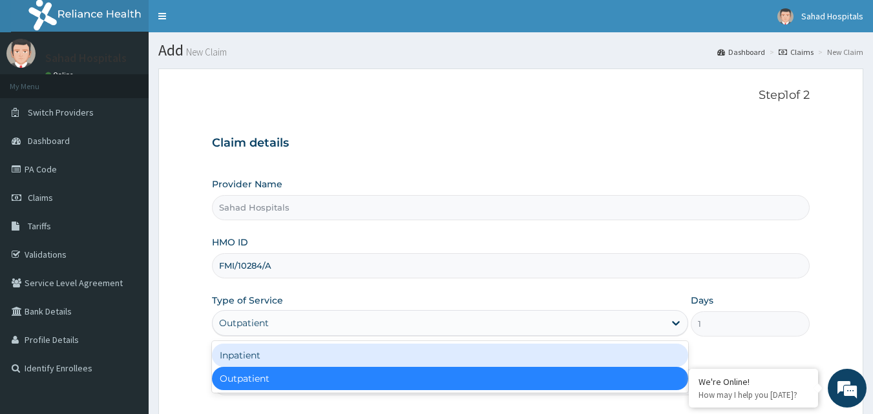
click at [230, 352] on div "Inpatient" at bounding box center [450, 355] width 476 height 23
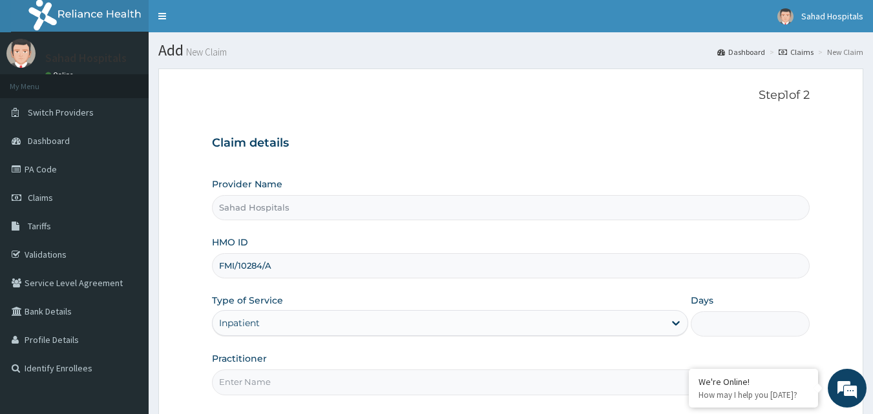
click at [228, 383] on input "Practitioner" at bounding box center [511, 382] width 599 height 25
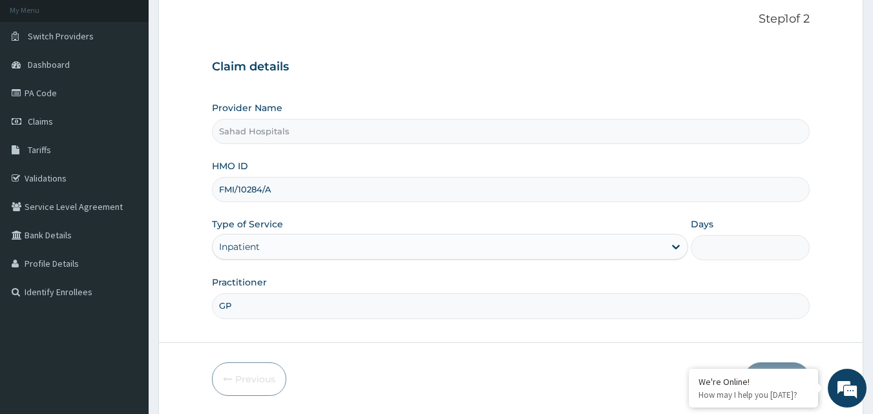
scroll to position [121, 0]
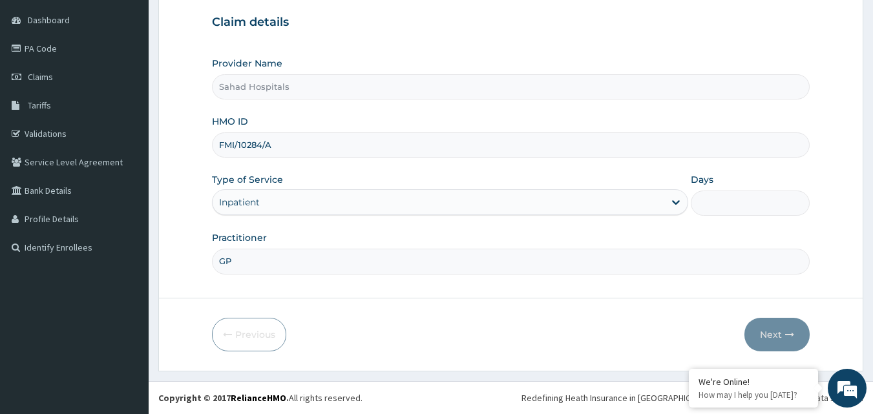
click at [399, 255] on input "GP" at bounding box center [511, 261] width 599 height 25
type input "G"
type input "CONSULTANT GENERAL SURGEON"
click at [711, 187] on div "Days" at bounding box center [750, 194] width 119 height 43
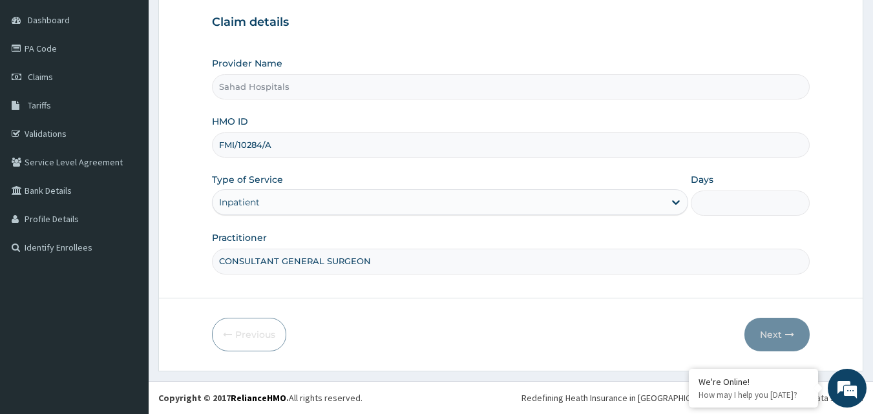
click at [711, 201] on input "Days" at bounding box center [750, 203] width 119 height 25
type input "3"
click at [763, 333] on button "Next" at bounding box center [777, 335] width 65 height 34
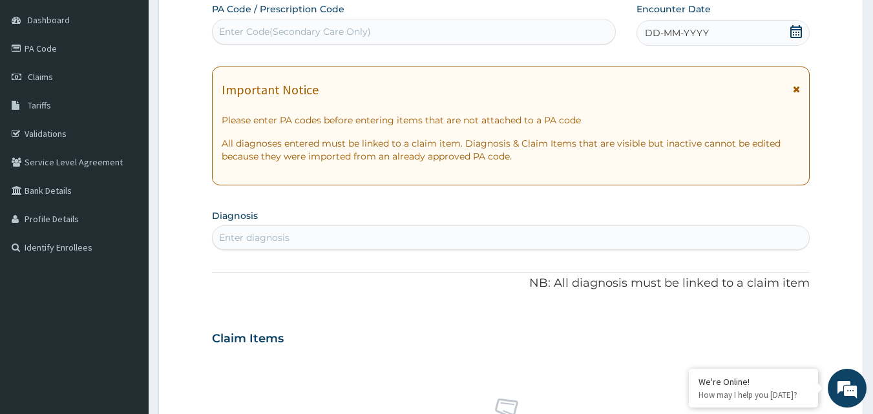
click at [391, 30] on div "Enter Code(Secondary Care Only)" at bounding box center [414, 31] width 403 height 21
click at [487, 28] on div "Enter Code(Secondary Care Only)" at bounding box center [414, 31] width 403 height 21
paste input "PA/5953FC"
type input "PA/5953FC"
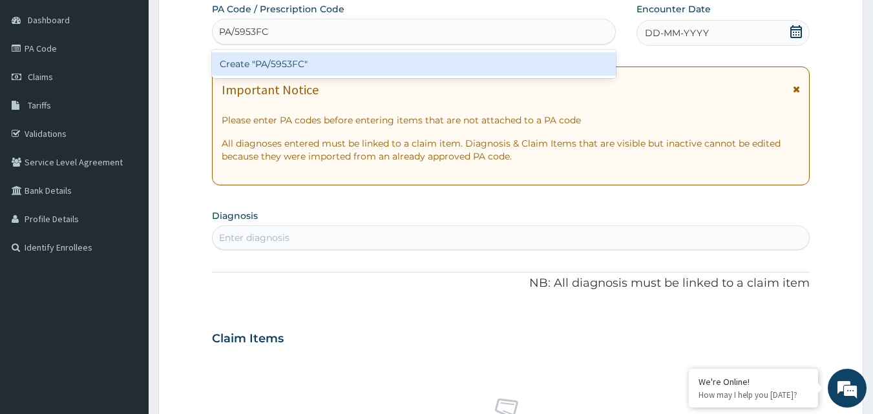
click at [361, 58] on div "Create "PA/5953FC"" at bounding box center [414, 63] width 405 height 23
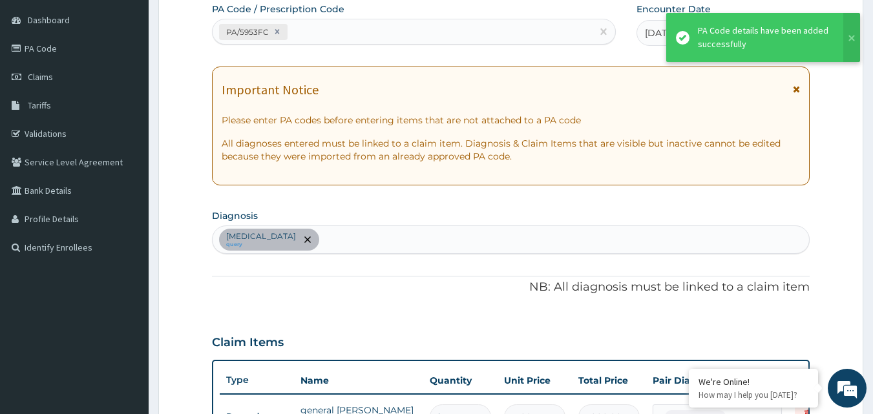
scroll to position [136, 0]
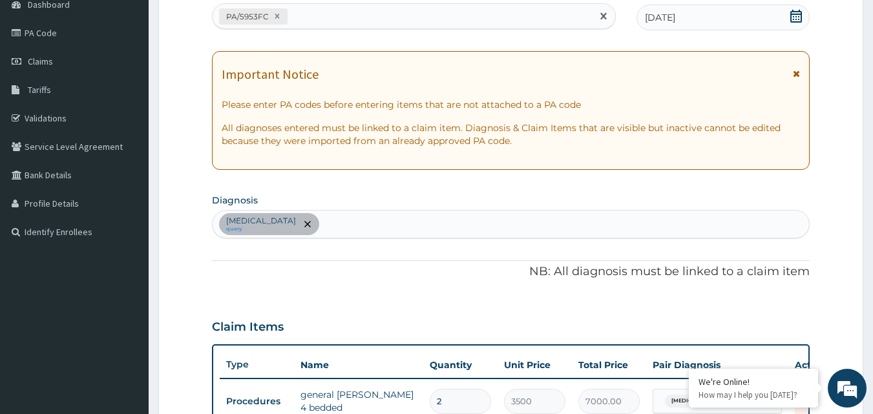
click at [321, 17] on div "PA/5953FC" at bounding box center [403, 16] width 380 height 21
paste input "PA/5953FC"
type input "P"
click at [293, 15] on div "PA/5953FC" at bounding box center [403, 16] width 380 height 21
click at [341, 12] on div "PA/5953FC" at bounding box center [403, 16] width 380 height 21
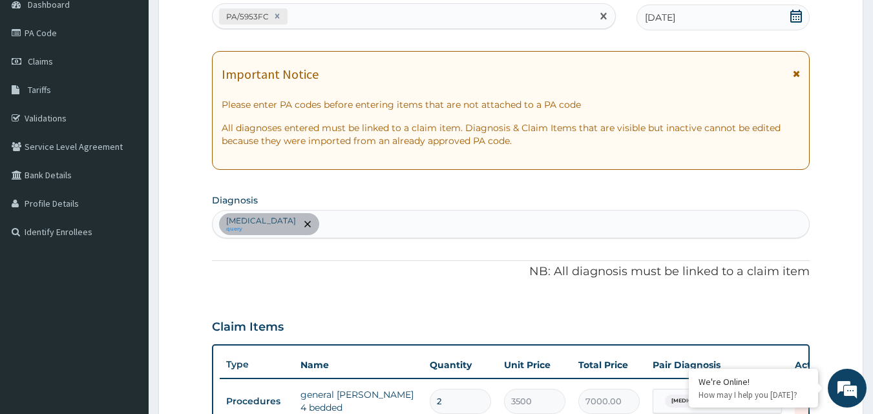
click at [341, 12] on div "PA/5953FC" at bounding box center [403, 16] width 380 height 21
paste input "PA/FB66C7"
type input "PA/FB66C7"
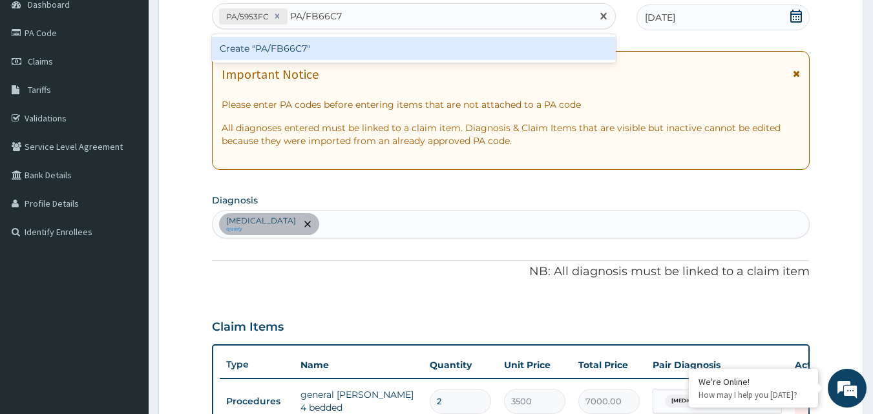
click at [290, 44] on div "Create "PA/FB66C7"" at bounding box center [414, 48] width 405 height 23
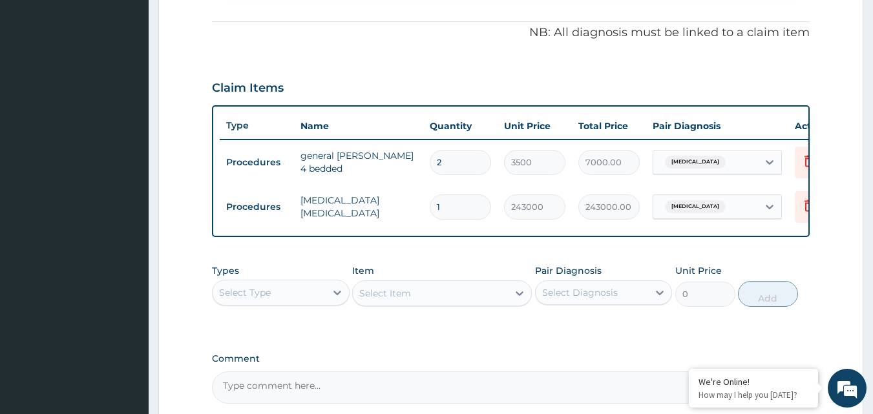
scroll to position [14, 0]
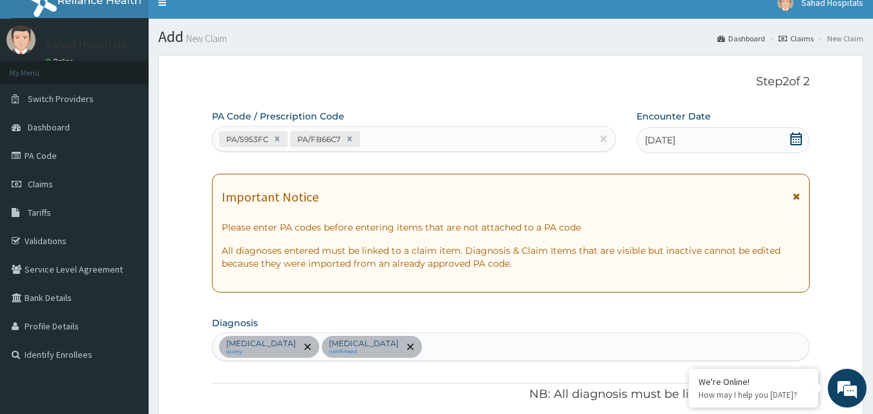
click at [384, 135] on div "PA/5953FC PA/FB66C7" at bounding box center [403, 139] width 380 height 21
paste input "PA/F8F888"
type input "PA/F8F888"
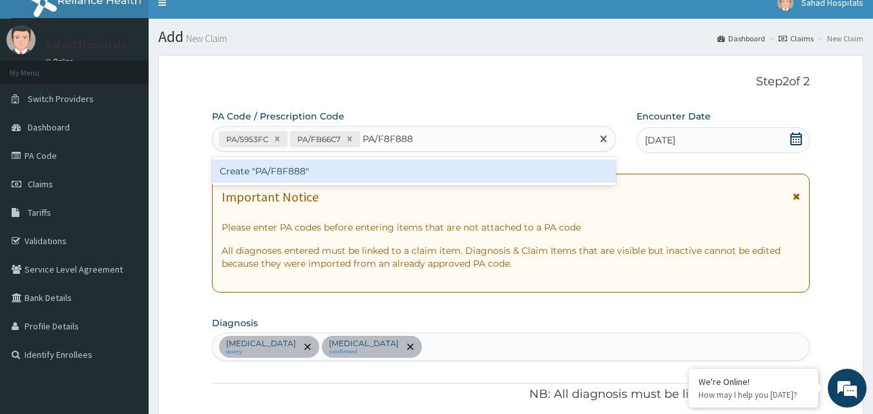
click at [317, 167] on div "Create "PA/F8F888"" at bounding box center [414, 171] width 405 height 23
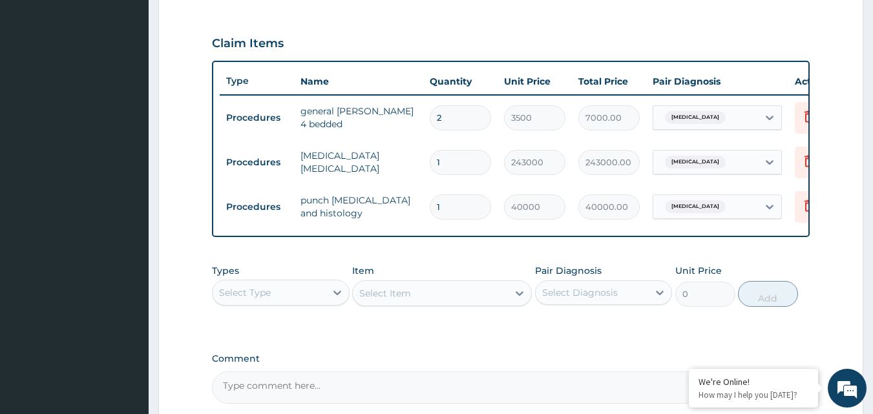
scroll to position [555, 0]
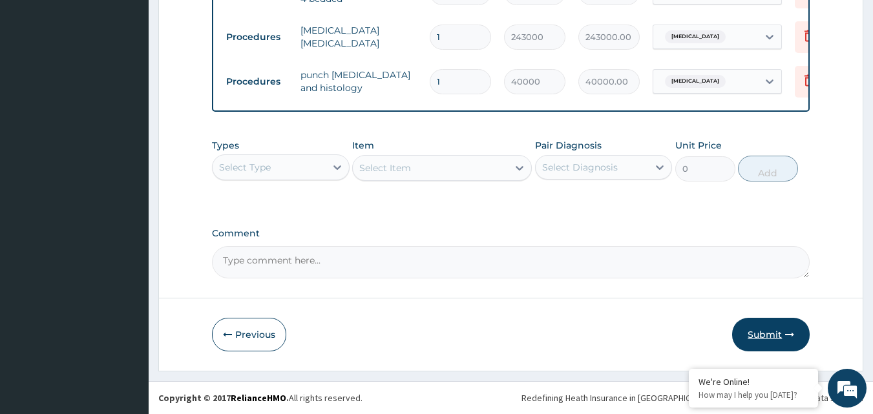
click at [756, 329] on button "Submit" at bounding box center [772, 335] width 78 height 34
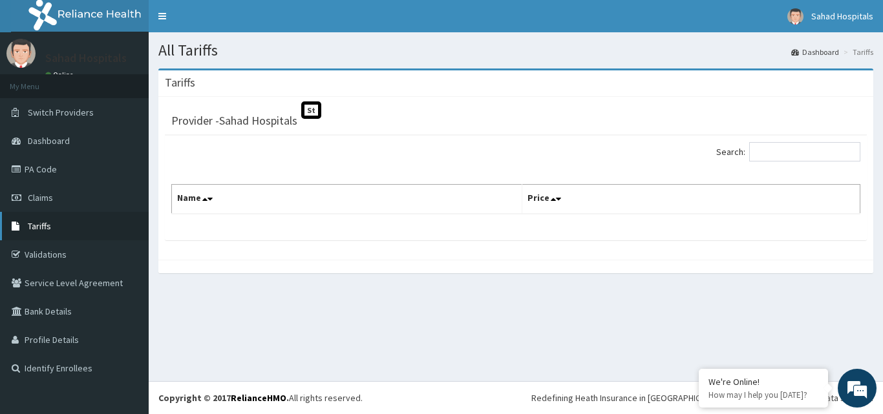
click at [35, 230] on span "Tariffs" at bounding box center [39, 226] width 23 height 12
click at [51, 191] on link "Claims" at bounding box center [74, 198] width 149 height 28
click at [13, 233] on link "Tariffs" at bounding box center [74, 226] width 149 height 28
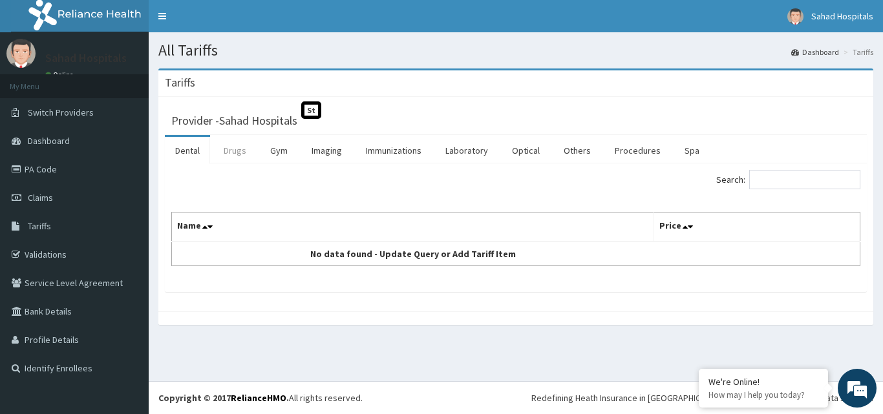
click at [237, 155] on link "Drugs" at bounding box center [234, 150] width 43 height 27
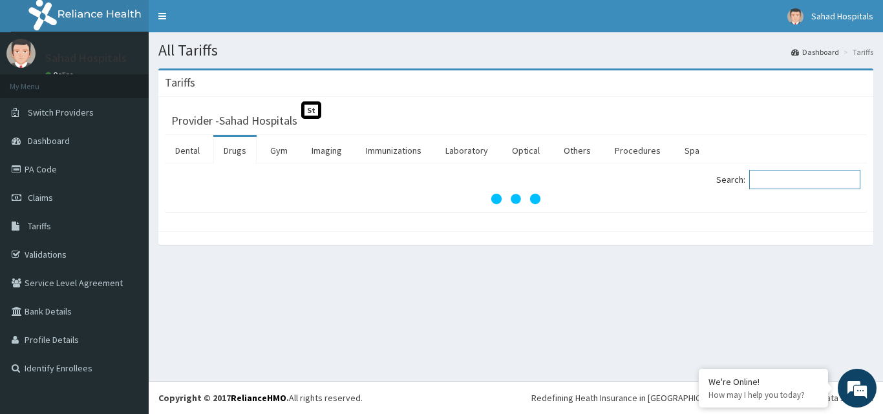
click at [787, 189] on input "Search:" at bounding box center [804, 179] width 111 height 19
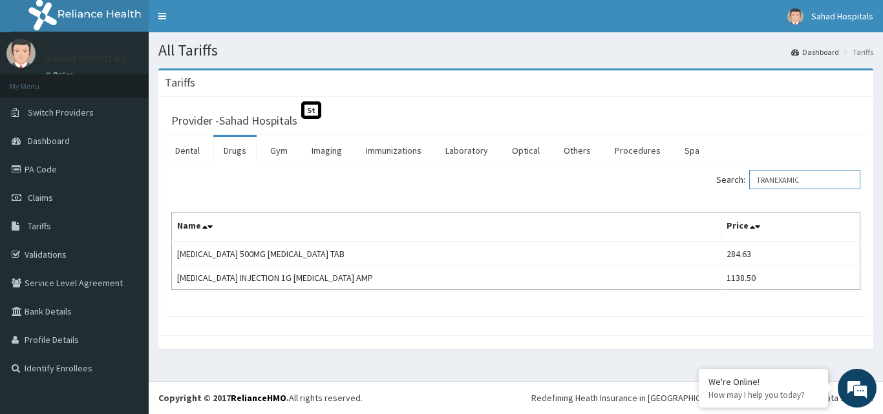
type input "TRANEXAMIC"
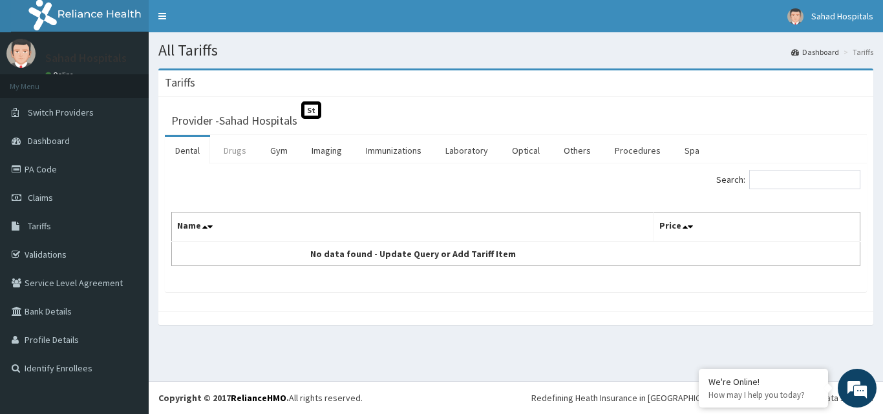
click at [235, 156] on link "Drugs" at bounding box center [234, 150] width 43 height 27
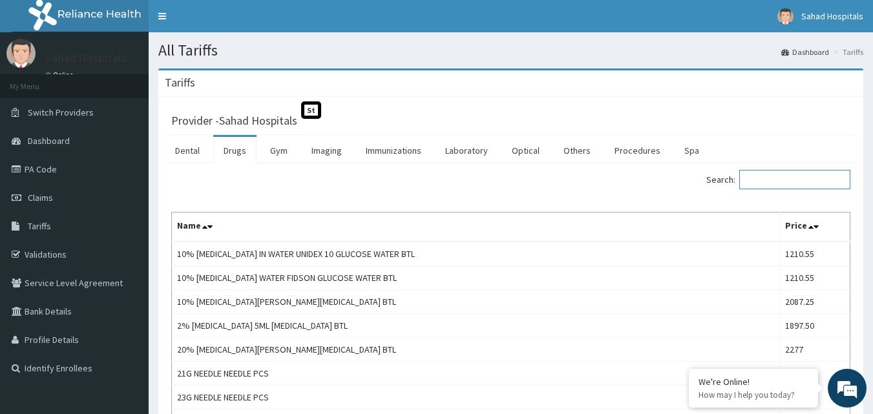
click at [770, 175] on input "Search:" at bounding box center [795, 179] width 111 height 19
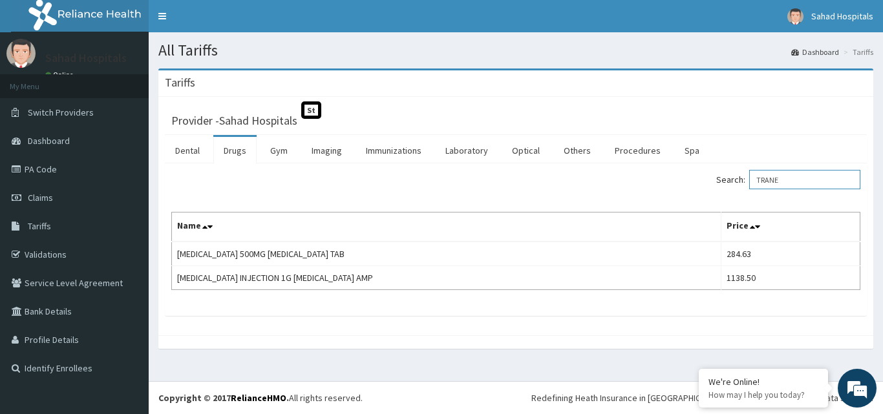
type input "TRANE"
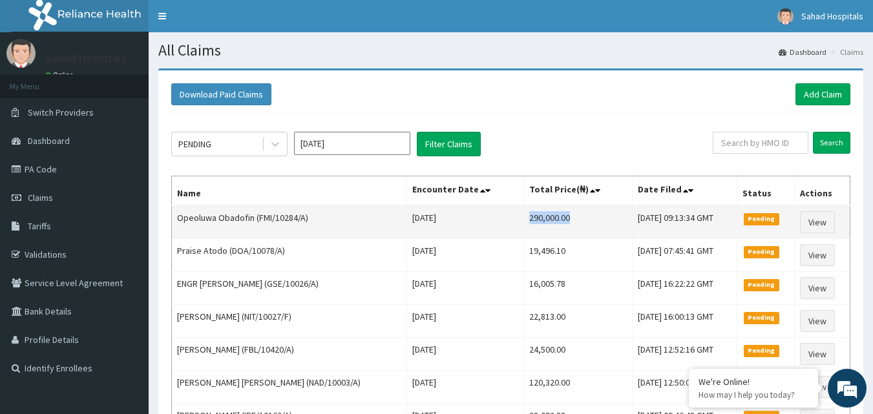
drag, startPoint x: 490, startPoint y: 216, endPoint x: 543, endPoint y: 219, distance: 53.1
click at [543, 219] on td "290,000.00" at bounding box center [578, 223] width 109 height 34
copy td "290,000.00"
drag, startPoint x: 476, startPoint y: 220, endPoint x: 555, endPoint y: 228, distance: 79.2
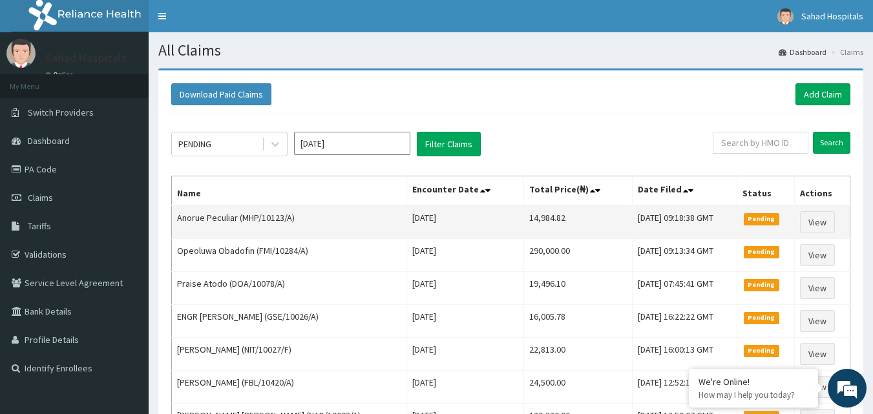
click at [555, 228] on tr "Anorue Peculiar (MHP/10123/A) [DATE] 14,984.82 [DATE] 09:18:38 GMT Pending View" at bounding box center [511, 223] width 679 height 34
click at [555, 228] on td "14,984.82" at bounding box center [578, 223] width 109 height 34
click at [524, 214] on td "14,984.82" at bounding box center [578, 223] width 109 height 34
copy td "14,984.82"
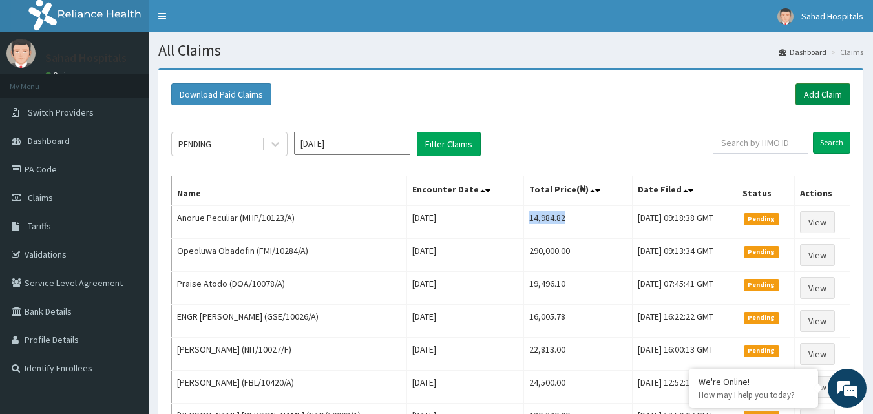
click at [824, 91] on link "Add Claim" at bounding box center [823, 94] width 55 height 22
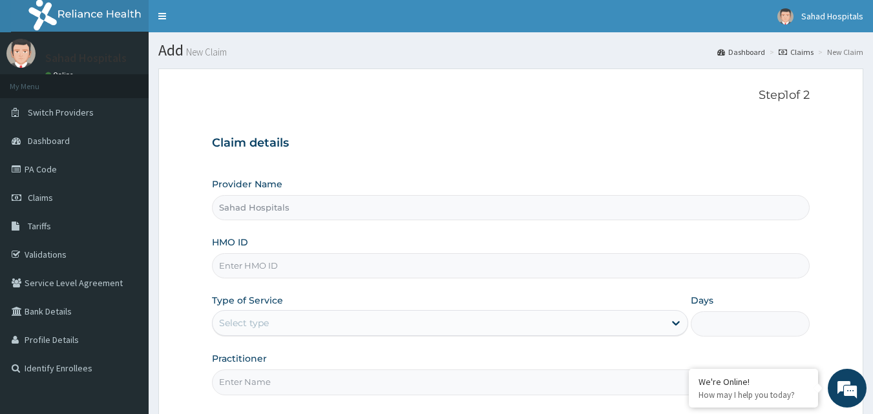
click at [320, 268] on input "HMO ID" at bounding box center [511, 265] width 599 height 25
paste input "PA/CDC6AF"
type input "P"
click at [236, 261] on input "HMO ID" at bounding box center [511, 265] width 599 height 25
paste input "IBE/10225/A"
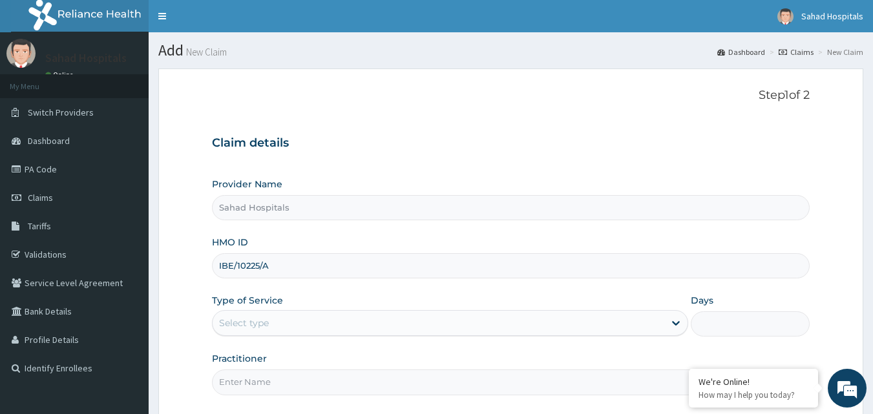
type input "IBE/10225/A"
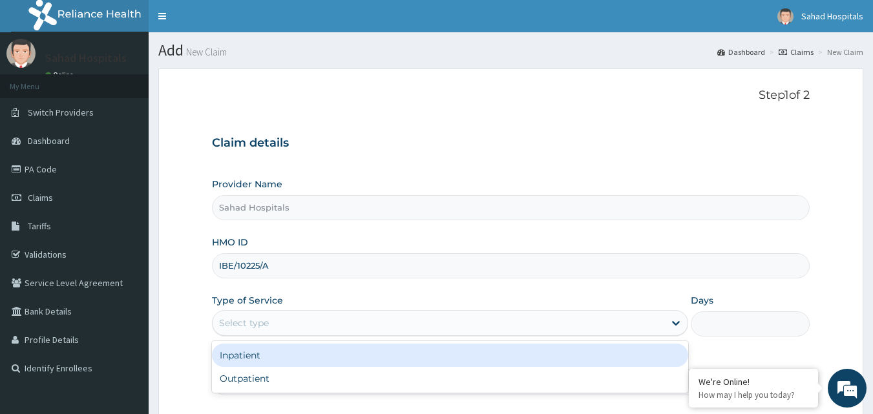
click at [237, 328] on div "Select type" at bounding box center [244, 323] width 50 height 13
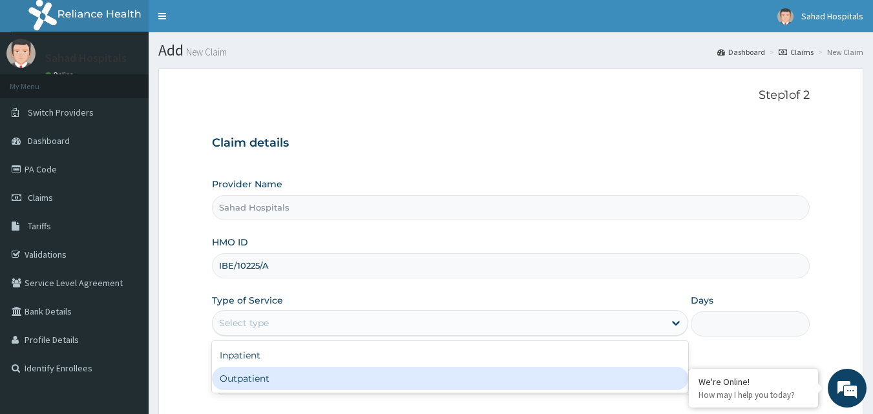
click at [233, 388] on div "Outpatient" at bounding box center [450, 378] width 476 height 23
type input "1"
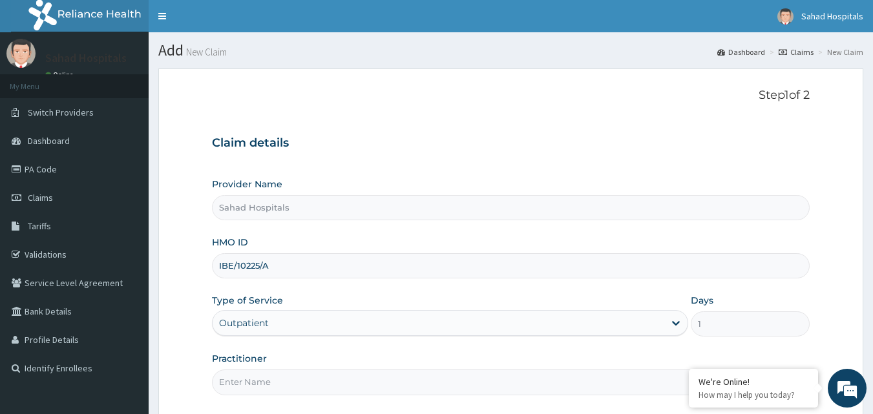
click at [233, 388] on input "Practitioner" at bounding box center [511, 382] width 599 height 25
type input "GP"
click at [868, 345] on section "Step 1 of 2 Claim details Provider Name Sahad Hospitals HMO ID IBE/10225/A Type…" at bounding box center [511, 281] width 725 height 444
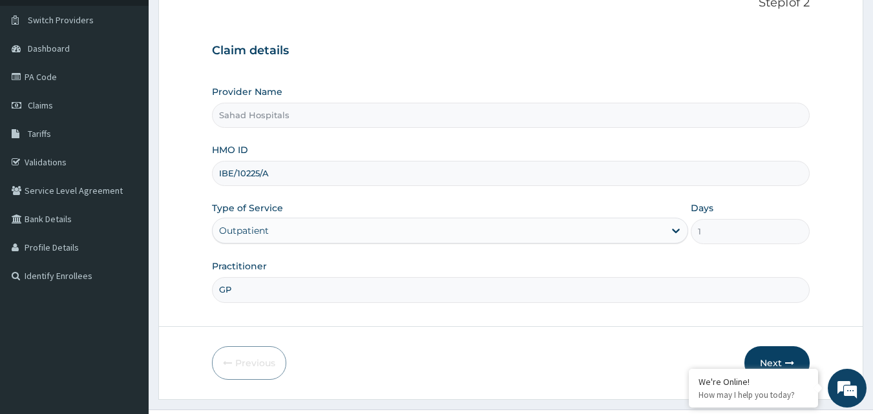
scroll to position [121, 0]
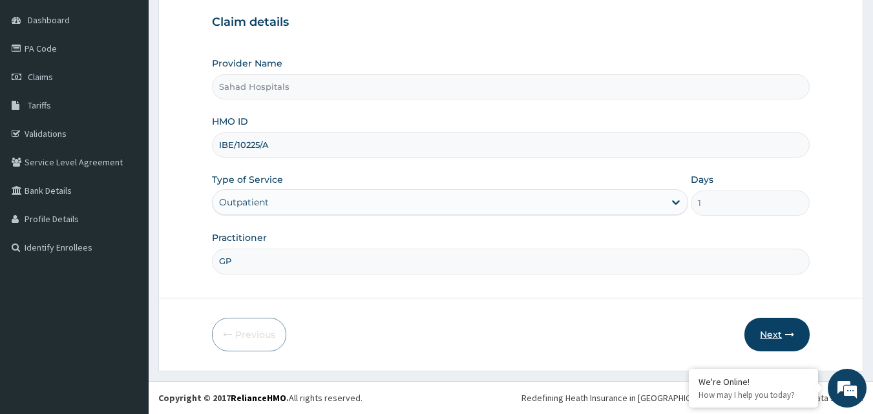
click at [791, 341] on button "Next" at bounding box center [777, 335] width 65 height 34
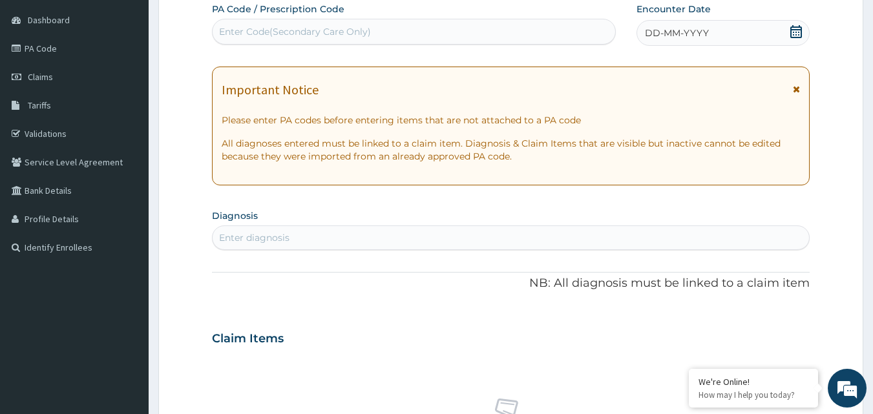
click at [363, 28] on div "Enter Code(Secondary Care Only)" at bounding box center [295, 31] width 152 height 13
paste input "PA/CDC6AF"
type input "PA/CDC6AF"
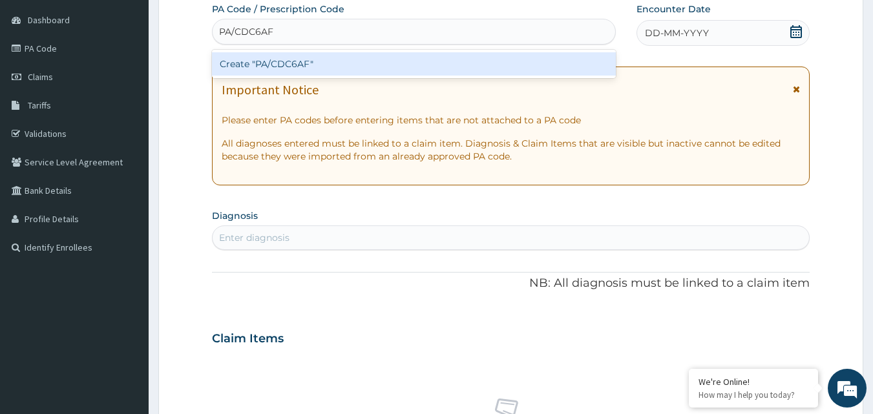
click at [246, 57] on div "Create "PA/CDC6AF"" at bounding box center [414, 63] width 405 height 23
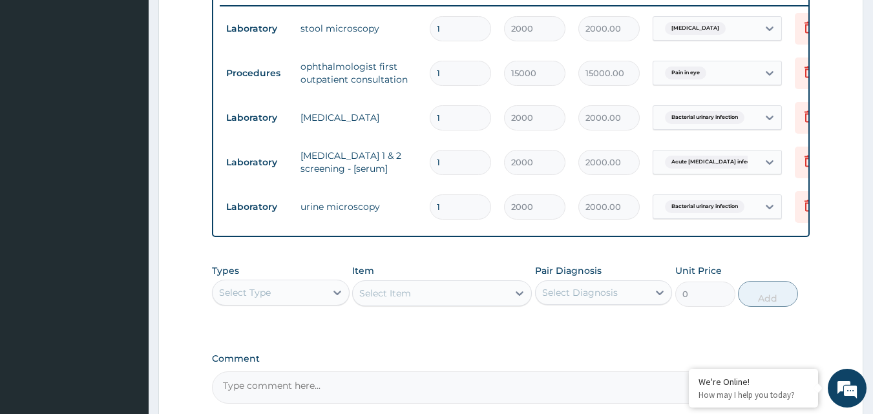
scroll to position [147, 0]
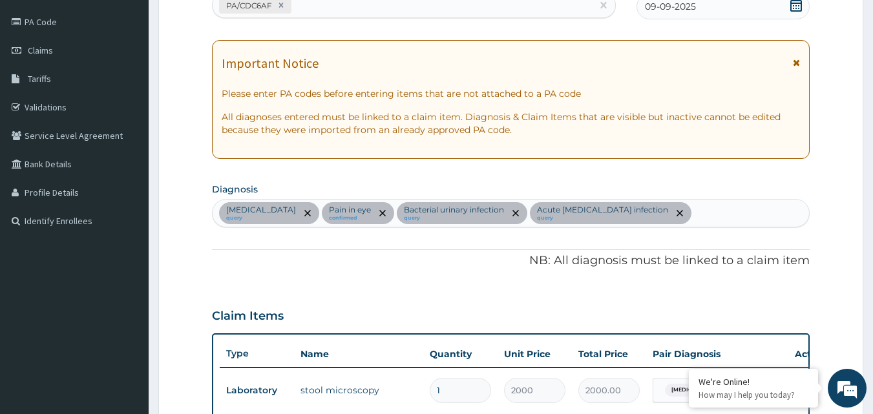
click at [663, 218] on div "Typhoid fever query Pain in eye confirmed Bacterial urinary infection query Acu…" at bounding box center [511, 213] width 597 height 27
type input "MALARIA"
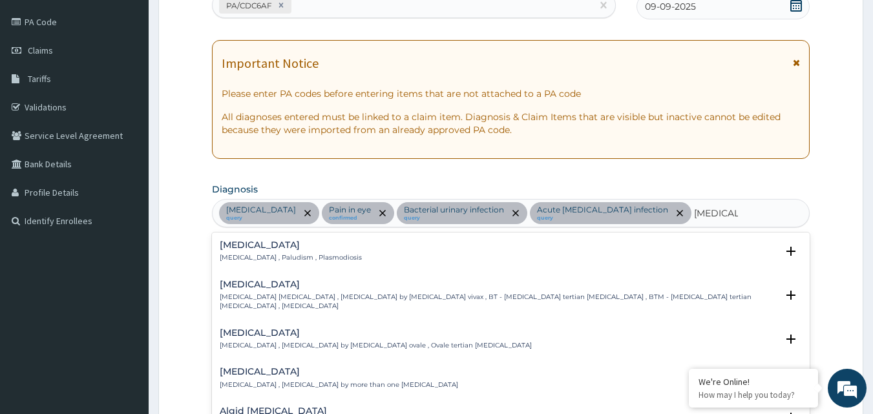
click at [249, 257] on p "Malaria , Paludism , Plasmodiosis" at bounding box center [291, 257] width 142 height 9
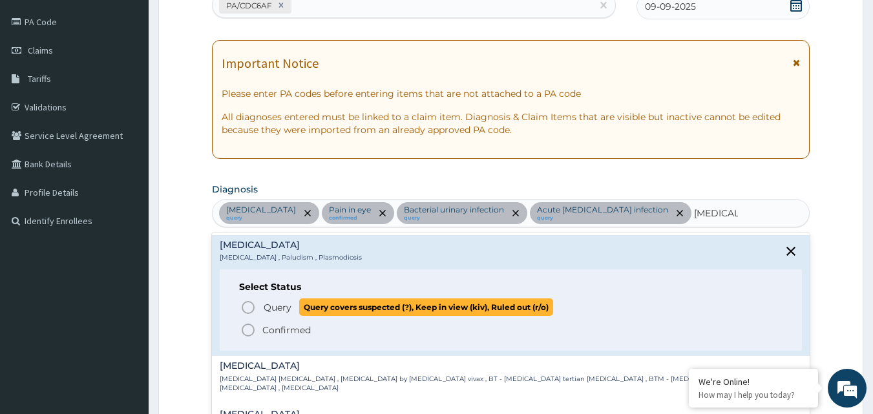
click at [248, 310] on icon "status option query" at bounding box center [249, 308] width 16 height 16
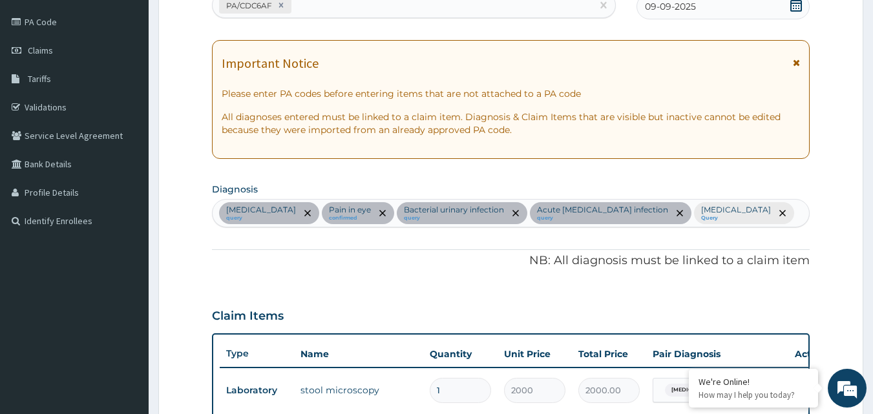
scroll to position [509, 0]
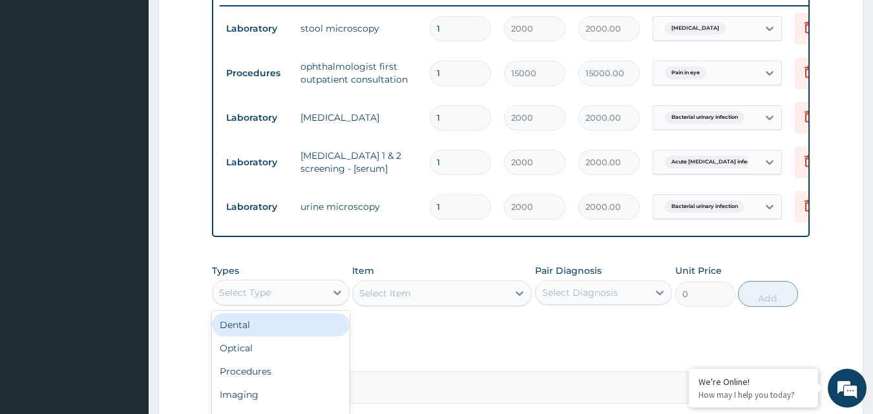
click at [248, 299] on div "Select Type" at bounding box center [245, 292] width 52 height 13
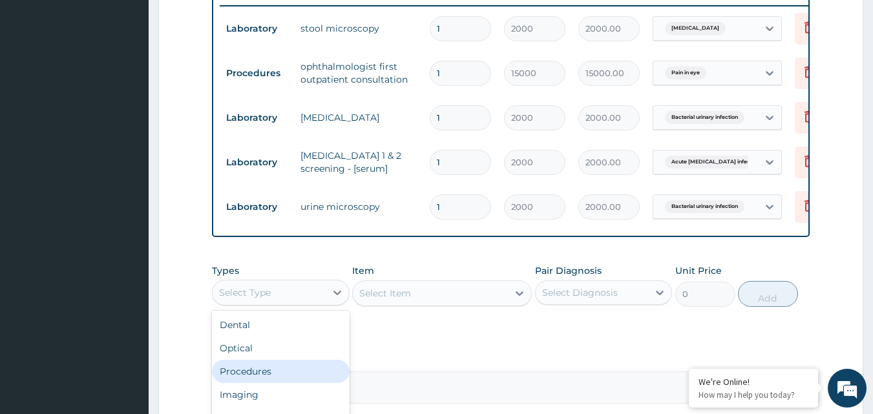
click at [257, 380] on div "Procedures" at bounding box center [281, 371] width 138 height 23
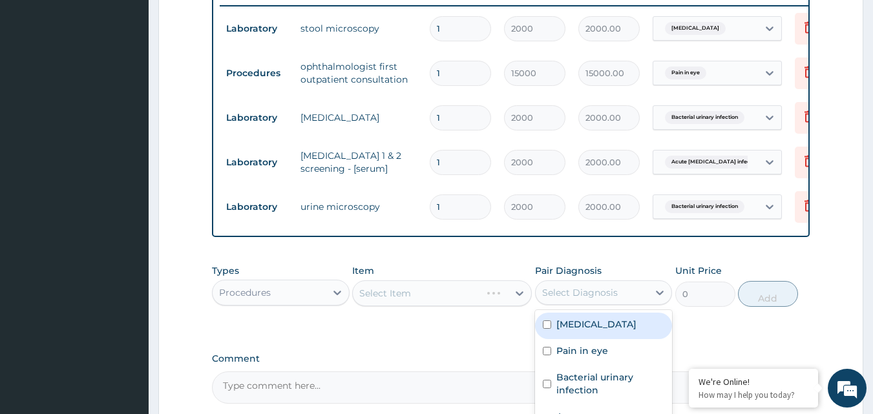
click at [586, 299] on div "Select Diagnosis" at bounding box center [580, 292] width 76 height 13
click at [549, 329] on input "checkbox" at bounding box center [547, 325] width 8 height 8
checkbox input "true"
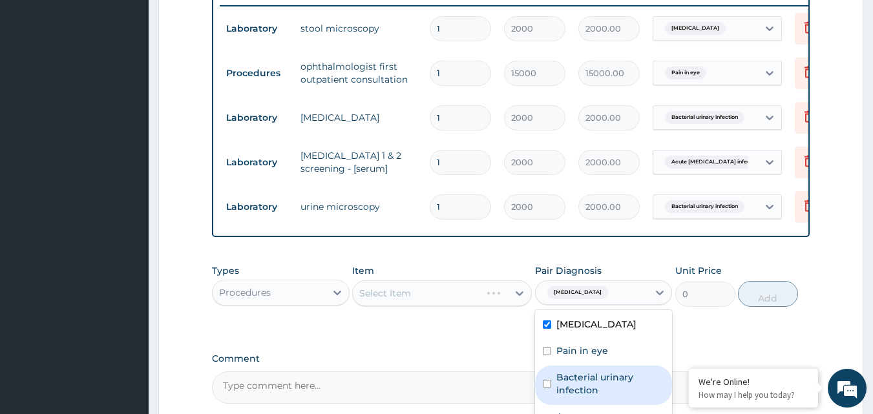
click at [548, 388] on div "Bacterial urinary infection" at bounding box center [604, 385] width 138 height 39
checkbox input "true"
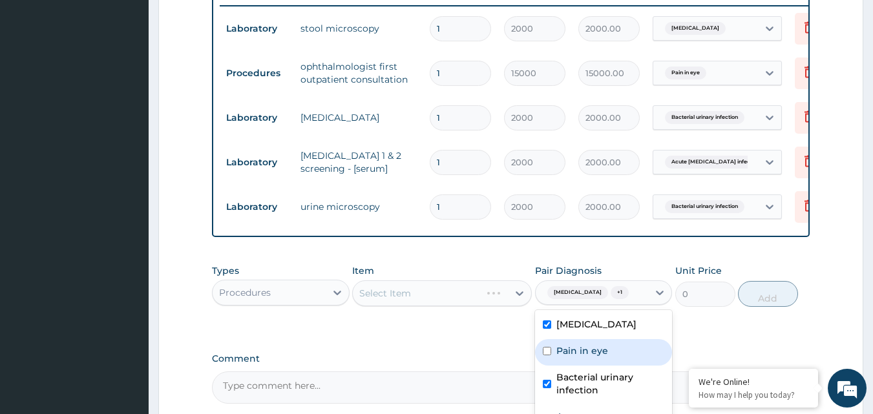
scroll to position [645, 0]
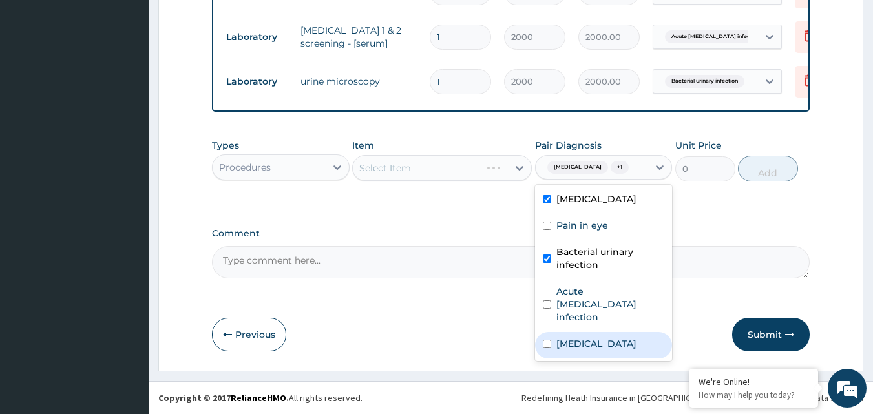
click at [545, 340] on input "checkbox" at bounding box center [547, 344] width 8 height 8
checkbox input "true"
click at [460, 167] on div "Select Item" at bounding box center [430, 168] width 155 height 21
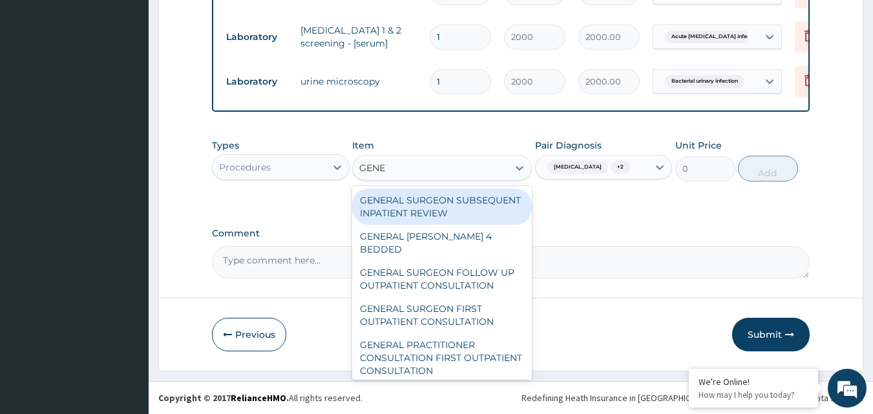
type input "GENER"
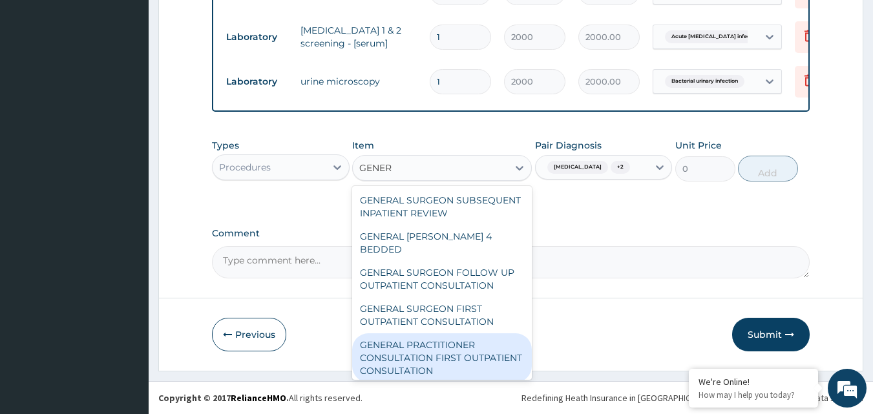
click at [461, 337] on div "GENERAL PRACTITIONER CONSULTATION FIRST OUTPATIENT CONSULTATION" at bounding box center [442, 358] width 180 height 49
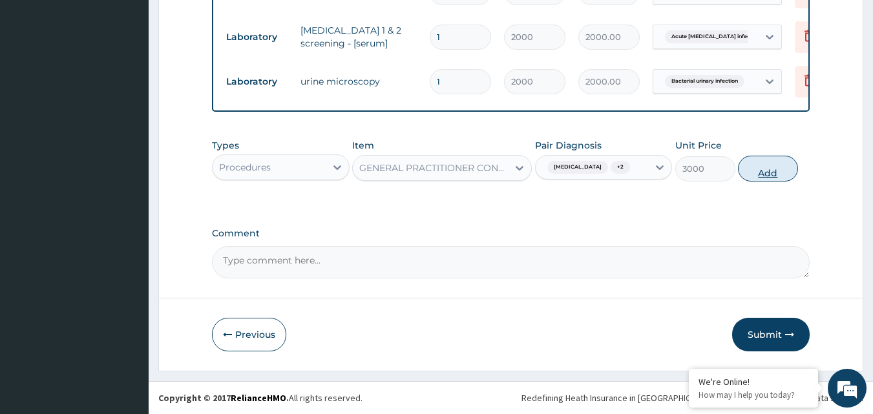
click at [767, 169] on button "Add" at bounding box center [768, 169] width 60 height 26
type input "0"
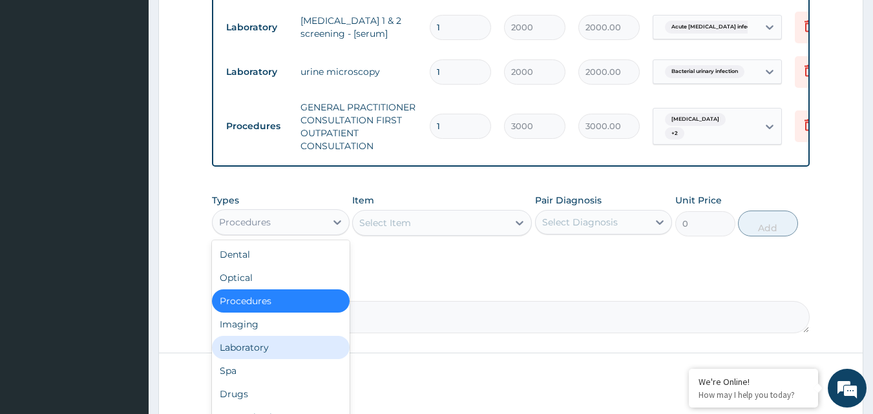
drag, startPoint x: 257, startPoint y: 227, endPoint x: 250, endPoint y: 359, distance: 132.7
click at [250, 235] on div "option Procedures, selected. option Laboratory focused, 5 of 10. 10 results ava…" at bounding box center [281, 222] width 138 height 26
click at [251, 359] on div "Laboratory" at bounding box center [281, 347] width 138 height 23
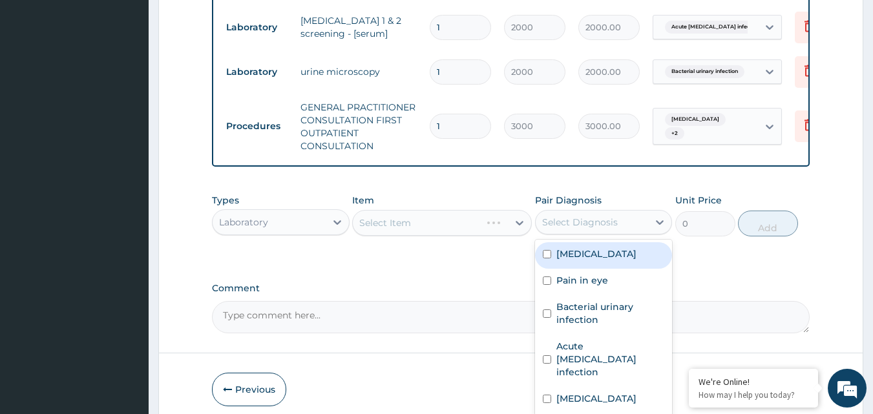
click at [581, 229] on div "Select Diagnosis" at bounding box center [580, 222] width 76 height 13
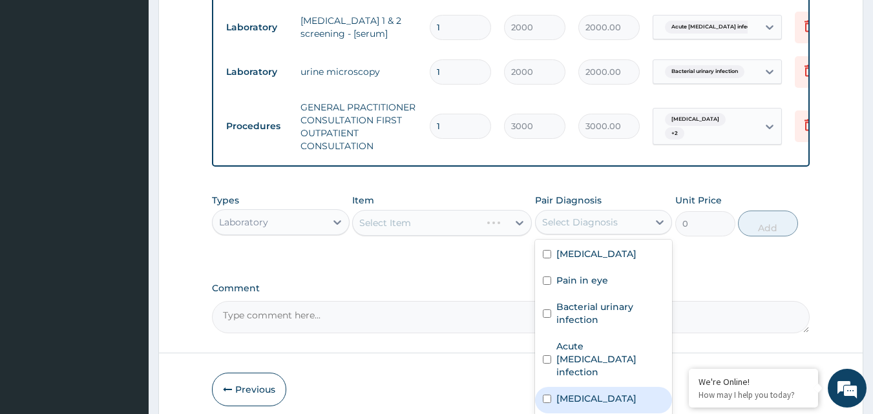
click at [548, 395] on input "checkbox" at bounding box center [547, 399] width 8 height 8
checkbox input "true"
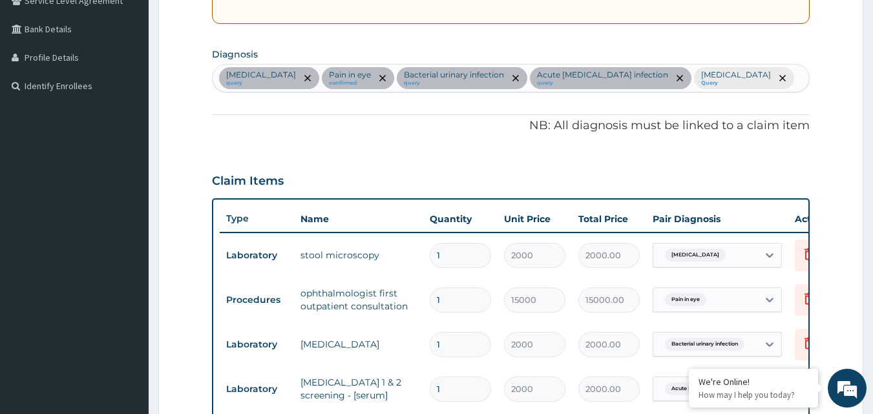
click at [693, 80] on div "Typhoid fever query Pain in eye confirmed Bacterial urinary infection query Acu…" at bounding box center [511, 78] width 597 height 27
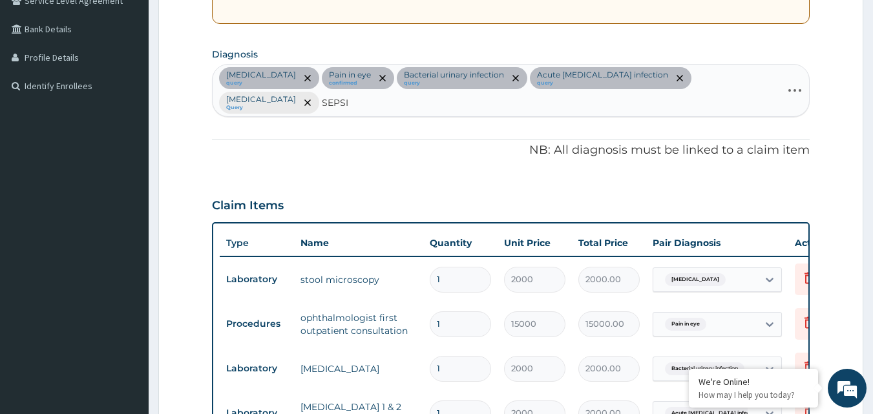
type input "SEPSIS"
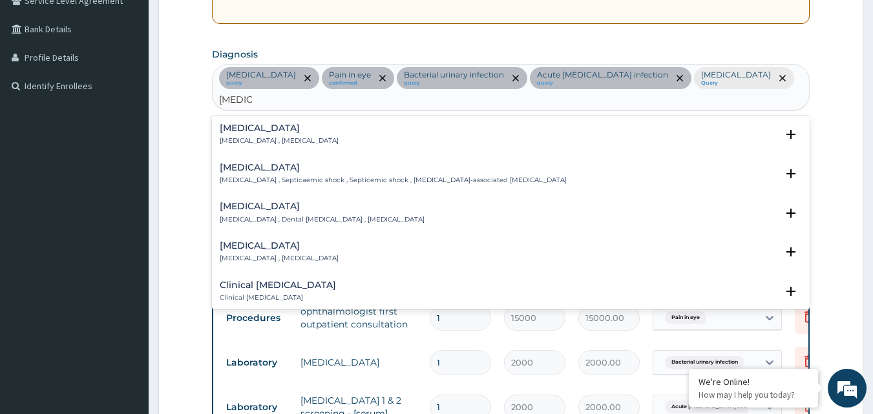
click at [275, 123] on h4 "Sepsis" at bounding box center [279, 128] width 119 height 10
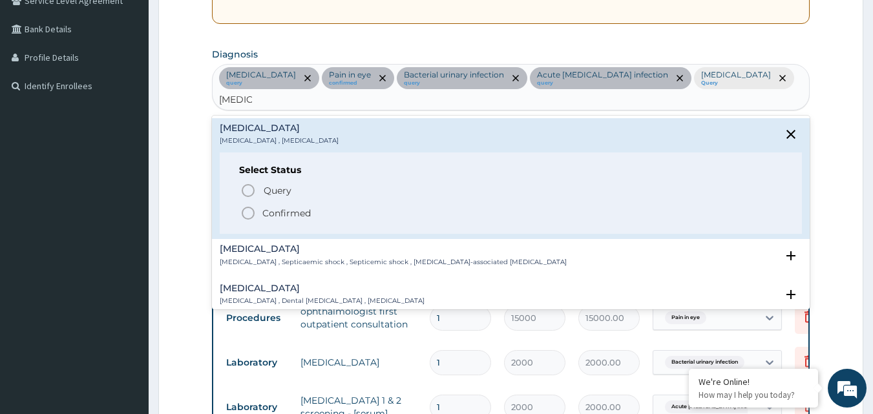
click at [248, 163] on div "Select Status Query Query covers suspected (?), Keep in view (kiv), Ruled out (…" at bounding box center [511, 194] width 583 height 82
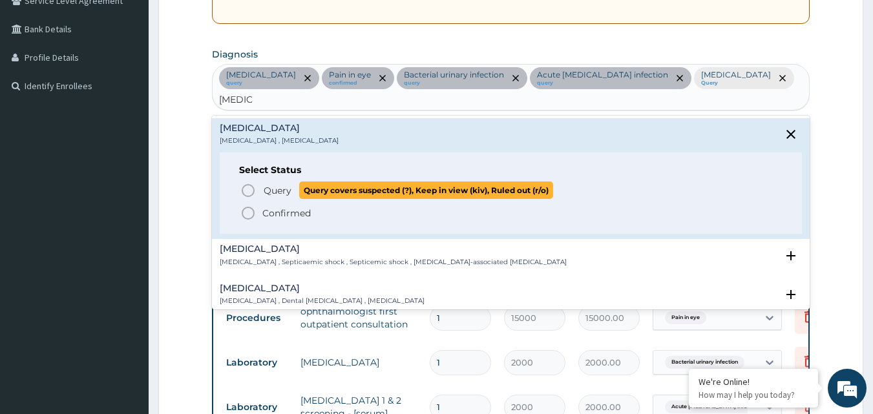
click at [248, 183] on icon "status option query" at bounding box center [249, 191] width 16 height 16
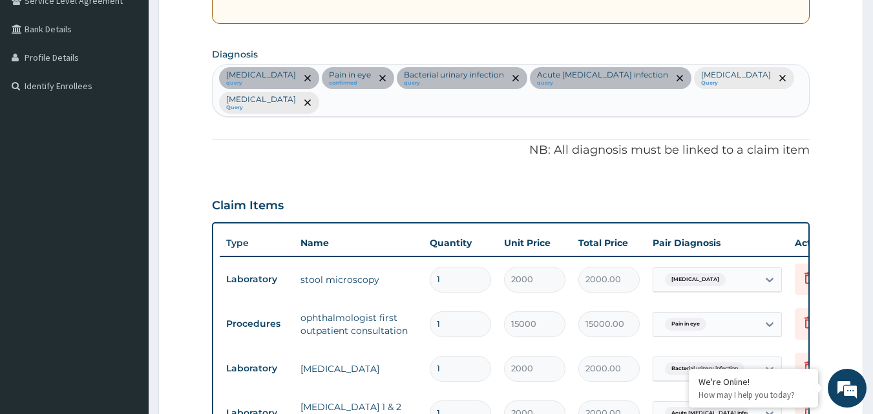
scroll to position [645, 0]
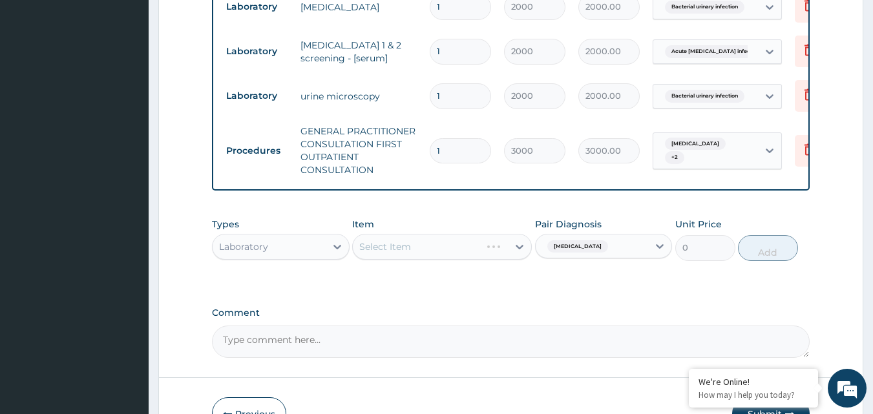
click at [407, 234] on div "Select Item" at bounding box center [442, 247] width 180 height 26
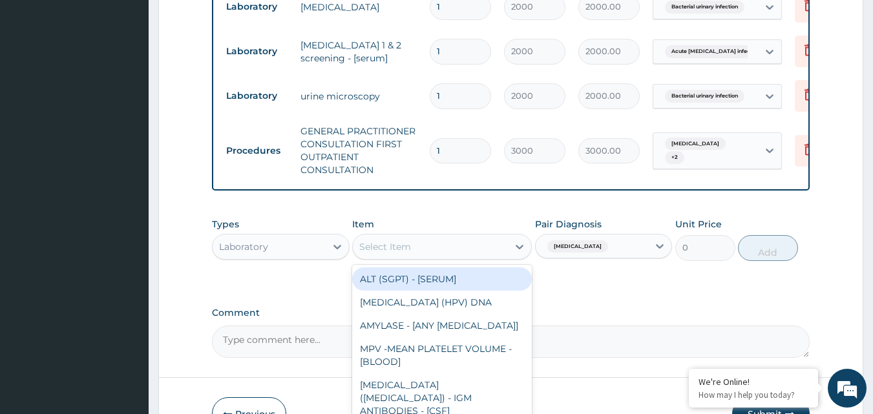
click at [407, 241] on div "Select Item" at bounding box center [385, 247] width 52 height 13
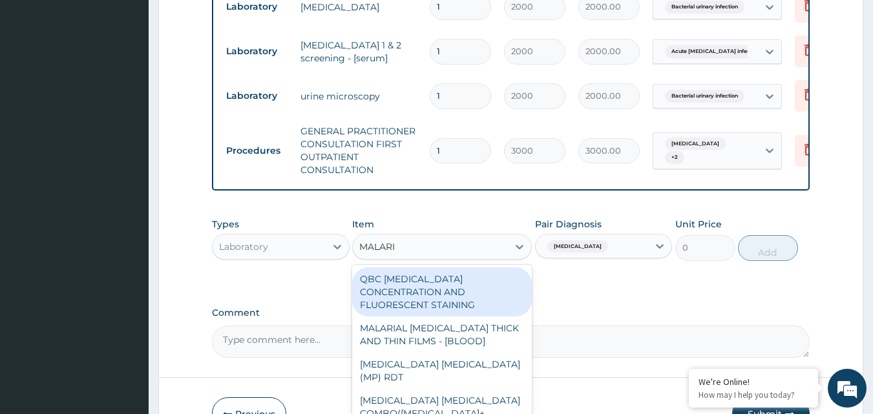
type input "MALARIA"
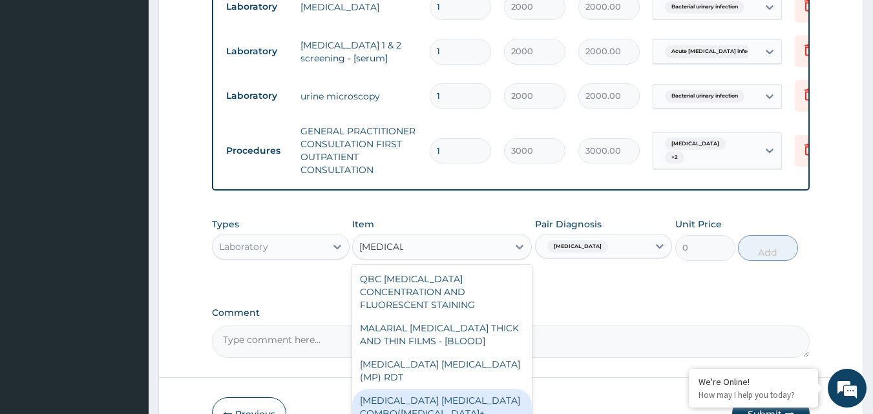
click at [404, 389] on div "MALARIA PARASITE COMBO(BLOOD FILM+ ANTIBODY, IGG) [BLOOD]" at bounding box center [442, 413] width 180 height 49
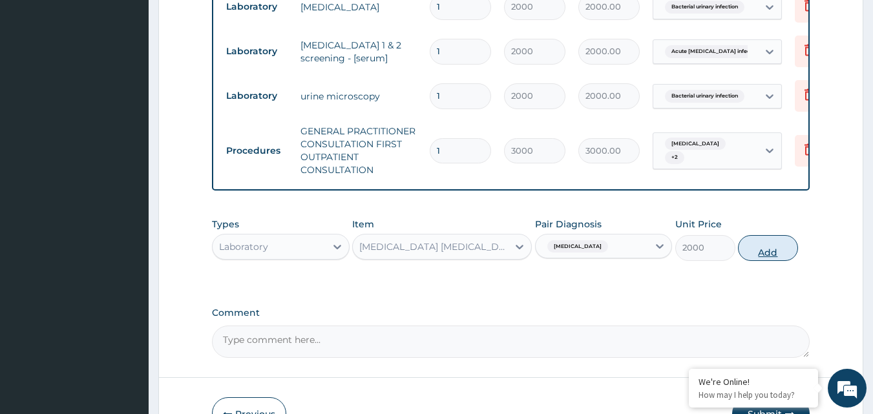
click at [763, 237] on button "Add" at bounding box center [768, 248] width 60 height 26
type input "0"
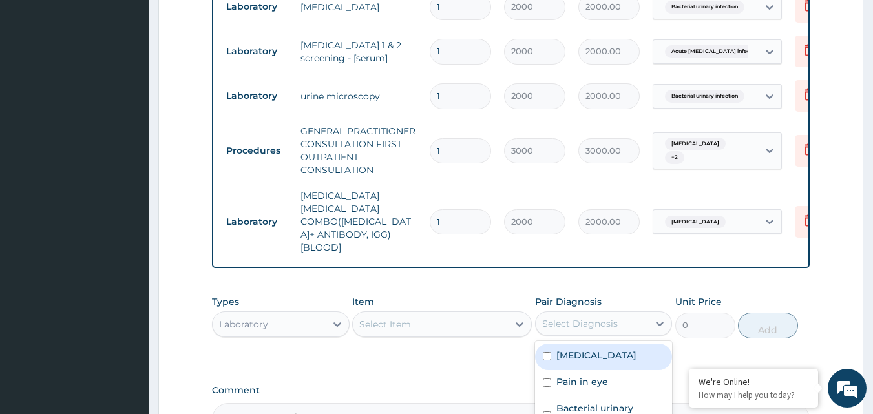
click at [557, 317] on div "Select Diagnosis" at bounding box center [580, 323] width 76 height 13
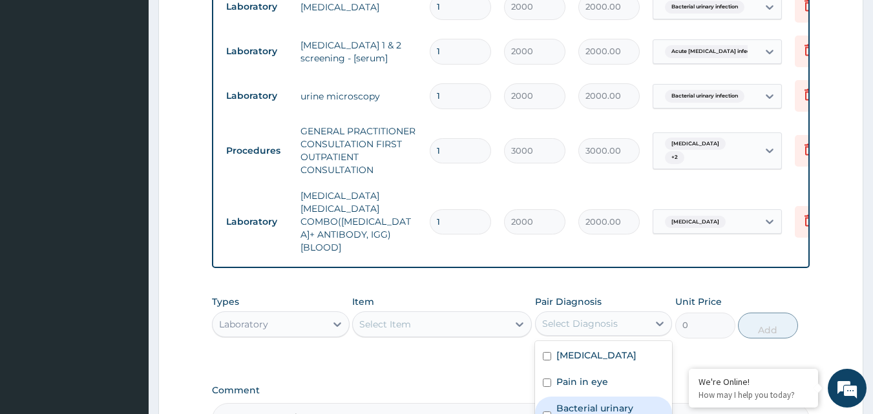
scroll to position [761, 0]
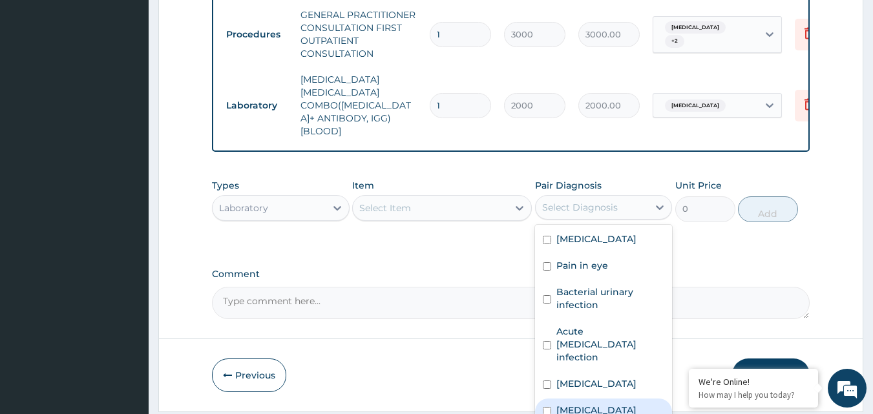
click at [548, 407] on input "checkbox" at bounding box center [547, 411] width 8 height 8
checkbox input "true"
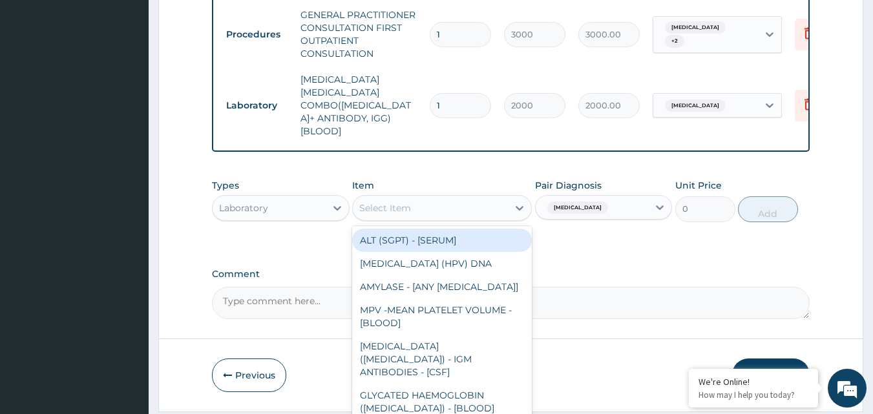
click at [445, 198] on div "Select Item" at bounding box center [430, 208] width 155 height 21
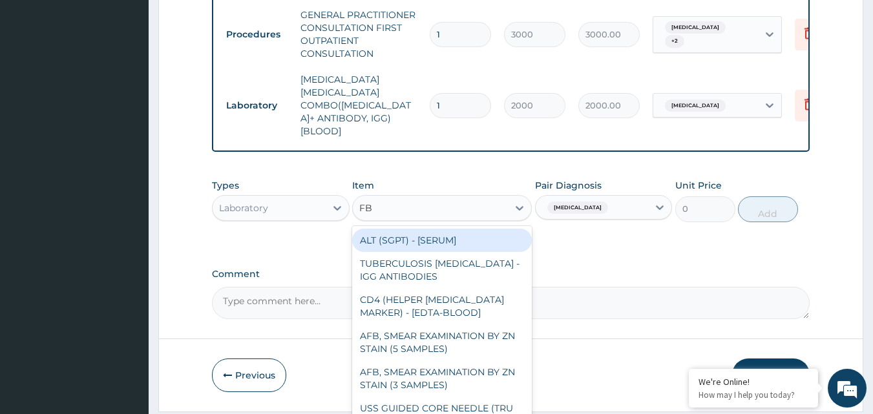
type input "FBC"
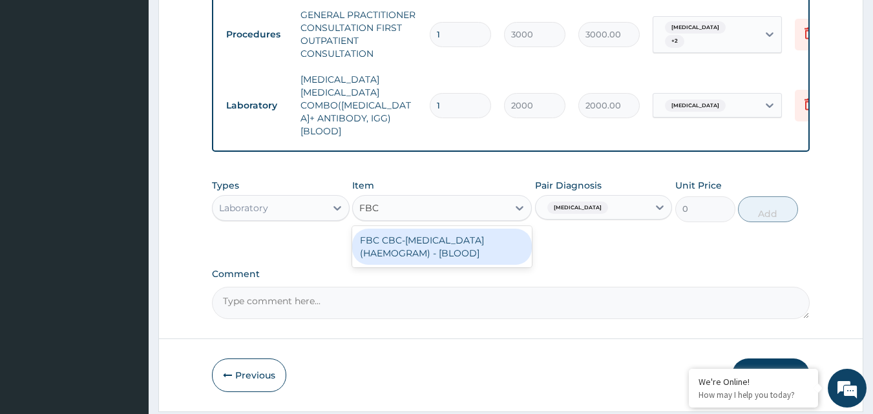
click at [429, 229] on div "FBC CBC-COMPLETE BLOOD COUNT (HAEMOGRAM) - [BLOOD]" at bounding box center [442, 247] width 180 height 36
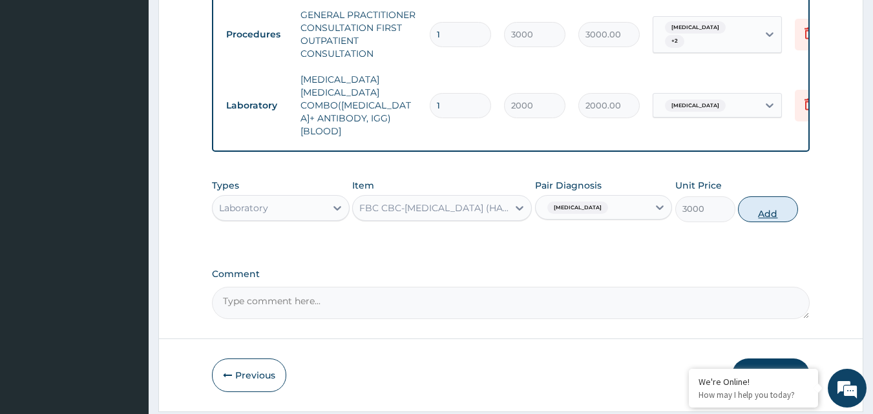
click at [765, 197] on button "Add" at bounding box center [768, 210] width 60 height 26
type input "0"
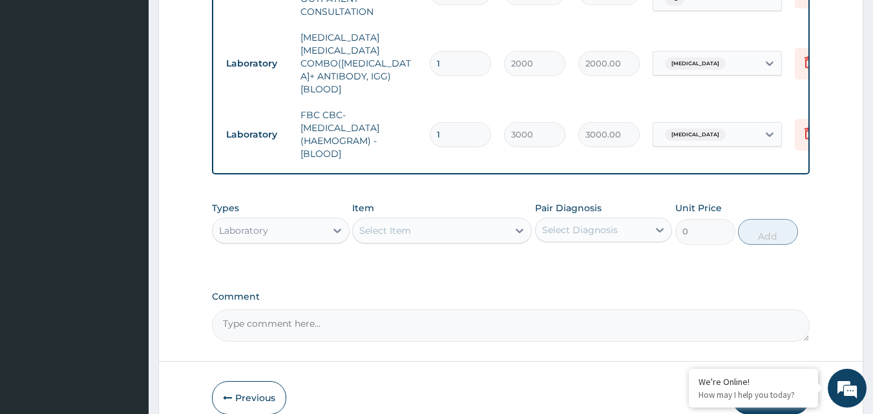
scroll to position [826, 0]
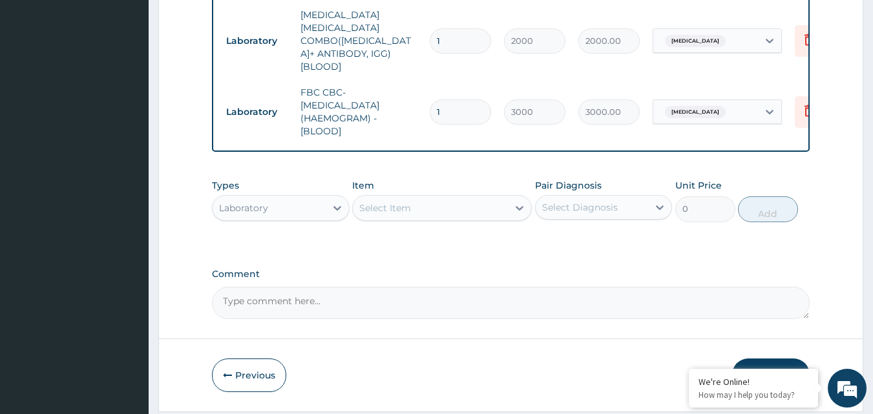
click at [763, 359] on button "Submit" at bounding box center [772, 376] width 78 height 34
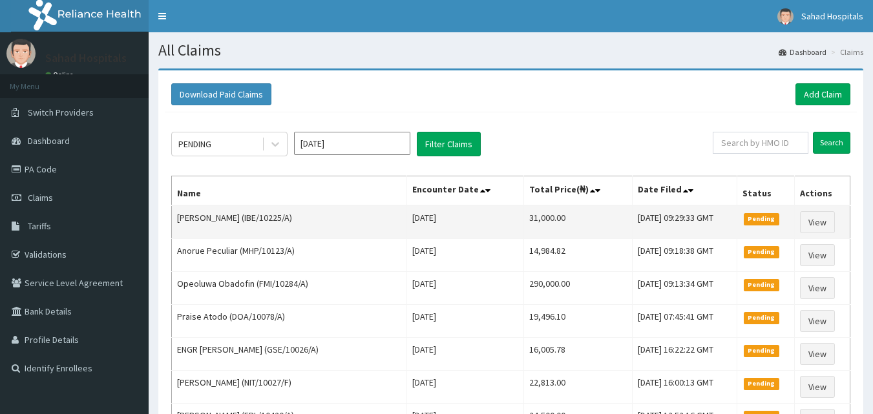
drag, startPoint x: 465, startPoint y: 211, endPoint x: 557, endPoint y: 218, distance: 92.7
click at [557, 218] on tr "Adebimpe Adelayo (IBE/10225/A) Tue Sep 09 2025 31,000.00 Wed, 17 Sep 2025 09:29…" at bounding box center [511, 223] width 679 height 34
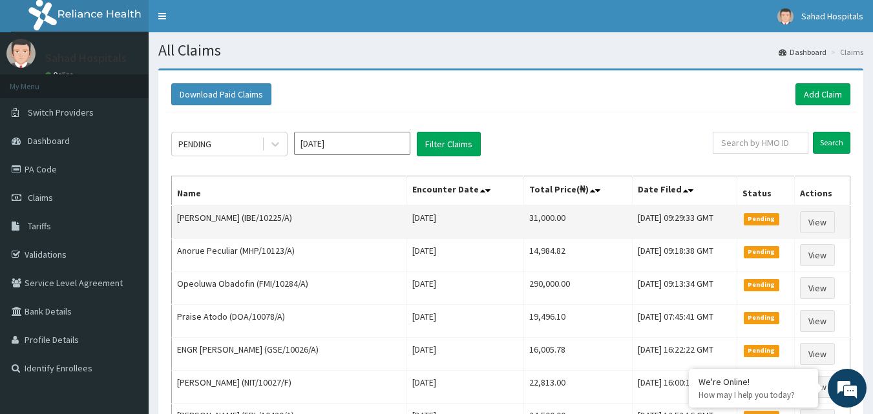
copy tr "31,000.00"
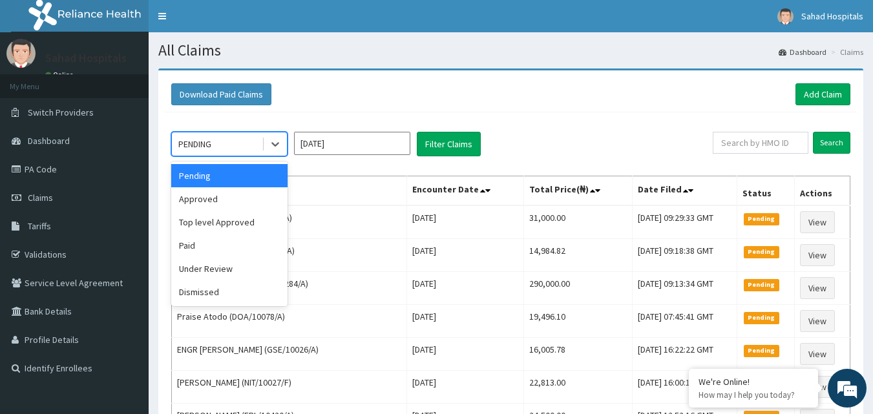
click at [201, 139] on div "PENDING" at bounding box center [194, 144] width 33 height 13
click at [200, 204] on div "Approved" at bounding box center [229, 198] width 116 height 23
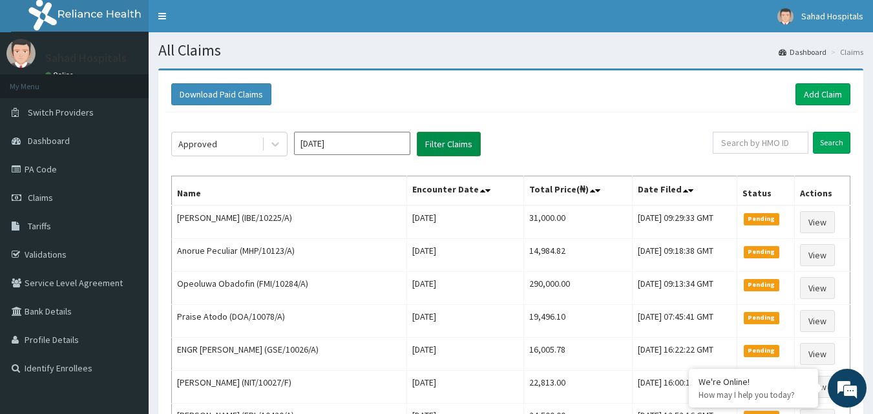
click at [454, 147] on button "Filter Claims" at bounding box center [449, 144] width 64 height 25
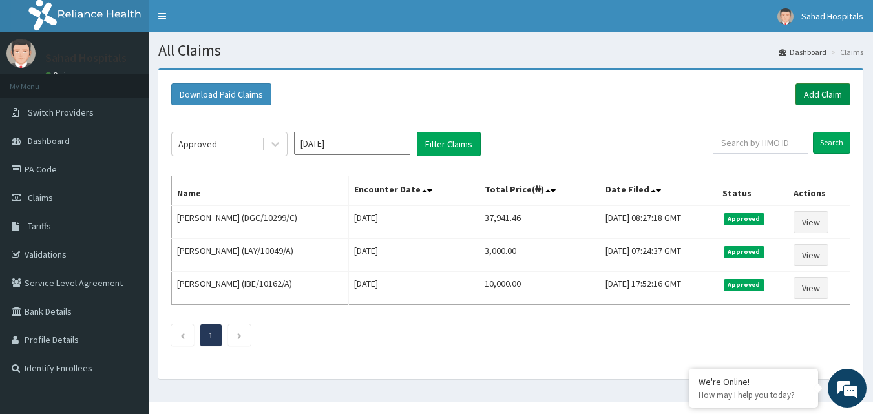
click at [828, 90] on link "Add Claim" at bounding box center [823, 94] width 55 height 22
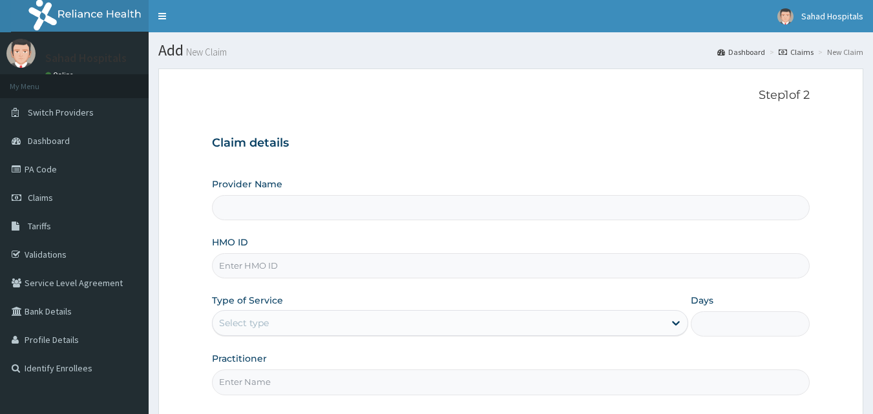
click at [321, 271] on input "HMO ID" at bounding box center [511, 265] width 599 height 25
type input "Sahad Hospitals"
click at [248, 273] on input "HMO ID" at bounding box center [511, 265] width 599 height 25
paste input "SRS/10136/A"
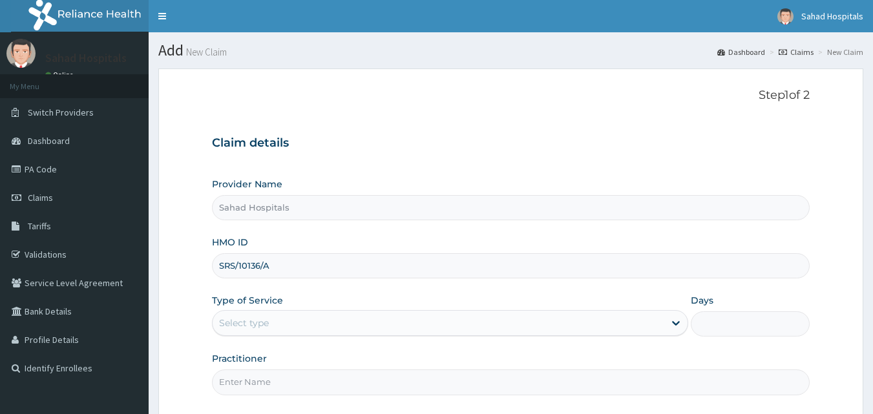
type input "SRS/10136/A"
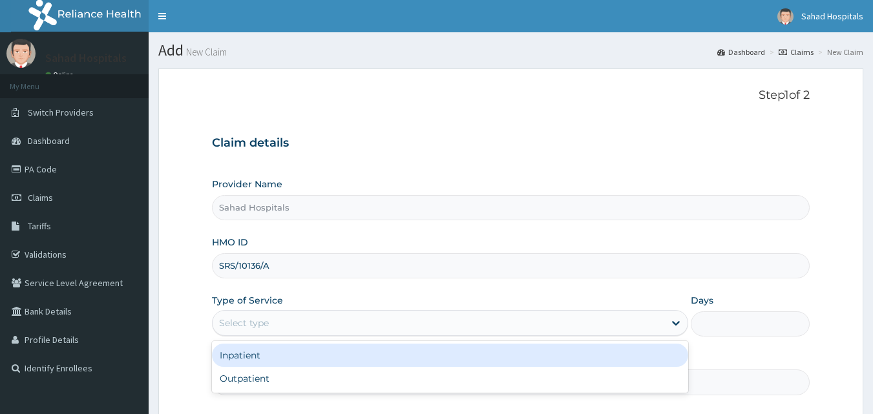
click at [251, 313] on div "Select type" at bounding box center [439, 323] width 452 height 21
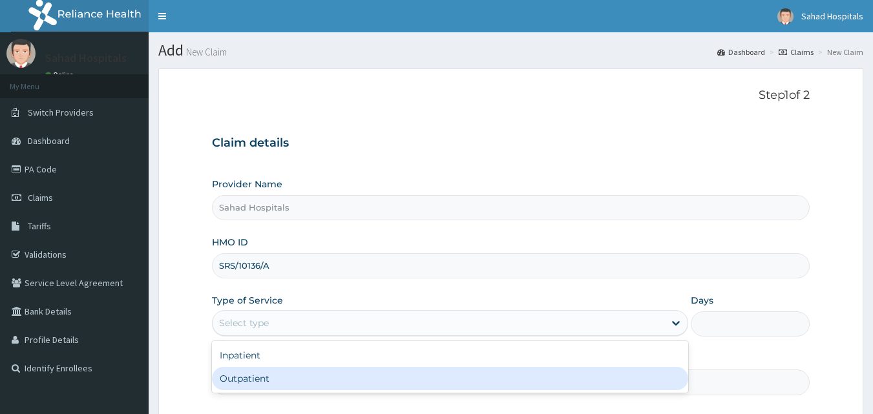
click at [243, 378] on div "Outpatient" at bounding box center [450, 378] width 476 height 23
type input "1"
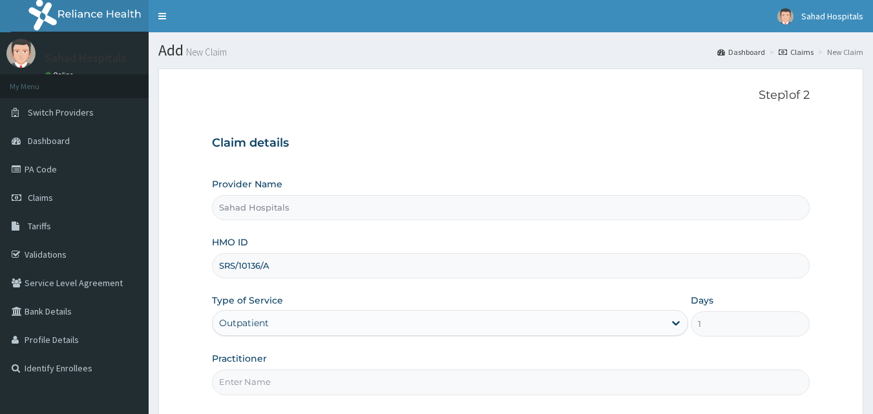
click at [243, 378] on input "Practitioner" at bounding box center [511, 382] width 599 height 25
type input "GP"
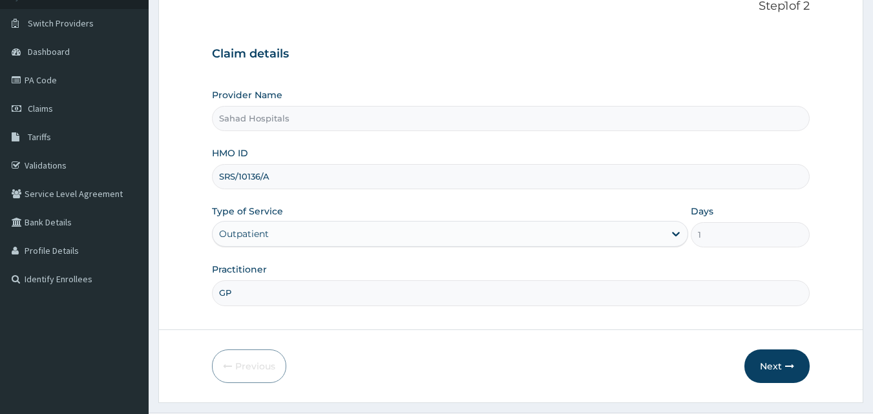
scroll to position [121, 0]
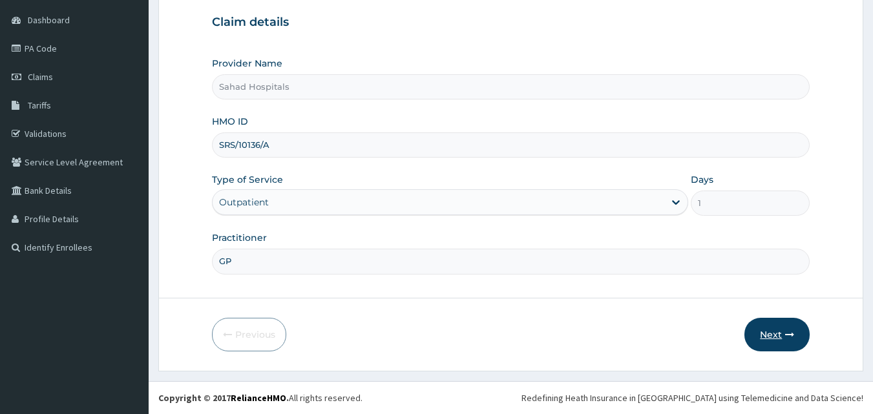
click at [774, 336] on button "Next" at bounding box center [777, 335] width 65 height 34
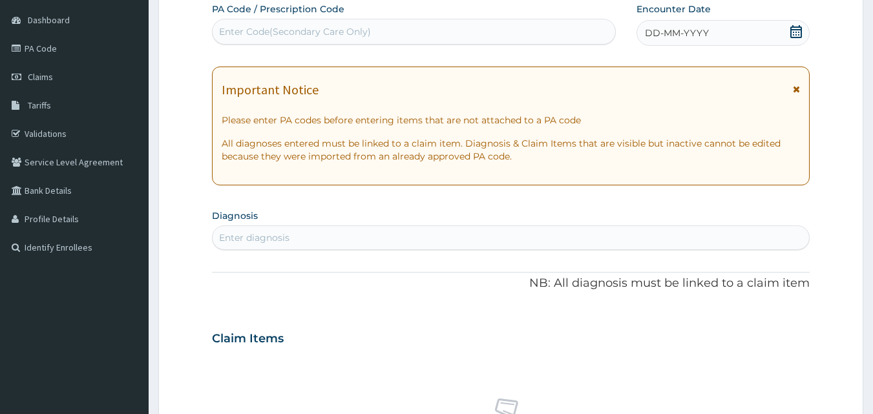
click at [403, 25] on div "Enter Code(Secondary Care Only)" at bounding box center [414, 31] width 403 height 21
type input "V"
paste input "PA/A22084"
type input "PA/A22084"
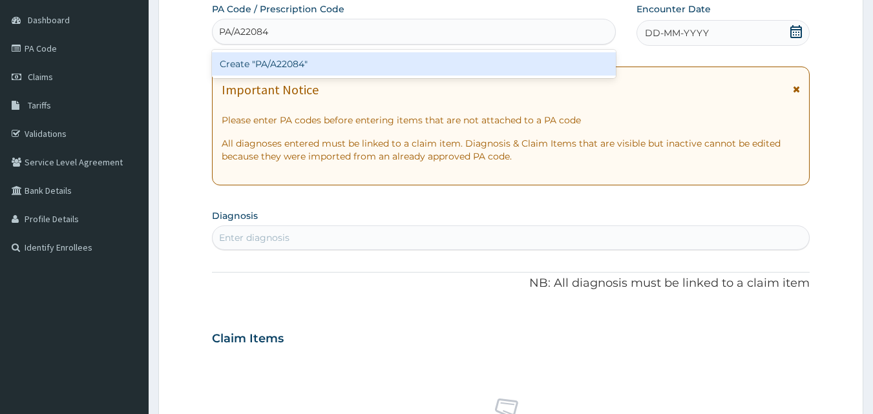
click at [333, 61] on div "Create "PA/A22084"" at bounding box center [414, 63] width 405 height 23
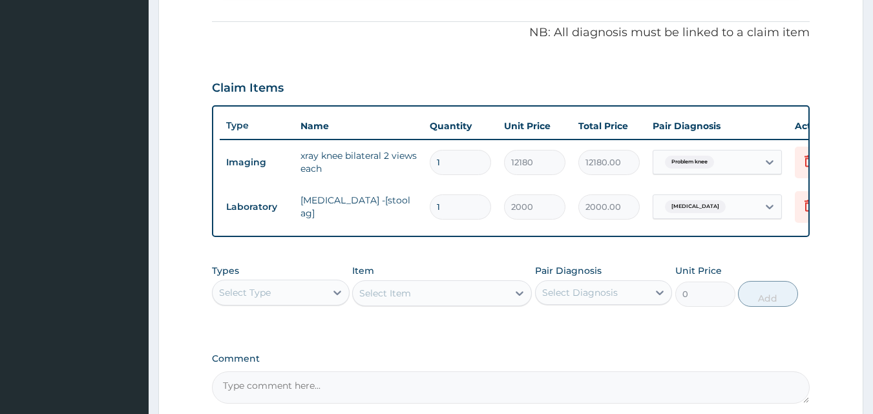
scroll to position [14, 0]
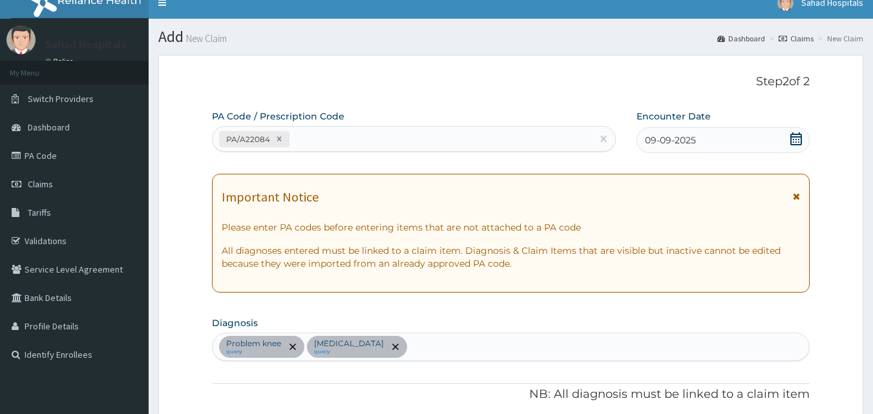
click at [363, 348] on div "Problem knee query [MEDICAL_DATA] query" at bounding box center [511, 347] width 597 height 27
type input "[MEDICAL_DATA]"
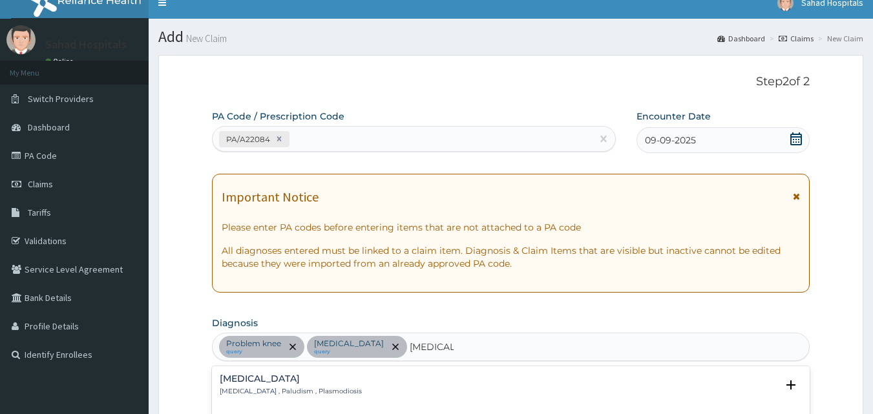
click at [238, 377] on h4 "[MEDICAL_DATA]" at bounding box center [291, 379] width 142 height 10
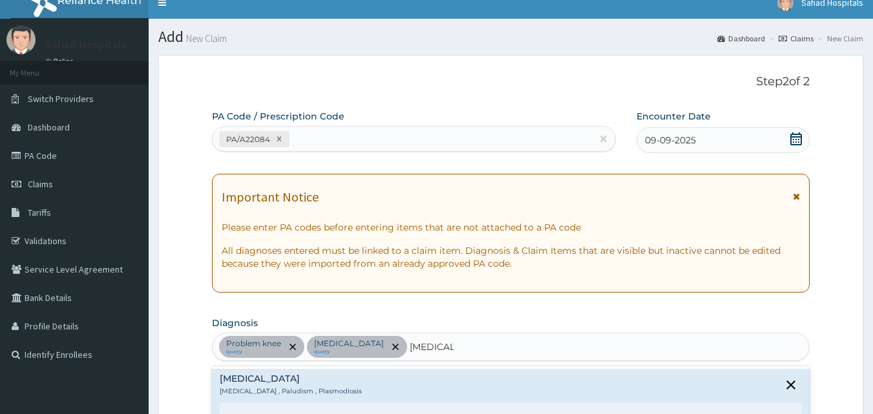
scroll to position [376, 0]
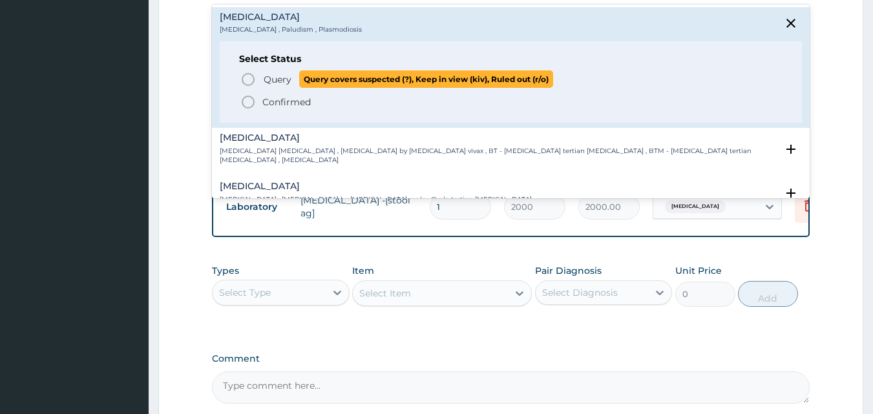
click at [244, 81] on icon "status option query" at bounding box center [249, 80] width 16 height 16
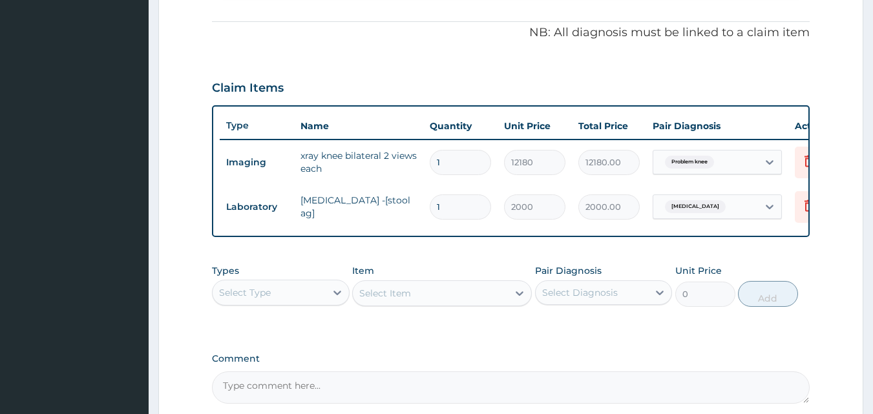
scroll to position [14, 0]
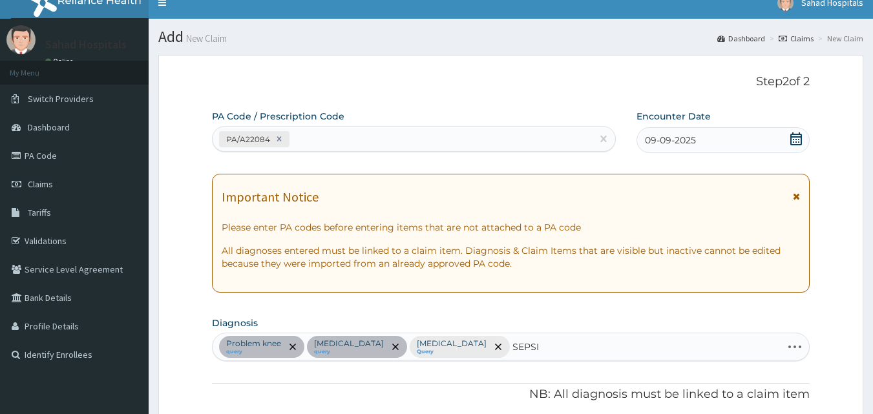
type input "[MEDICAL_DATA]"
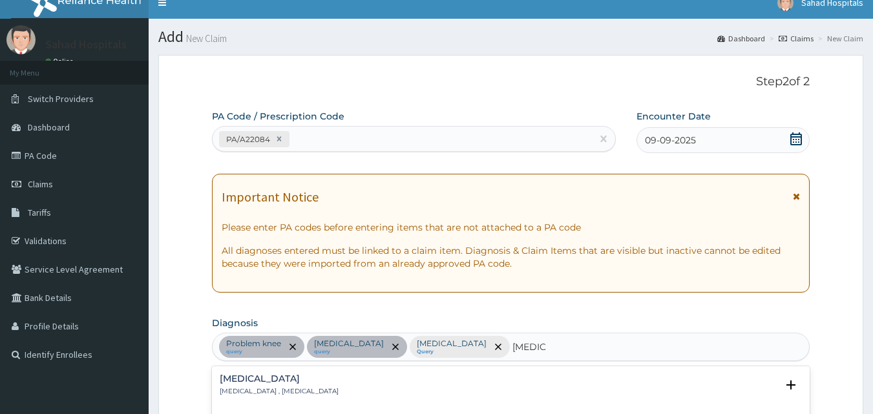
click at [253, 385] on div "[MEDICAL_DATA] [MEDICAL_DATA] , [MEDICAL_DATA]" at bounding box center [279, 385] width 119 height 23
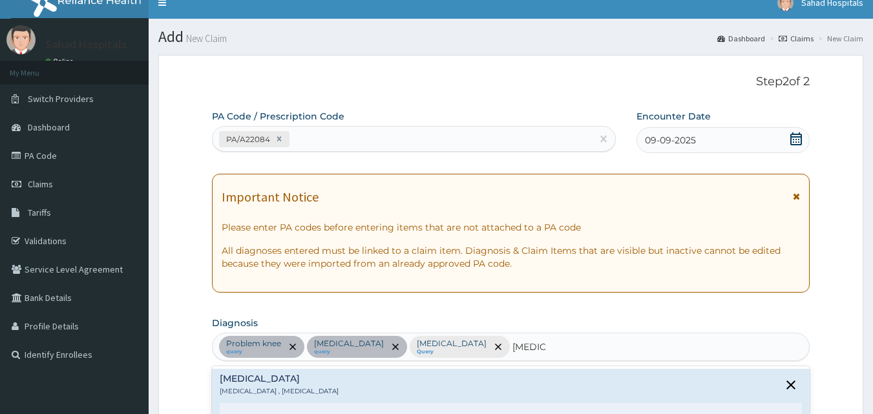
scroll to position [376, 0]
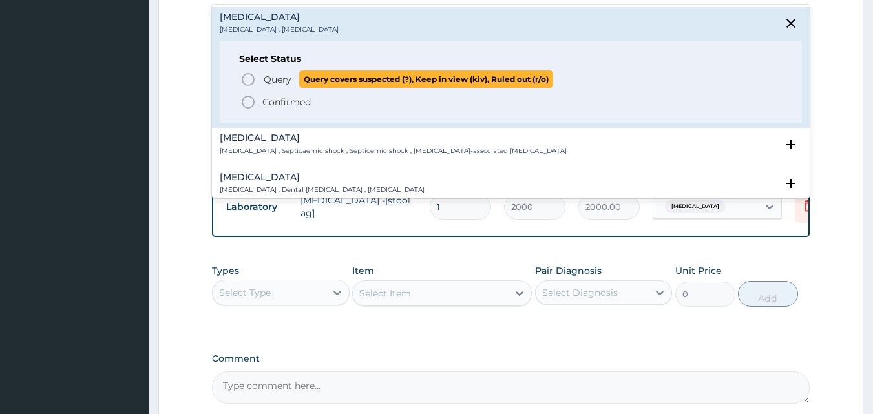
click at [244, 77] on icon "status option query" at bounding box center [249, 80] width 16 height 16
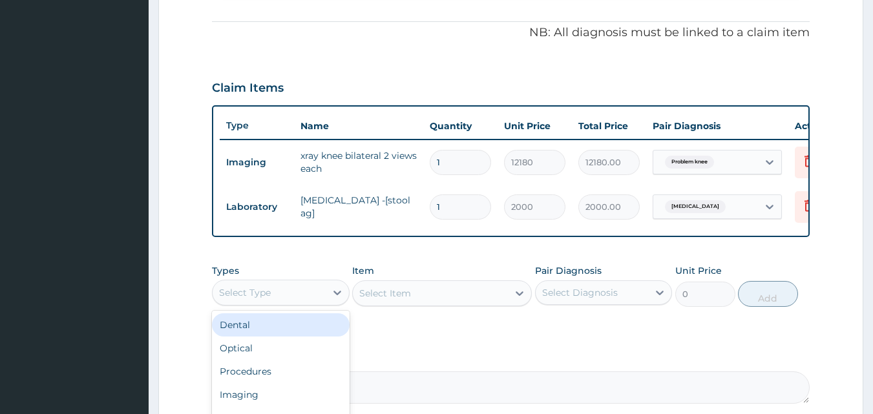
click at [246, 298] on div "Select Type" at bounding box center [245, 292] width 52 height 13
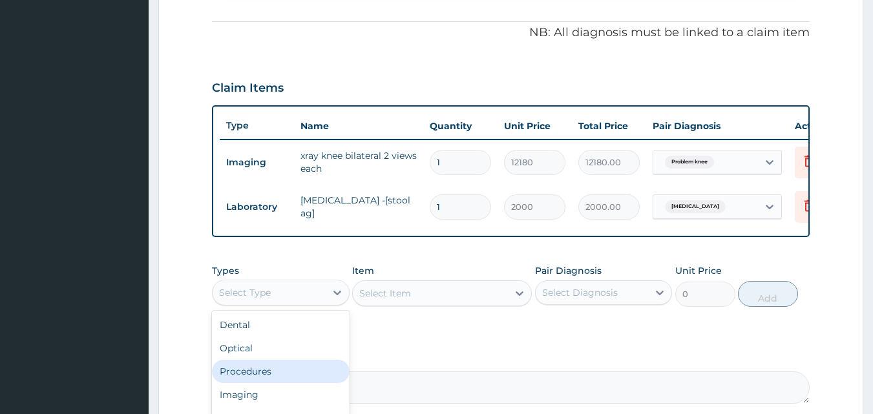
click at [246, 383] on div "Procedures" at bounding box center [281, 371] width 138 height 23
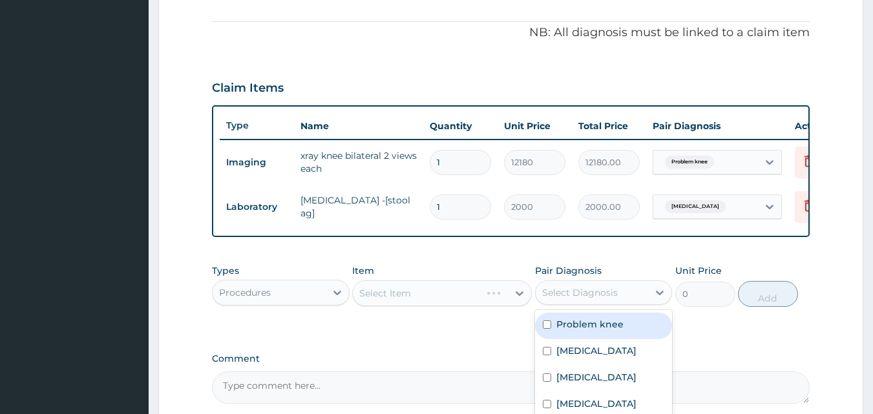
click at [583, 297] on div "Select Diagnosis" at bounding box center [580, 292] width 76 height 13
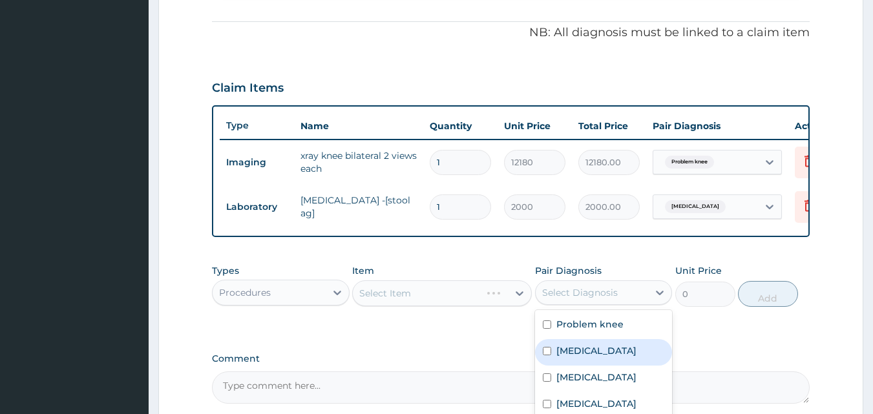
drag, startPoint x: 550, startPoint y: 334, endPoint x: 548, endPoint y: 366, distance: 32.4
click at [548, 366] on div "Problem knee [MEDICAL_DATA] [MEDICAL_DATA] [MEDICAL_DATA]" at bounding box center [604, 365] width 138 height 111
click at [548, 366] on div "[MEDICAL_DATA]" at bounding box center [604, 352] width 138 height 27
checkbox input "true"
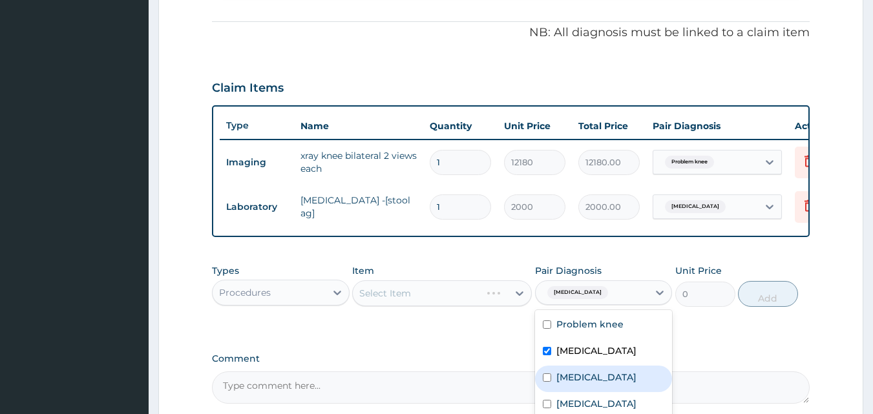
click at [547, 382] on input "checkbox" at bounding box center [547, 378] width 8 height 8
checkbox input "true"
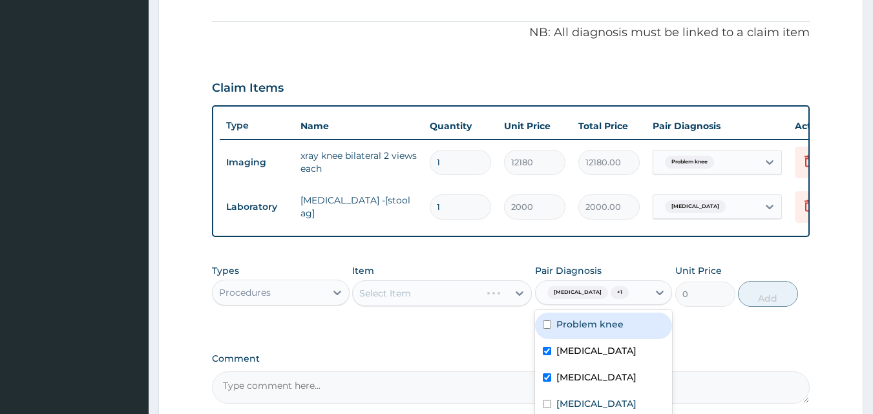
click at [545, 329] on input "checkbox" at bounding box center [547, 325] width 8 height 8
checkbox input "true"
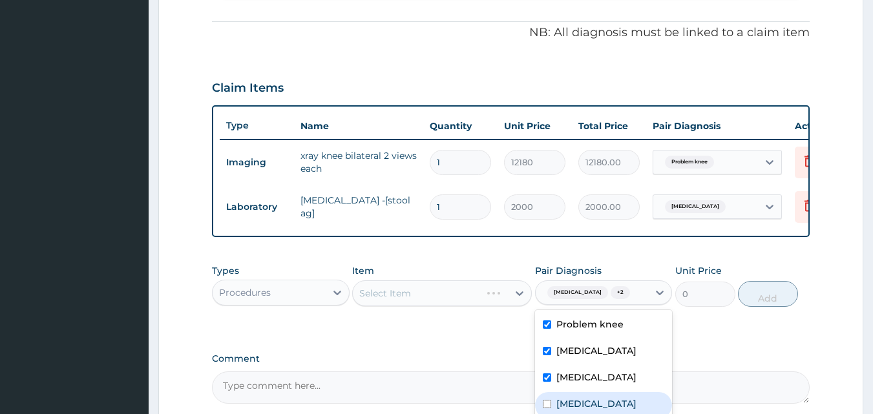
click at [546, 409] on input "checkbox" at bounding box center [547, 404] width 8 height 8
checkbox input "true"
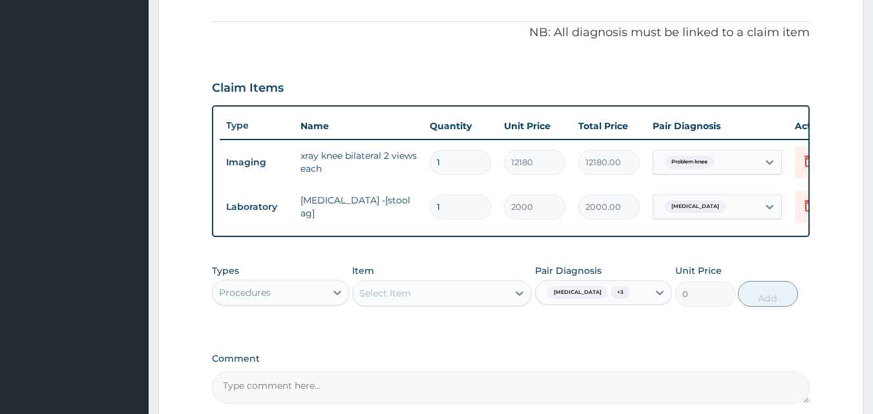
click at [416, 304] on div "Select Item" at bounding box center [430, 293] width 155 height 21
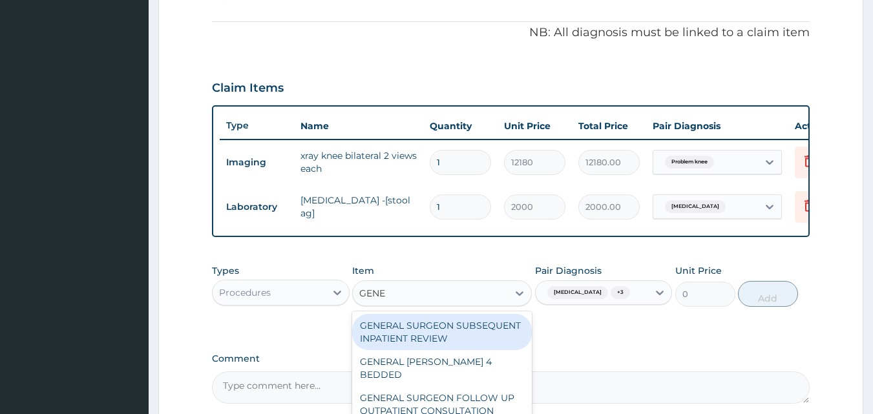
type input "GENER"
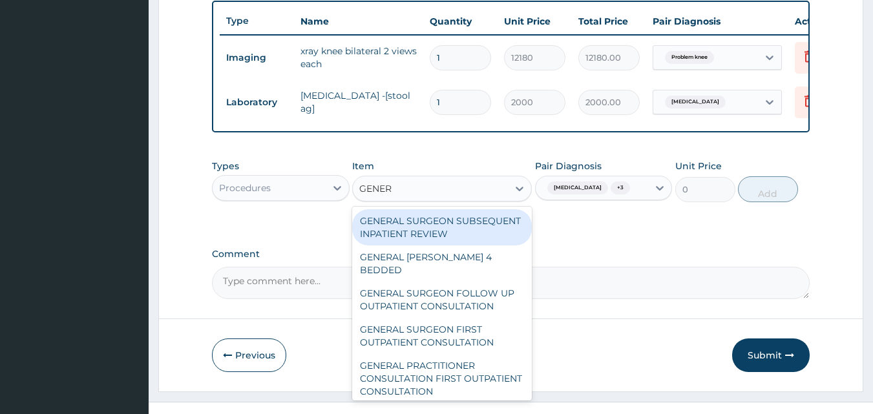
scroll to position [511, 0]
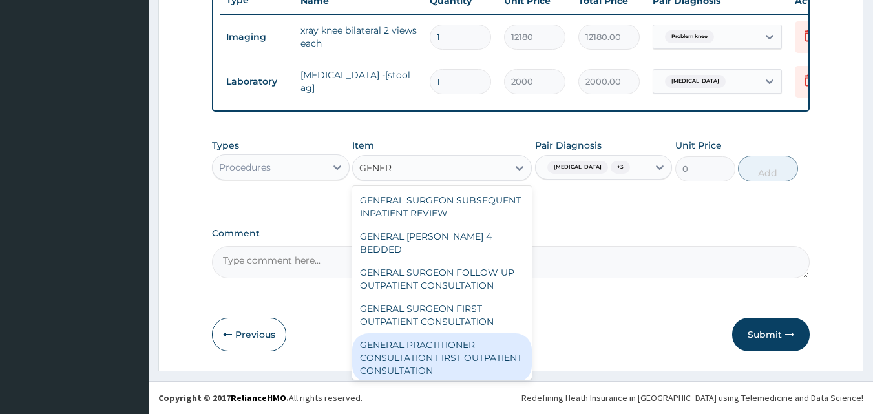
click at [438, 343] on div "GENERAL PRACTITIONER CONSULTATION FIRST OUTPATIENT CONSULTATION" at bounding box center [442, 358] width 180 height 49
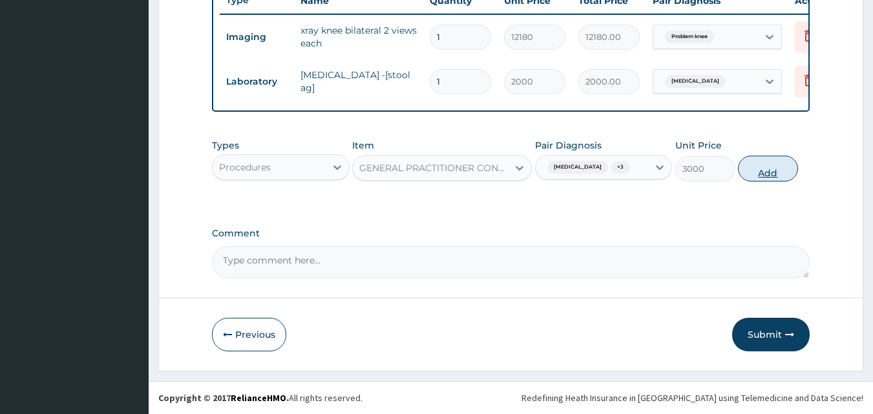
click at [765, 173] on button "Add" at bounding box center [768, 169] width 60 height 26
type input "0"
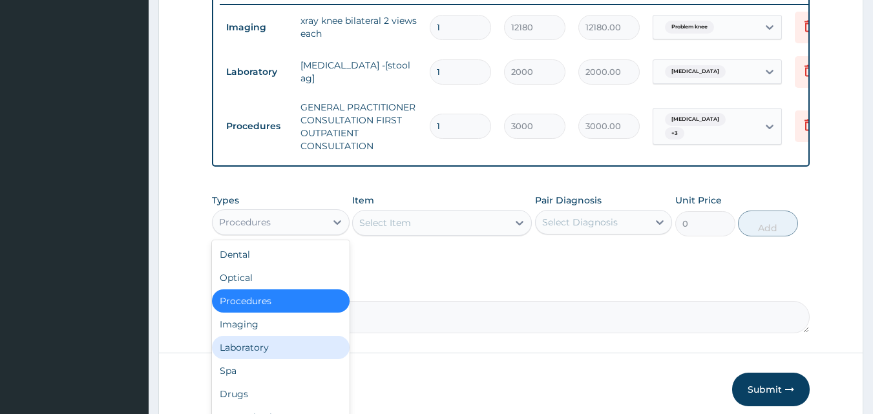
drag, startPoint x: 283, startPoint y: 237, endPoint x: 264, endPoint y: 350, distance: 114.6
click at [264, 235] on div "option Procedures, selected. option Laboratory focused, 5 of 10. 10 results ava…" at bounding box center [281, 222] width 138 height 26
click at [264, 350] on div "Laboratory" at bounding box center [281, 347] width 138 height 23
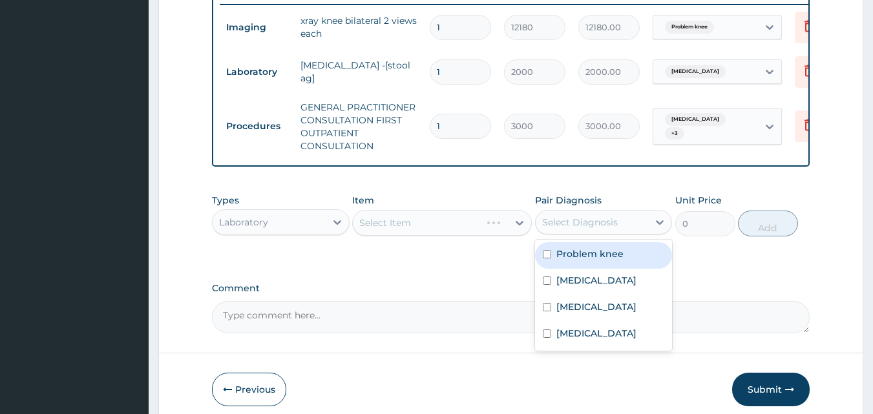
click at [575, 224] on div "Select Diagnosis" at bounding box center [592, 222] width 113 height 21
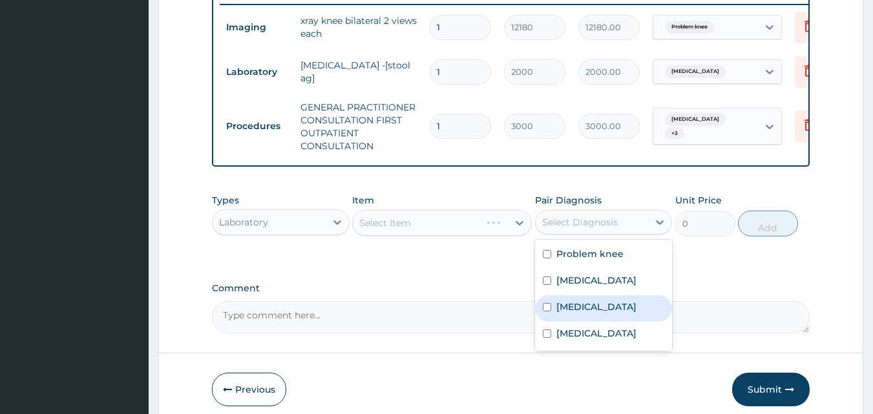
click at [545, 312] on input "checkbox" at bounding box center [547, 307] width 8 height 8
checkbox input "true"
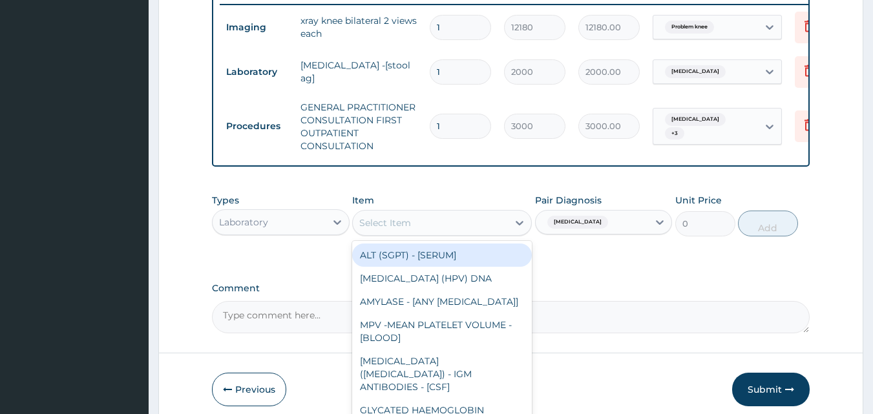
click at [407, 227] on div "Select Item" at bounding box center [385, 223] width 52 height 13
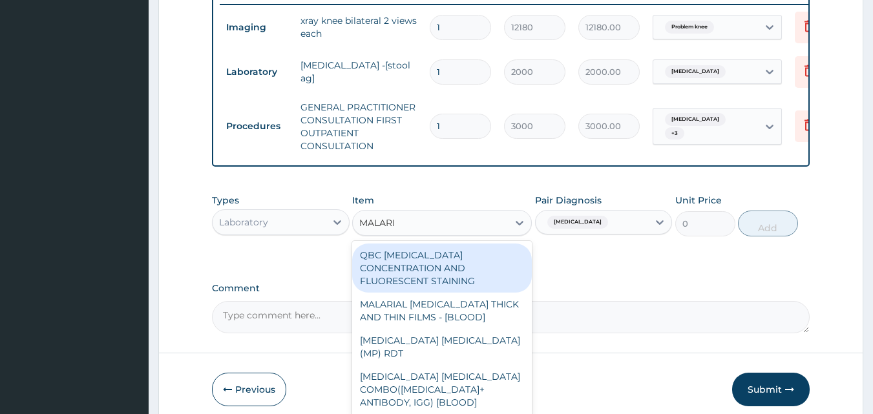
type input "[MEDICAL_DATA]"
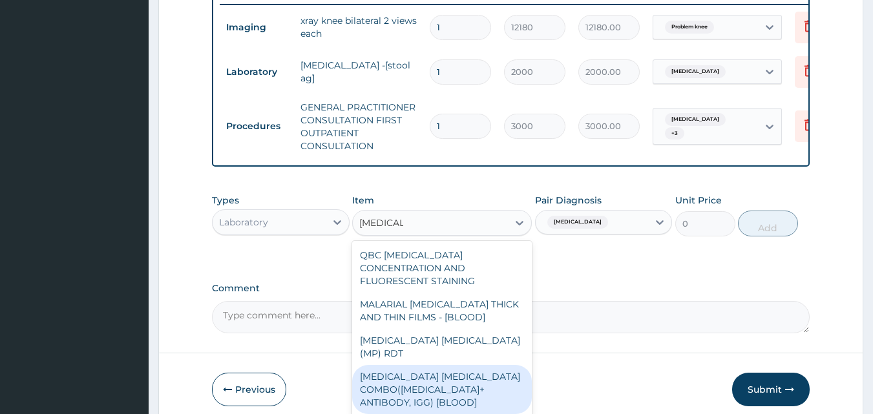
click at [414, 365] on div "[MEDICAL_DATA] [MEDICAL_DATA] COMBO([MEDICAL_DATA]+ ANTIBODY, IGG) [BLOOD]" at bounding box center [442, 389] width 180 height 49
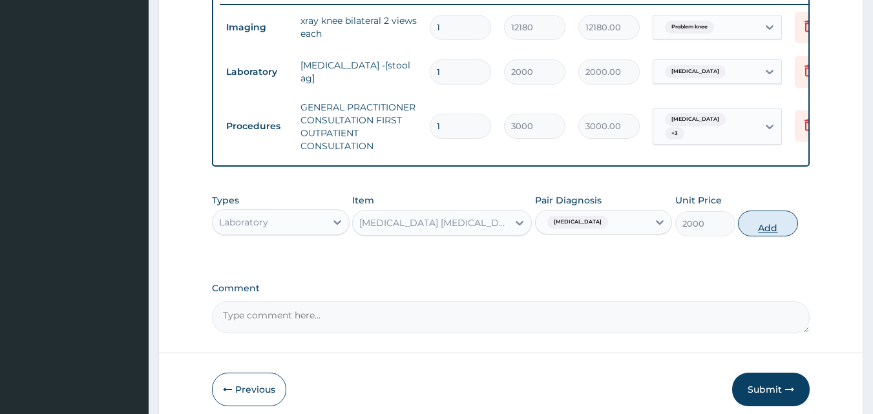
click at [764, 237] on button "Add" at bounding box center [768, 224] width 60 height 26
type input "0"
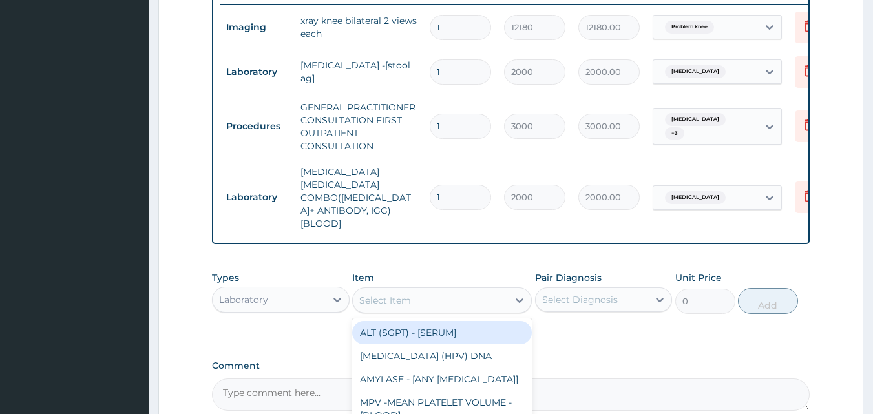
click at [453, 290] on div "Select Item" at bounding box center [430, 300] width 155 height 21
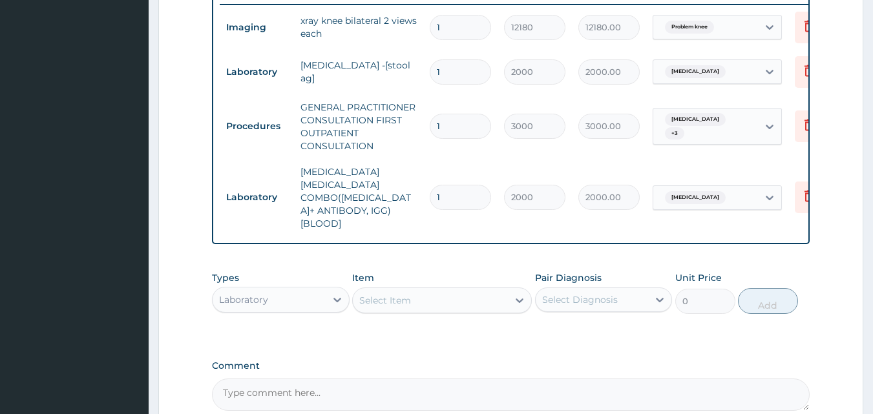
click at [453, 290] on div "Select Item" at bounding box center [430, 300] width 155 height 21
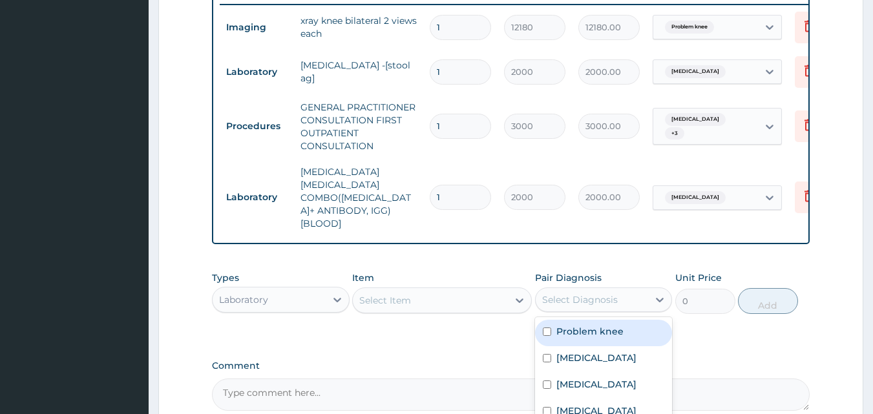
click at [571, 294] on div "Select Diagnosis" at bounding box center [580, 300] width 76 height 13
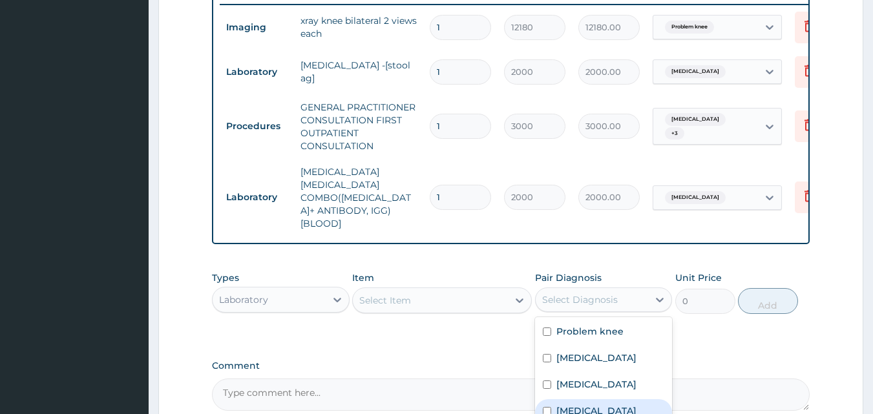
click at [566, 405] on label "Sepsis" at bounding box center [597, 411] width 80 height 13
checkbox input "true"
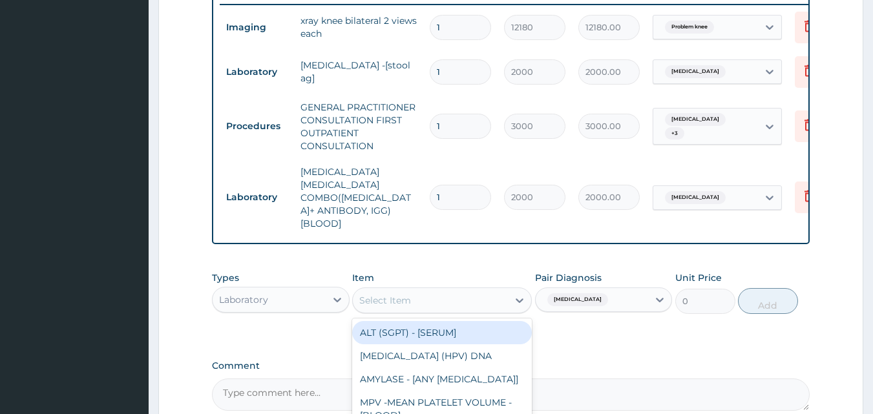
click at [449, 288] on div "Select Item" at bounding box center [442, 301] width 180 height 26
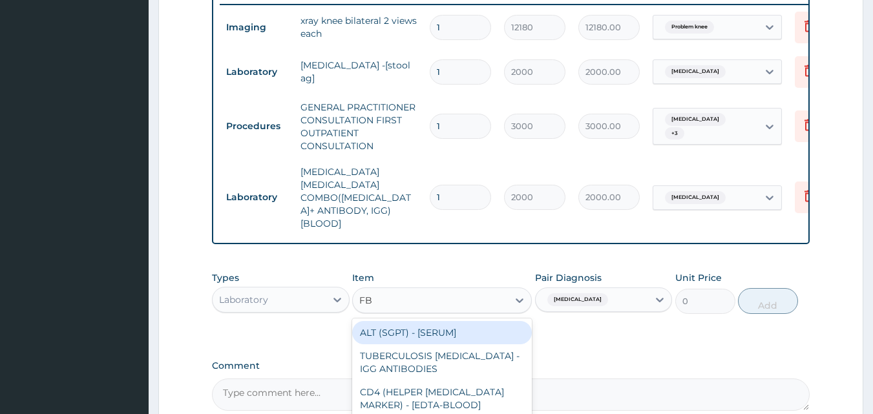
type input "FBC"
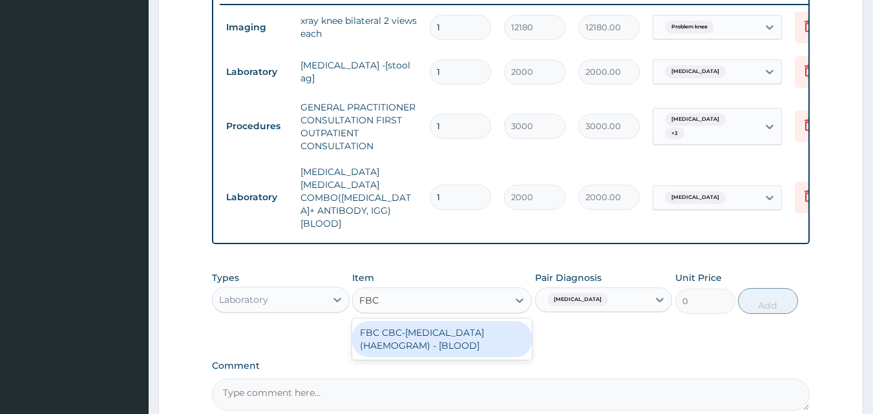
click at [414, 321] on div "FBC CBC-COMPLETE BLOOD COUNT (HAEMOGRAM) - [BLOOD]" at bounding box center [442, 339] width 180 height 36
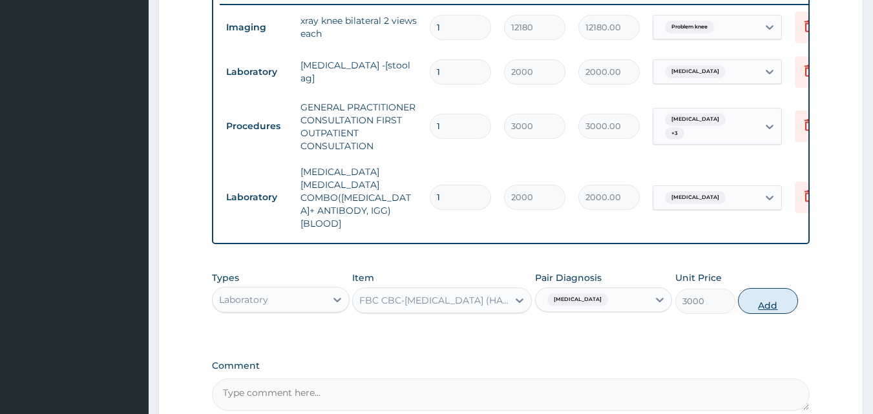
click at [773, 288] on button "Add" at bounding box center [768, 301] width 60 height 26
type input "0"
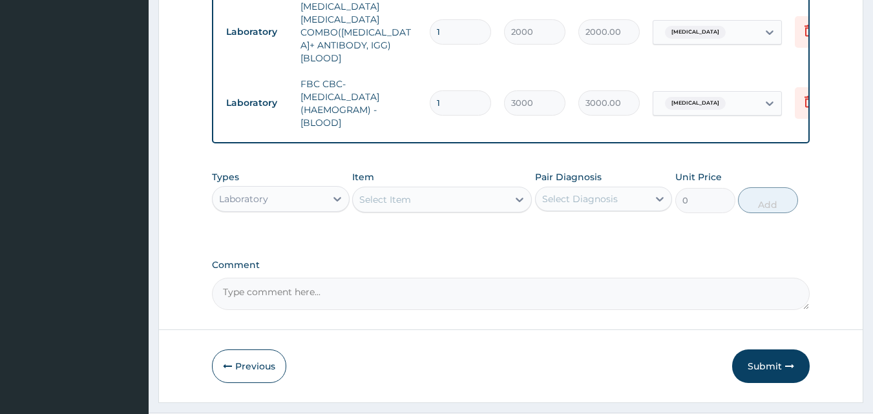
scroll to position [692, 0]
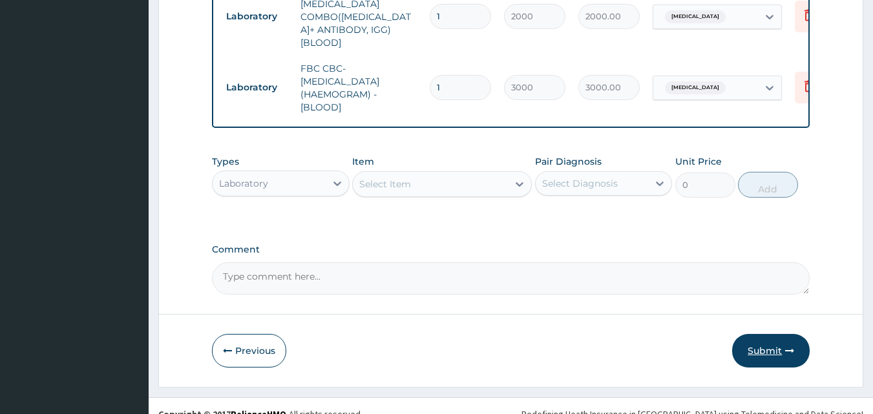
click at [765, 336] on button "Submit" at bounding box center [772, 351] width 78 height 34
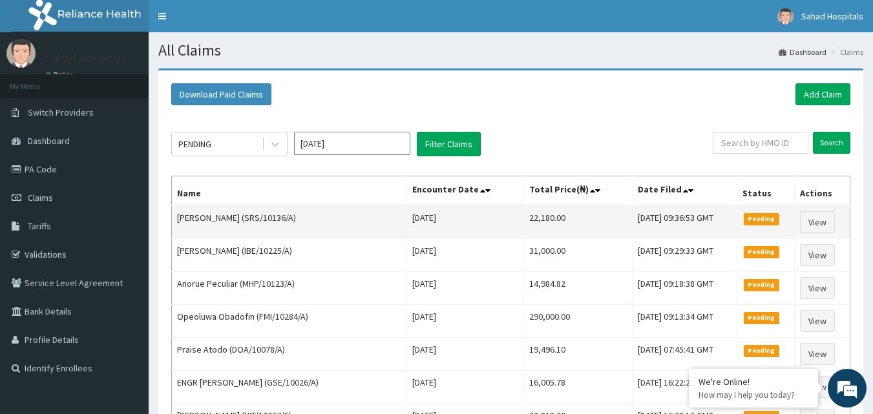
drag, startPoint x: 482, startPoint y: 222, endPoint x: 540, endPoint y: 217, distance: 58.4
click at [540, 217] on tr "[PERSON_NAME] (SRS/10136/A) [DATE] 22,180.00 [DATE] 09:36:53 GMT Pending View" at bounding box center [511, 223] width 679 height 34
click at [524, 217] on td "22,180.00" at bounding box center [578, 223] width 109 height 34
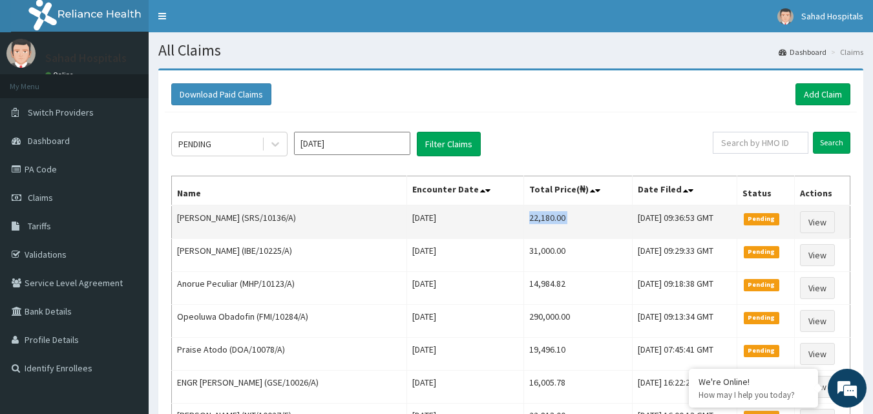
click at [524, 217] on td "22,180.00" at bounding box center [578, 223] width 109 height 34
copy td "22,180.00"
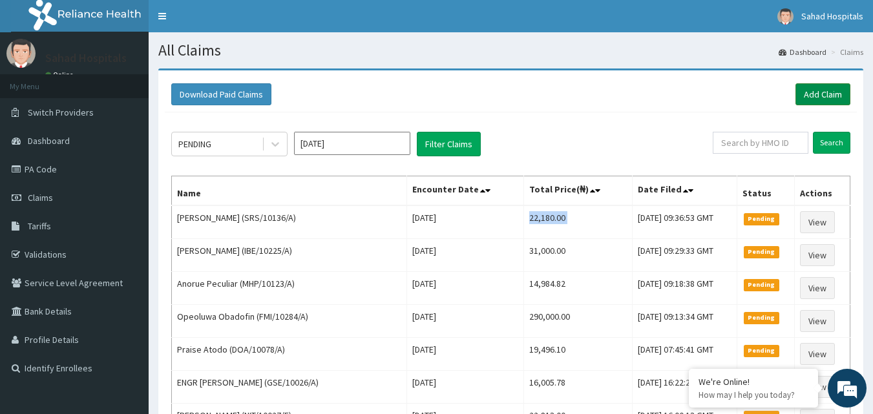
click at [823, 98] on link "Add Claim" at bounding box center [823, 94] width 55 height 22
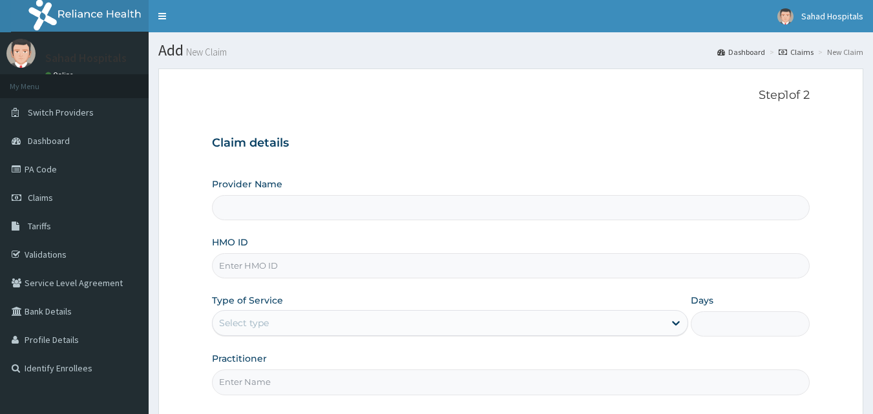
type input "Sahad Hospitals"
click at [328, 268] on input "HMO ID" at bounding box center [511, 265] width 599 height 25
paste input "SRS/10136/B"
type input "SRS/10136/B"
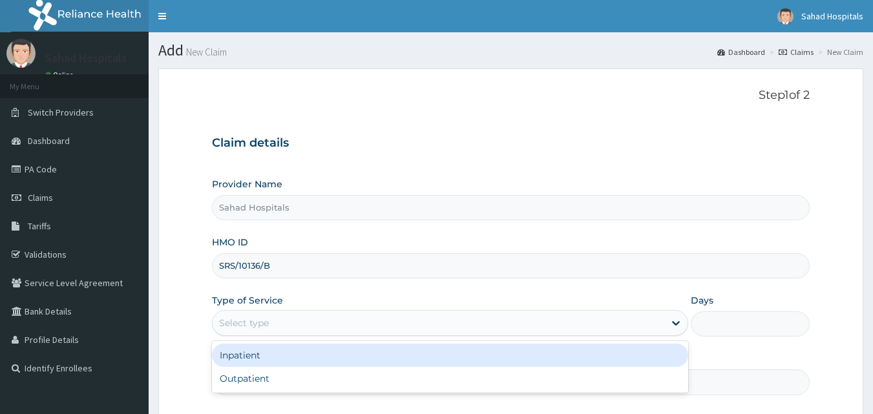
click at [246, 325] on div "Select type" at bounding box center [244, 323] width 50 height 13
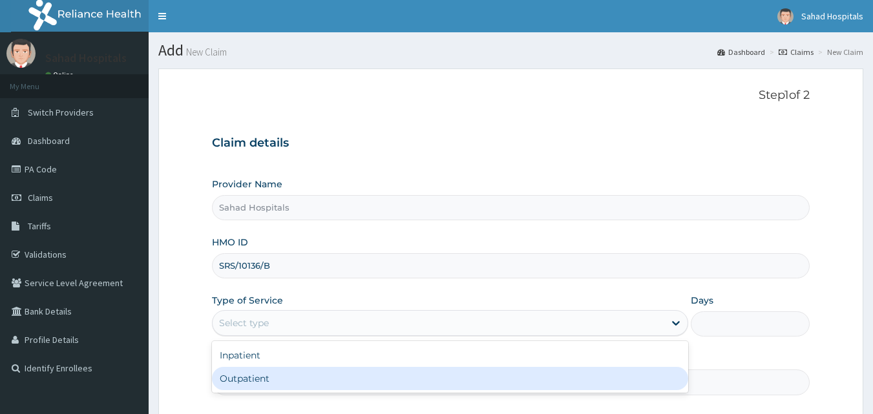
click at [246, 387] on div "Outpatient" at bounding box center [450, 378] width 476 height 23
type input "1"
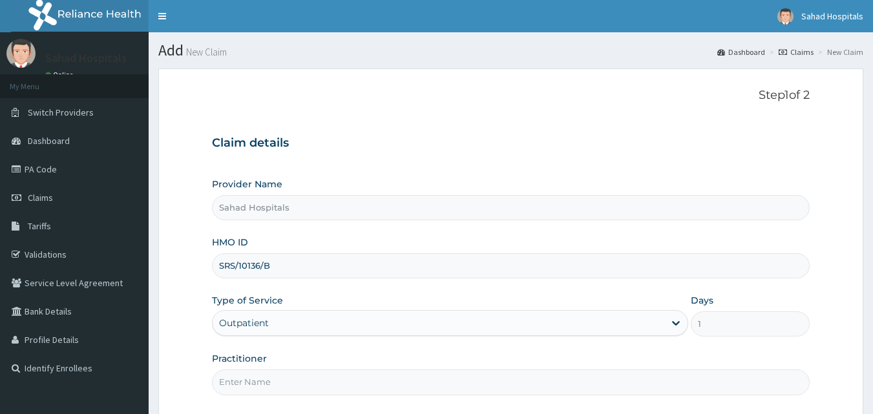
click at [246, 387] on input "Practitioner" at bounding box center [511, 382] width 599 height 25
type input "GP"
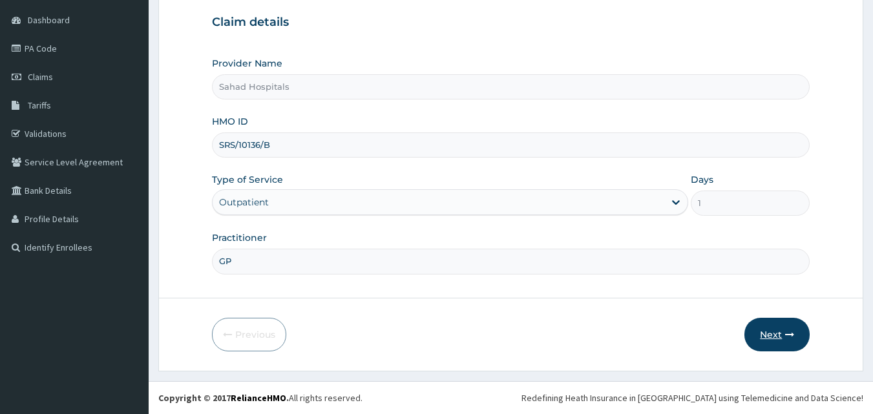
click at [769, 344] on button "Next" at bounding box center [777, 335] width 65 height 34
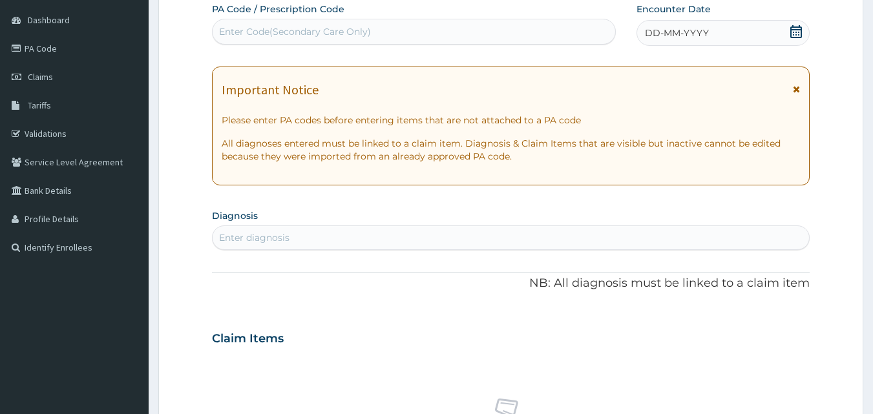
click at [296, 31] on div "Enter Code(Secondary Care Only)" at bounding box center [295, 31] width 152 height 13
paste input "PA/B9CBA2"
type input "PA/B9CBA2"
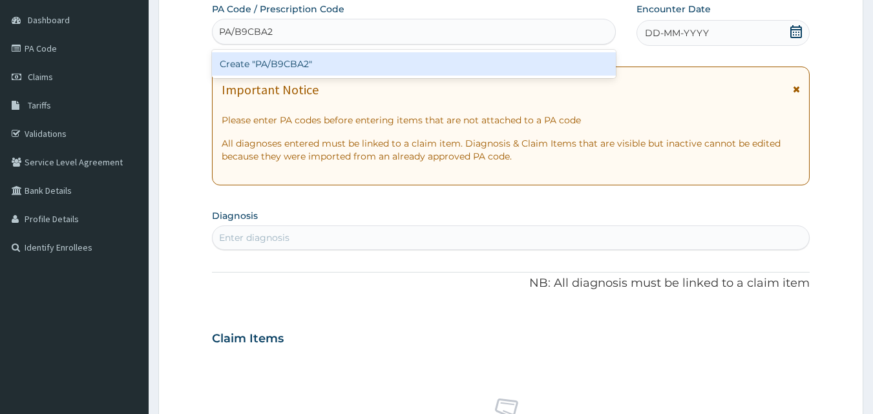
click at [253, 58] on div "Create "PA/B9CBA2"" at bounding box center [414, 63] width 405 height 23
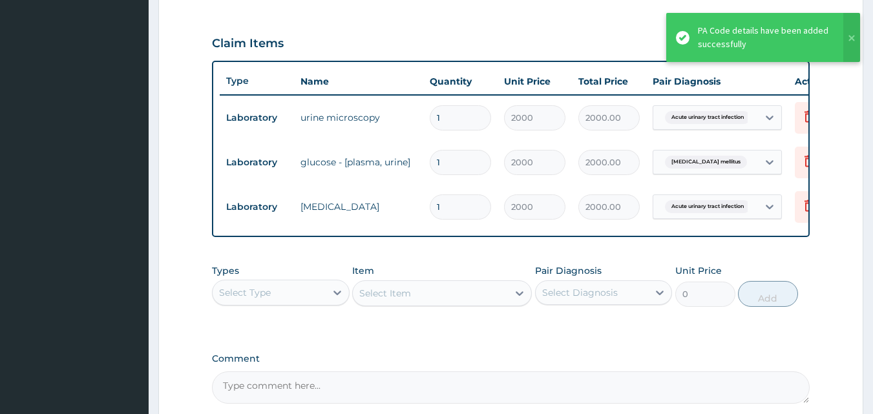
scroll to position [58, 0]
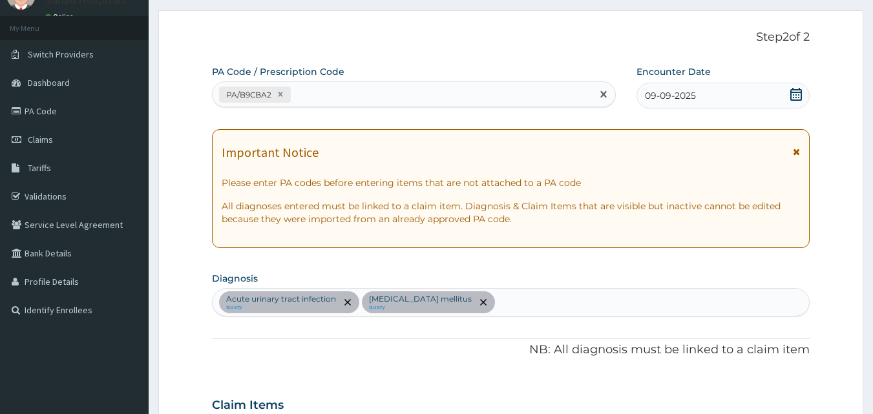
click at [362, 98] on div "PA/B9CBA2" at bounding box center [403, 94] width 380 height 21
paste input "PA/4881AD"
type input "PA/4881AD"
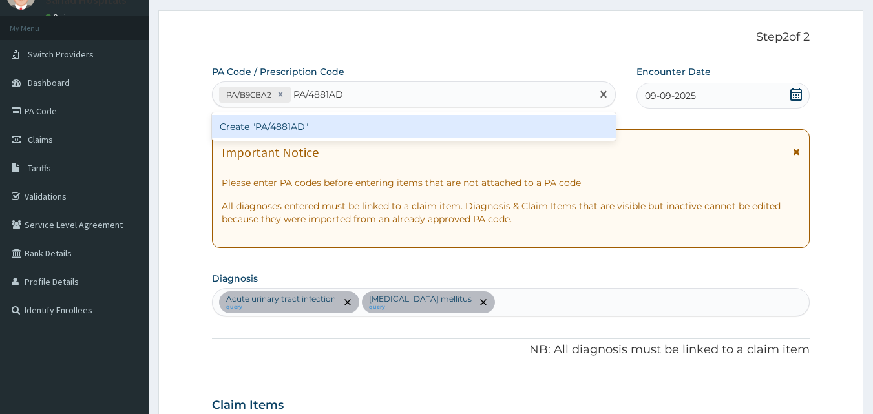
click at [321, 123] on div "Create "PA/4881AD"" at bounding box center [414, 126] width 405 height 23
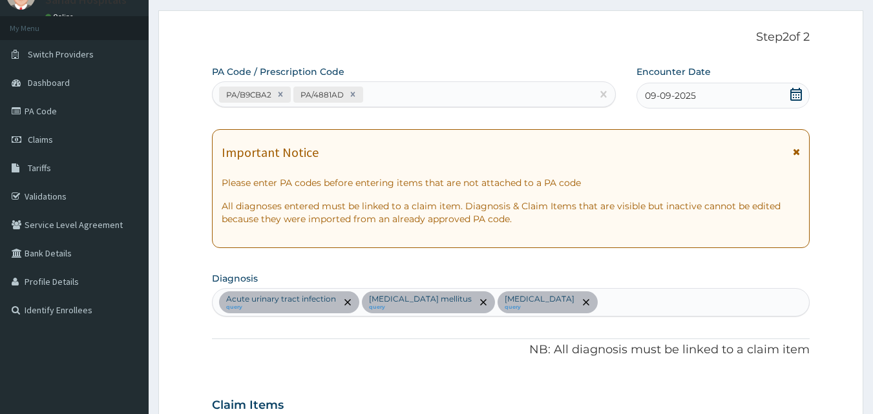
scroll to position [465, 0]
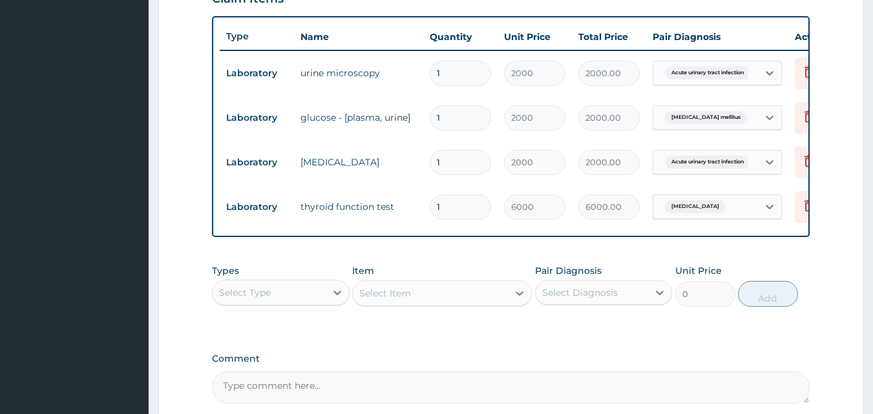
click at [272, 298] on div "Select Type" at bounding box center [269, 293] width 113 height 21
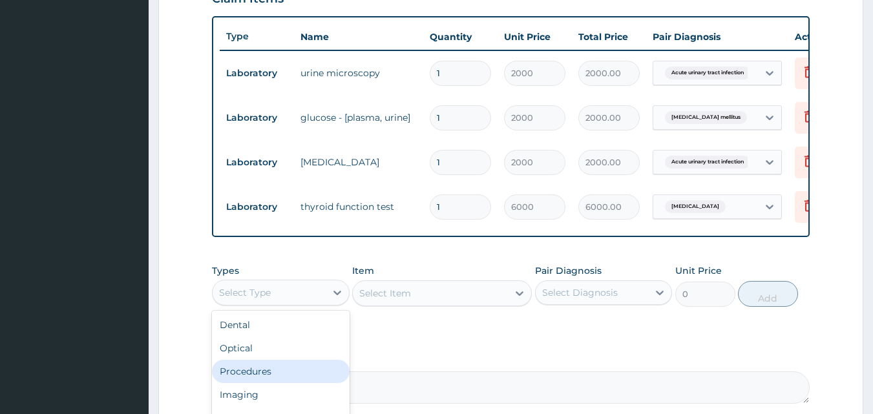
click at [265, 383] on div "Procedures" at bounding box center [281, 371] width 138 height 23
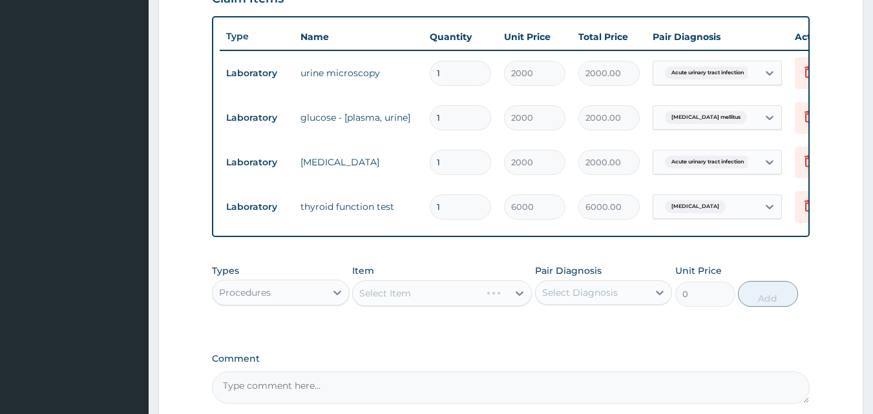
click at [586, 299] on div "Select Diagnosis" at bounding box center [580, 292] width 76 height 13
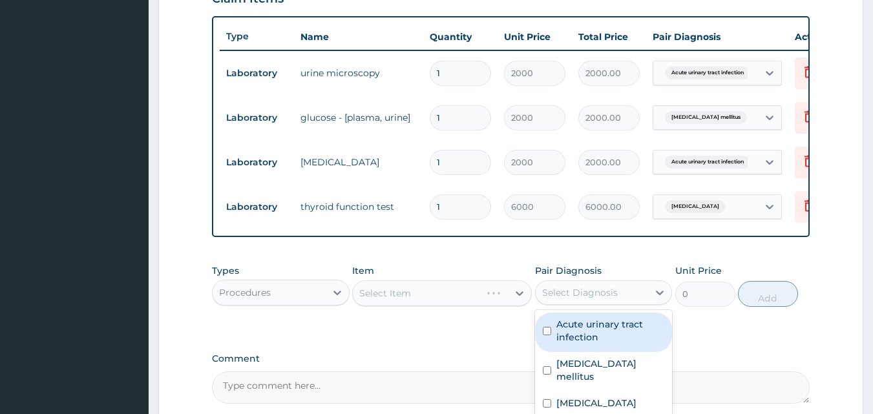
click at [549, 336] on input "checkbox" at bounding box center [547, 331] width 8 height 8
checkbox input "true"
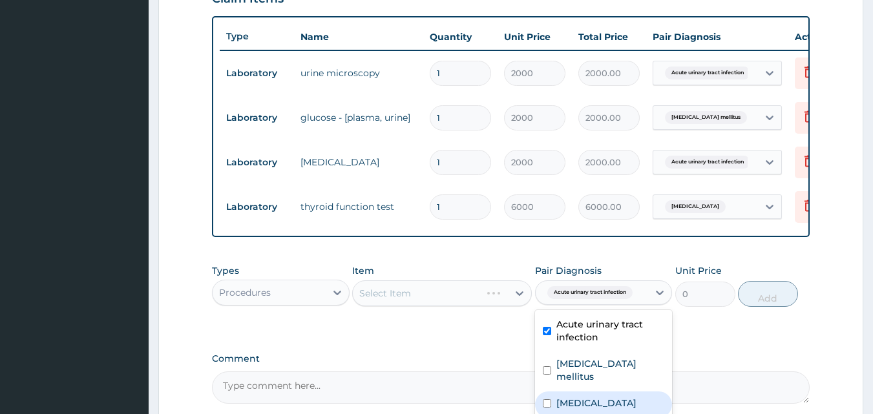
click at [547, 400] on input "checkbox" at bounding box center [547, 404] width 8 height 8
checkbox input "true"
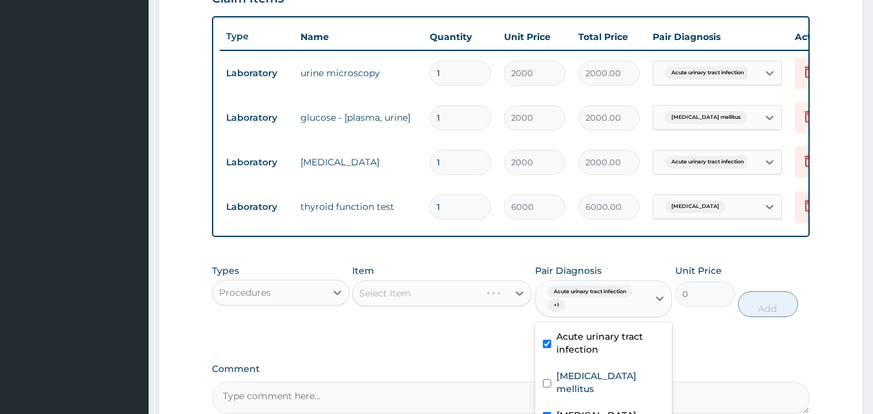
scroll to position [103, 0]
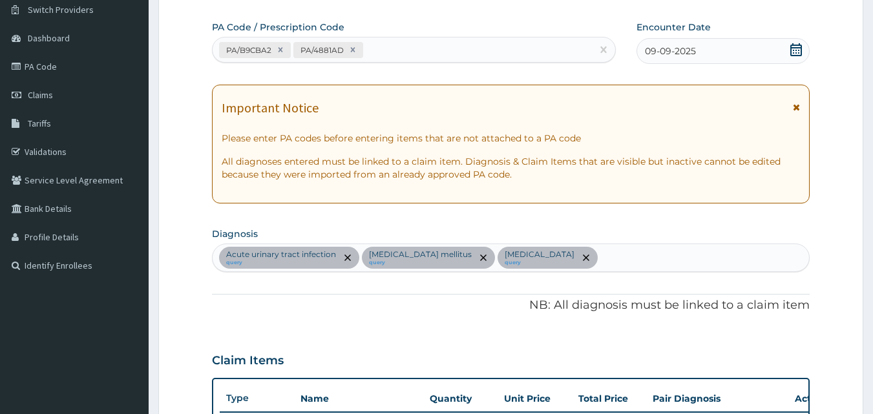
click at [590, 265] on div "Acute urinary tract infection query Diabetes mellitus query Hypothyroidism query" at bounding box center [511, 257] width 597 height 27
type input "MALARIA"
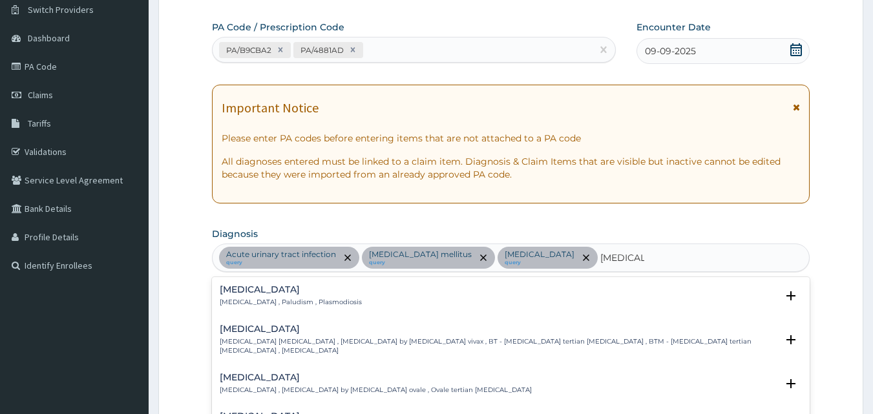
click at [247, 303] on p "Malaria , Paludism , Plasmodiosis" at bounding box center [291, 302] width 142 height 9
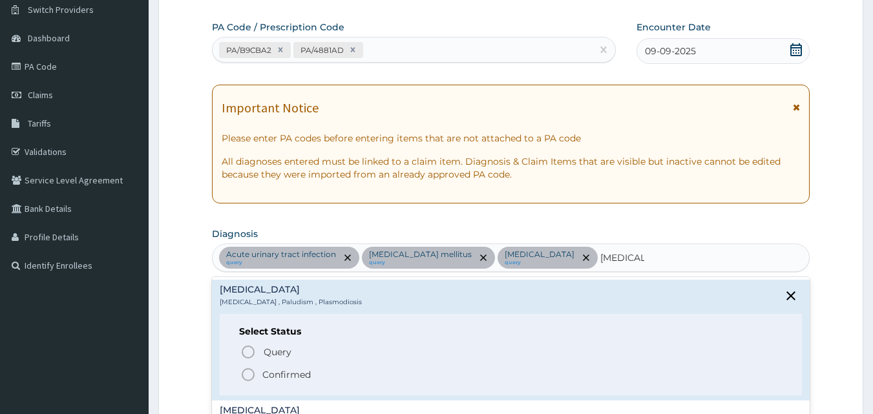
click at [245, 374] on icon "status option filled" at bounding box center [249, 375] width 16 height 16
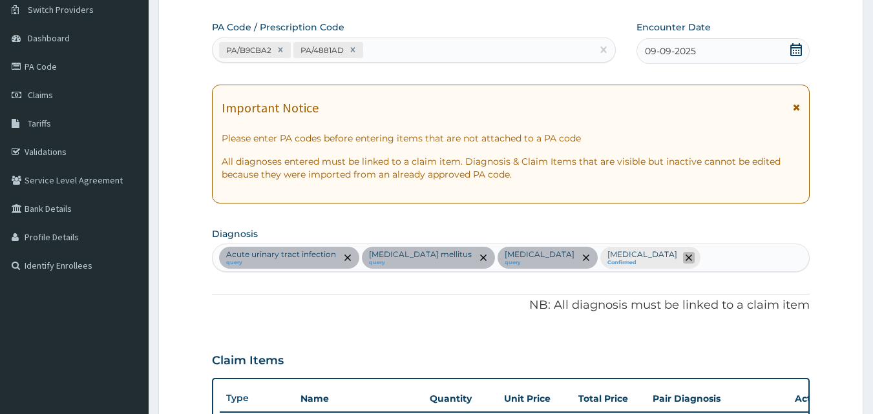
click at [683, 253] on span "remove selection option" at bounding box center [689, 258] width 12 height 12
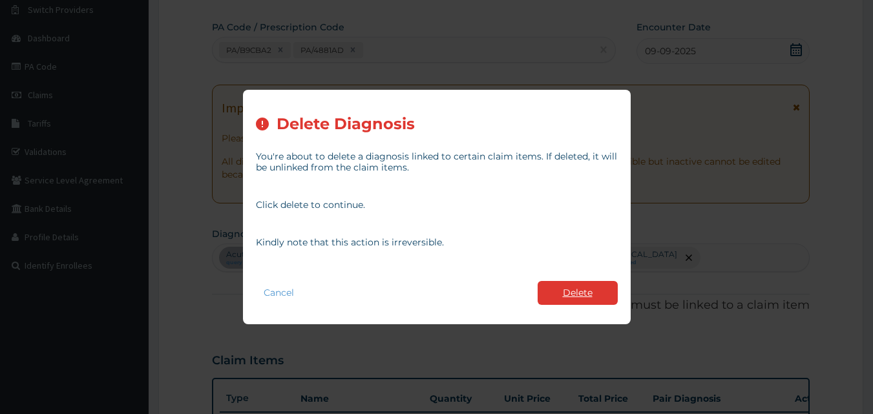
click at [575, 297] on button "Delete" at bounding box center [578, 293] width 80 height 24
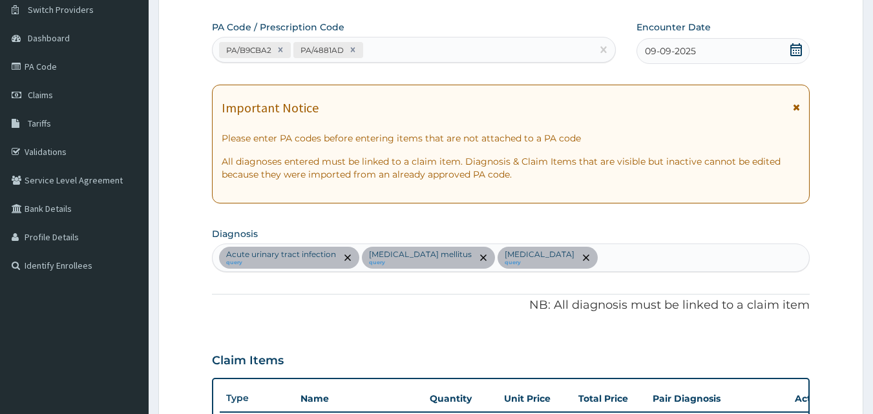
click at [601, 254] on input "text" at bounding box center [601, 257] width 1 height 13
type input "MALARIA"
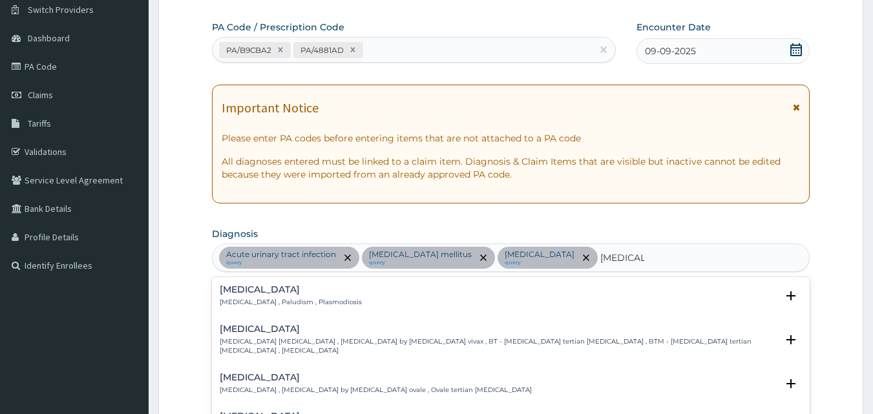
click at [255, 304] on p "Malaria , Paludism , Plasmodiosis" at bounding box center [291, 302] width 142 height 9
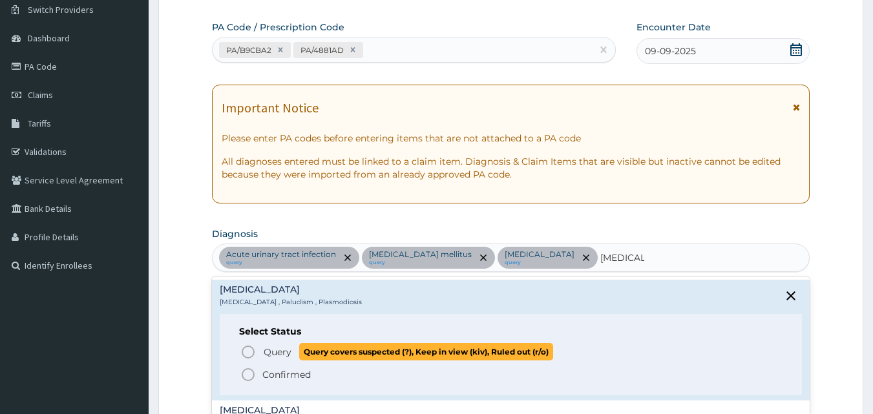
click at [248, 353] on icon "status option query" at bounding box center [249, 353] width 16 height 16
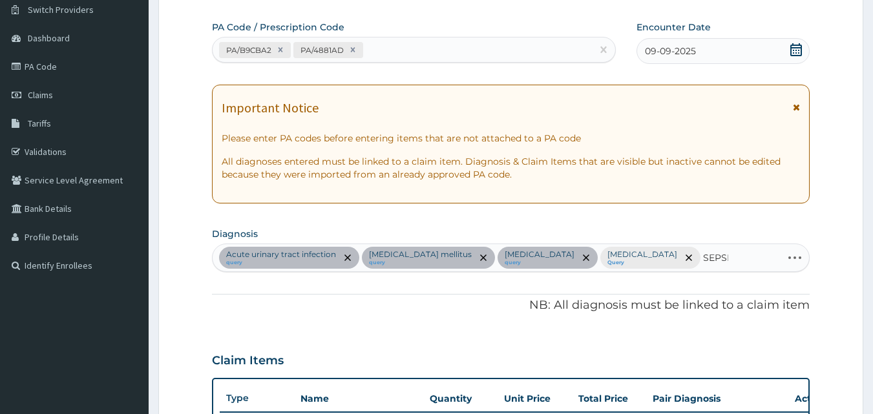
type input "SEPSIS"
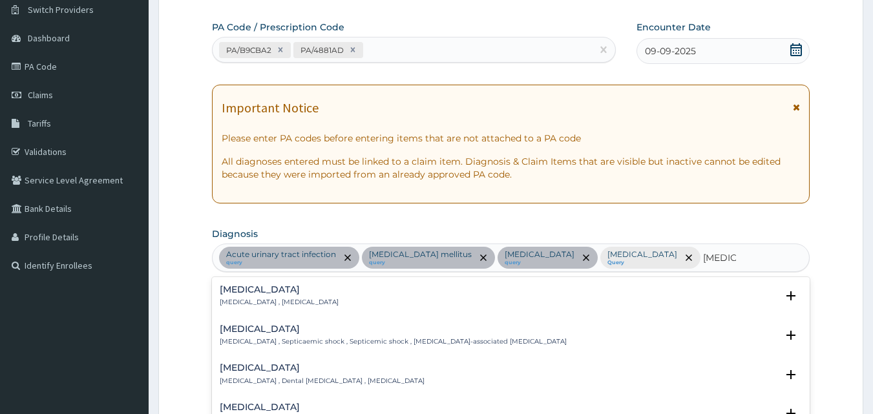
drag, startPoint x: 240, startPoint y: 299, endPoint x: 231, endPoint y: 304, distance: 9.9
click at [231, 304] on p "Systemic infection , Sepsis" at bounding box center [279, 302] width 119 height 9
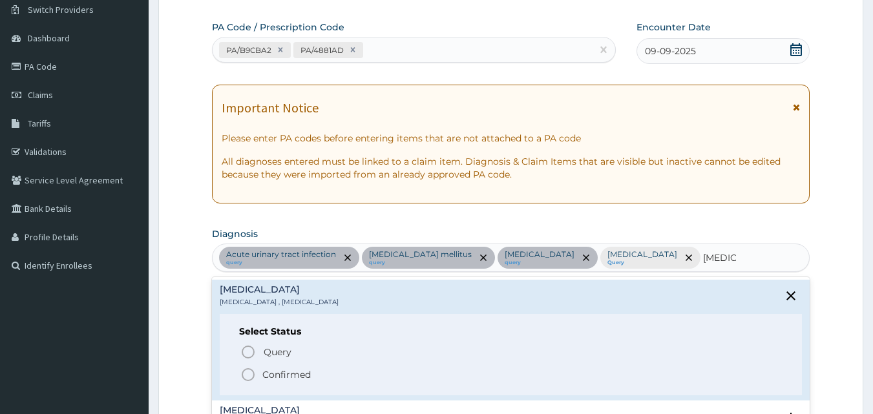
click at [231, 304] on p "Systemic infection , Sepsis" at bounding box center [279, 302] width 119 height 9
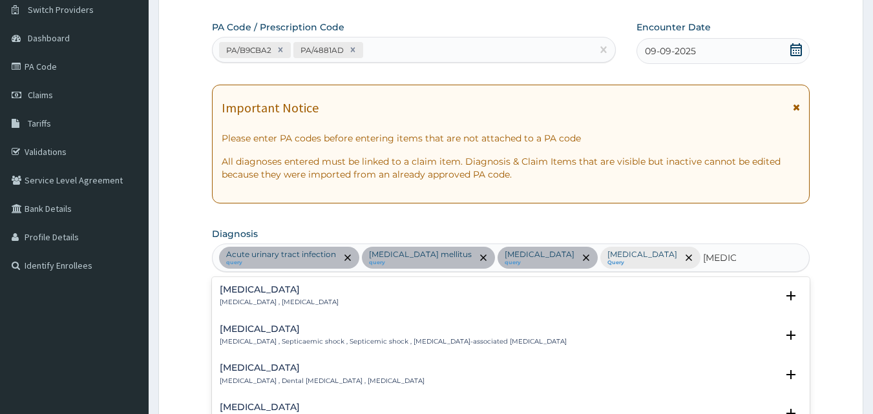
drag, startPoint x: 231, startPoint y: 296, endPoint x: 230, endPoint y: 286, distance: 9.8
click at [230, 286] on div "Sepsis Systemic infection , Sepsis" at bounding box center [279, 296] width 119 height 23
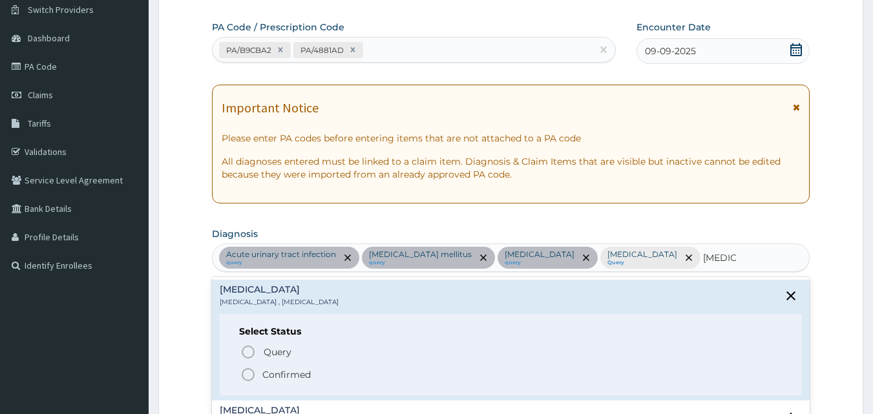
click at [230, 286] on h4 "Sepsis" at bounding box center [279, 290] width 119 height 10
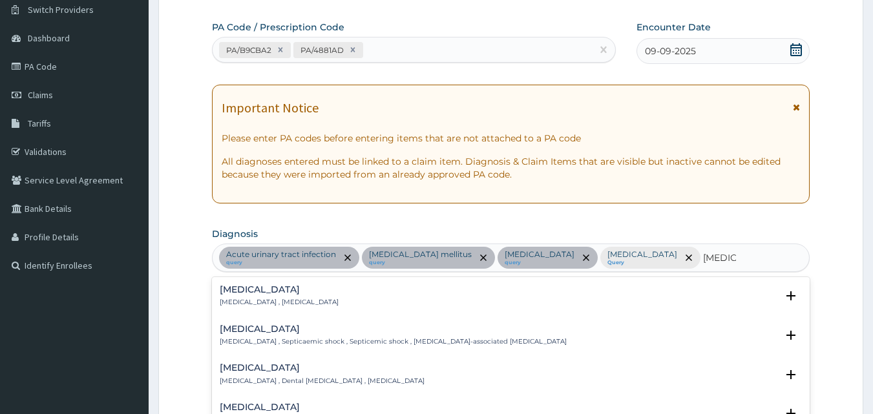
click at [232, 285] on h4 "Sepsis" at bounding box center [279, 290] width 119 height 10
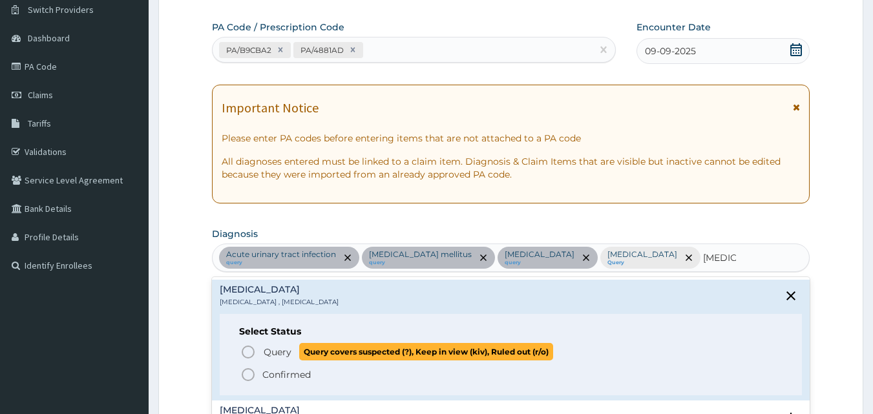
click at [244, 352] on icon "status option query" at bounding box center [249, 353] width 16 height 16
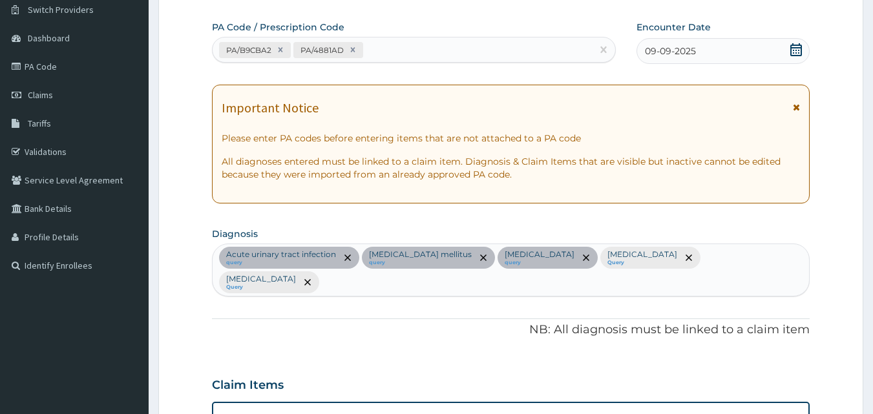
scroll to position [465, 0]
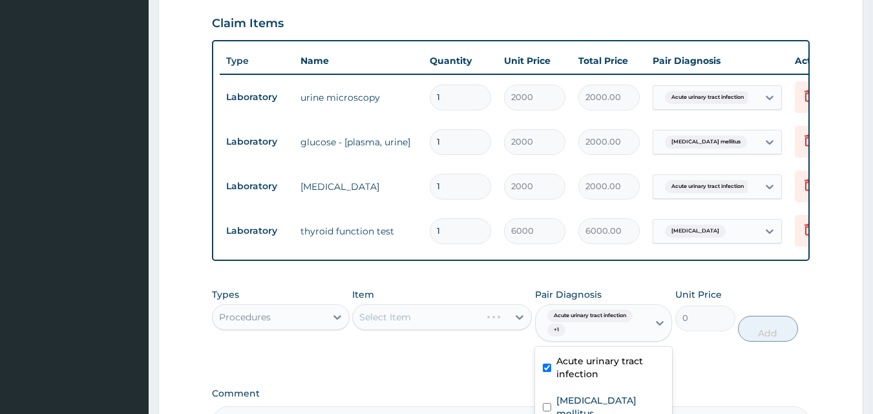
click at [573, 311] on div "Acute urinary tract infection + 1" at bounding box center [590, 323] width 96 height 31
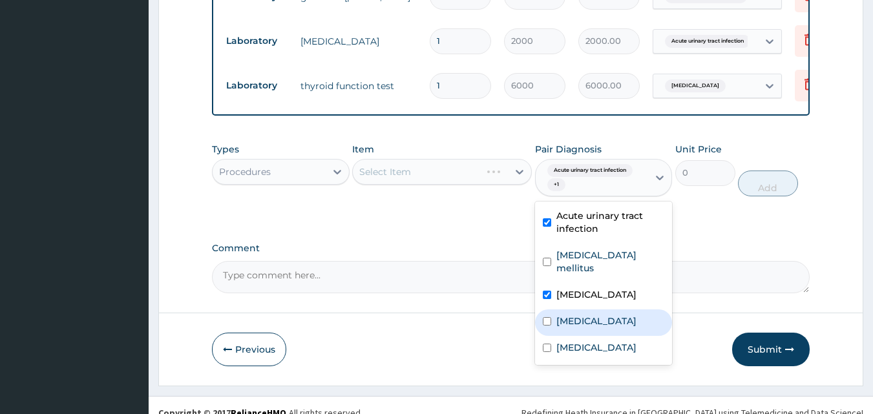
click at [547, 317] on input "checkbox" at bounding box center [547, 321] width 8 height 8
checkbox input "true"
click at [412, 159] on div "Select Item" at bounding box center [442, 172] width 180 height 26
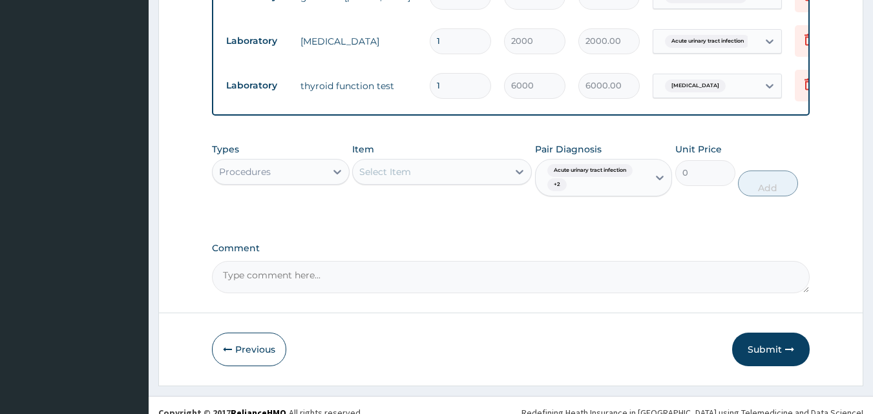
click at [385, 143] on div "Item Select Item" at bounding box center [442, 170] width 180 height 54
click at [385, 168] on div "Select Item" at bounding box center [442, 172] width 180 height 26
click at [384, 166] on div "Select Item" at bounding box center [385, 172] width 52 height 13
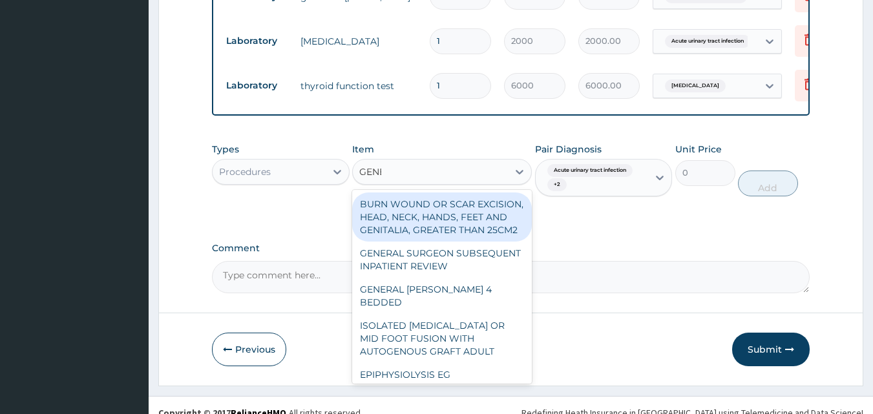
type input "GENER"
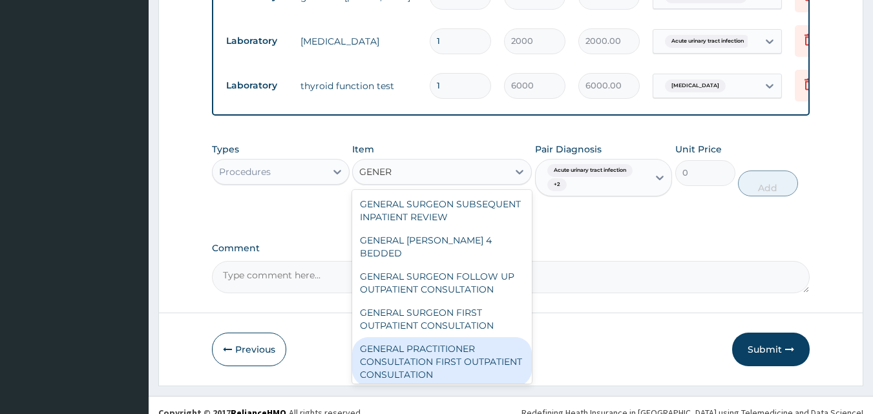
click at [412, 345] on div "GENERAL PRACTITIONER CONSULTATION FIRST OUTPATIENT CONSULTATION" at bounding box center [442, 361] width 180 height 49
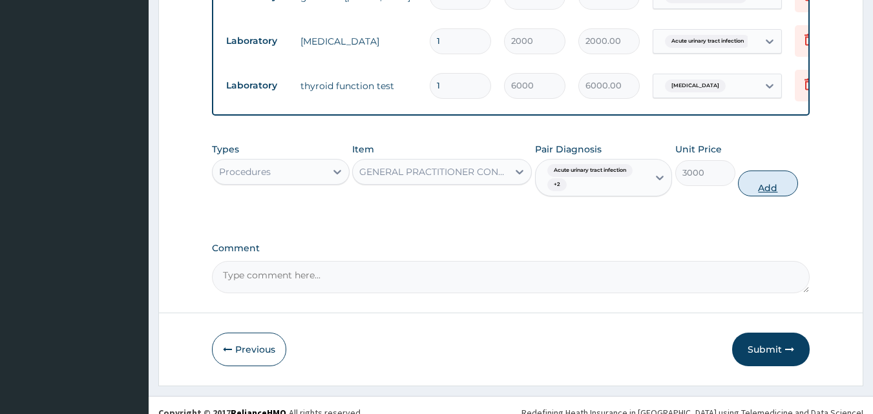
click at [768, 171] on button "Add" at bounding box center [768, 184] width 60 height 26
type input "0"
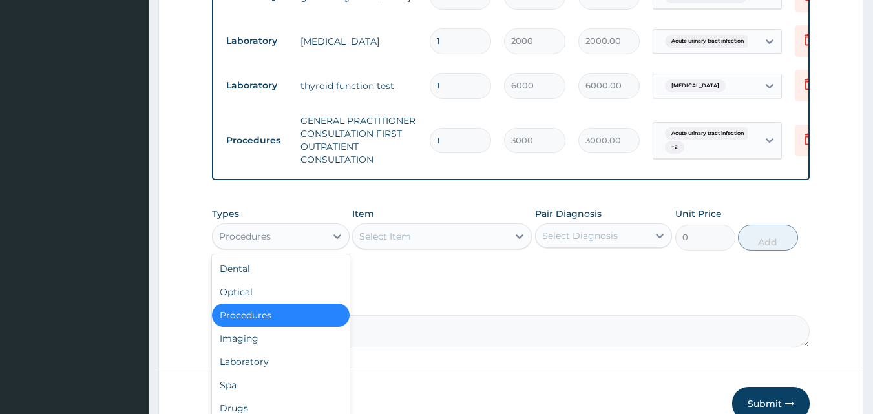
click at [295, 226] on div "Procedures" at bounding box center [269, 236] width 113 height 21
click at [258, 350] on div "Laboratory" at bounding box center [281, 361] width 138 height 23
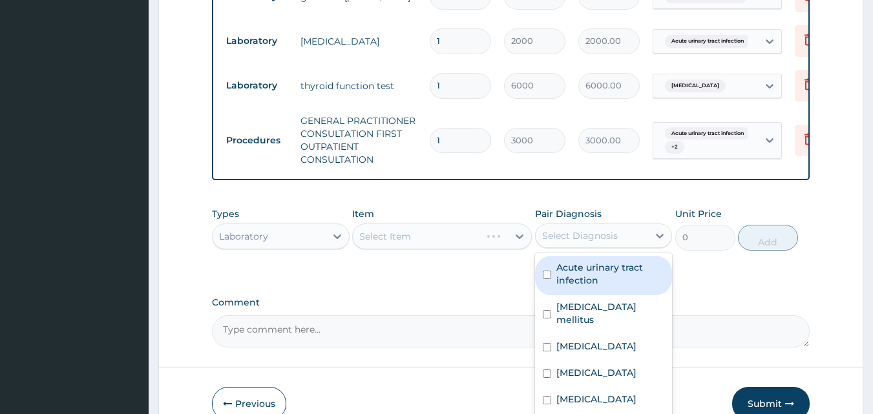
click at [561, 228] on div "Select Diagnosis" at bounding box center [592, 236] width 113 height 21
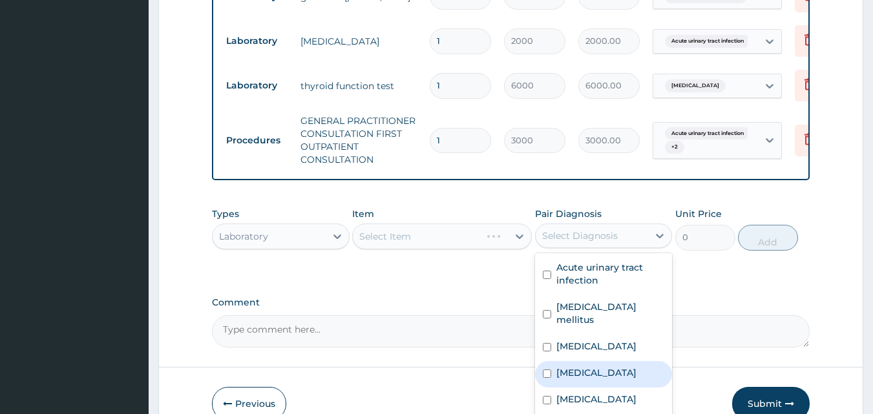
click at [549, 361] on div "Malaria" at bounding box center [604, 374] width 138 height 27
checkbox input "false"
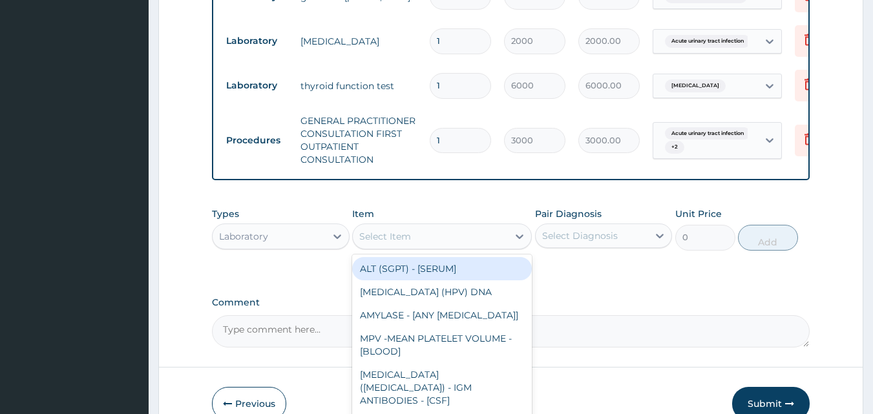
click at [455, 226] on div "Select Item" at bounding box center [430, 236] width 155 height 21
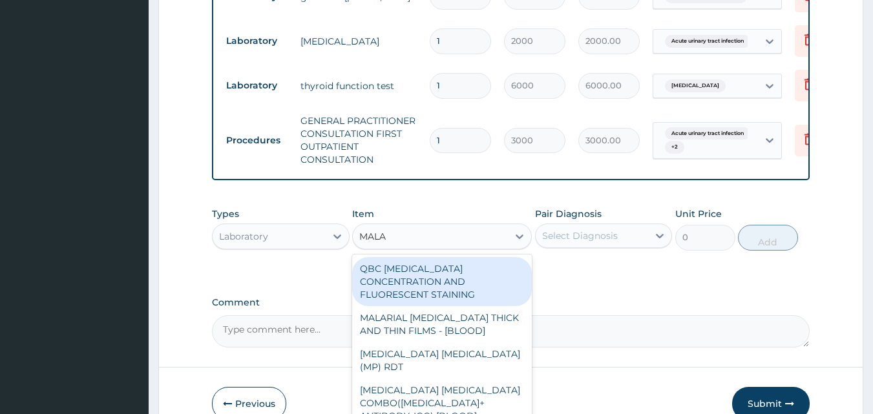
type input "MALAR"
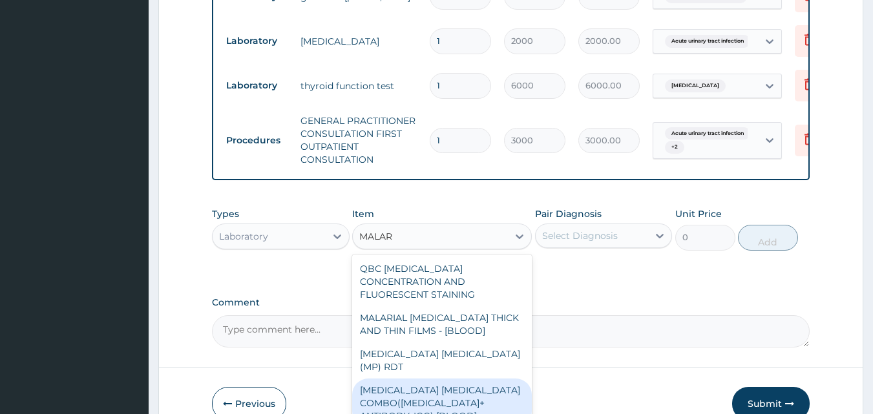
click at [412, 379] on div "MALARIA PARASITE COMBO(BLOOD FILM+ ANTIBODY, IGG) [BLOOD]" at bounding box center [442, 403] width 180 height 49
type input "2000"
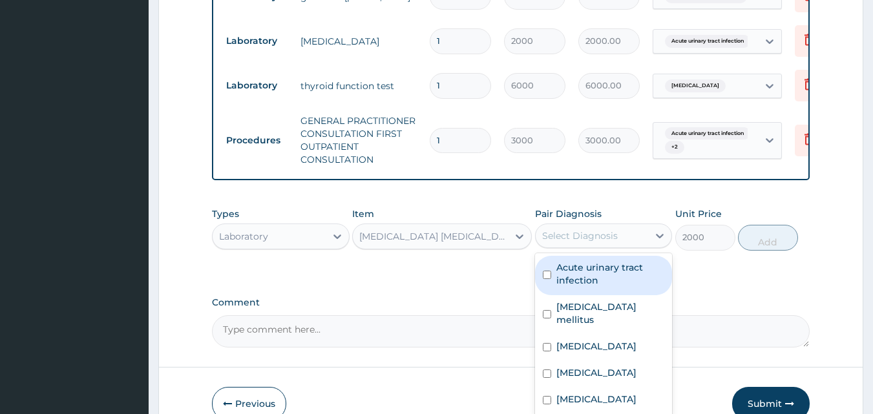
click at [636, 226] on div "Select Diagnosis" at bounding box center [592, 236] width 113 height 21
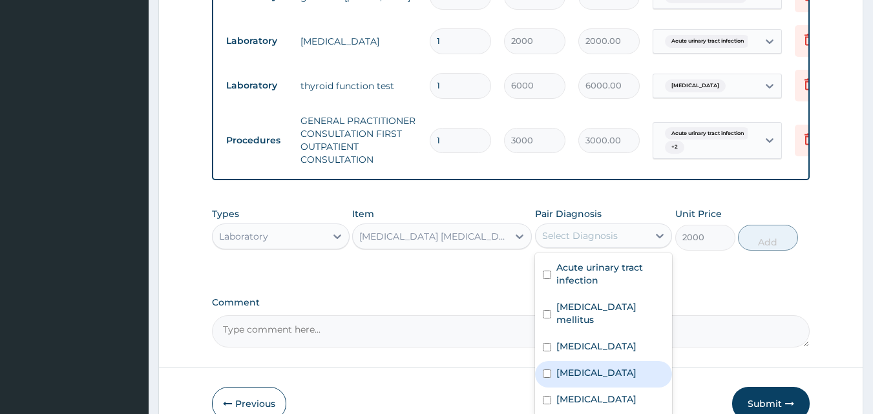
click at [543, 370] on input "checkbox" at bounding box center [547, 374] width 8 height 8
checkbox input "true"
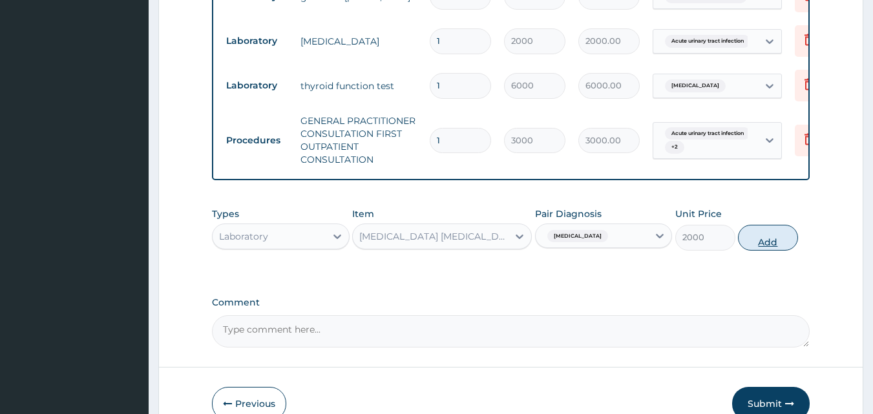
click at [779, 225] on button "Add" at bounding box center [768, 238] width 60 height 26
type input "0"
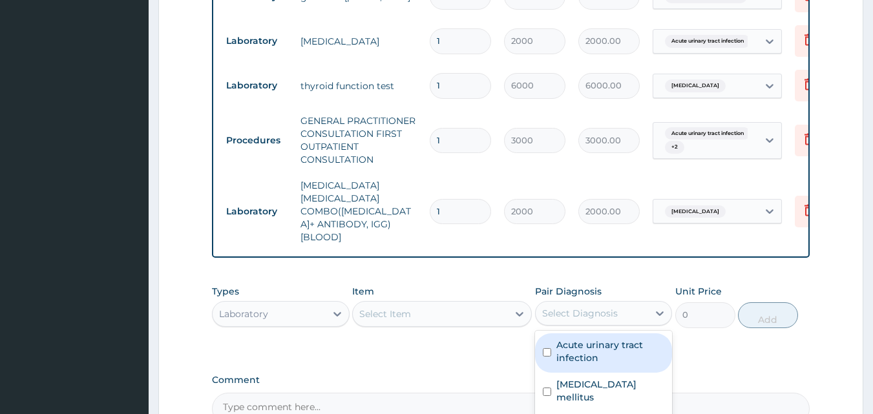
click at [573, 307] on div "Select Diagnosis" at bounding box center [580, 313] width 76 height 13
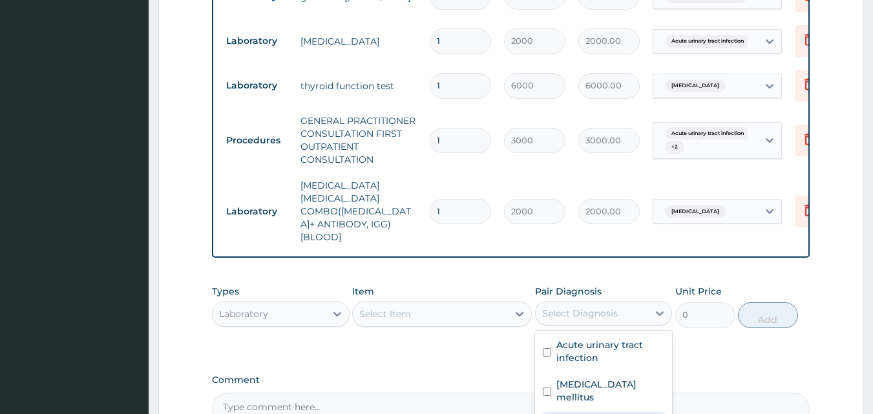
scroll to position [716, 0]
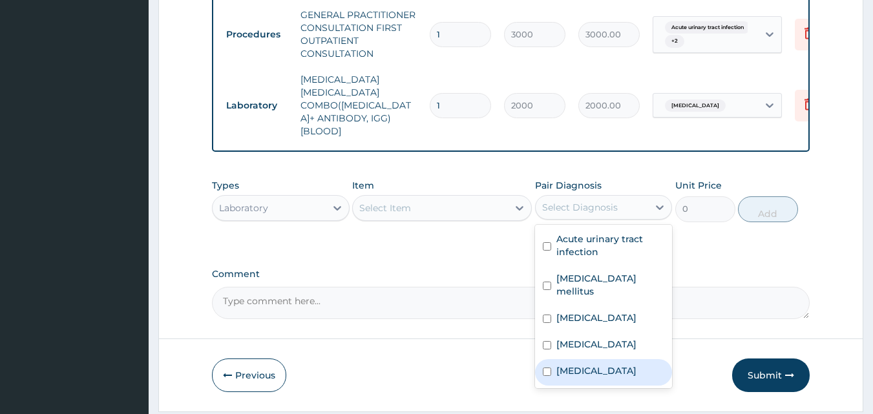
click at [548, 368] on input "checkbox" at bounding box center [547, 372] width 8 height 8
checkbox input "true"
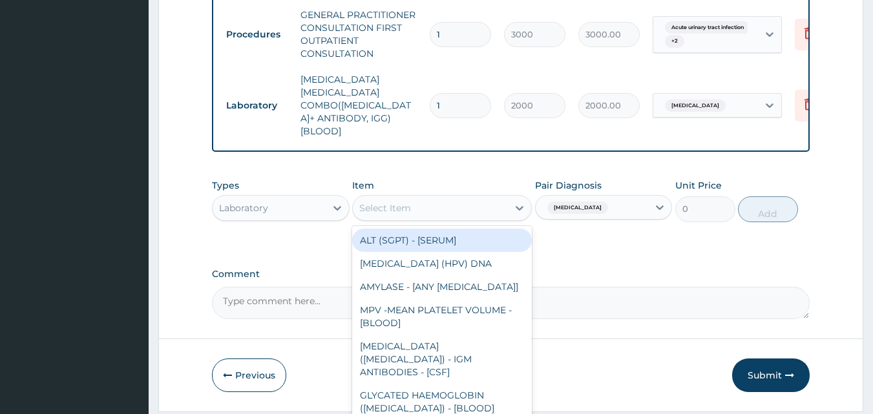
click at [443, 198] on div "Select Item" at bounding box center [430, 208] width 155 height 21
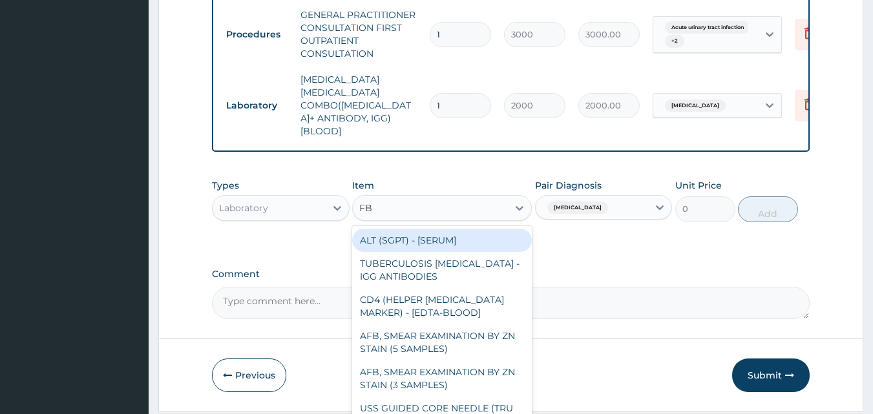
type input "FBC"
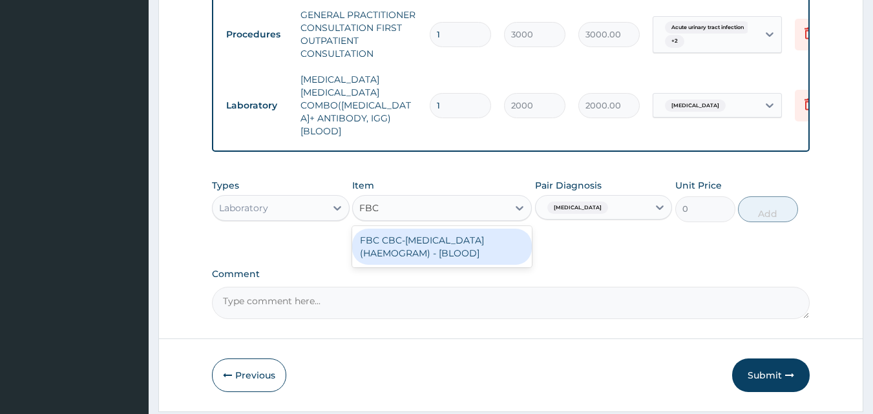
click at [415, 229] on div "FBC CBC-COMPLETE BLOOD COUNT (HAEMOGRAM) - [BLOOD]" at bounding box center [442, 247] width 180 height 36
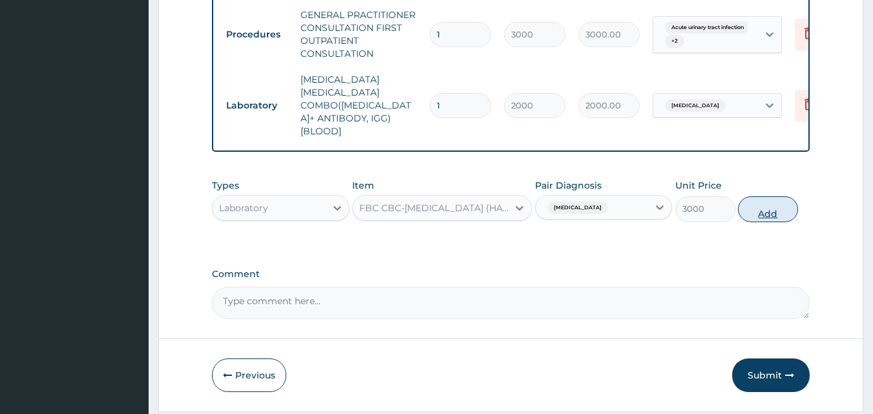
click at [769, 197] on button "Add" at bounding box center [768, 210] width 60 height 26
type input "0"
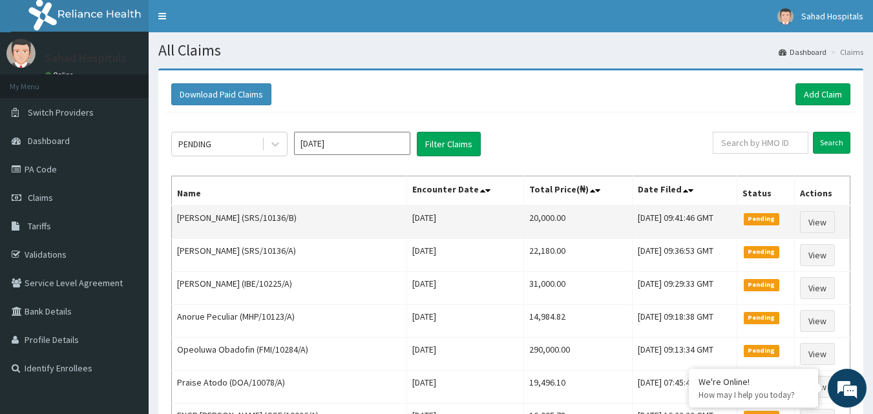
drag, startPoint x: 480, startPoint y: 227, endPoint x: 540, endPoint y: 225, distance: 60.8
click at [540, 225] on tr "Rita Ibeh (SRS/10136/B) Tue Sep 09 2025 20,000.00 Wed, 17 Sep 2025 09:41:46 GMT…" at bounding box center [511, 223] width 679 height 34
copy tr "20,000.00"
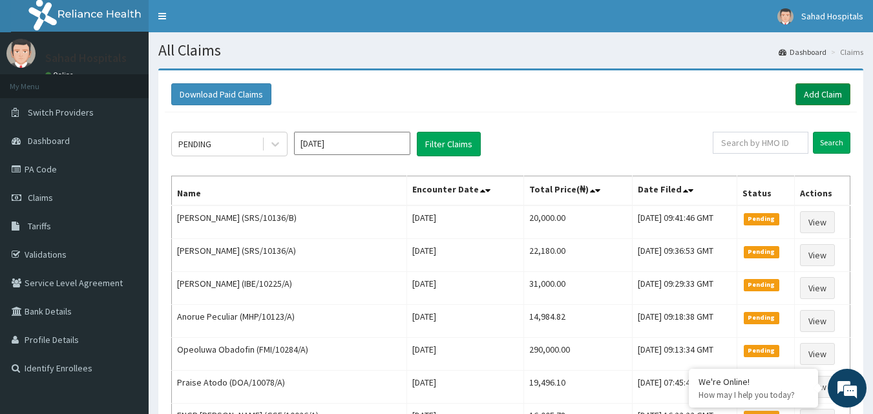
click at [817, 91] on link "Add Claim" at bounding box center [823, 94] width 55 height 22
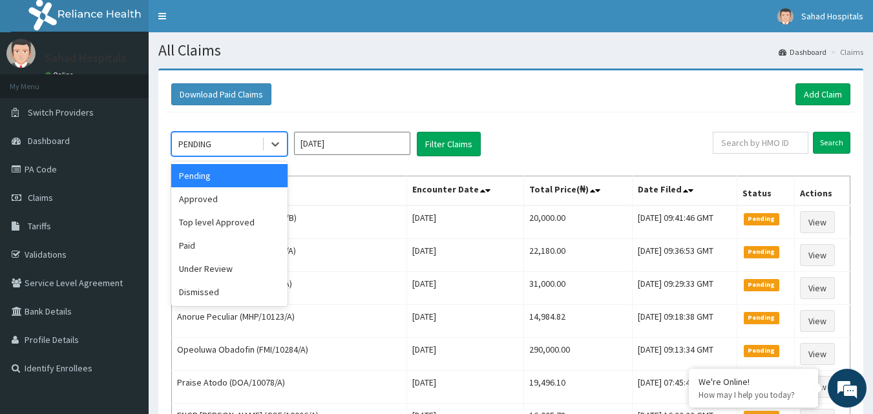
click at [211, 138] on div "PENDING" at bounding box center [194, 144] width 33 height 13
click at [193, 200] on div "Approved" at bounding box center [229, 198] width 116 height 23
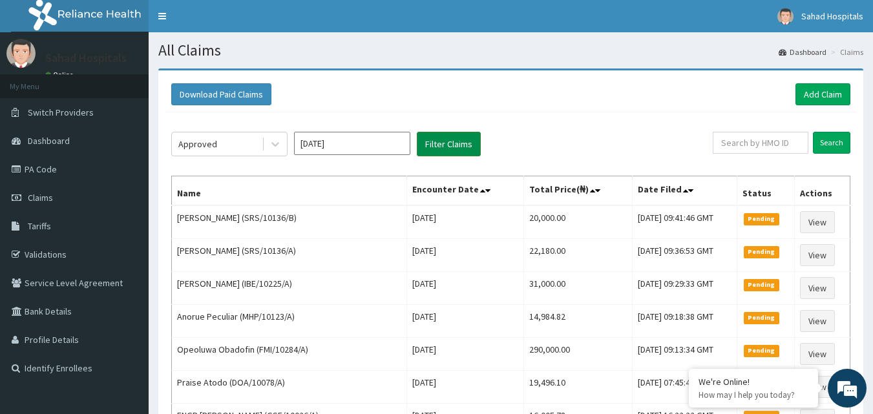
click at [453, 140] on button "Filter Claims" at bounding box center [449, 144] width 64 height 25
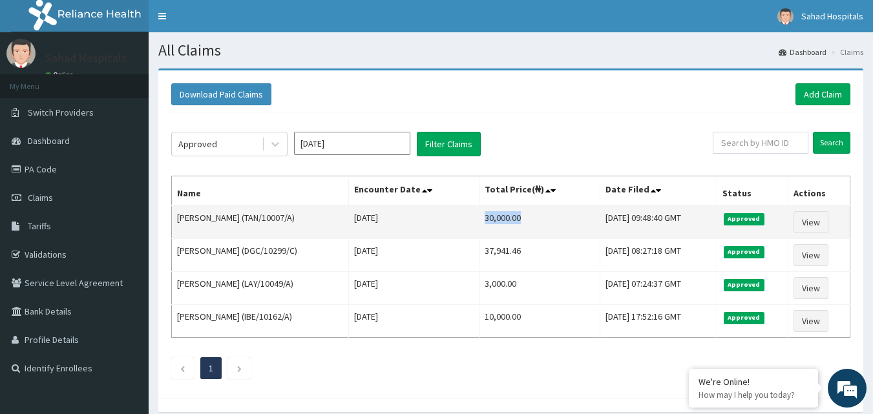
drag, startPoint x: 468, startPoint y: 216, endPoint x: 530, endPoint y: 216, distance: 62.1
click at [530, 216] on td "30,000.00" at bounding box center [540, 223] width 121 height 34
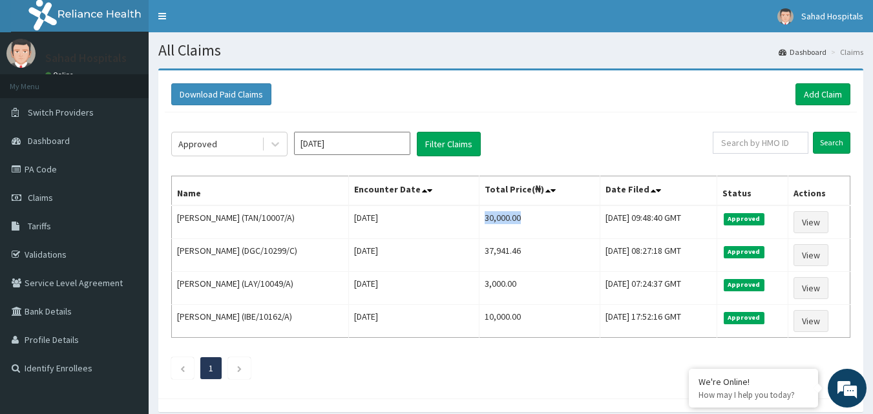
copy td "30,000.00"
click at [822, 102] on link "Add Claim" at bounding box center [823, 94] width 55 height 22
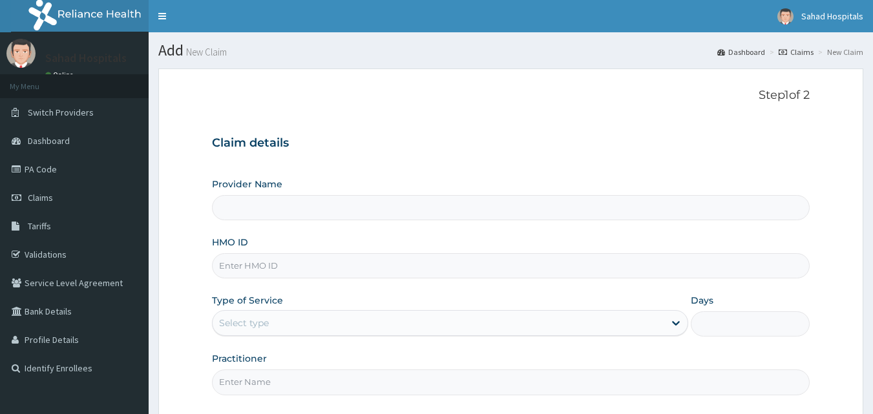
type input "Sahad Hospitals"
type input "TAN/10007/D"
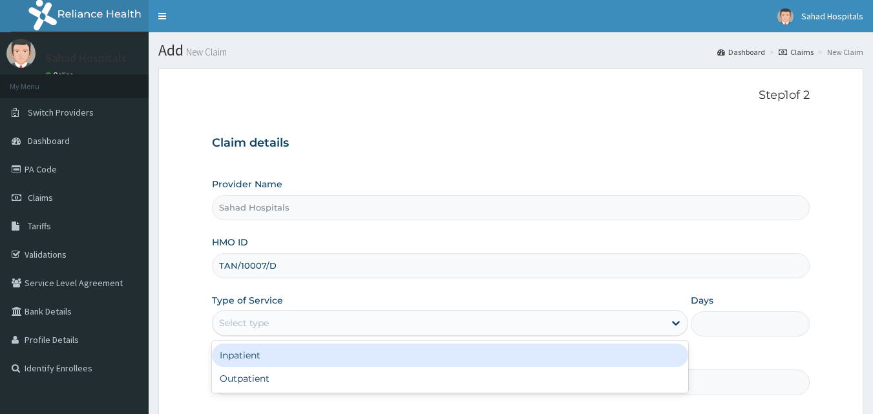
click at [269, 318] on div "Select type" at bounding box center [244, 323] width 50 height 13
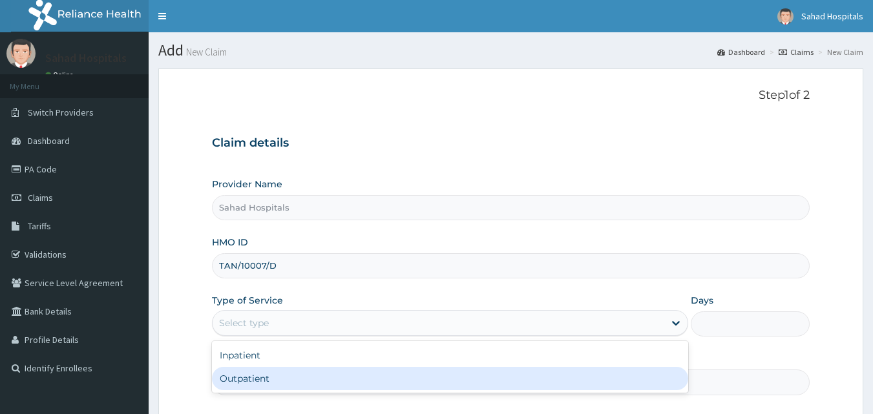
click at [236, 382] on div "Outpatient" at bounding box center [450, 378] width 476 height 23
type input "1"
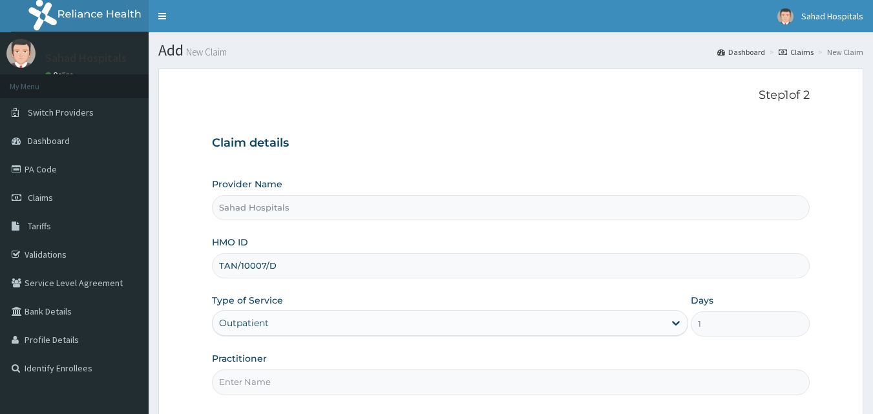
click at [236, 382] on input "Practitioner" at bounding box center [511, 382] width 599 height 25
type input "CONSULTANT"
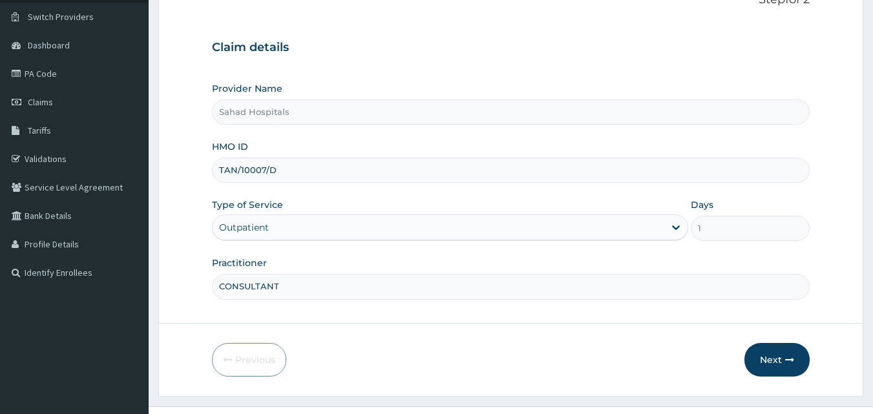
scroll to position [121, 0]
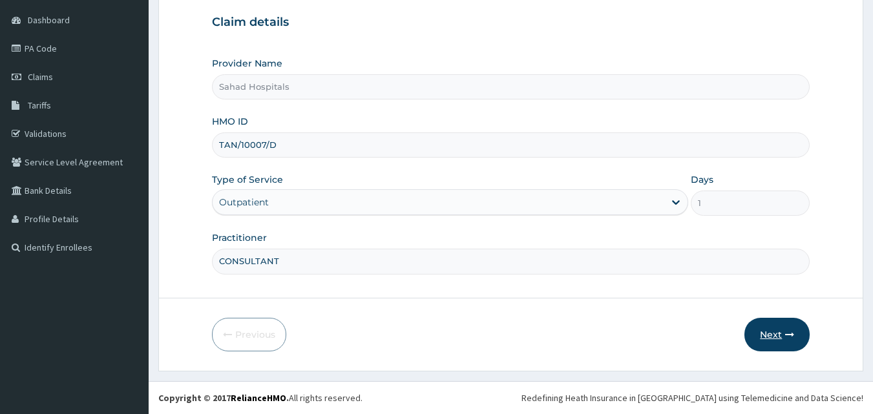
click at [765, 334] on button "Next" at bounding box center [777, 335] width 65 height 34
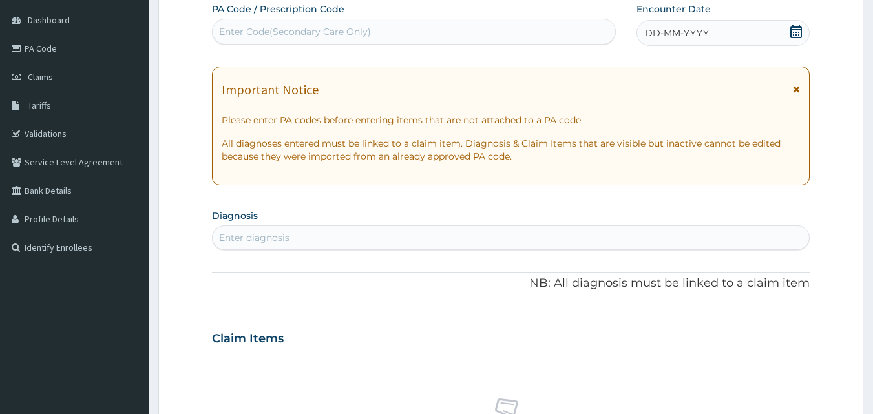
click at [427, 23] on div "Enter Code(Secondary Care Only)" at bounding box center [414, 31] width 403 height 21
paste input "PA/7007FD"
type input "PA/7007FD"
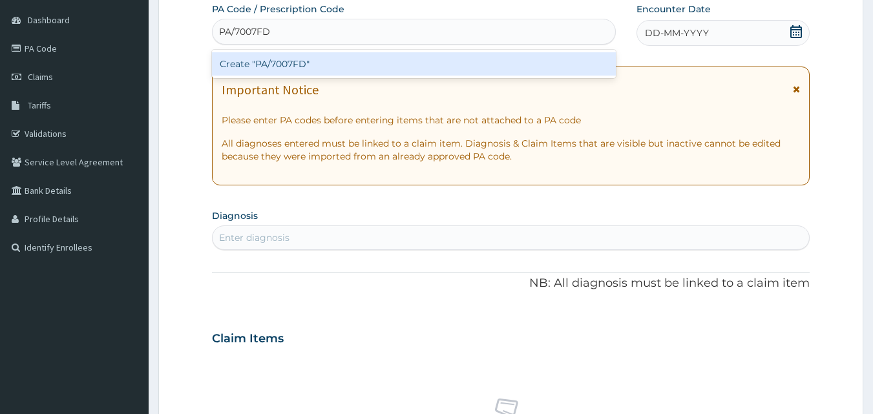
click at [332, 64] on div "Create "PA/7007FD"" at bounding box center [414, 63] width 405 height 23
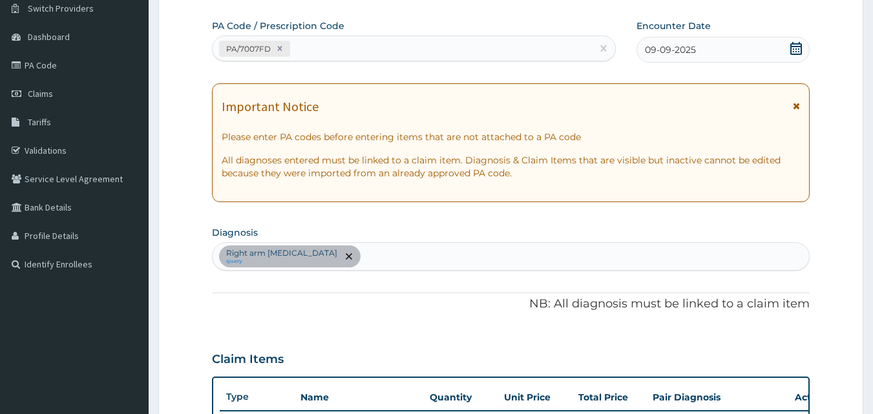
scroll to position [466, 0]
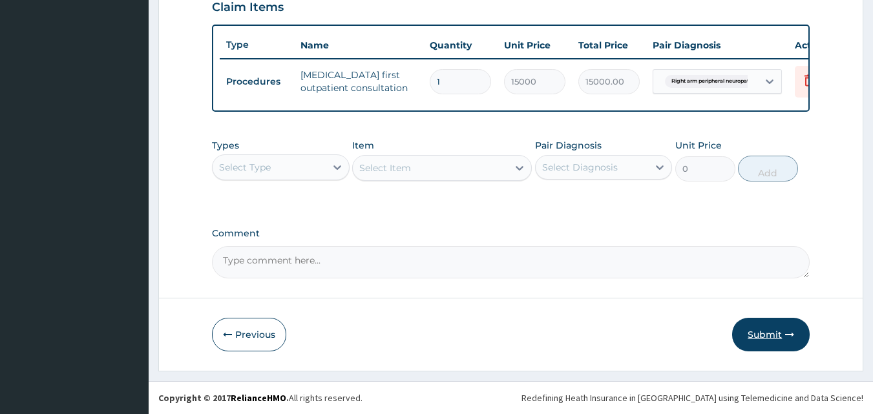
click at [762, 328] on button "Submit" at bounding box center [772, 335] width 78 height 34
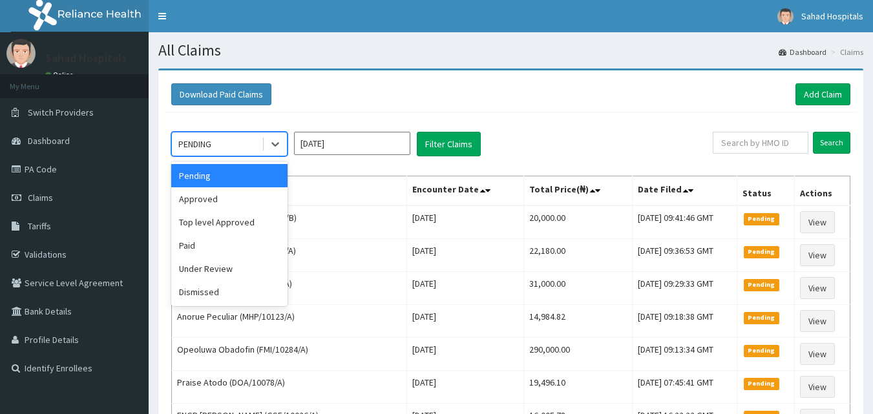
click at [237, 142] on div "PENDING" at bounding box center [217, 144] width 90 height 21
click at [220, 206] on div "Approved" at bounding box center [229, 198] width 116 height 23
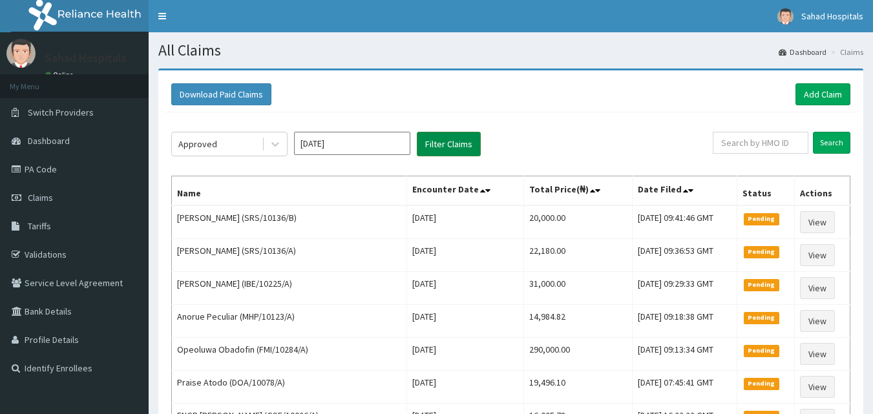
click at [434, 146] on button "Filter Claims" at bounding box center [449, 144] width 64 height 25
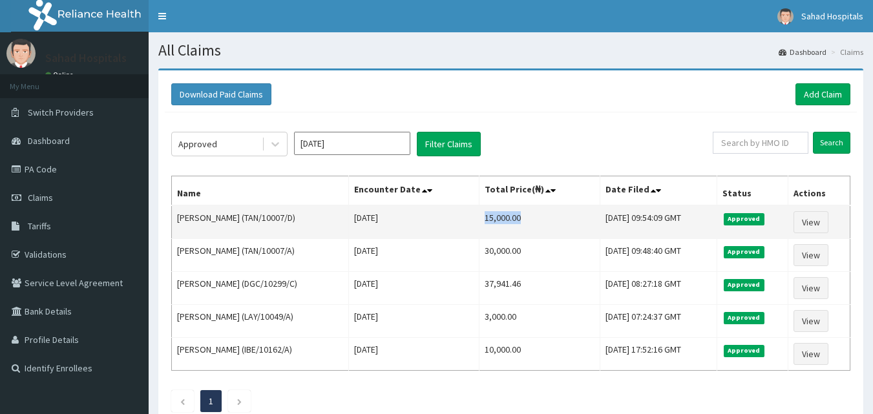
drag, startPoint x: 469, startPoint y: 213, endPoint x: 541, endPoint y: 215, distance: 71.8
click at [541, 215] on td "15,000.00" at bounding box center [540, 223] width 121 height 34
click at [483, 213] on td "15,000.00" at bounding box center [540, 223] width 121 height 34
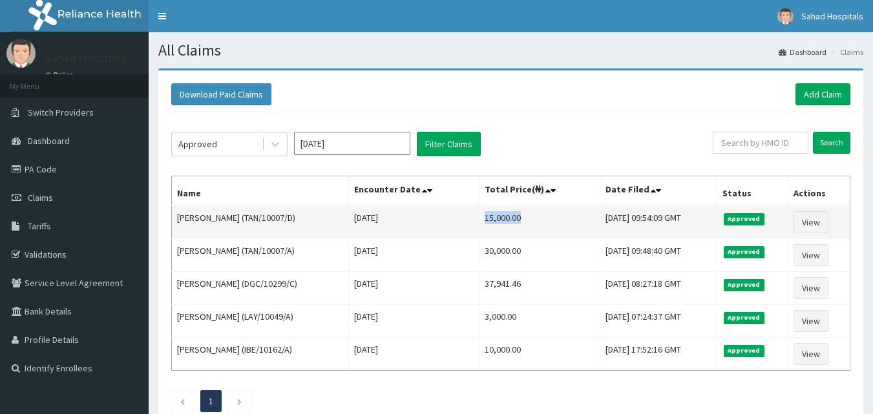
copy td "15,000.00"
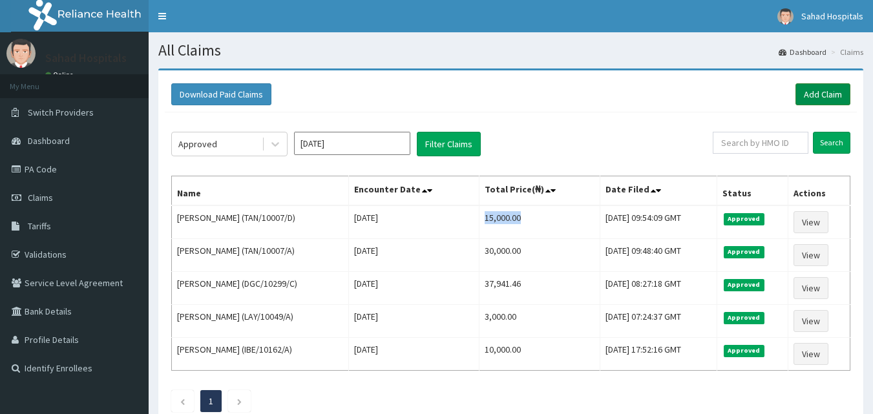
click at [825, 90] on link "Add Claim" at bounding box center [823, 94] width 55 height 22
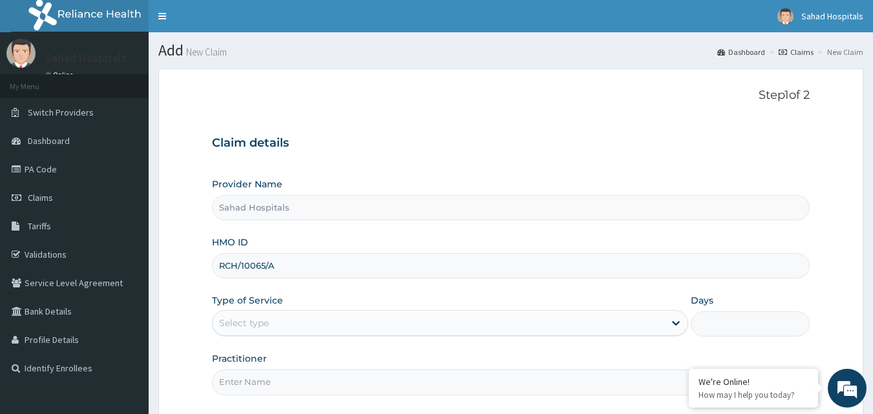
type input "RCH/10065/A"
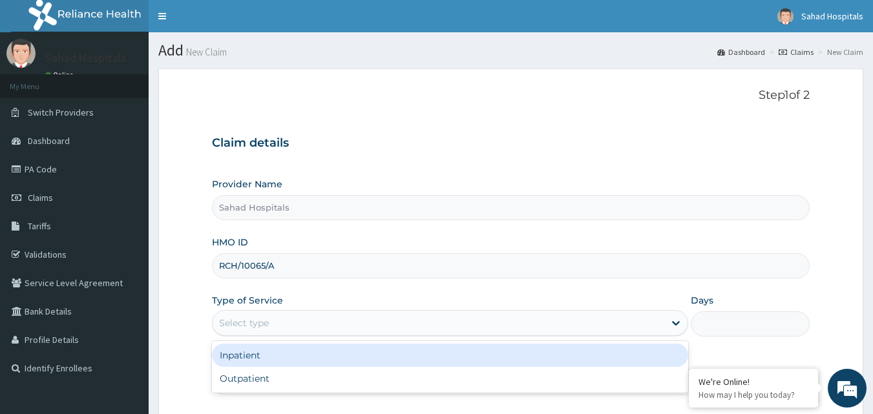
click at [225, 332] on div "Select type" at bounding box center [439, 323] width 452 height 21
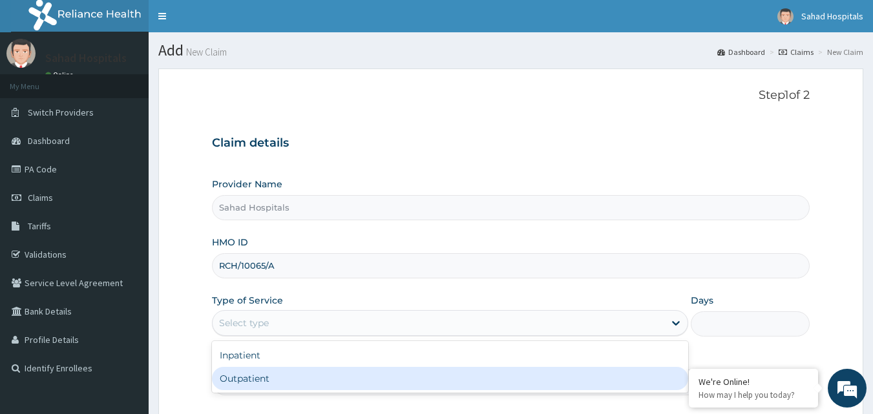
click at [231, 379] on div "Outpatient" at bounding box center [450, 378] width 476 height 23
type input "1"
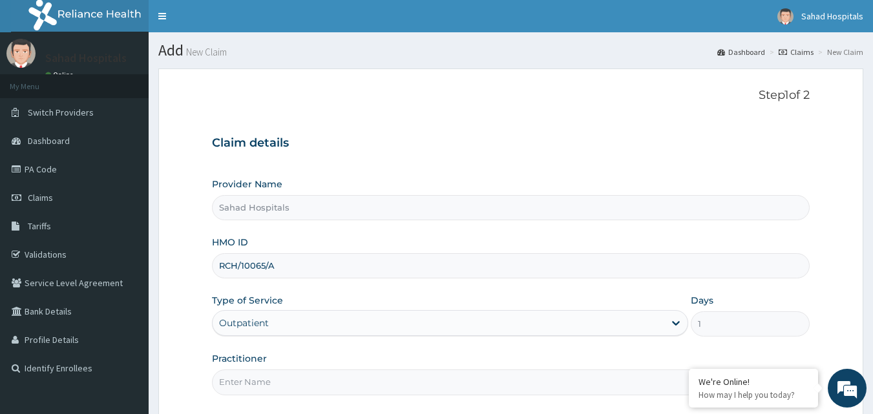
click at [231, 379] on input "Practitioner" at bounding box center [511, 382] width 599 height 25
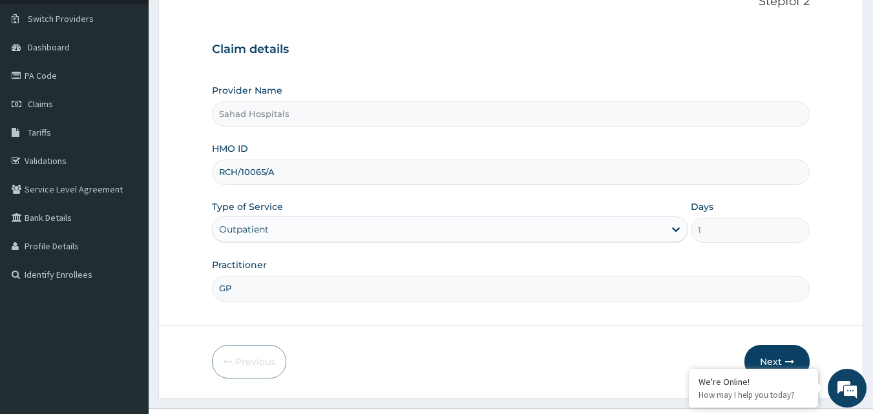
scroll to position [121, 0]
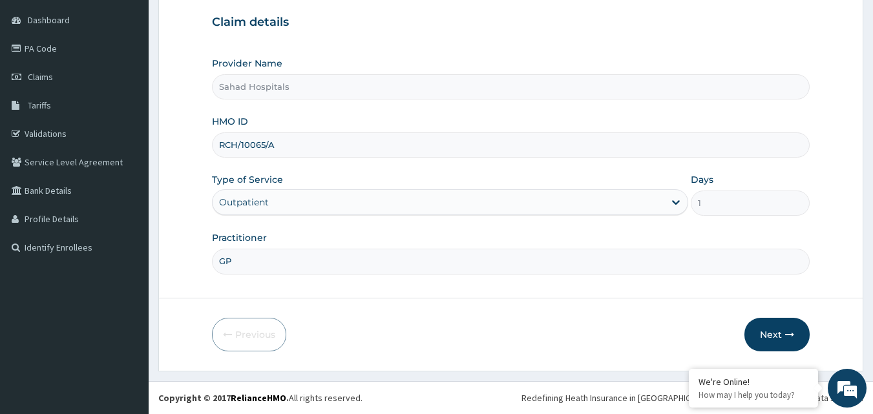
click at [335, 254] on input "GP" at bounding box center [511, 261] width 599 height 25
type input "G"
type input "CONSULTANT"
click at [766, 333] on button "Next" at bounding box center [777, 335] width 65 height 34
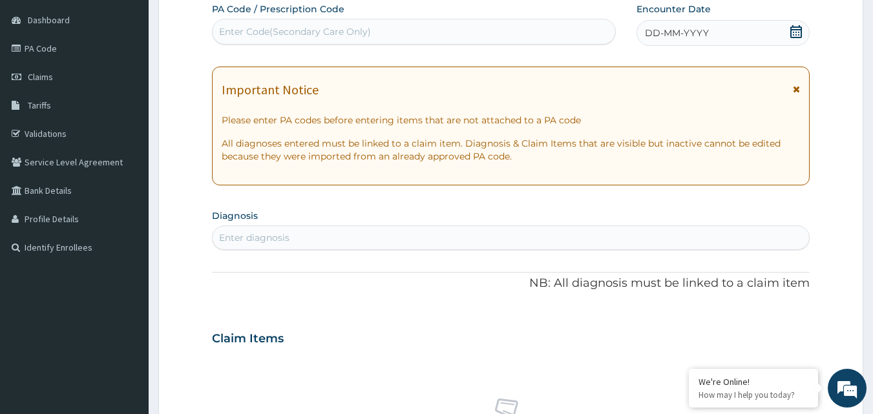
click at [311, 37] on div "Enter Code(Secondary Care Only)" at bounding box center [295, 31] width 152 height 13
type input "V"
click at [407, 32] on div "Enter Code(Secondary Care Only)" at bounding box center [414, 31] width 403 height 21
type input "V"
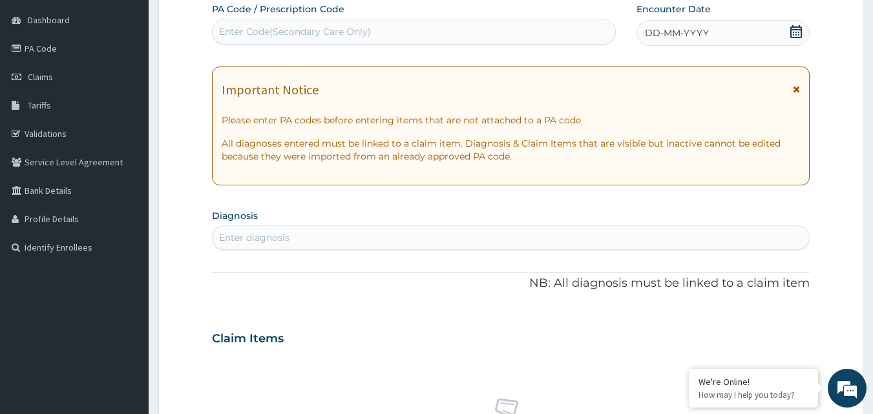
type input "V"
paste input "PA/E9902F"
type input "PA/E9902F"
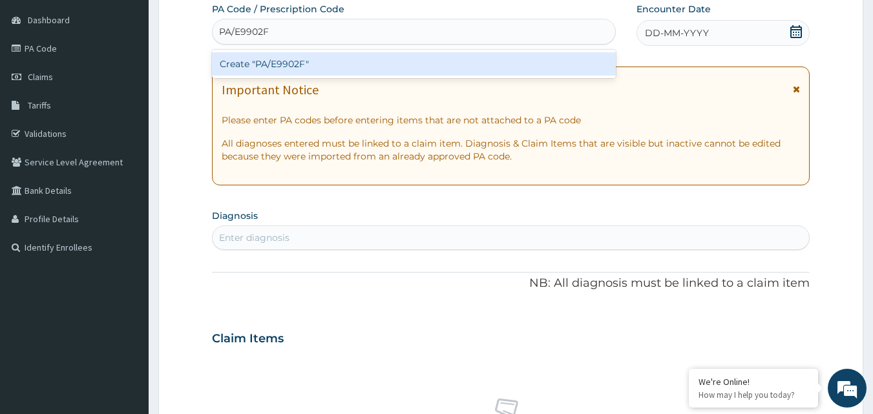
click at [275, 74] on div "Create "PA/E9902F"" at bounding box center [414, 63] width 405 height 23
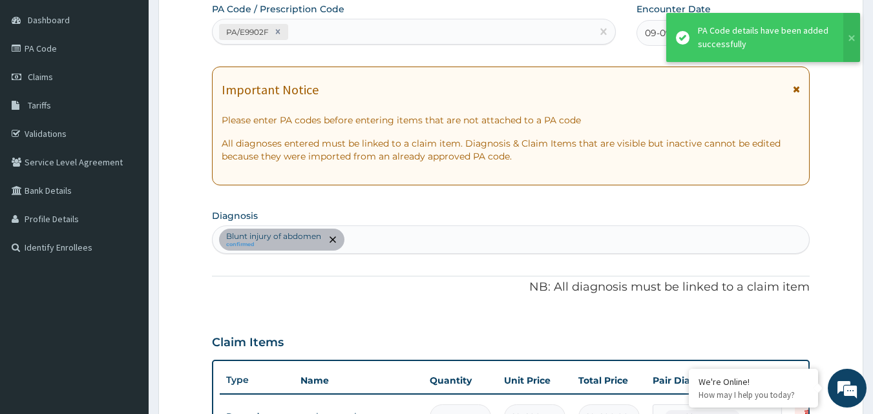
scroll to position [136, 0]
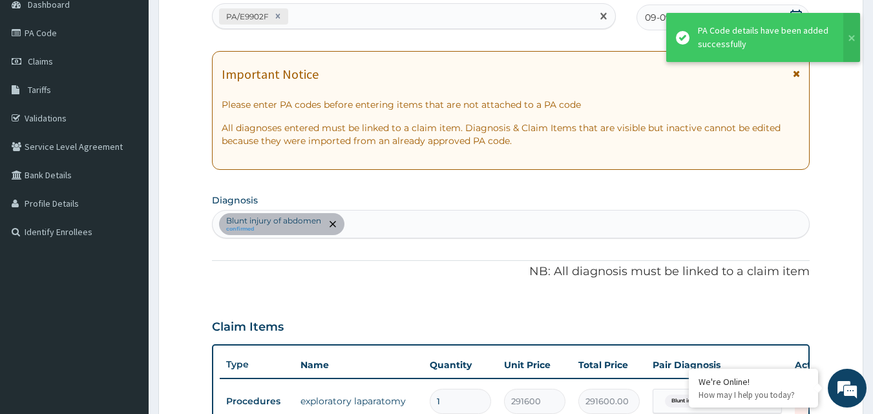
click at [341, 12] on div "PA/E9902F" at bounding box center [403, 16] width 380 height 21
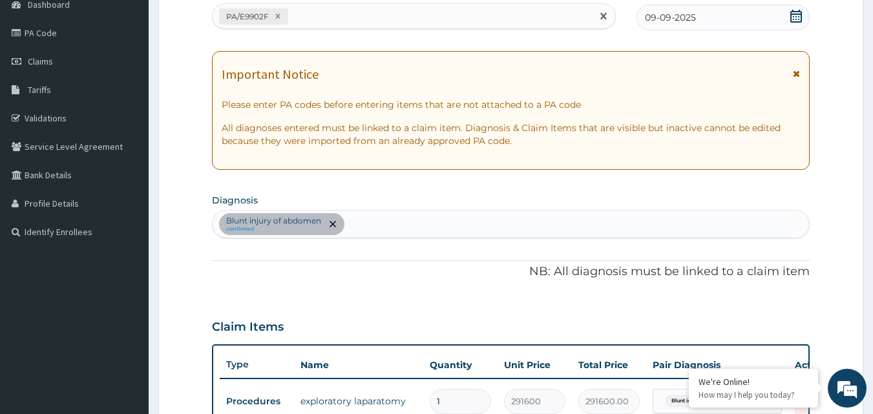
paste input "PA/448773"
type input "PA/448773"
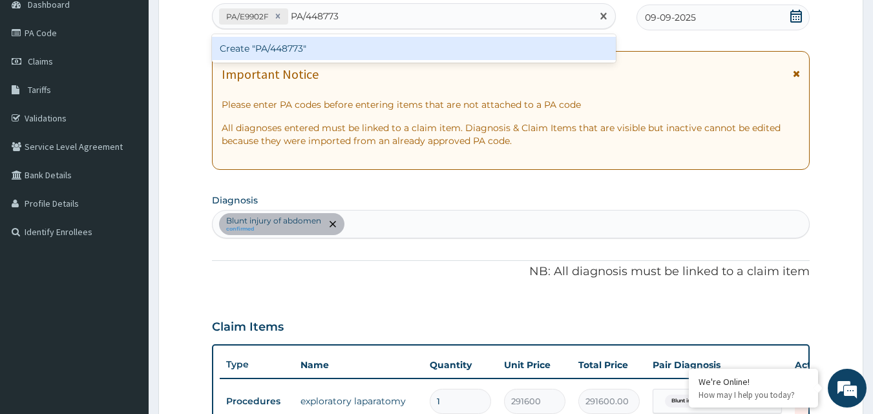
click at [287, 44] on div "Create "PA/448773"" at bounding box center [414, 48] width 405 height 23
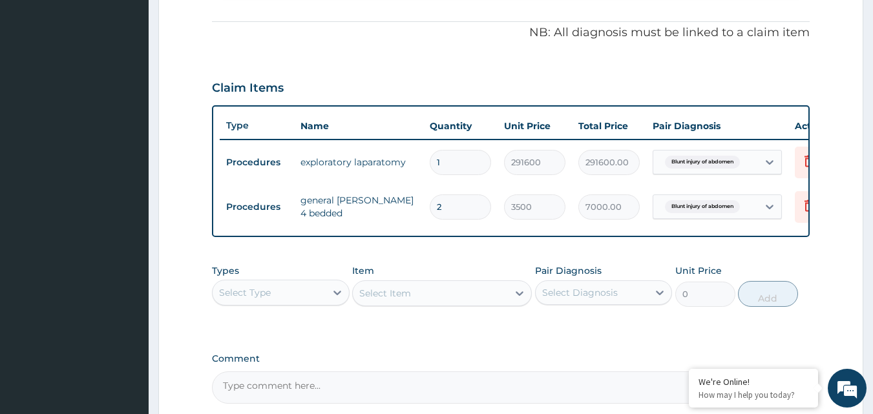
scroll to position [14, 0]
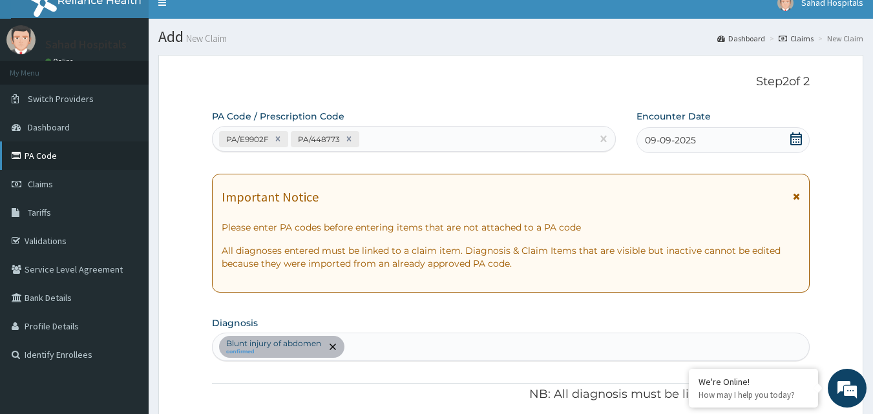
click at [41, 165] on link "PA Code" at bounding box center [74, 156] width 149 height 28
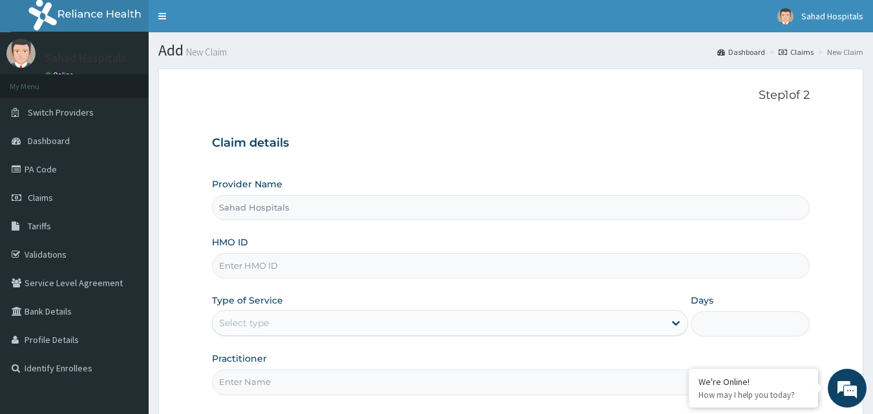
click at [316, 267] on input "HMO ID" at bounding box center [511, 265] width 599 height 25
paste input "FMI/10284/A"
type input "FMI/10284/A"
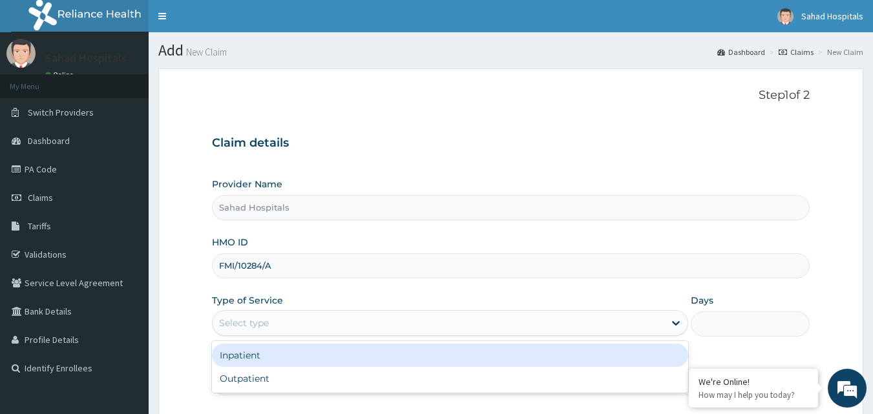
click at [263, 313] on div "Select type" at bounding box center [439, 323] width 452 height 21
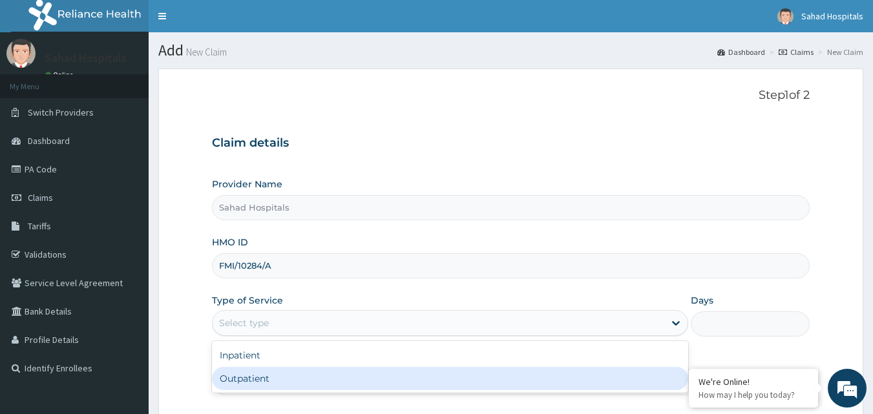
click at [246, 386] on div "Outpatient" at bounding box center [450, 378] width 476 height 23
type input "1"
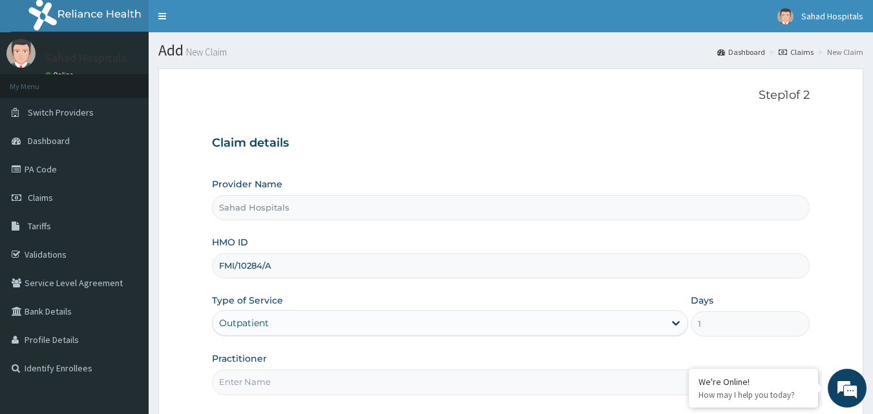
click at [246, 386] on input "Practitioner" at bounding box center [511, 382] width 599 height 25
type input "GP"
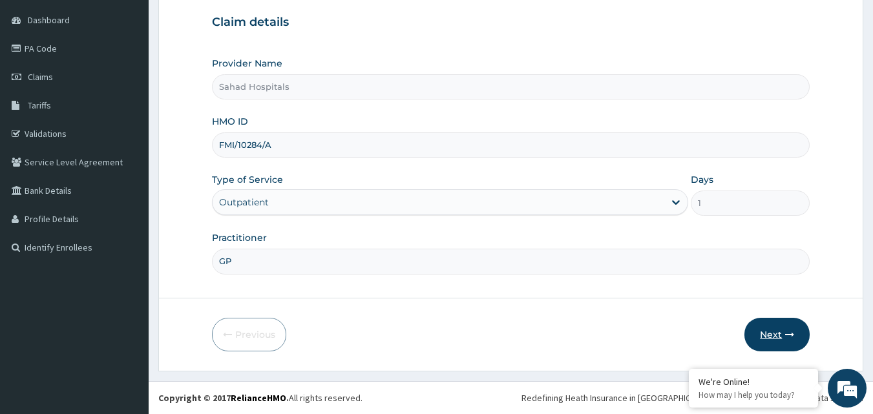
click at [772, 330] on button "Next" at bounding box center [777, 335] width 65 height 34
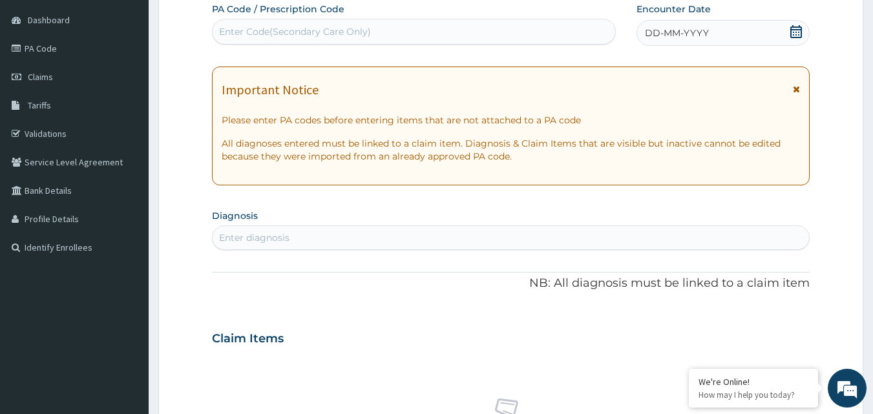
click at [269, 36] on div "Enter Code(Secondary Care Only)" at bounding box center [295, 31] width 152 height 13
click at [248, 36] on div "Enter Code(Secondary Care Only)" at bounding box center [295, 31] width 152 height 13
paste input "PA/8EFC4F"
type input "PA/8EFC4F"
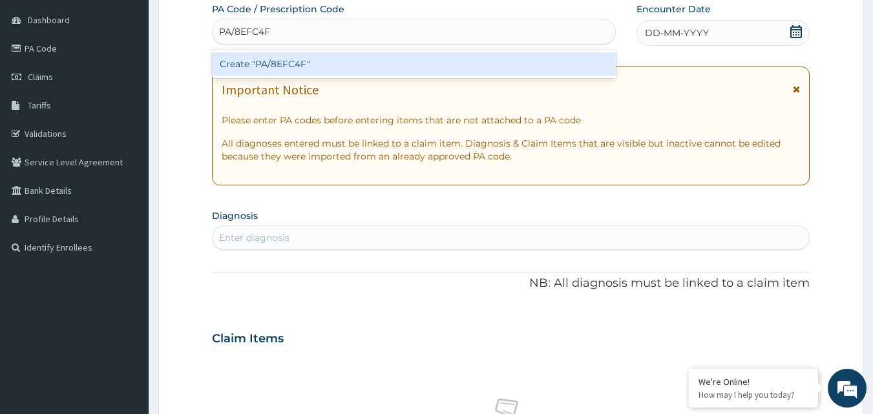
click at [231, 54] on div "Create "PA/8EFC4F"" at bounding box center [414, 63] width 405 height 23
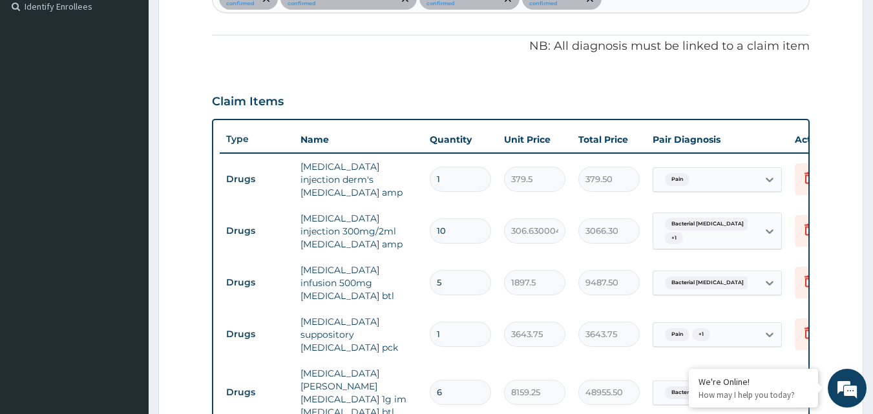
scroll to position [0, 0]
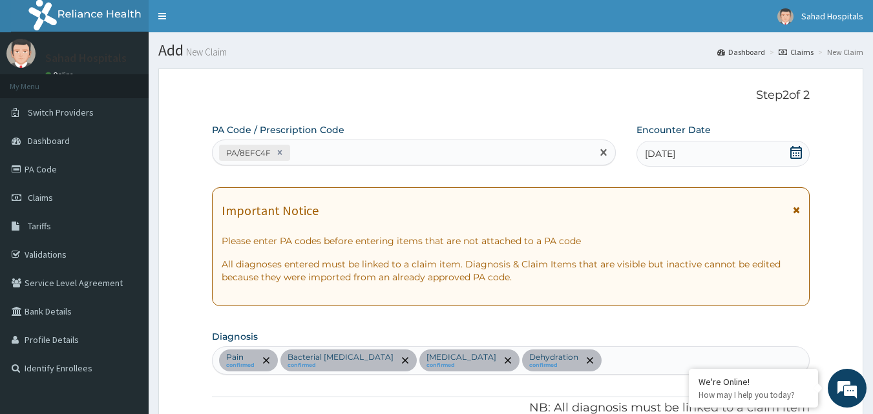
click at [334, 147] on div "PA/8EFC4F" at bounding box center [403, 152] width 380 height 21
paste input "PA/759DB0"
type input "PA/759DB0"
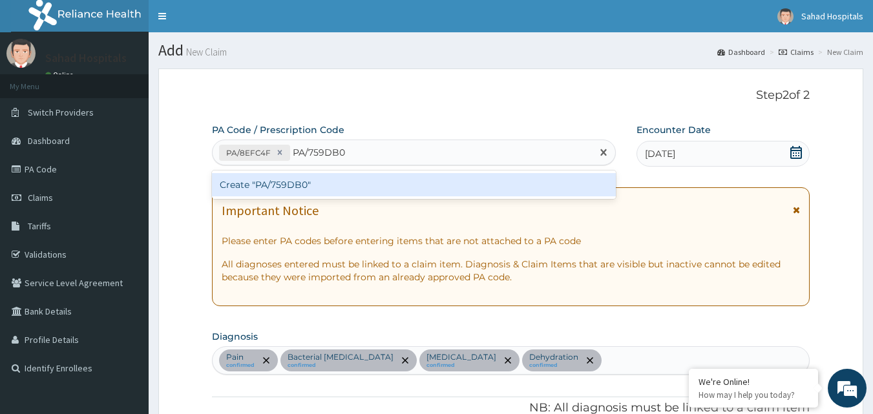
click at [247, 189] on div "Create "PA/759DB0"" at bounding box center [414, 184] width 405 height 23
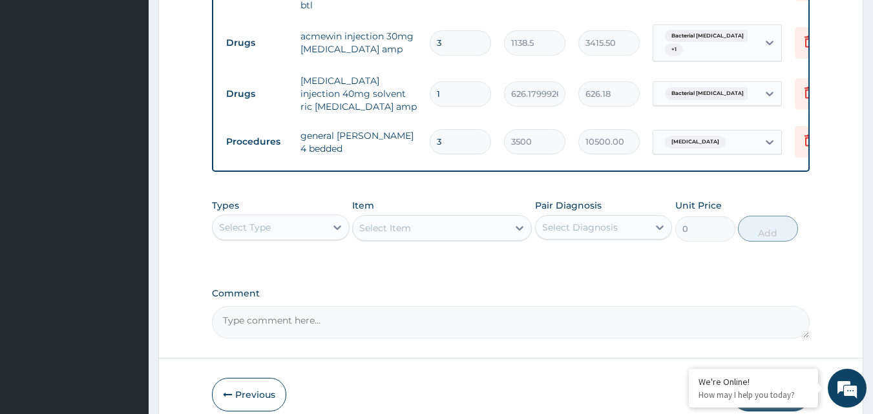
scroll to position [844, 0]
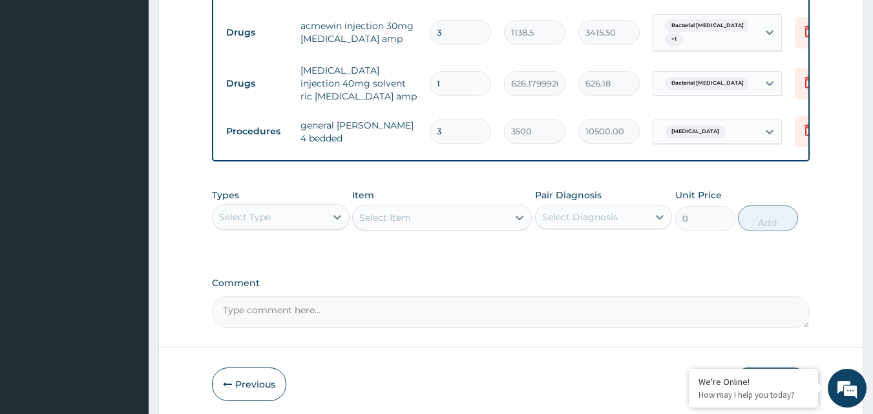
click at [760, 368] on button "Submit" at bounding box center [772, 385] width 78 height 34
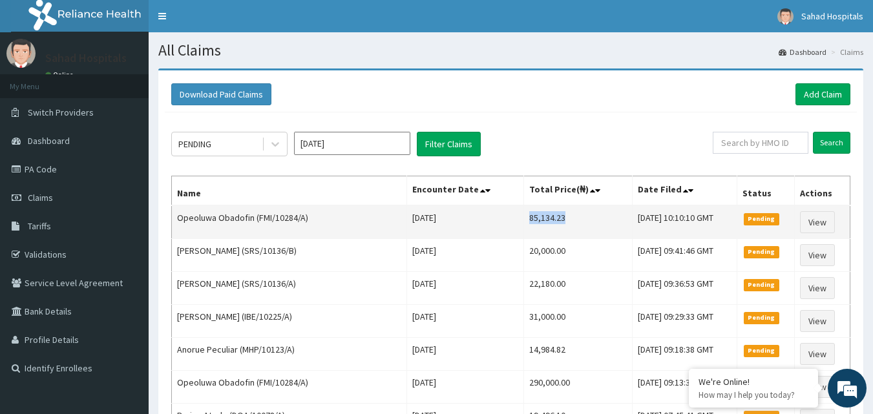
drag, startPoint x: 487, startPoint y: 216, endPoint x: 546, endPoint y: 220, distance: 58.3
click at [546, 220] on td "85,134.23" at bounding box center [578, 223] width 109 height 34
copy td "85,134.23"
drag, startPoint x: 257, startPoint y: 218, endPoint x: 303, endPoint y: 218, distance: 46.5
click at [303, 218] on td "Opeoluwa Obadofin (FMI/10284/A)" at bounding box center [289, 223] width 235 height 34
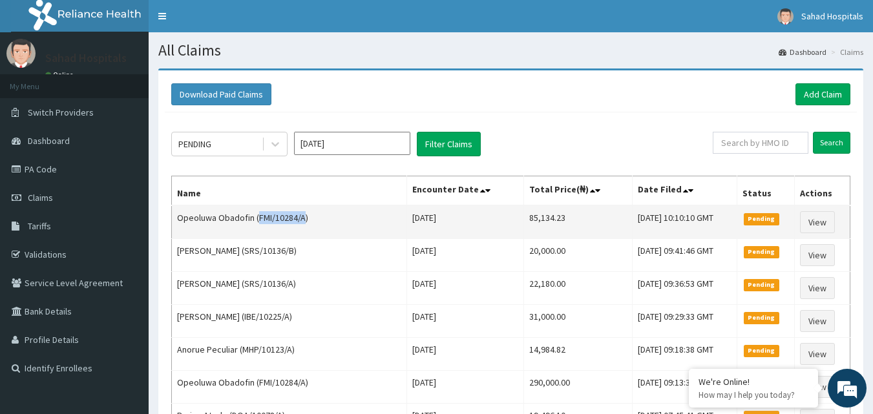
copy td "FMI/10284/A"
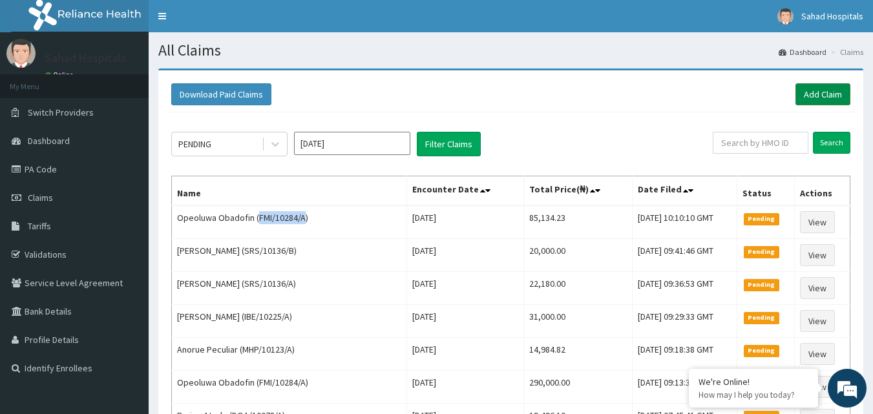
click at [826, 90] on link "Add Claim" at bounding box center [823, 94] width 55 height 22
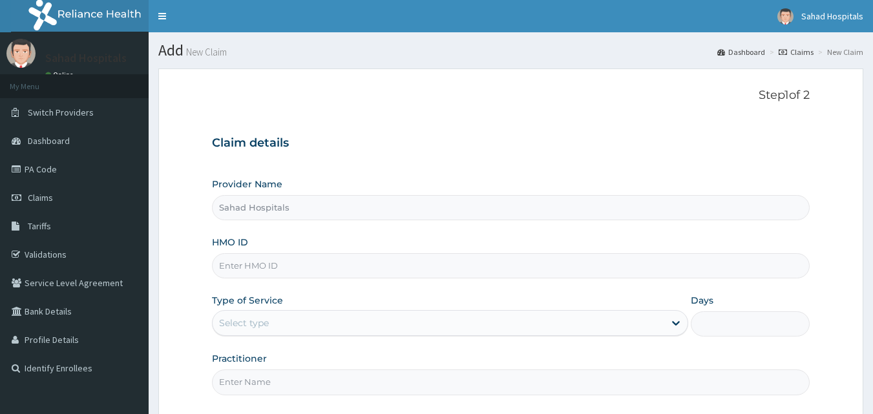
click at [226, 272] on input "HMO ID" at bounding box center [511, 265] width 599 height 25
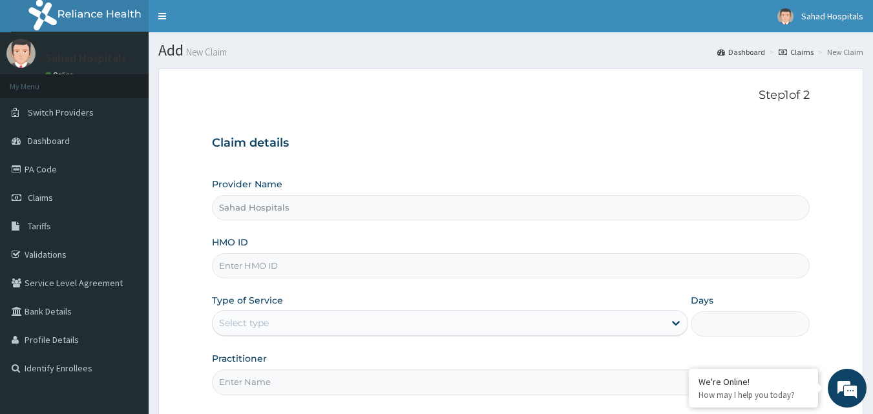
drag, startPoint x: 0, startPoint y: 0, endPoint x: 226, endPoint y: 272, distance: 353.5
type input "FMI/10284/A"
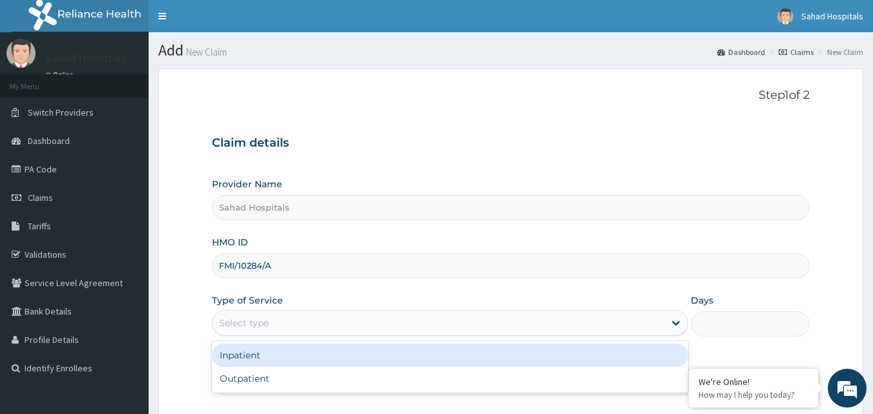
click at [237, 324] on div "Select type" at bounding box center [244, 323] width 50 height 13
click at [242, 360] on div "Inpatient" at bounding box center [450, 355] width 476 height 23
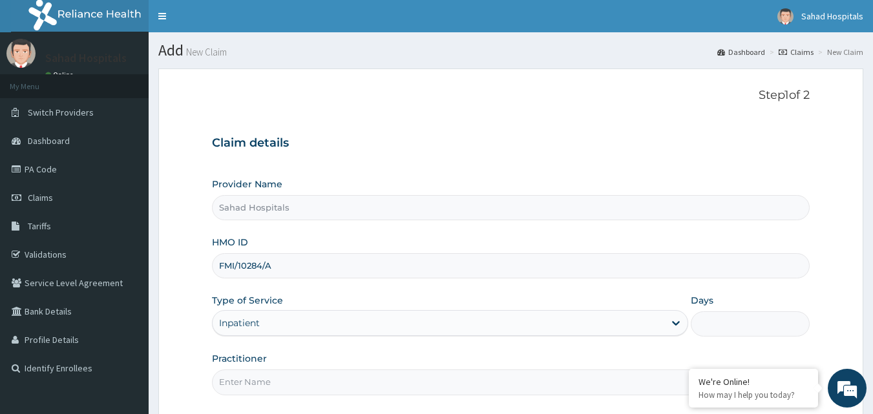
click at [231, 377] on input "Practitioner" at bounding box center [511, 382] width 599 height 25
type input "CONSULTANT"
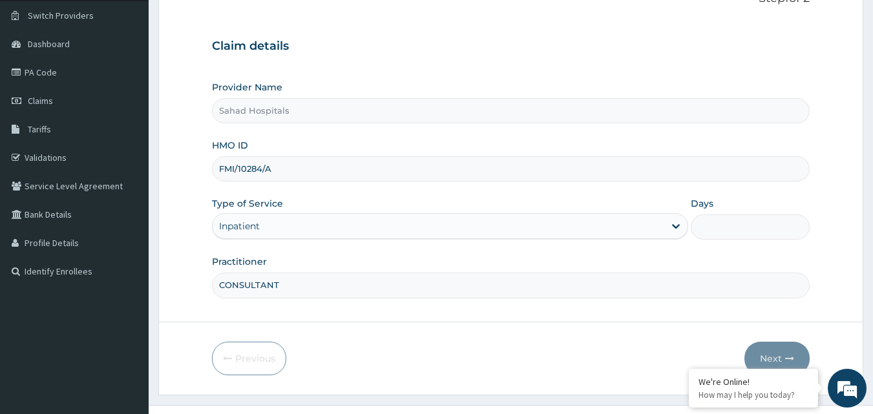
scroll to position [121, 0]
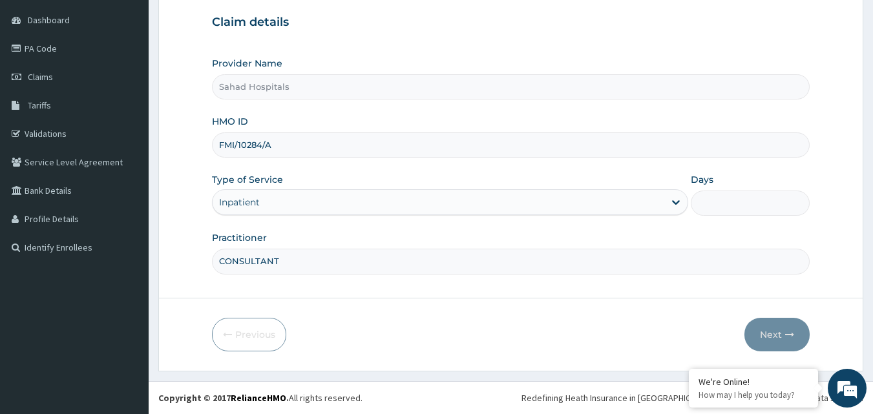
click at [723, 204] on input "Days" at bounding box center [750, 203] width 119 height 25
type input "3"
click at [774, 337] on button "Next" at bounding box center [777, 335] width 65 height 34
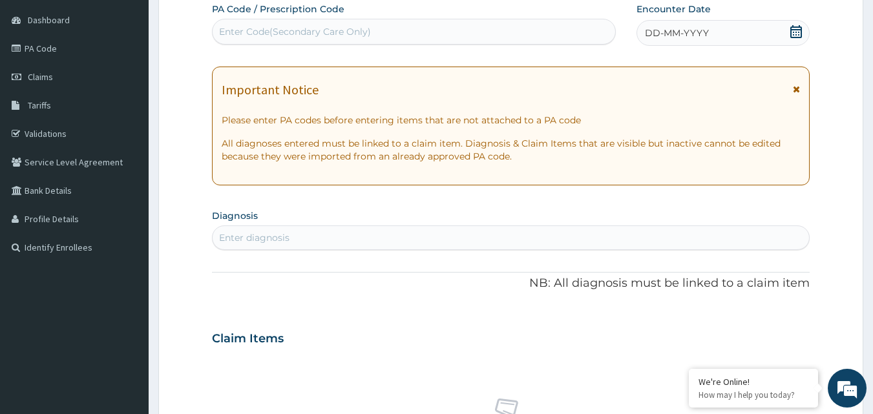
click at [277, 28] on div "Enter Code(Secondary Care Only)" at bounding box center [295, 31] width 152 height 13
click at [350, 28] on div "Enter Code(Secondary Care Only)" at bounding box center [295, 31] width 152 height 13
type input "V"
paste input "FMI/10284/A"
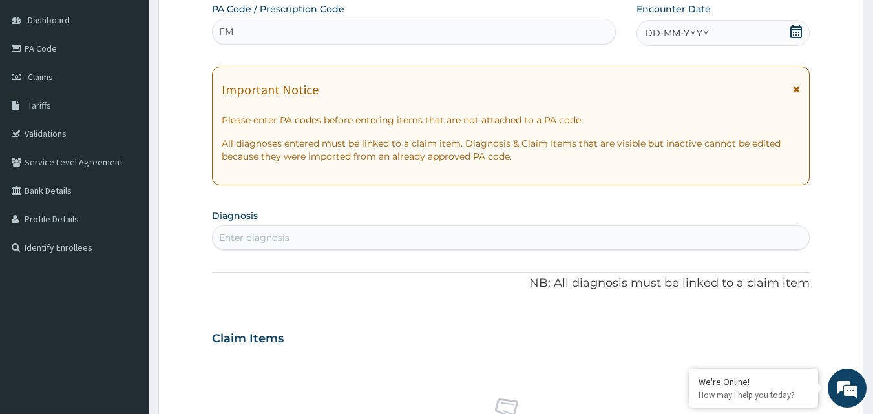
type input "F"
click at [314, 30] on div "Enter Code(Secondary Care Only)" at bounding box center [295, 31] width 152 height 13
type input "V"
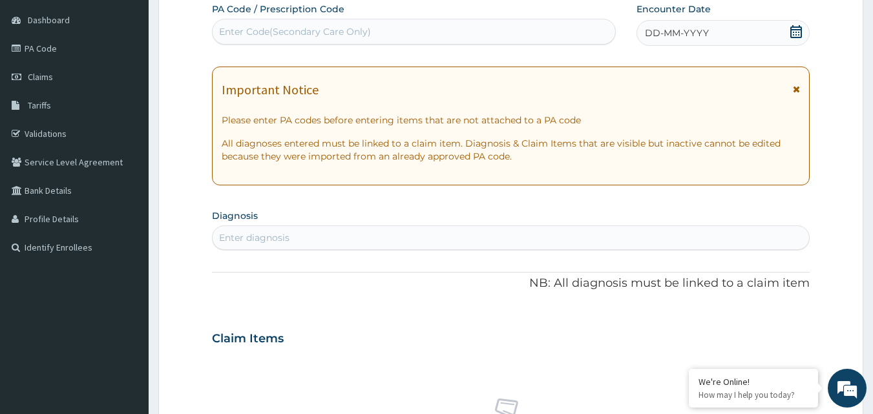
click at [305, 31] on div "Enter Code(Secondary Care Only)" at bounding box center [295, 31] width 152 height 13
type input "V"
drag, startPoint x: 279, startPoint y: 31, endPoint x: 231, endPoint y: 27, distance: 47.4
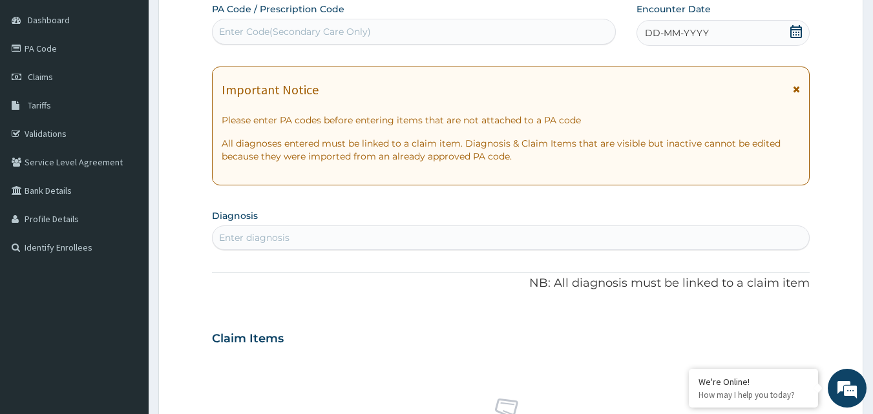
click at [231, 27] on div "Enter Code(Secondary Care Only)" at bounding box center [295, 31] width 152 height 13
drag, startPoint x: 231, startPoint y: 27, endPoint x: 171, endPoint y: -43, distance: 92.6
click at [171, 0] on html "R EL Toggle navigation Sahad Hospitals Sahad Hospitals - info@sahadhospitals.co…" at bounding box center [436, 343] width 873 height 928
click at [334, 28] on div "Enter Code(Secondary Care Only)" at bounding box center [295, 31] width 152 height 13
type input "V"
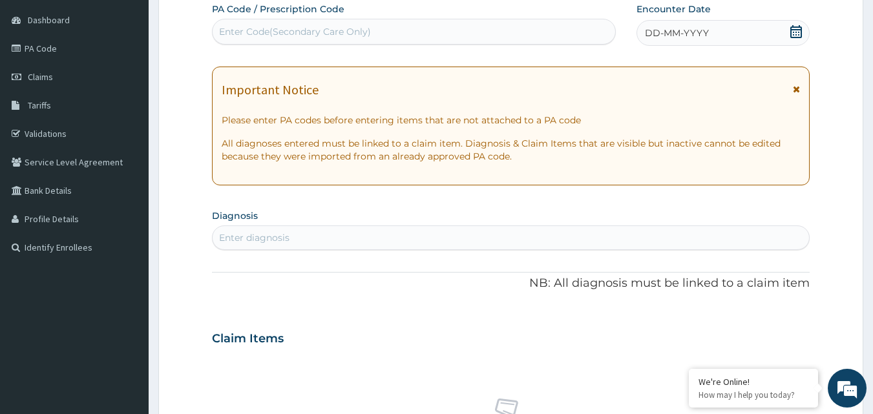
paste input "PA/E70EF2"
type input "PA/E70EF2"
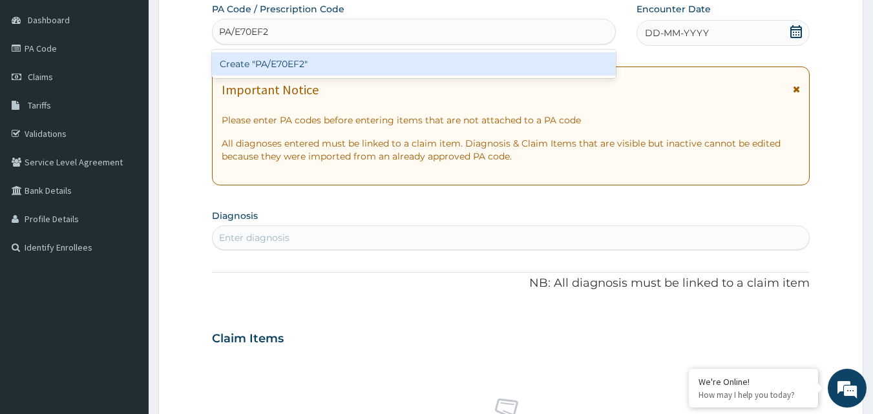
click at [299, 58] on div "Create "PA/E70EF2"" at bounding box center [414, 63] width 405 height 23
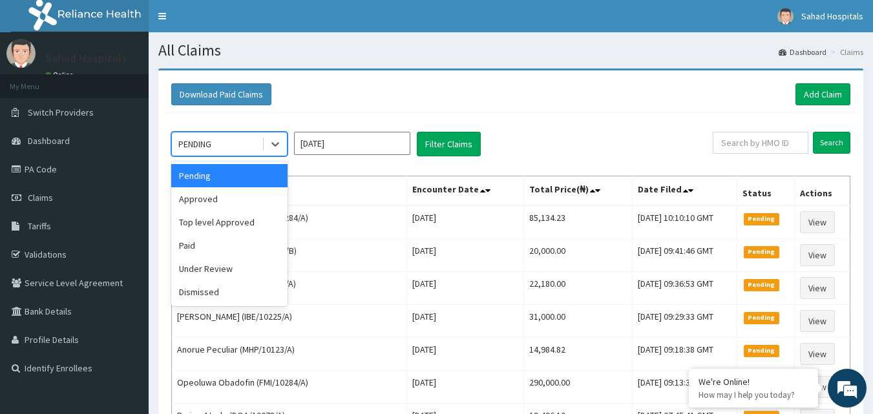
click at [206, 144] on div "PENDING" at bounding box center [194, 144] width 33 height 13
click at [193, 197] on div "Approved" at bounding box center [229, 198] width 116 height 23
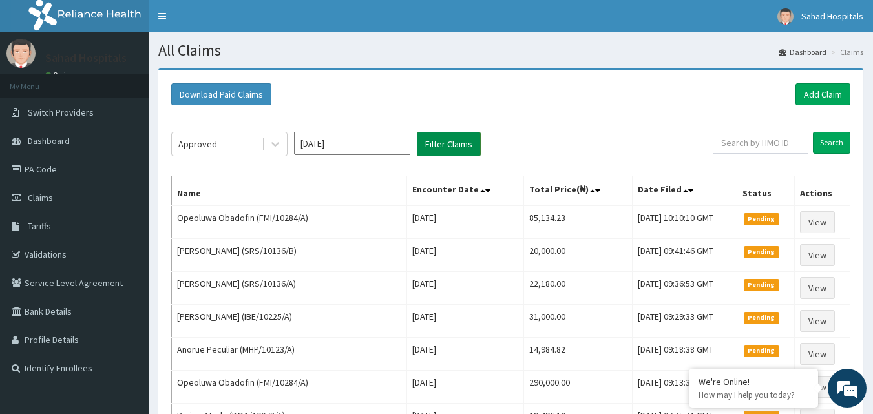
click at [422, 150] on button "Filter Claims" at bounding box center [449, 144] width 64 height 25
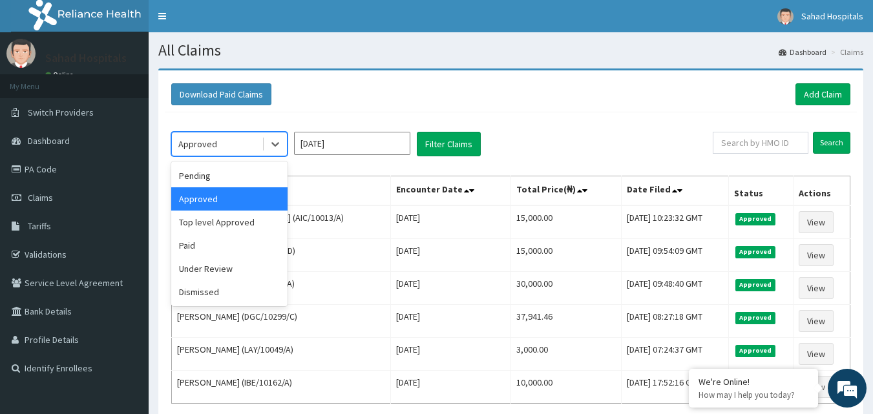
click at [211, 149] on div "Approved" at bounding box center [197, 144] width 39 height 13
click at [204, 178] on div "Pending" at bounding box center [229, 175] width 116 height 23
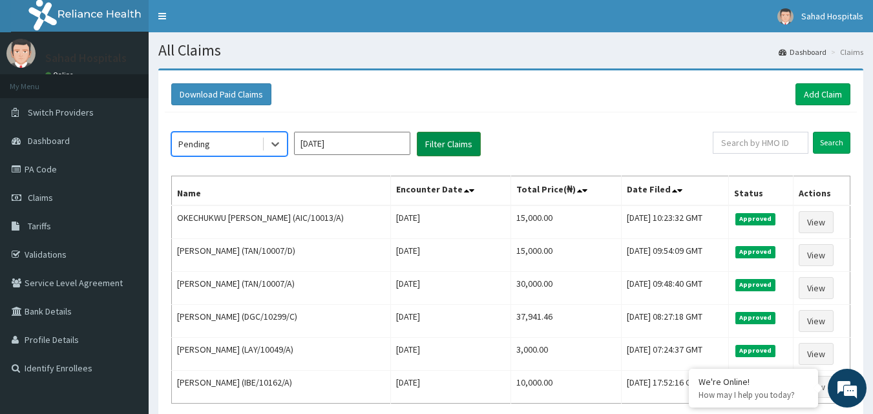
click at [437, 138] on button "Filter Claims" at bounding box center [449, 144] width 64 height 25
click at [427, 149] on button "Filter Claims" at bounding box center [449, 144] width 64 height 25
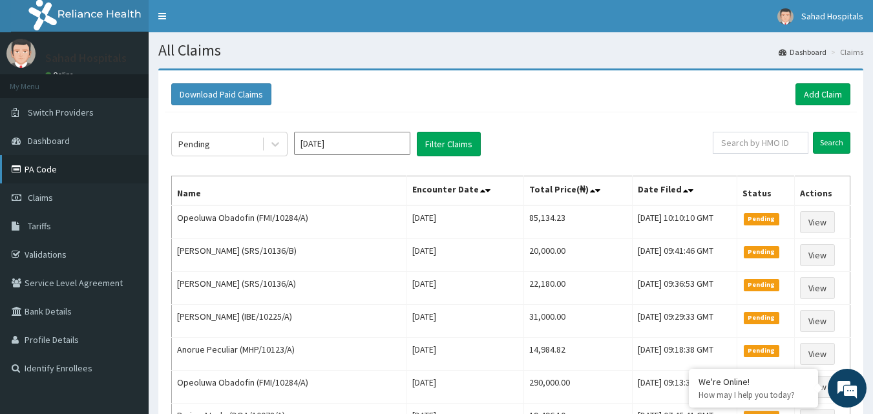
click at [53, 165] on link "PA Code" at bounding box center [74, 169] width 149 height 28
